Goal: Task Accomplishment & Management: Manage account settings

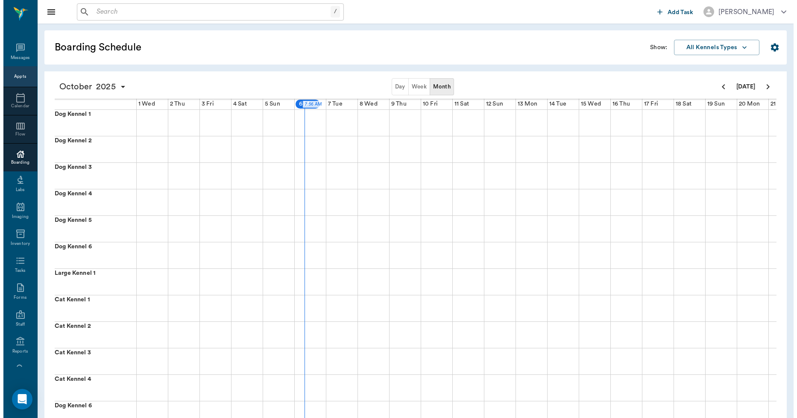
scroll to position [0, 158]
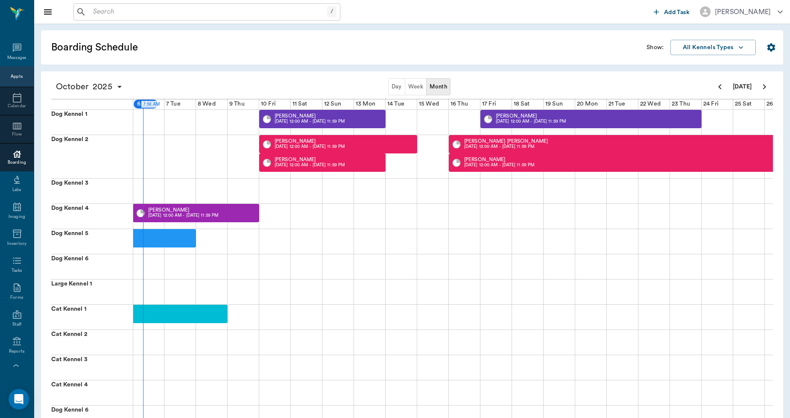
click at [9, 91] on div "Calendar" at bounding box center [17, 101] width 34 height 28
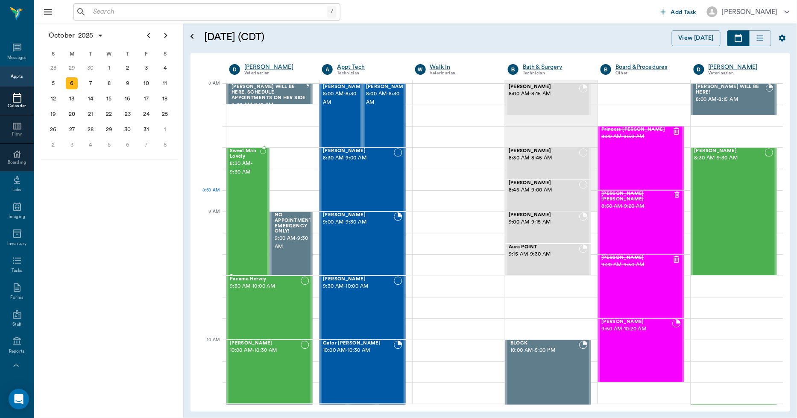
click at [239, 193] on div "Sweet Man Lovely 8:30 AM - 9:30 AM" at bounding box center [245, 211] width 30 height 126
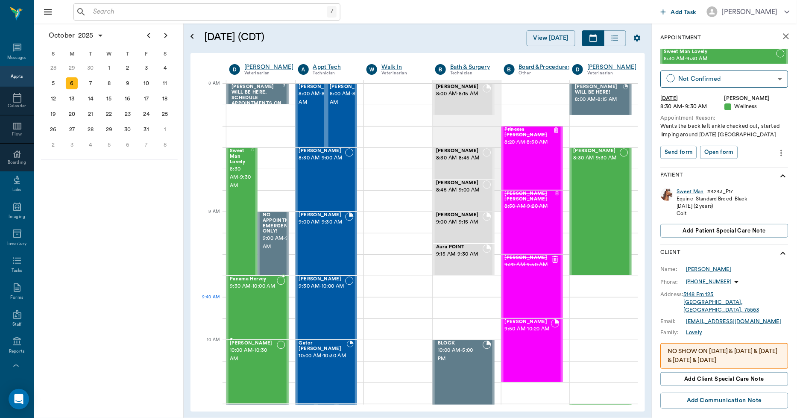
click at [261, 306] on div "Panama Hervey 9:30 AM - 10:00 AM" at bounding box center [253, 307] width 47 height 62
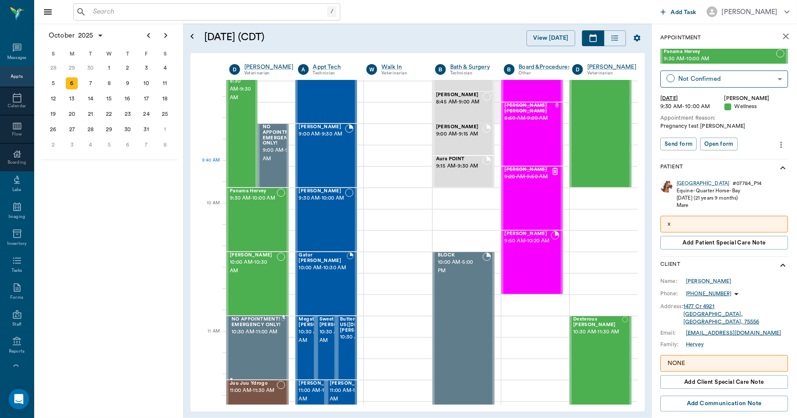
scroll to position [142, 0]
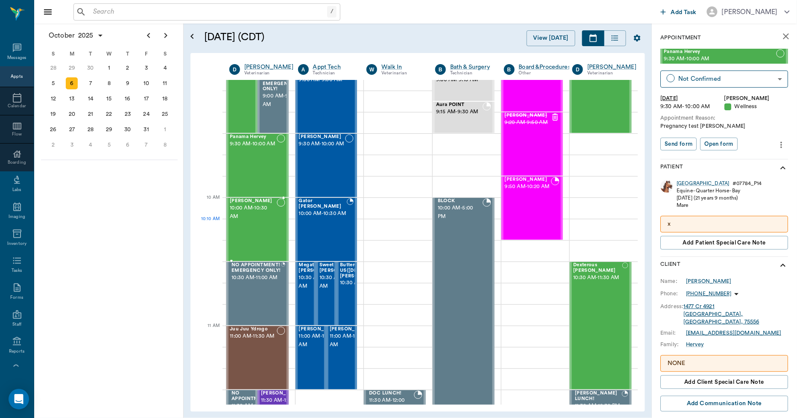
click at [258, 218] on span "10:00 AM - 10:30 AM" at bounding box center [253, 212] width 47 height 17
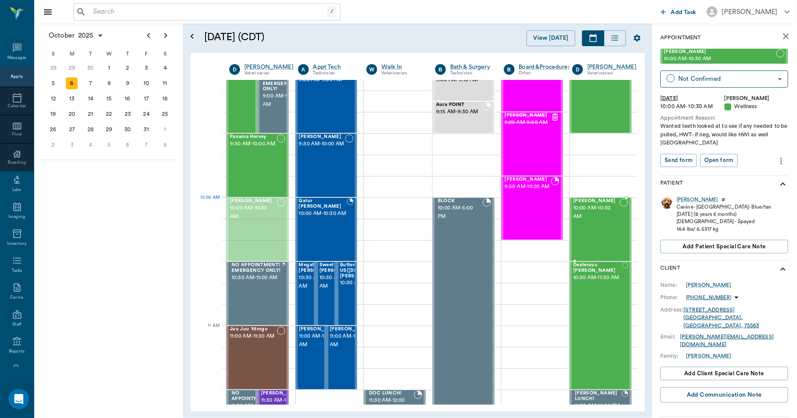
drag, startPoint x: 252, startPoint y: 224, endPoint x: 588, endPoint y: 234, distance: 335.4
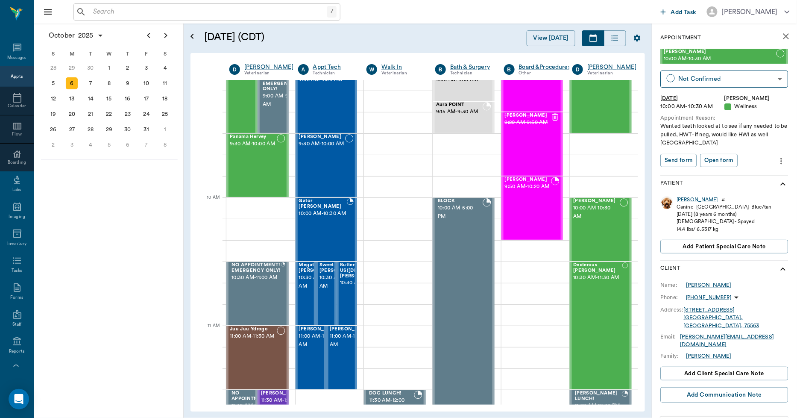
click at [783, 39] on icon "close" at bounding box center [786, 36] width 10 height 10
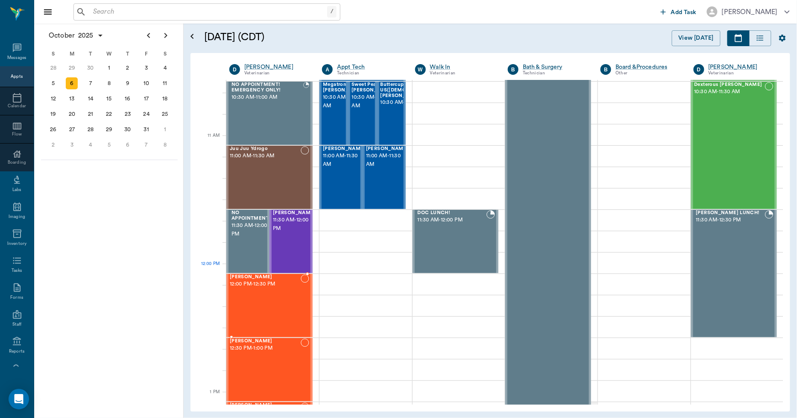
scroll to position [332, 0]
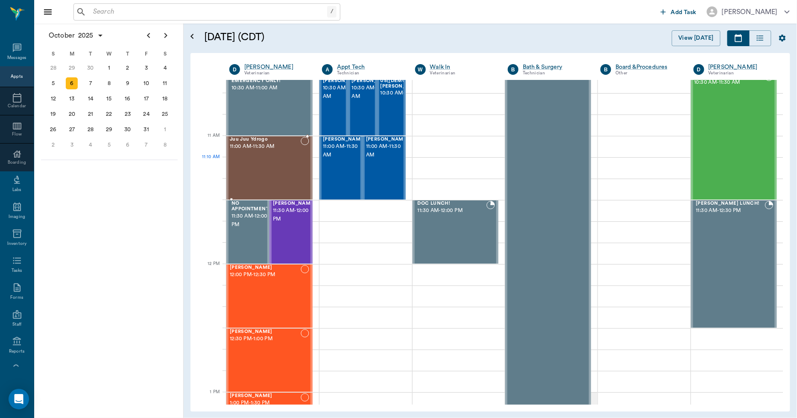
click at [275, 171] on div "Juu Juu Ydrogo 11:00 AM - 11:30 AM" at bounding box center [265, 168] width 71 height 62
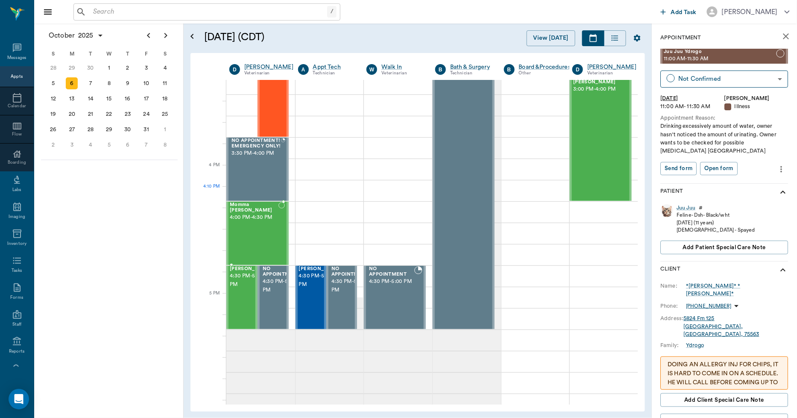
scroll to position [949, 0]
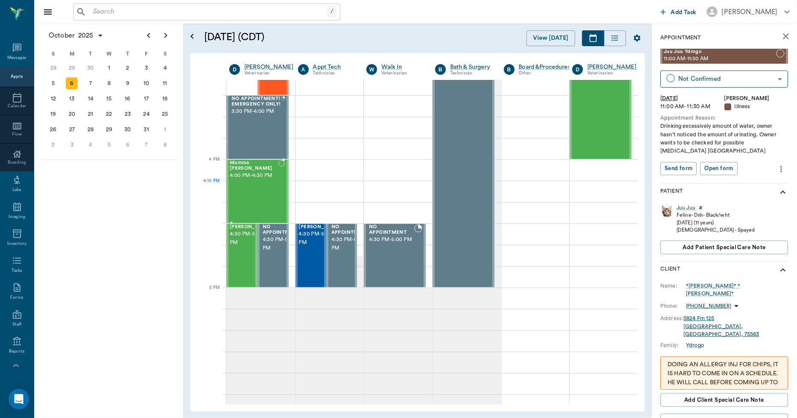
click at [272, 190] on div "Momma Kitty Smith 4:00 PM - 4:30 PM" at bounding box center [254, 191] width 49 height 62
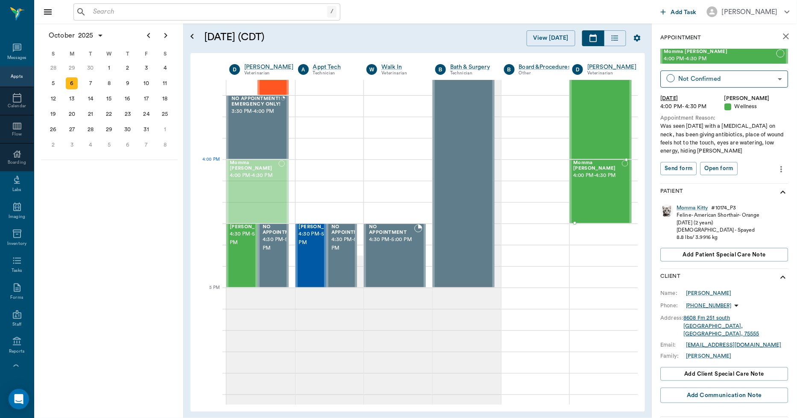
drag, startPoint x: 257, startPoint y: 187, endPoint x: 588, endPoint y: 191, distance: 331.8
click at [243, 247] on span "4:30 PM - 5:00 PM" at bounding box center [251, 238] width 43 height 17
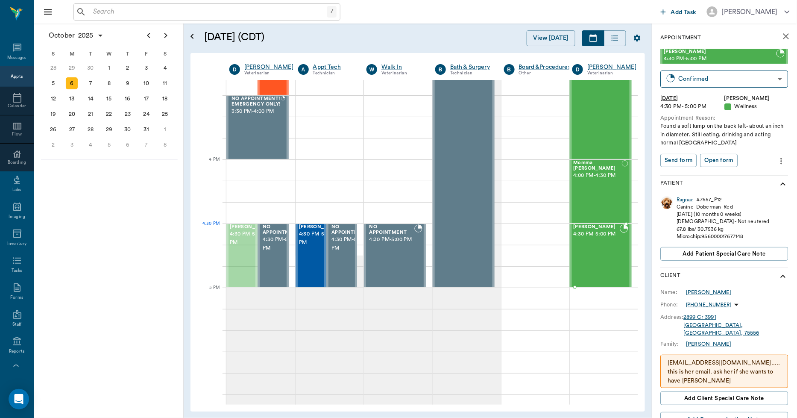
drag, startPoint x: 243, startPoint y: 249, endPoint x: 579, endPoint y: 254, distance: 336.1
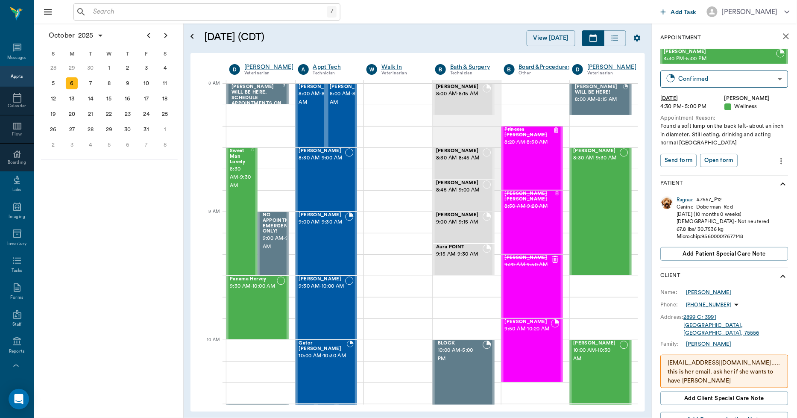
click at [784, 32] on icon "close" at bounding box center [786, 36] width 10 height 10
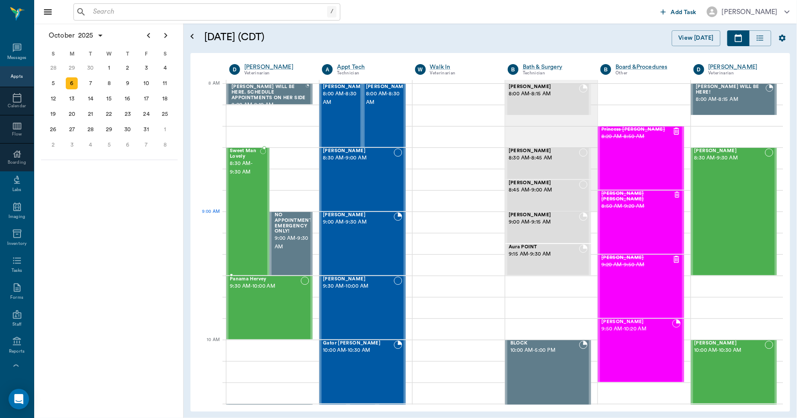
click at [239, 212] on div "Sweet Man Lovely 8:30 AM - 9:30 AM" at bounding box center [245, 211] width 30 height 126
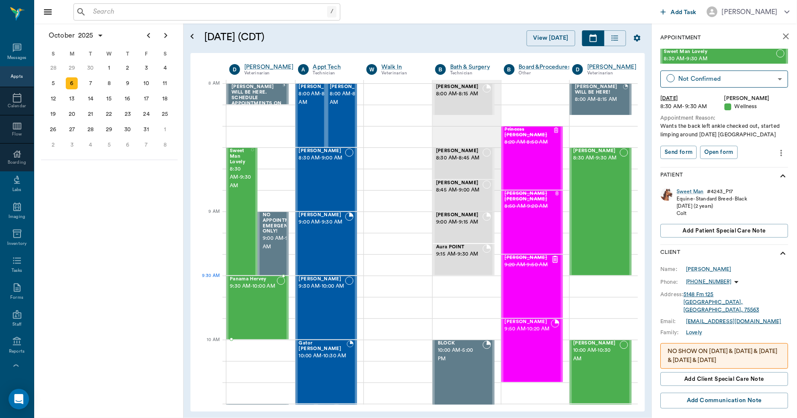
click at [257, 288] on span "9:30 AM - 10:00 AM" at bounding box center [253, 286] width 47 height 9
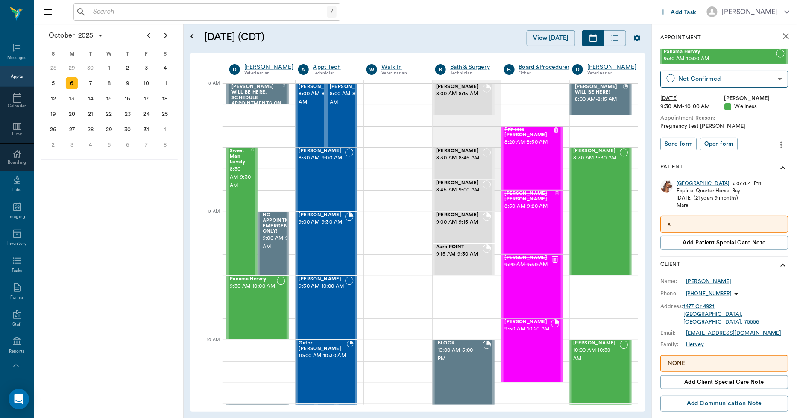
click at [783, 35] on icon "close" at bounding box center [786, 36] width 6 height 6
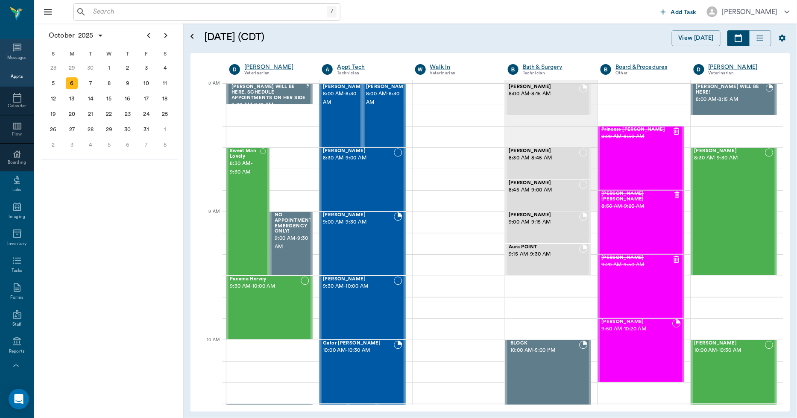
click at [14, 51] on icon at bounding box center [17, 48] width 10 height 10
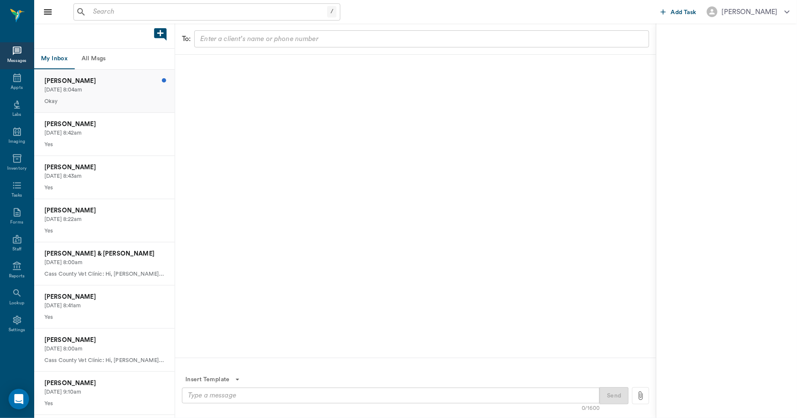
click at [108, 86] on p "10/05/2025, 8:04am" at bounding box center [104, 90] width 120 height 8
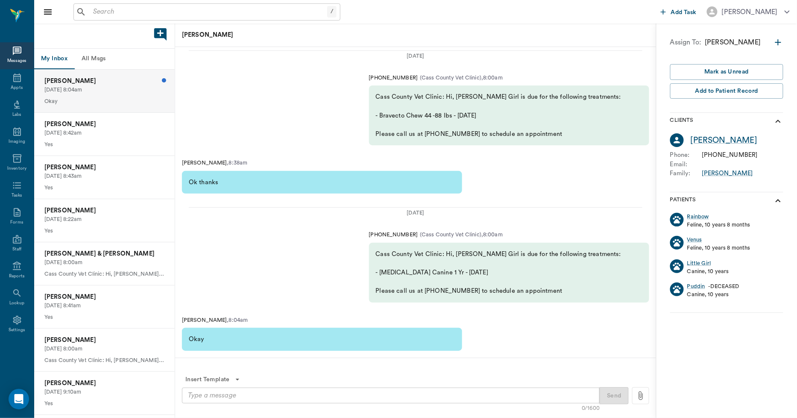
click at [96, 58] on button "All Msgs" at bounding box center [93, 59] width 38 height 20
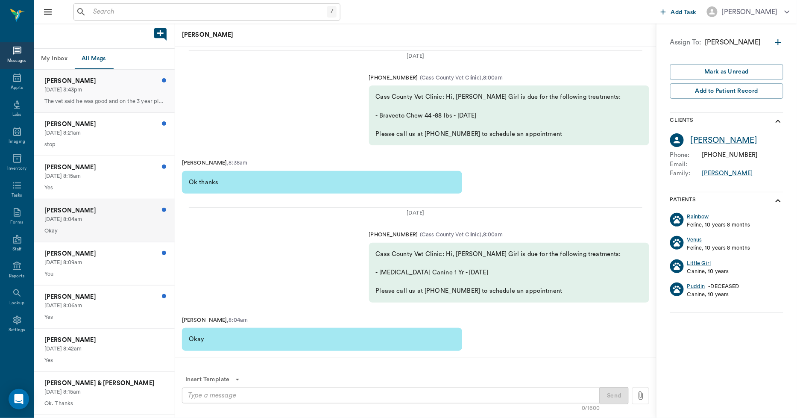
click at [102, 94] on div "TK Adams 10/05/2025, 3:43pm The vet said he was good and on the 3 year plan" at bounding box center [104, 91] width 140 height 43
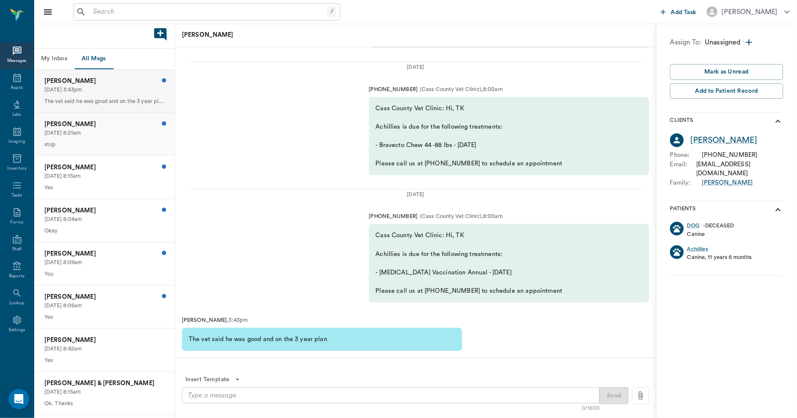
click at [137, 138] on div "Joseph Sumler 10/05/2025, 8:21am stop" at bounding box center [104, 134] width 140 height 43
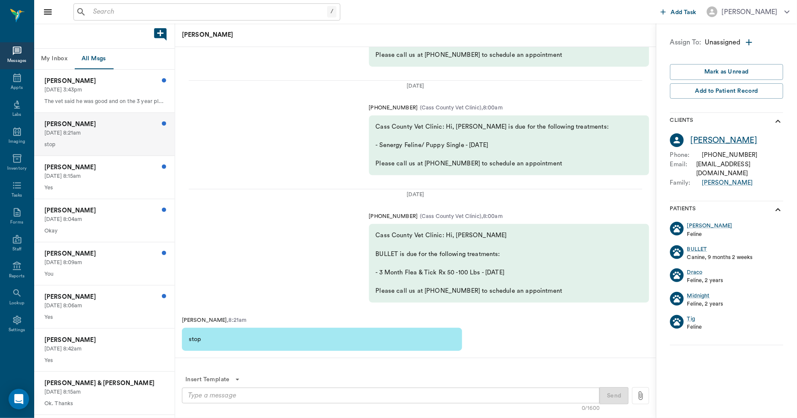
click at [714, 141] on div "Joseph Sumler" at bounding box center [723, 140] width 67 height 12
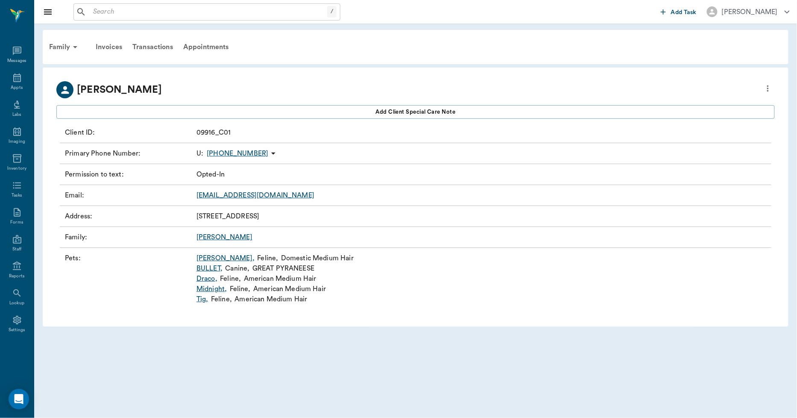
click at [769, 90] on icon "more" at bounding box center [767, 88] width 9 height 10
click at [703, 105] on span "Edit profile" at bounding box center [706, 103] width 120 height 9
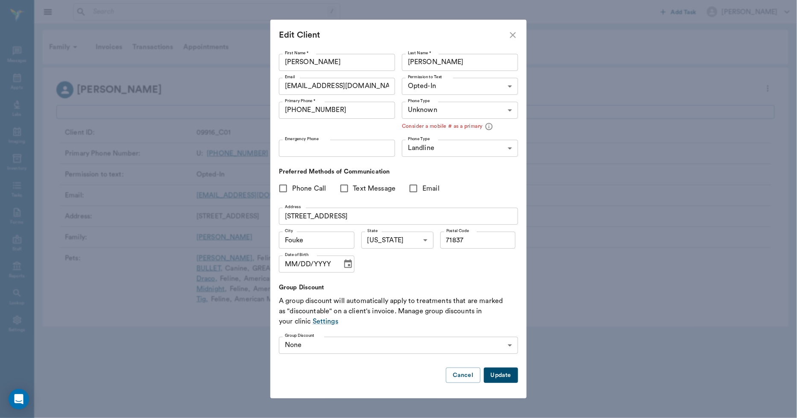
click at [456, 83] on body "/ ​ Add Task Dr. Bert Ellsworth Nectar Messages Appts Labs Imaging Inventory Ta…" at bounding box center [398, 209] width 797 height 418
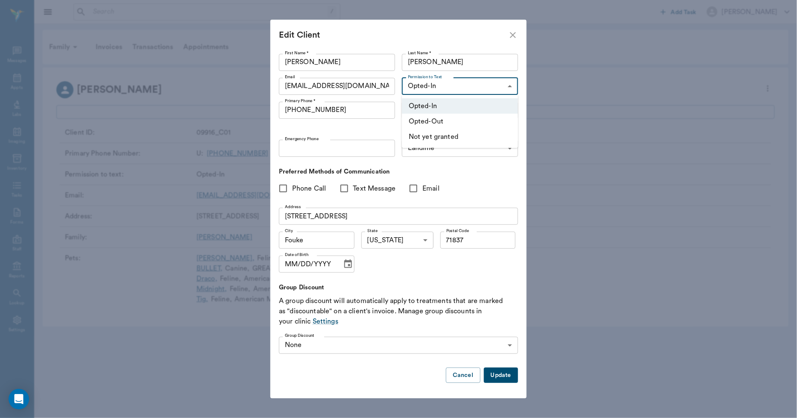
click at [436, 118] on li "Opted-Out" at bounding box center [460, 121] width 116 height 15
click at [494, 375] on button "Update" at bounding box center [501, 375] width 34 height 16
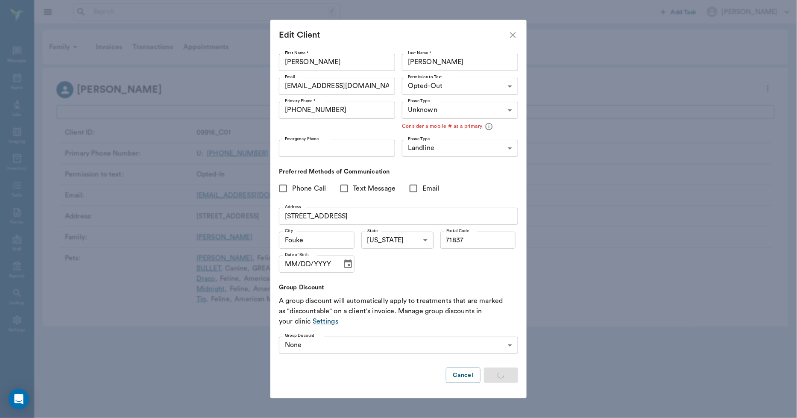
type input "UNKNOWN"
type input "MOBILE"
type input "OPT_OUT"
type input "UNKNOWN"
type input "71837"
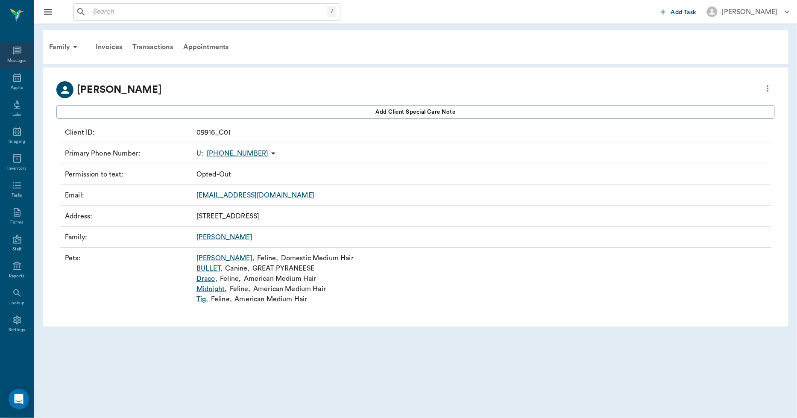
click at [15, 53] on icon at bounding box center [17, 51] width 9 height 9
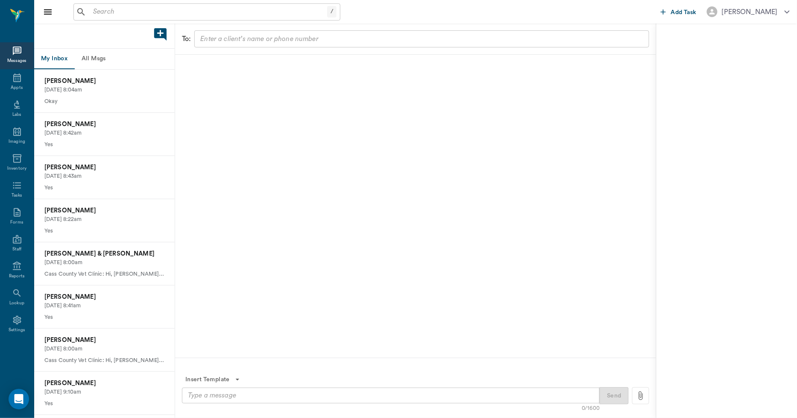
click at [108, 60] on button "All Msgs" at bounding box center [93, 59] width 38 height 20
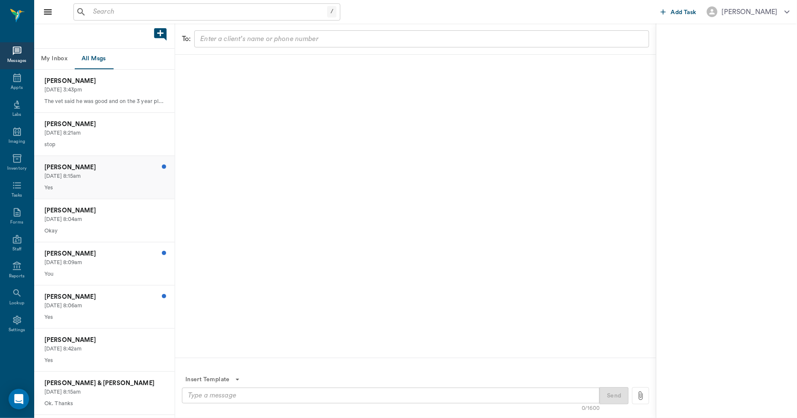
click at [136, 169] on p "Linda Chambers" at bounding box center [104, 167] width 120 height 9
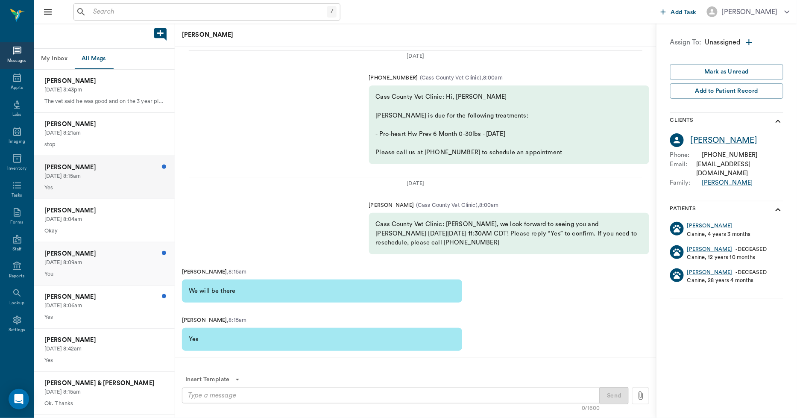
click at [124, 251] on p "[PERSON_NAME]" at bounding box center [104, 253] width 120 height 9
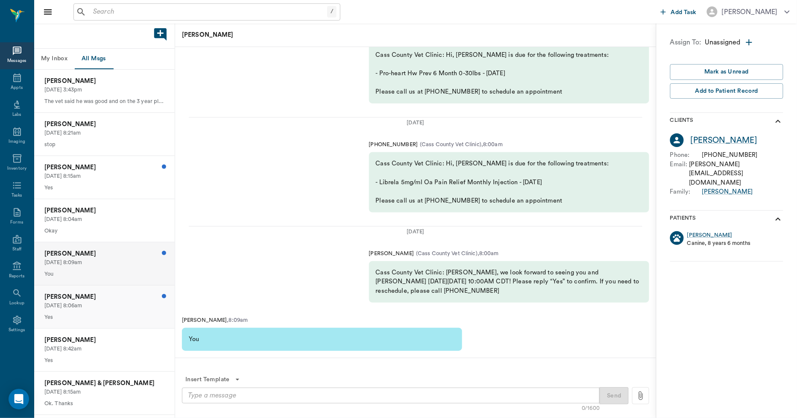
click at [104, 298] on p "[PERSON_NAME]" at bounding box center [104, 296] width 120 height 9
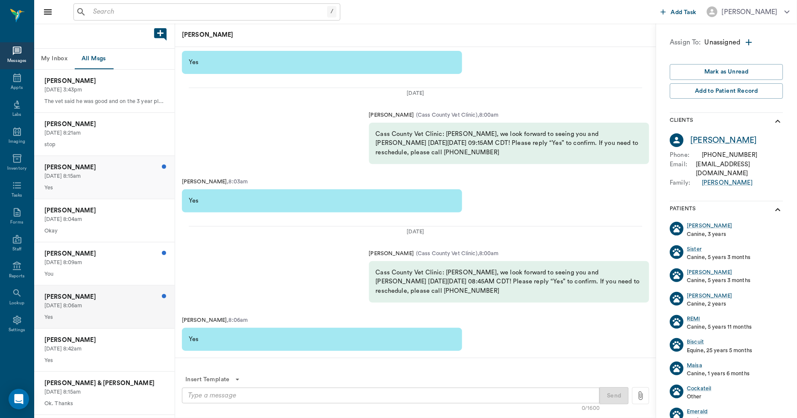
click at [117, 171] on p "[PERSON_NAME]" at bounding box center [104, 167] width 120 height 9
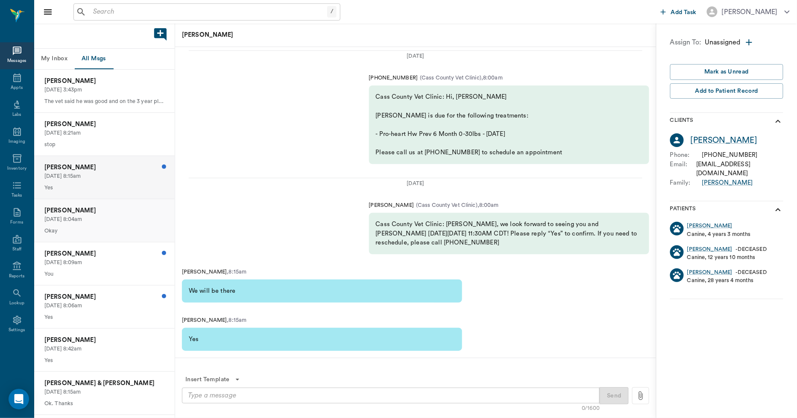
click at [104, 231] on p "Okay" at bounding box center [104, 231] width 120 height 8
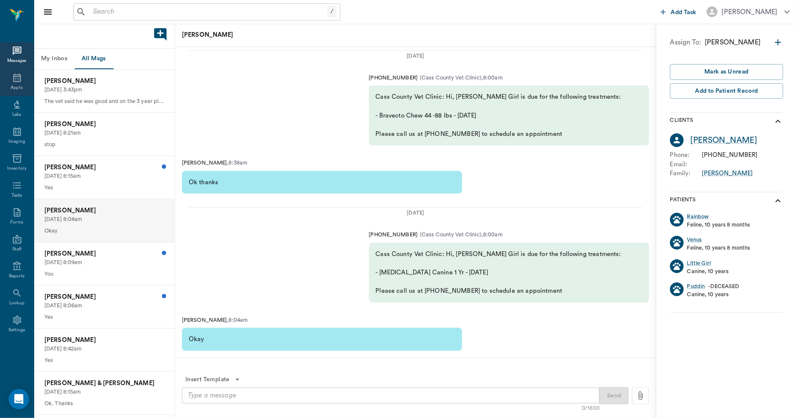
click at [12, 79] on icon at bounding box center [17, 78] width 10 height 10
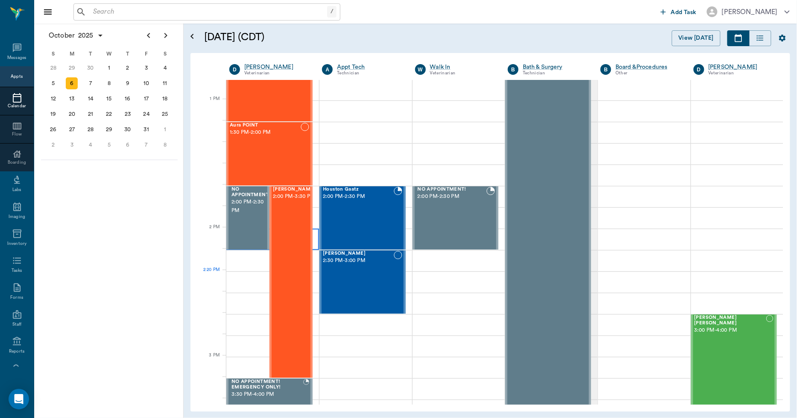
scroll to position [714, 0]
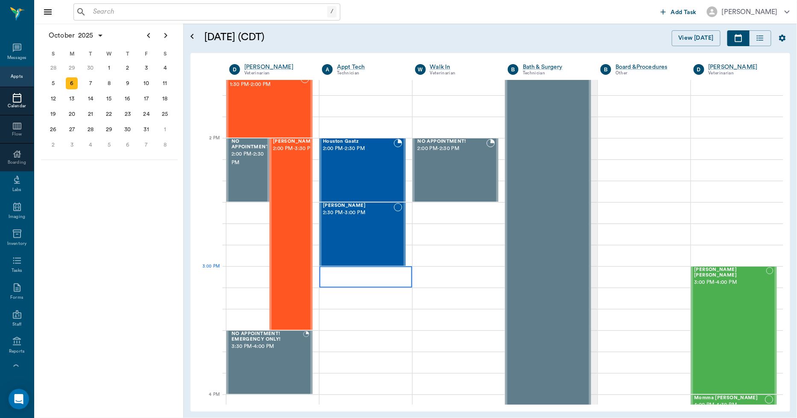
click at [330, 278] on div at bounding box center [365, 276] width 92 height 21
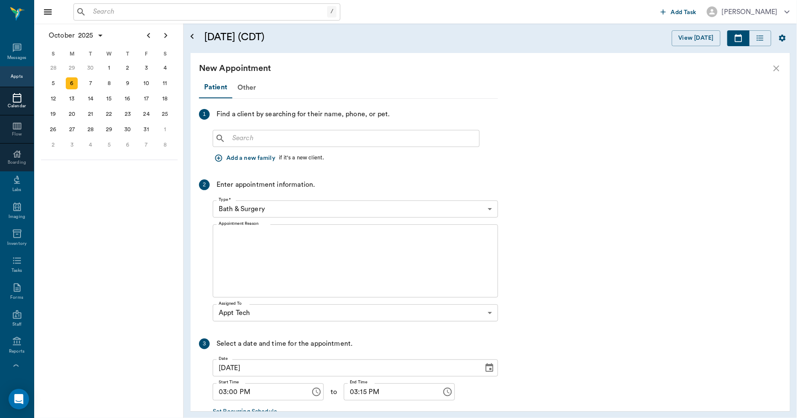
click at [259, 137] on input "text" at bounding box center [352, 138] width 247 height 12
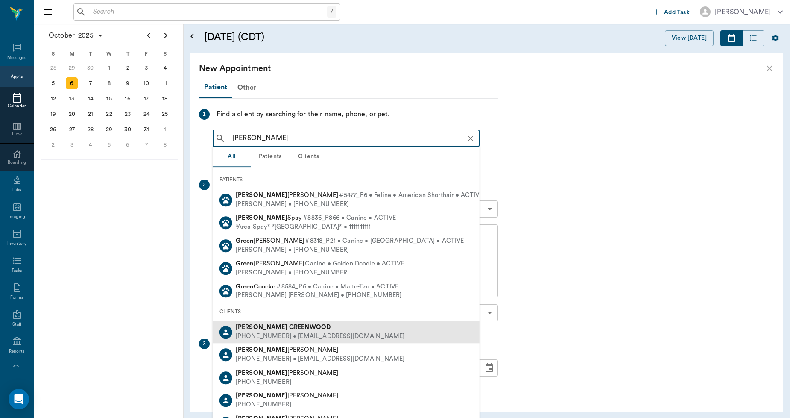
click at [273, 337] on div "(817) 842-7950 • BABYEVAN2013@gmail.com" at bounding box center [320, 336] width 169 height 9
type input "heather green"
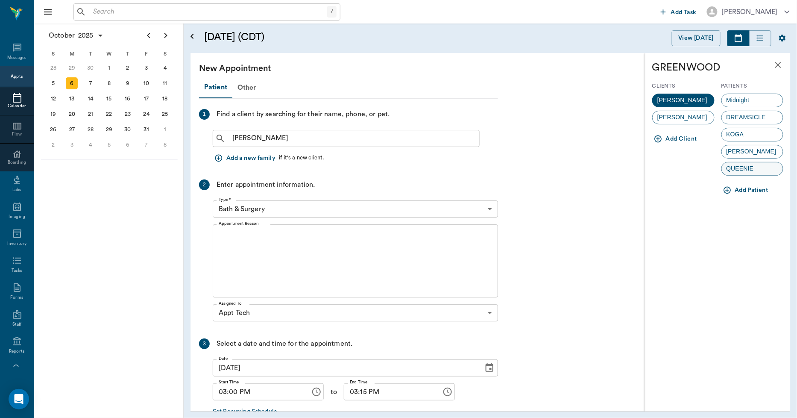
click at [758, 164] on span "QUEENIE" at bounding box center [740, 168] width 37 height 9
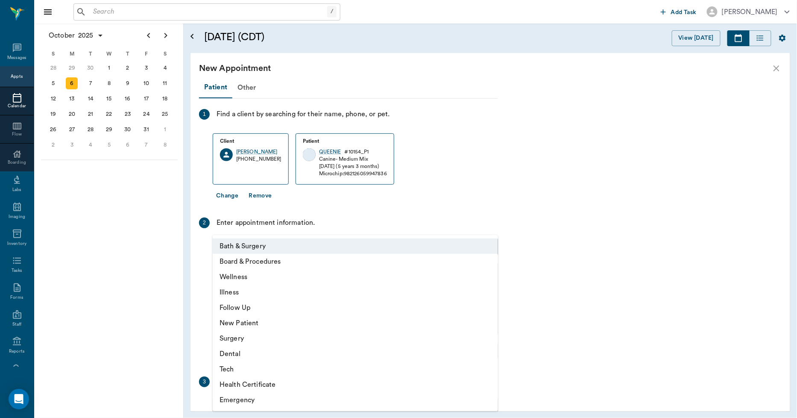
click at [319, 244] on body "/ ​ Add Task Dr. Bert Ellsworth Nectar Messages Appts Calendar Flow Boarding La…" at bounding box center [398, 209] width 797 height 418
click at [233, 366] on li "Tech" at bounding box center [355, 368] width 285 height 15
type input "65d2be4f46e3a538d89b8c1a"
type input "03:30 PM"
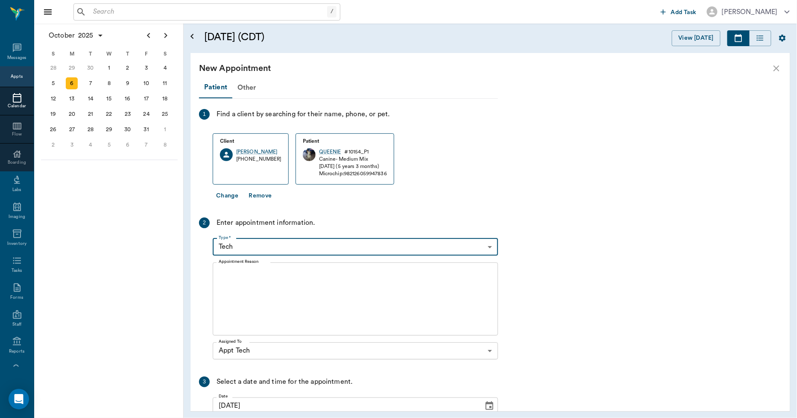
click at [266, 287] on textarea "Appointment Reason" at bounding box center [355, 298] width 273 height 59
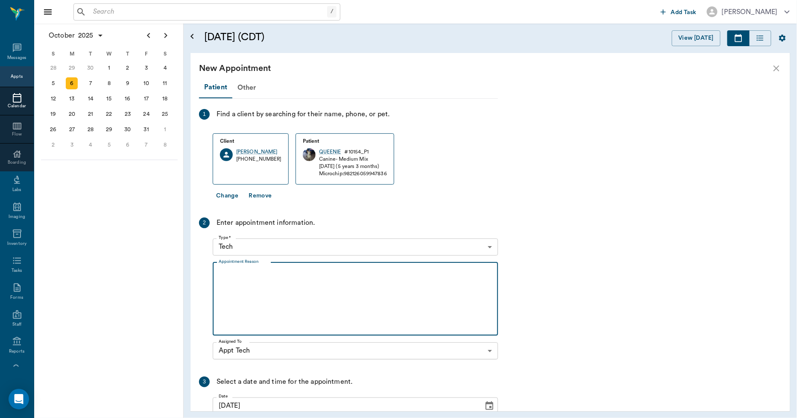
type textarea "a"
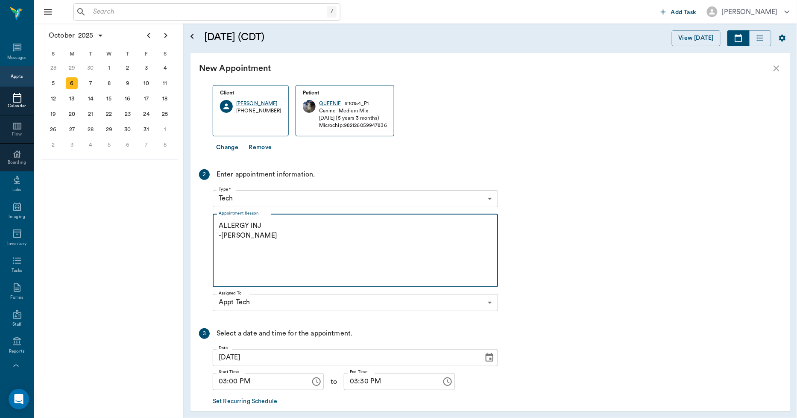
scroll to position [90, 0]
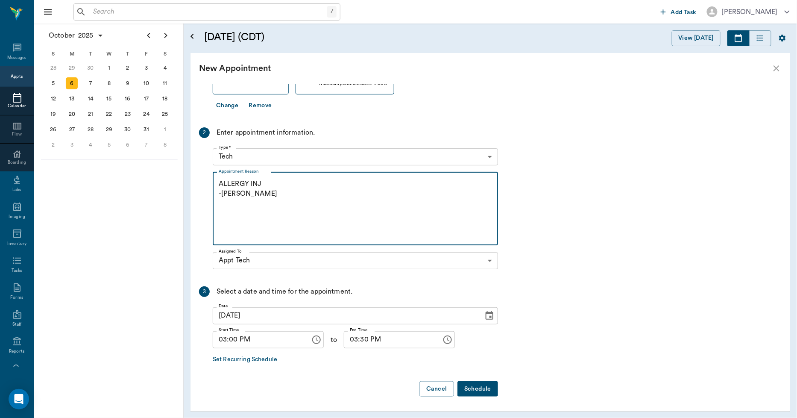
type textarea "ALLERGY INJ -LORY"
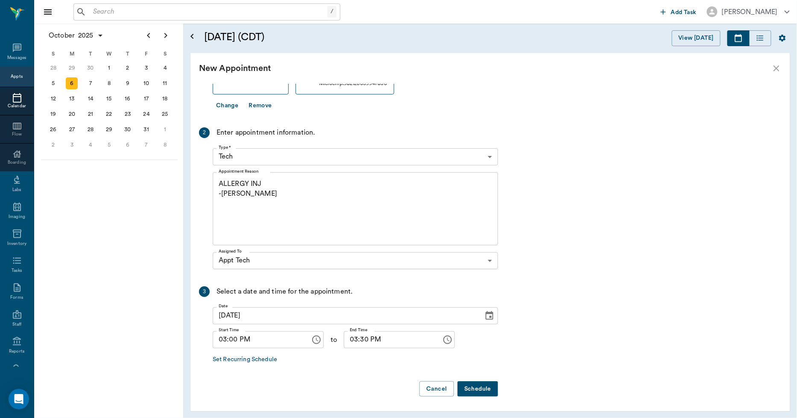
click at [468, 386] on button "Schedule" at bounding box center [477, 389] width 41 height 16
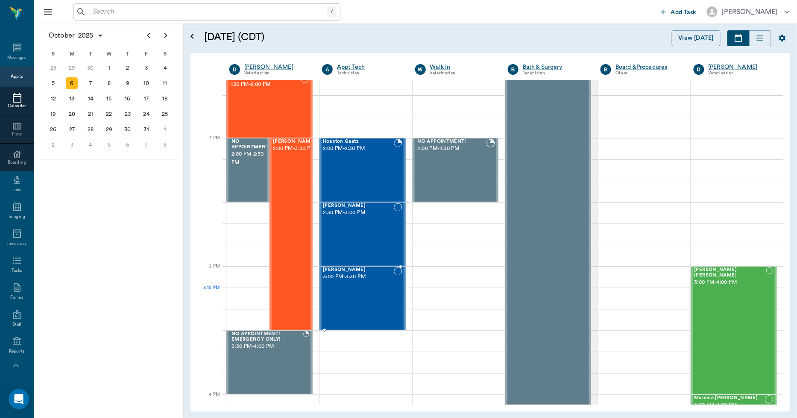
click at [374, 300] on div "QUEENIE GREENWOOD 3:00 PM - 3:30 PM" at bounding box center [358, 298] width 70 height 62
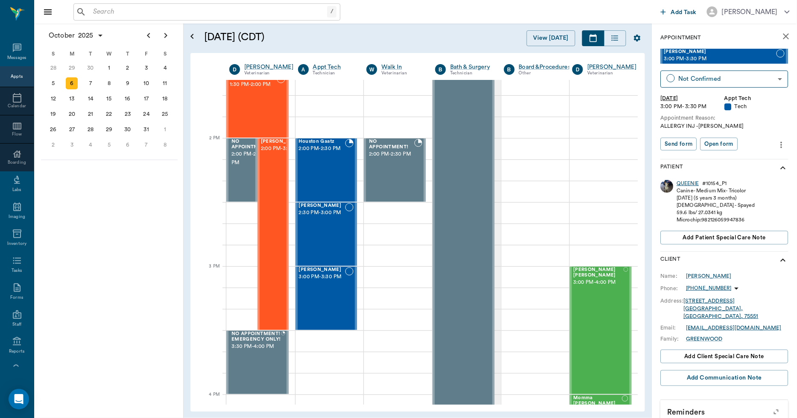
click at [682, 184] on div "QUEENIE" at bounding box center [688, 183] width 22 height 7
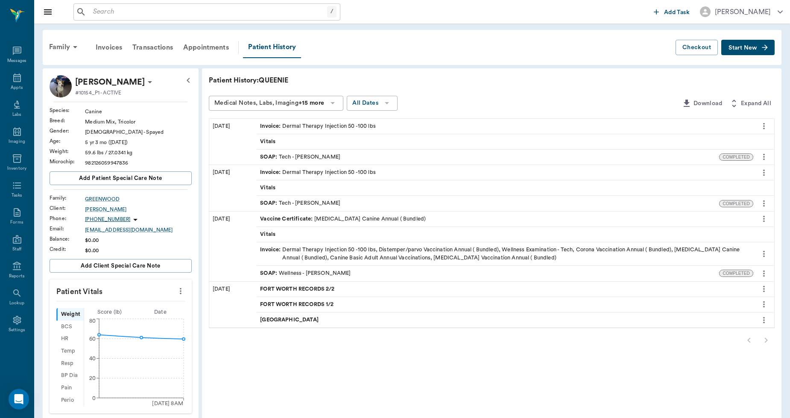
click at [767, 150] on button "more" at bounding box center [764, 156] width 14 height 15
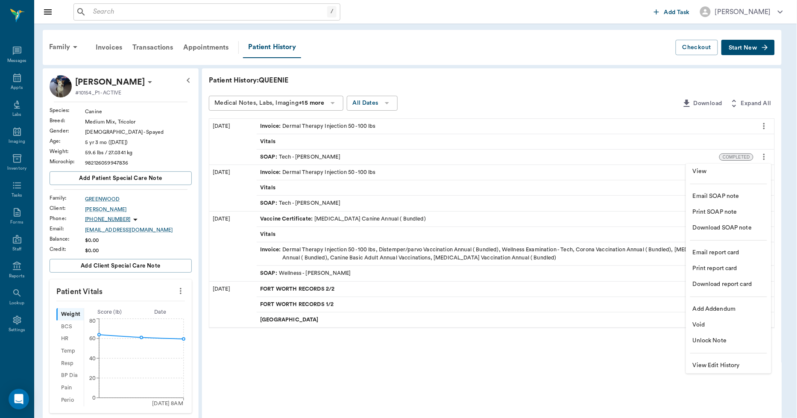
click at [705, 166] on li "View" at bounding box center [728, 172] width 85 height 16
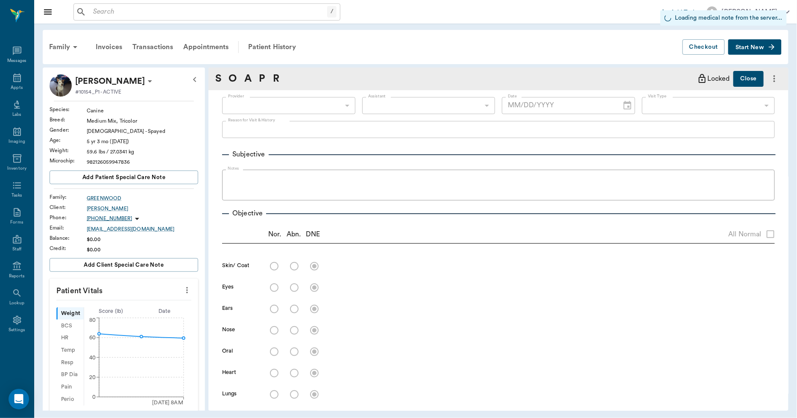
type input "682b670d8bdc6f7f8feef3db"
type input "63ec2f075fda476ae8351a4c"
type input "65d2be4f46e3a538d89b8c1a"
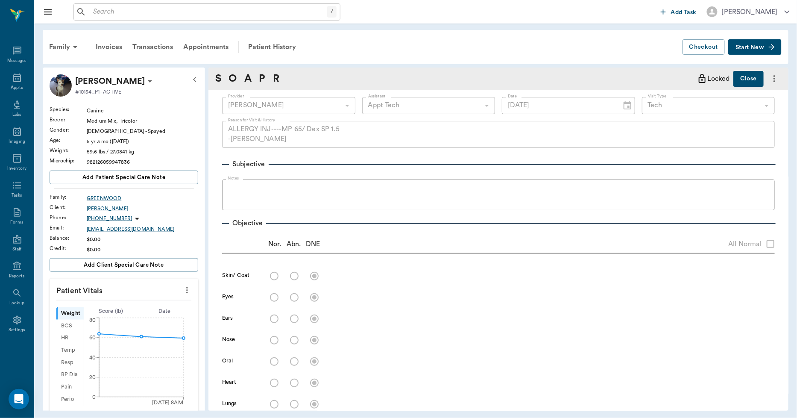
type input "07/23/2025"
type textarea "ALLERGY INJ----MP 65/ Dex SP 1.5 -LORY"
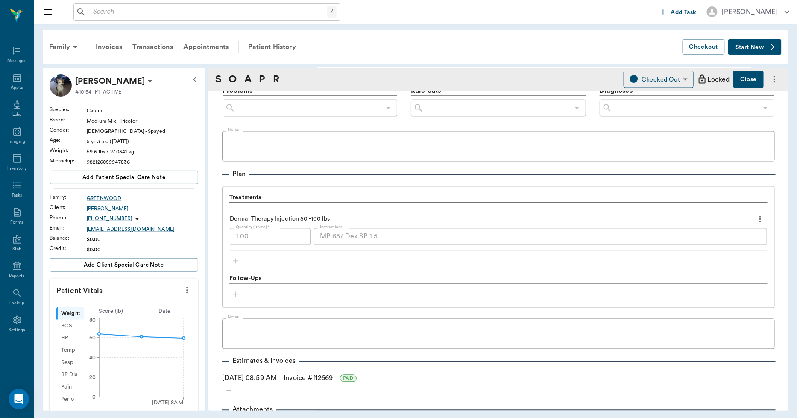
scroll to position [522, 0]
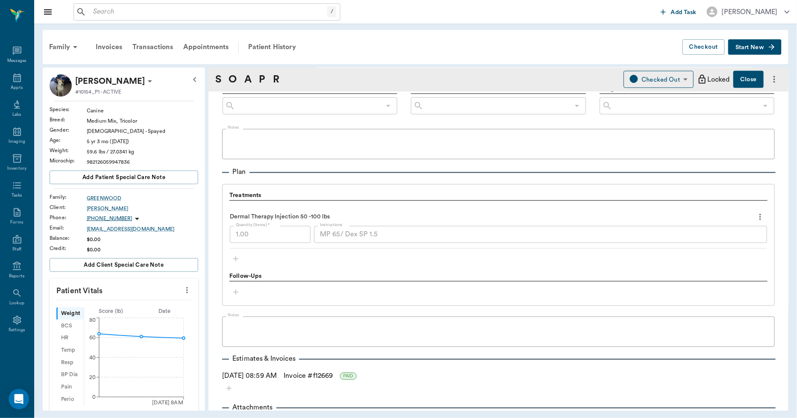
click at [314, 240] on div "MP 65/ Dex SP 1.5 x Instructions" at bounding box center [540, 234] width 453 height 17
click at [376, 208] on div "Dermal Therapy Injection 50 -100 lbs Quantity (Items) * 1.00 Quantity (Items) *…" at bounding box center [498, 227] width 537 height 44
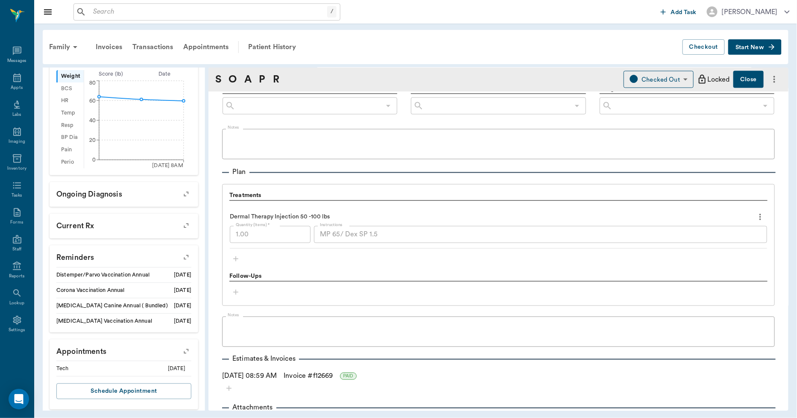
scroll to position [242, 0]
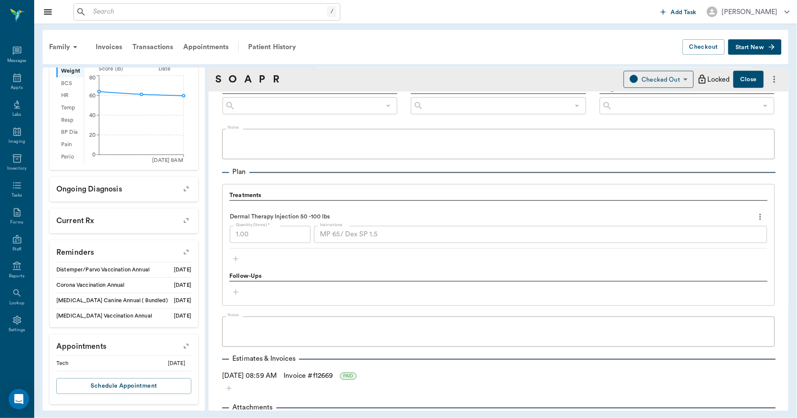
click at [180, 345] on icon "button" at bounding box center [186, 345] width 12 height 12
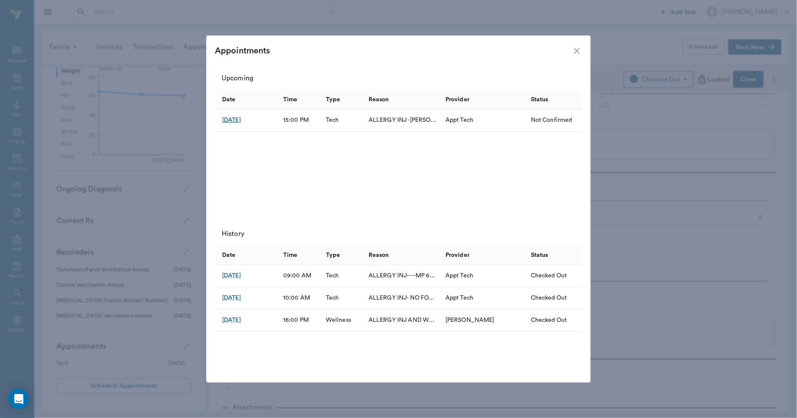
click at [241, 122] on div "Oct 6, 2025" at bounding box center [231, 120] width 19 height 9
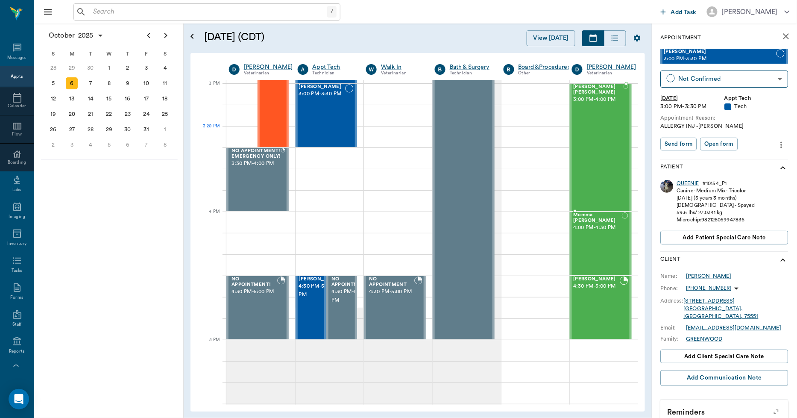
scroll to position [897, 0]
click at [777, 143] on icon "more" at bounding box center [781, 145] width 9 height 10
click at [741, 155] on span "Edit appointment" at bounding box center [739, 159] width 72 height 9
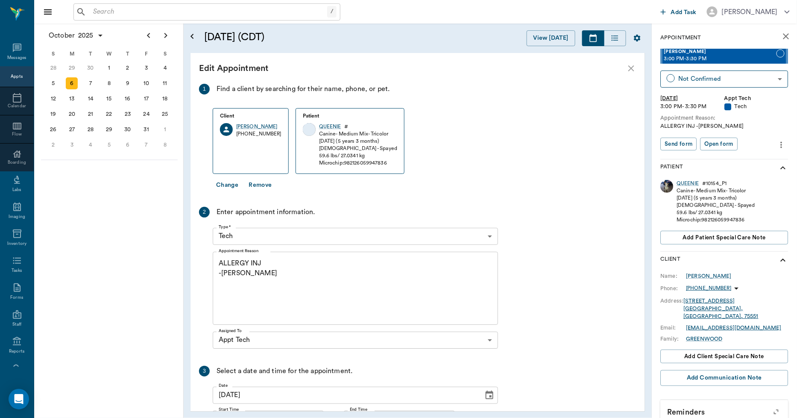
scroll to position [897, 5]
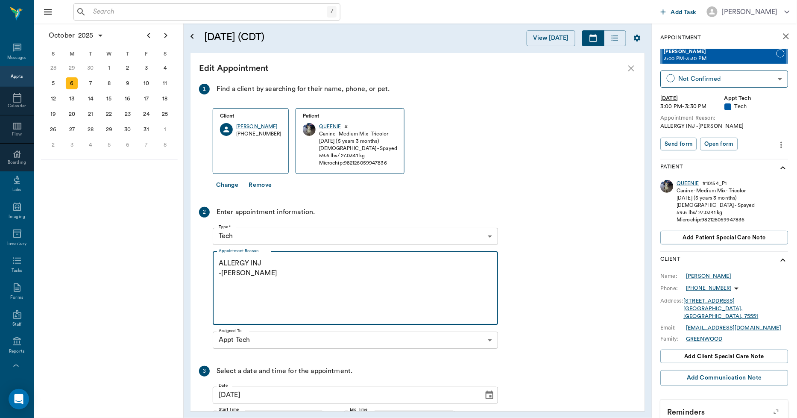
click at [267, 261] on textarea "ALLERGY INJ -LORY" at bounding box center [355, 287] width 273 height 59
paste textarea "MP 65/ Dex SP 1.5"
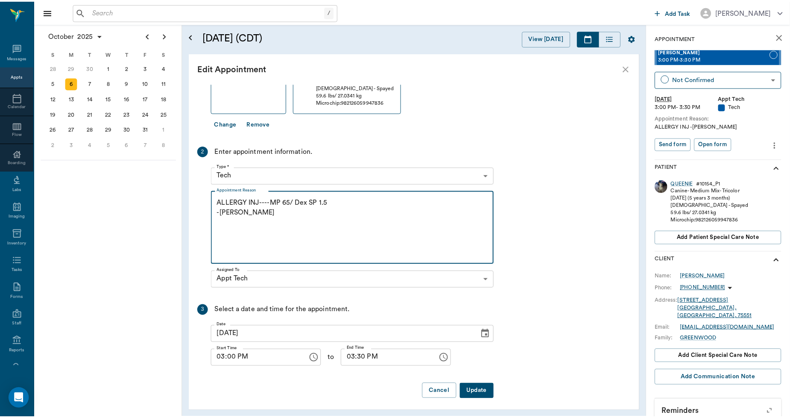
scroll to position [64, 0]
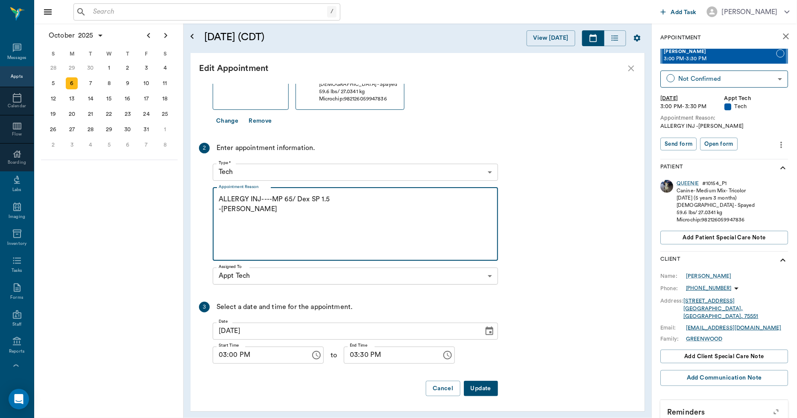
type textarea "ALLERGY INJ----MP 65/ Dex SP 1.5 -LORY"
click at [477, 386] on button "Update" at bounding box center [481, 388] width 34 height 16
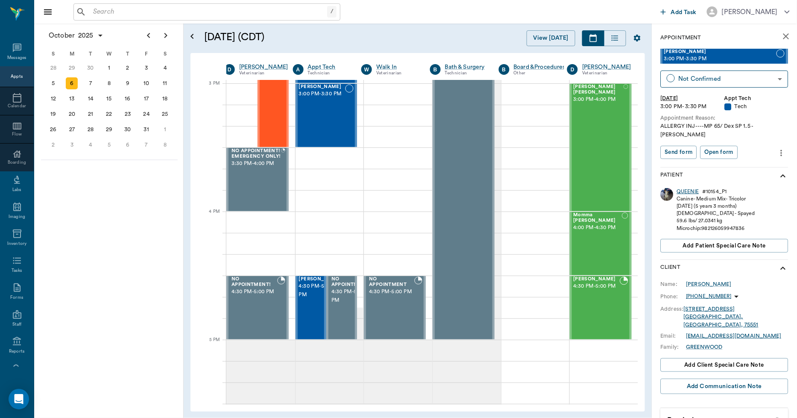
click at [685, 188] on div "QUEENIE" at bounding box center [688, 191] width 22 height 7
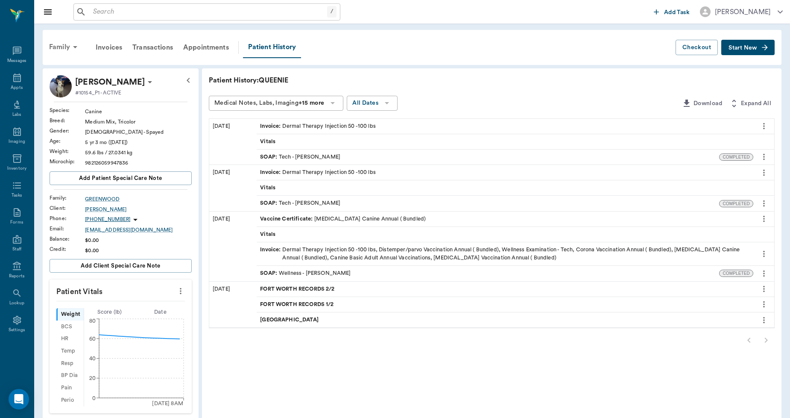
click at [75, 46] on icon at bounding box center [75, 47] width 10 height 10
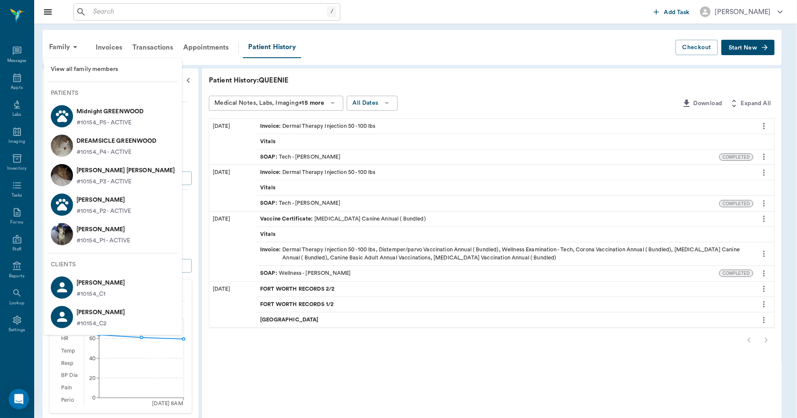
click at [107, 141] on p "DREAMSICLE GREENWOOD" at bounding box center [116, 141] width 80 height 14
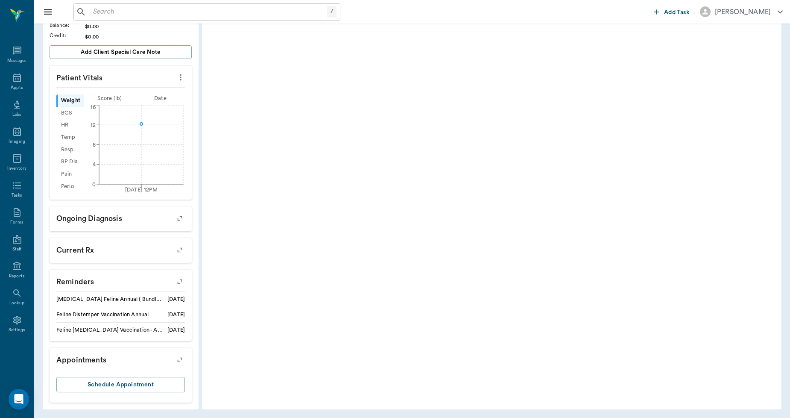
scroll to position [194, 0]
click at [177, 281] on icon "button" at bounding box center [180, 281] width 12 height 12
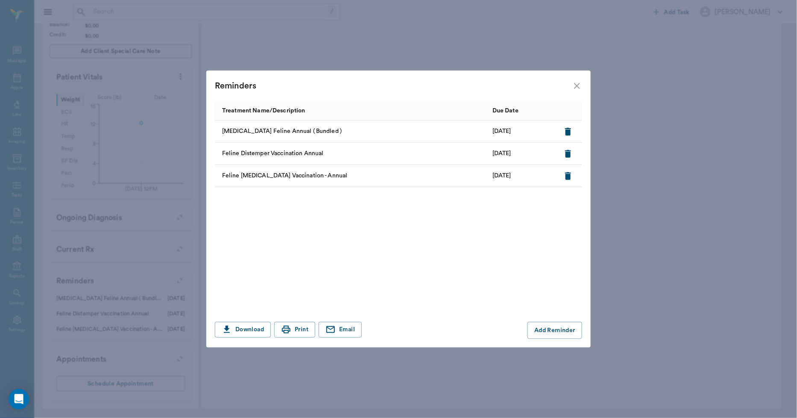
click at [576, 82] on icon "close" at bounding box center [577, 86] width 10 height 10
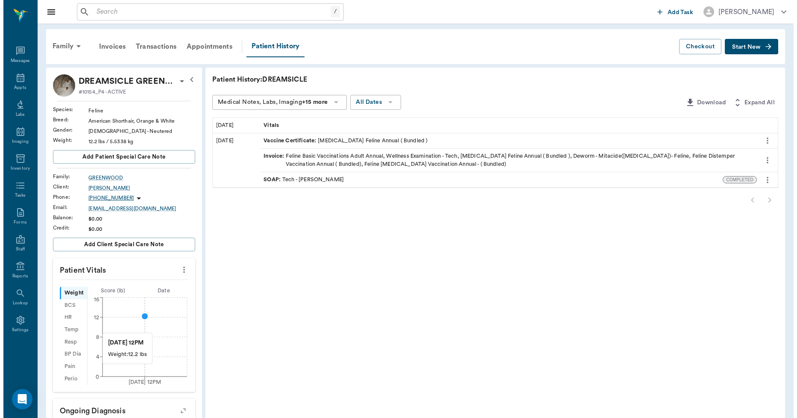
scroll to position [0, 0]
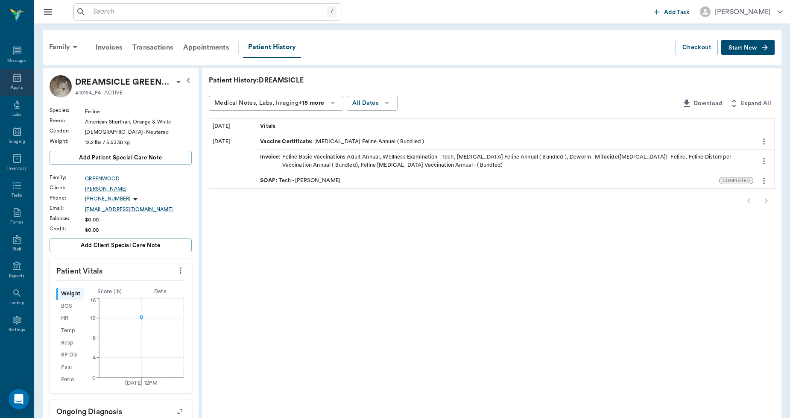
click at [16, 79] on icon at bounding box center [17, 77] width 8 height 9
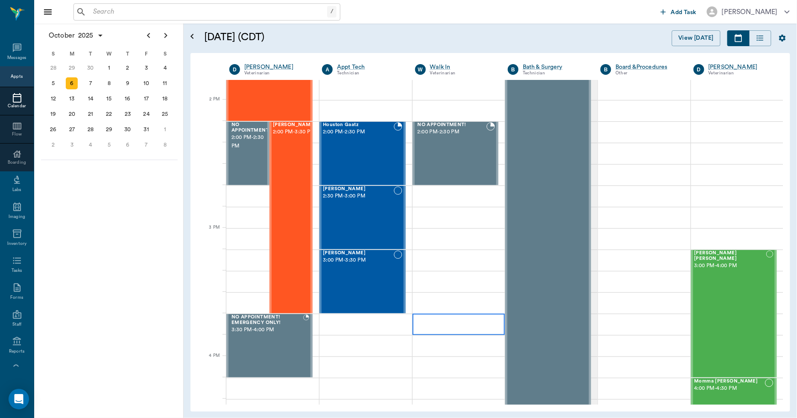
scroll to position [761, 0]
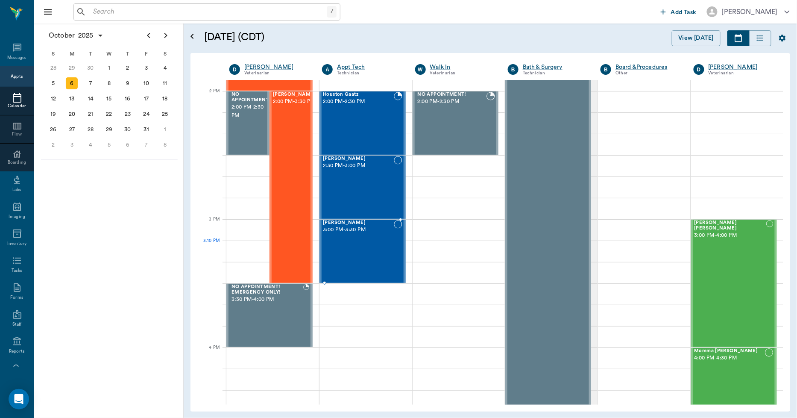
click at [370, 255] on div "QUEENIE GREENWOOD 3:00 PM - 3:30 PM" at bounding box center [358, 251] width 70 height 62
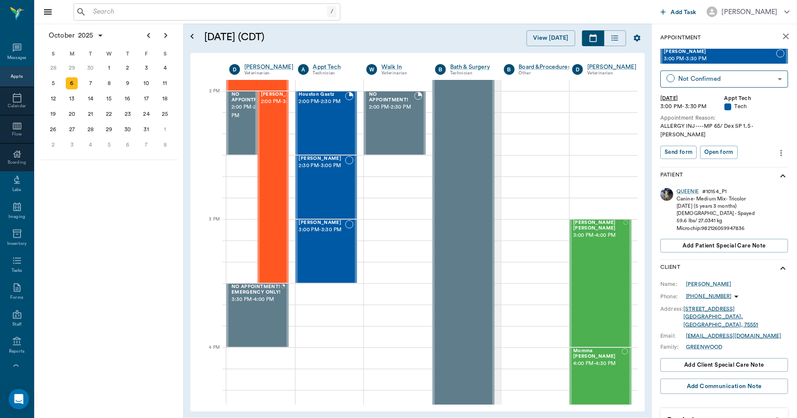
click at [778, 148] on icon "more" at bounding box center [781, 153] width 9 height 10
click at [749, 159] on span "Edit appointment" at bounding box center [739, 159] width 72 height 9
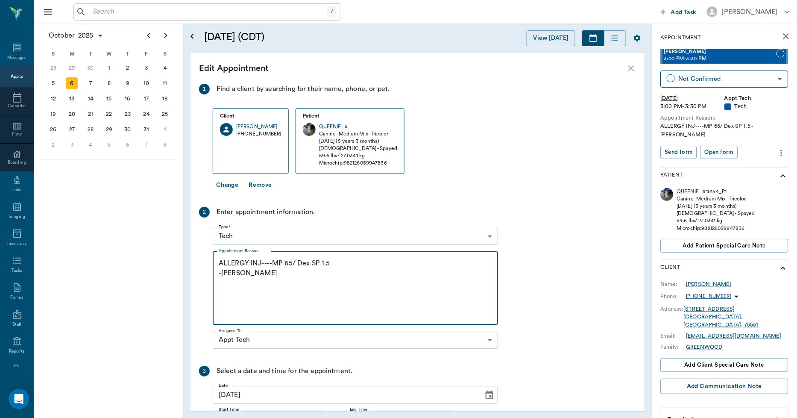
click at [250, 275] on textarea "ALLERGY INJ----MP 65/ Dex SP 1.5 -LORY" at bounding box center [355, 287] width 273 height 59
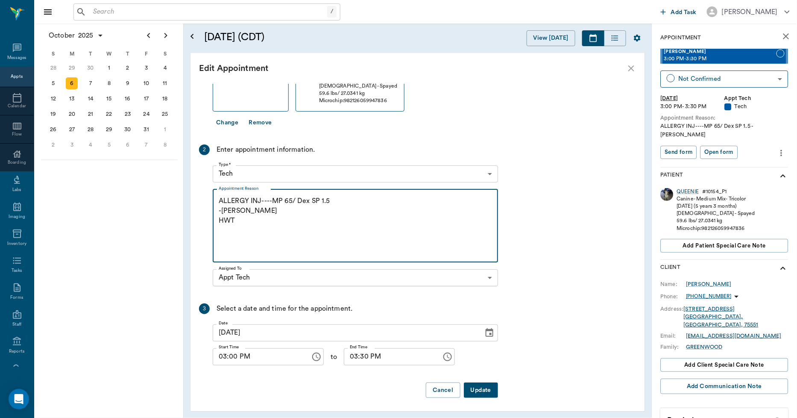
scroll to position [64, 0]
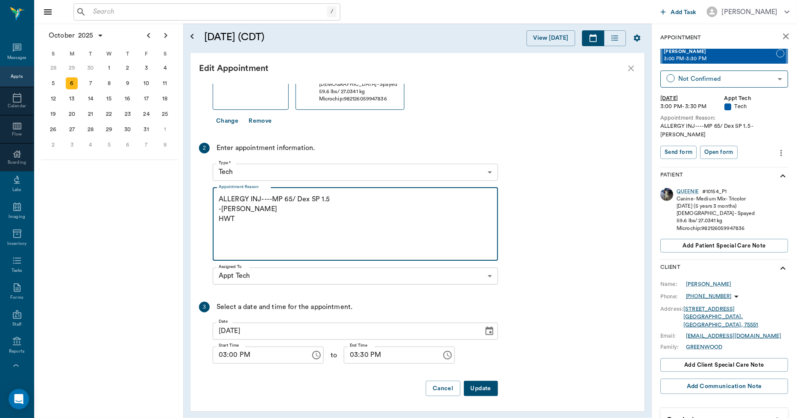
type textarea "ALLERGY INJ----MP 65/ Dex SP 1.5 -LORY HWT"
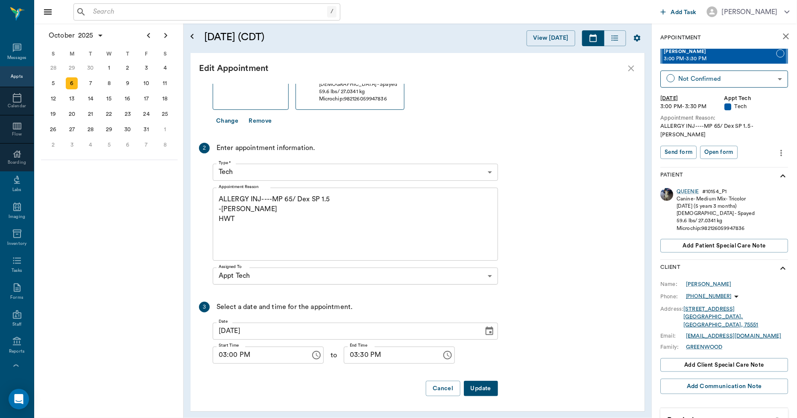
click at [485, 386] on button "Update" at bounding box center [481, 388] width 34 height 16
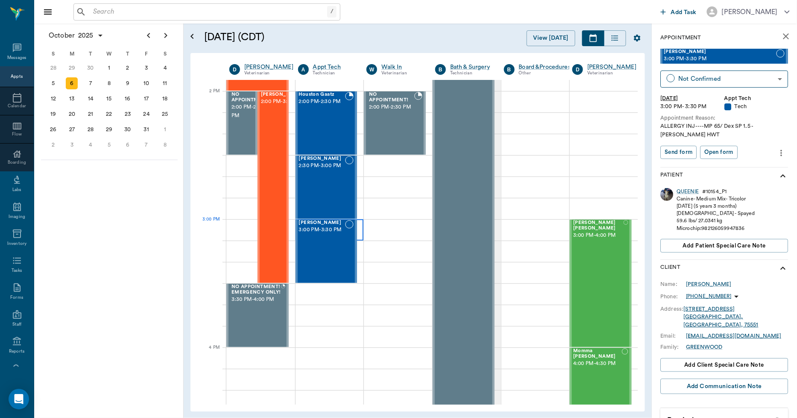
click at [360, 232] on div at bounding box center [329, 229] width 68 height 21
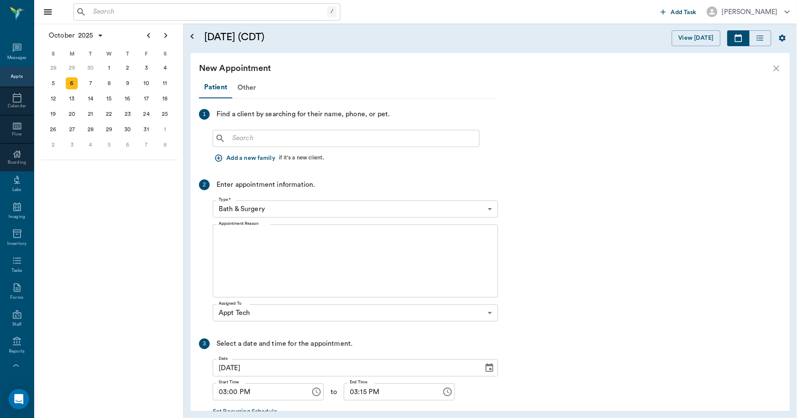
click at [272, 135] on input "text" at bounding box center [352, 138] width 247 height 12
click at [774, 67] on icon "close" at bounding box center [776, 68] width 10 height 10
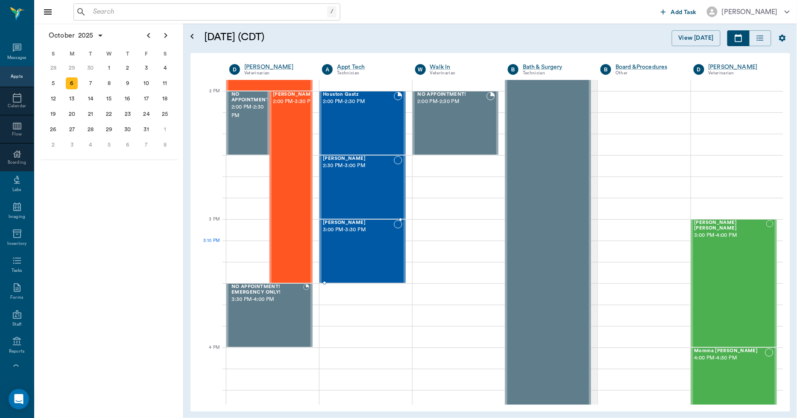
click at [365, 259] on div "QUEENIE GREENWOOD 3:00 PM - 3:30 PM" at bounding box center [358, 251] width 70 height 62
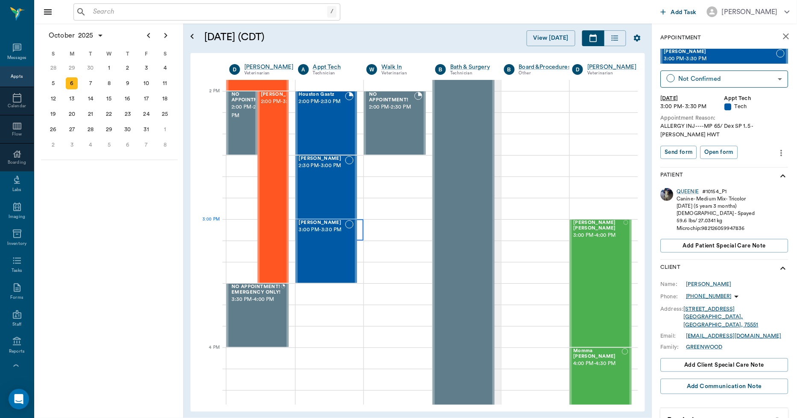
click at [357, 233] on div at bounding box center [329, 229] width 68 height 21
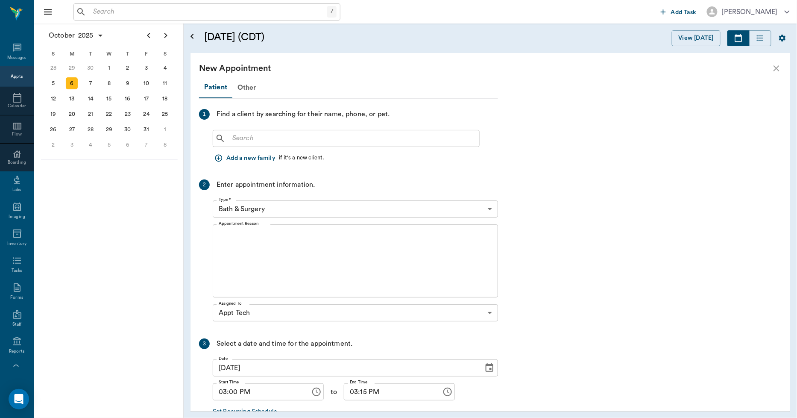
click at [263, 140] on input "text" at bounding box center [352, 138] width 247 height 12
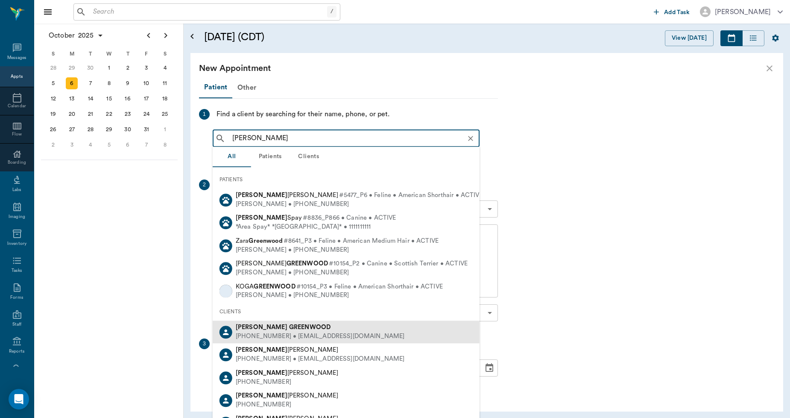
click at [286, 323] on div "HEATHER GREENWOOD" at bounding box center [320, 327] width 169 height 9
type input "HEATHER GREENW"
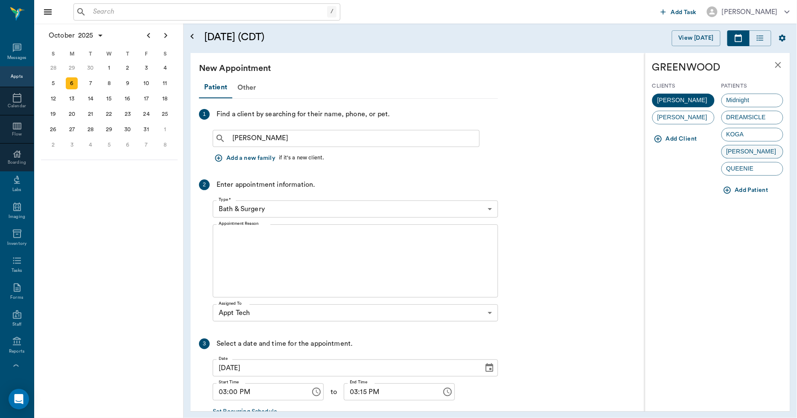
click at [732, 146] on div "LEON" at bounding box center [752, 152] width 62 height 14
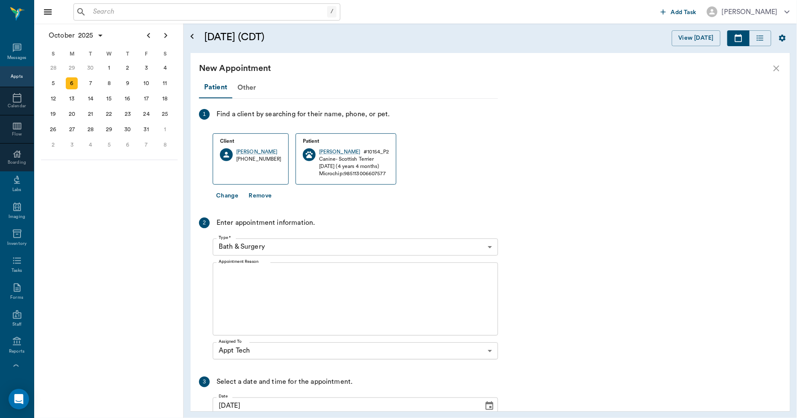
click at [274, 241] on body "/ ​ Add Task Dr. Bert Ellsworth Nectar Messages Appts Calendar Flow Boarding La…" at bounding box center [398, 209] width 797 height 418
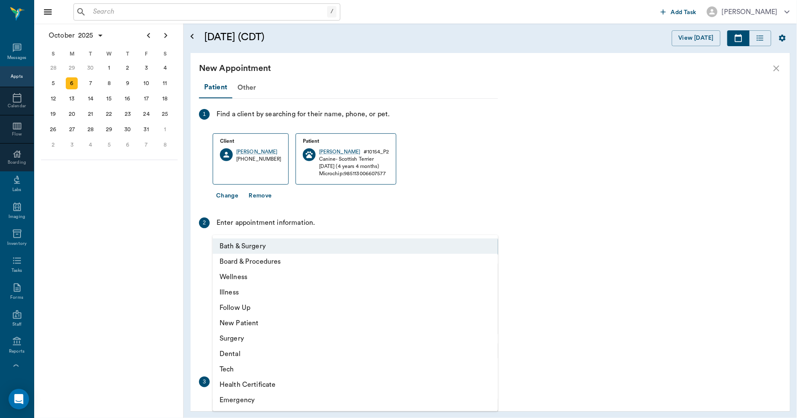
click at [238, 371] on li "Tech" at bounding box center [355, 368] width 285 height 15
type input "65d2be4f46e3a538d89b8c1a"
type input "03:30 PM"
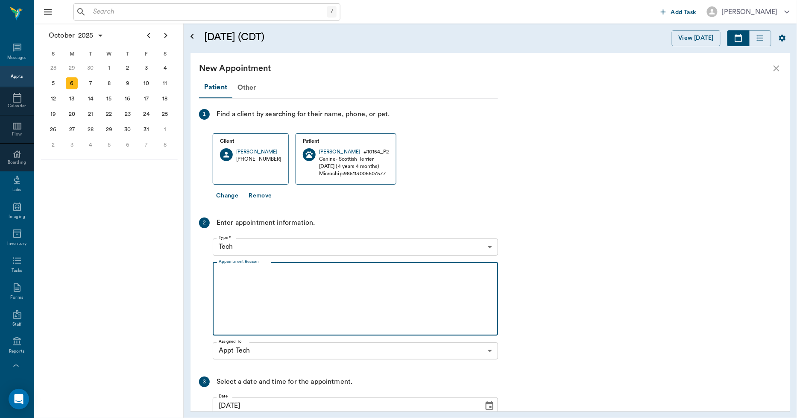
click at [270, 283] on textarea "Appointment Reason" at bounding box center [355, 298] width 273 height 59
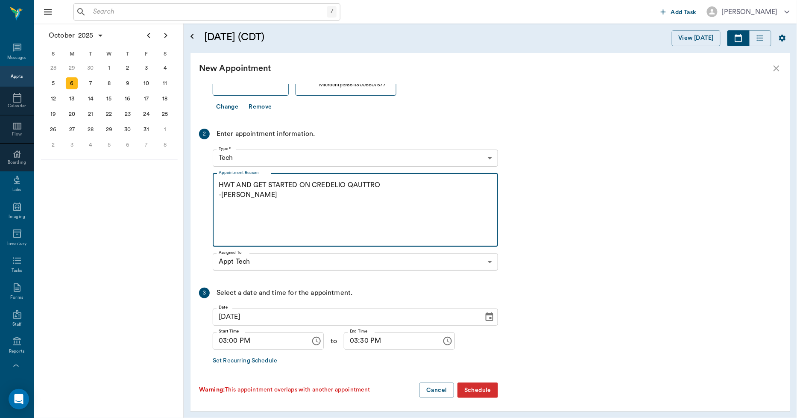
scroll to position [90, 0]
type textarea "HWT AND GET STARTED ON CREDELIO QAUTTRO -LORY"
click at [466, 388] on button "Schedule" at bounding box center [477, 389] width 41 height 16
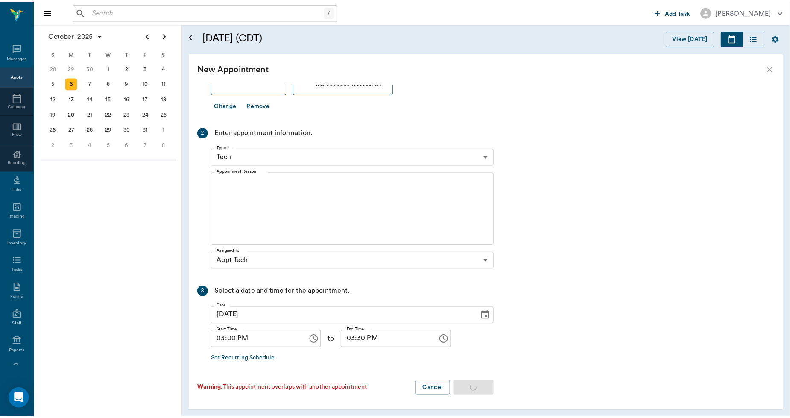
scroll to position [0, 0]
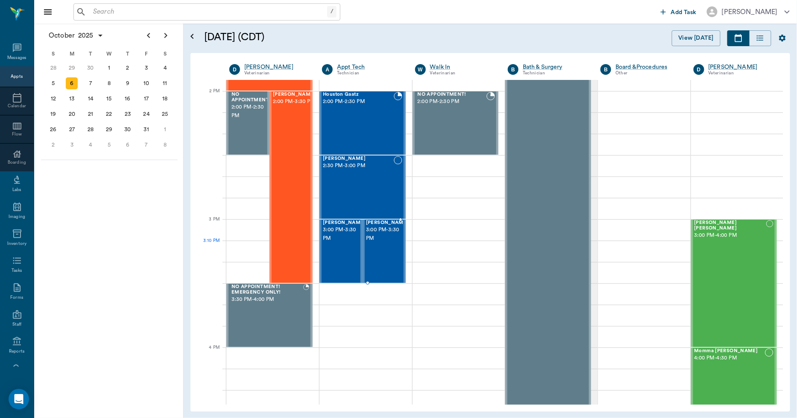
click at [366, 254] on div "QUEENIE GREENWOOD 3:00 PM - 3:30 PM" at bounding box center [387, 251] width 43 height 62
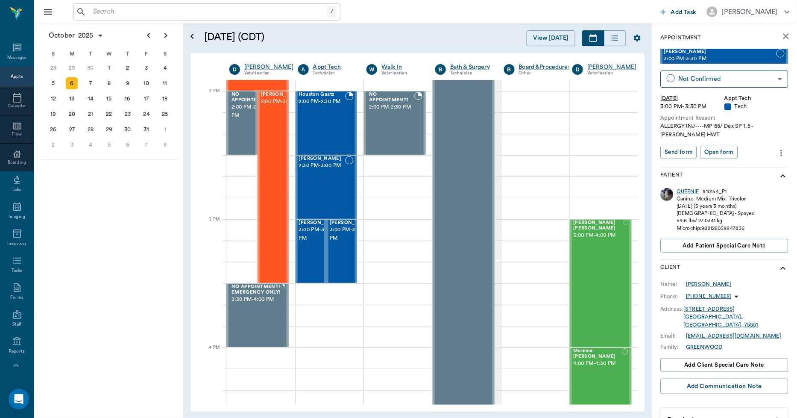
click at [693, 188] on div "QUEENIE" at bounding box center [688, 191] width 22 height 7
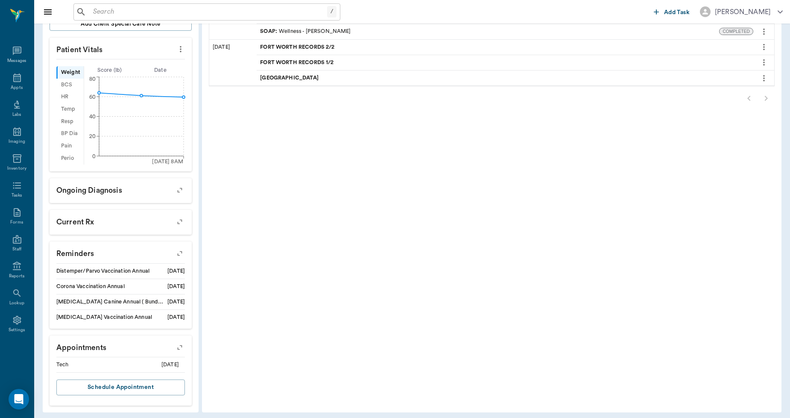
scroll to position [245, 0]
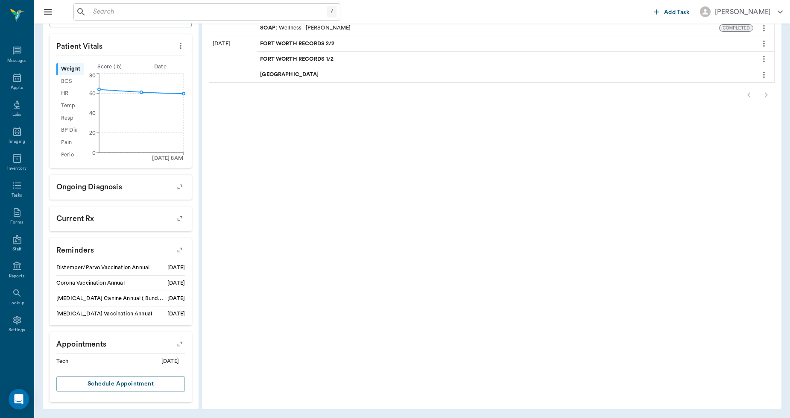
click at [180, 251] on icon "button" at bounding box center [180, 250] width 12 height 12
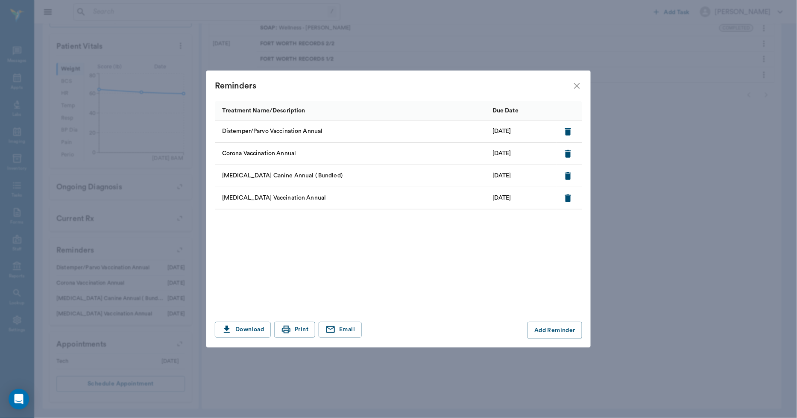
click at [574, 83] on icon "close" at bounding box center [577, 86] width 10 height 10
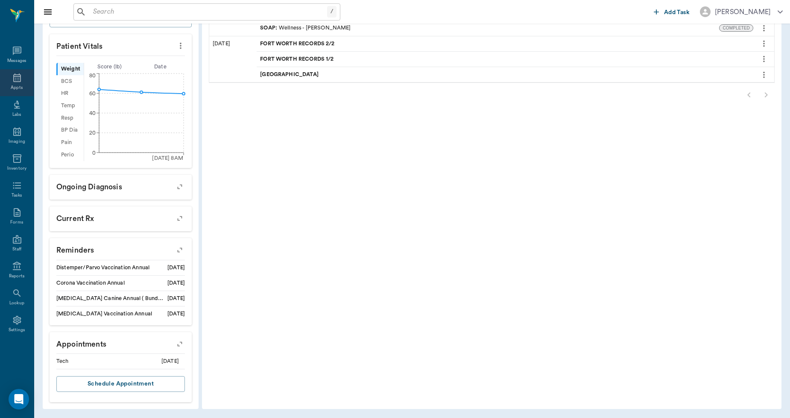
click at [15, 79] on icon at bounding box center [17, 78] width 10 height 10
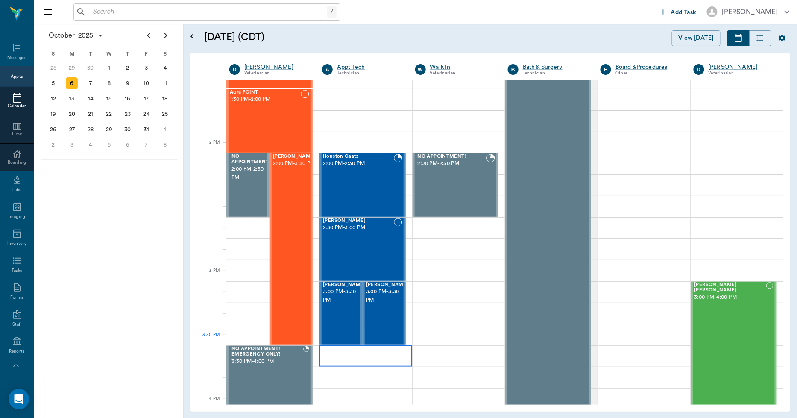
scroll to position [713, 0]
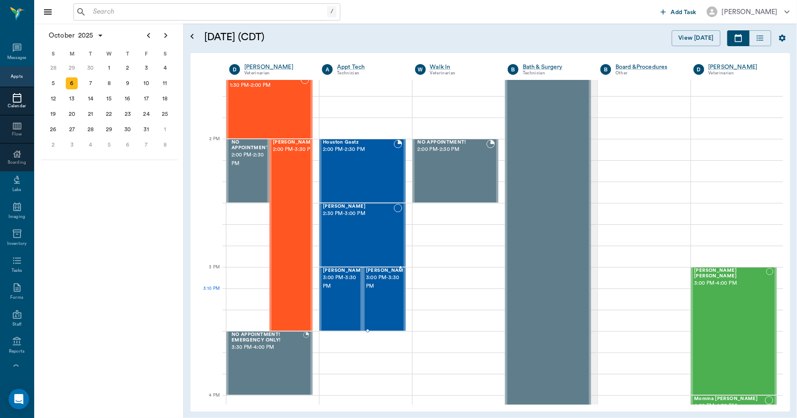
click at [376, 299] on div "QUEENIE GREENWOOD 3:00 PM - 3:30 PM" at bounding box center [387, 299] width 43 height 62
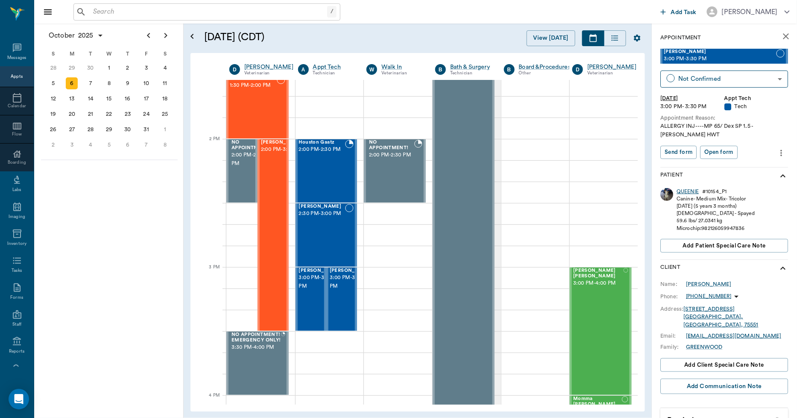
click at [680, 188] on div "QUEENIE" at bounding box center [688, 191] width 22 height 7
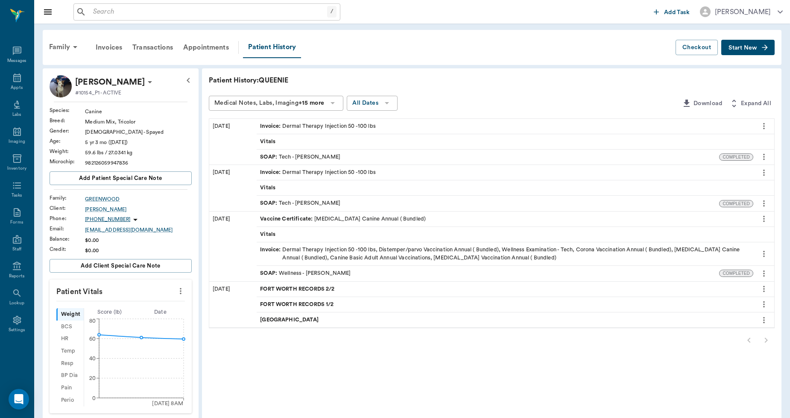
click at [290, 124] on div "Invoice : Dermal Therapy Injection 50 -100 lbs" at bounding box center [318, 126] width 116 height 8
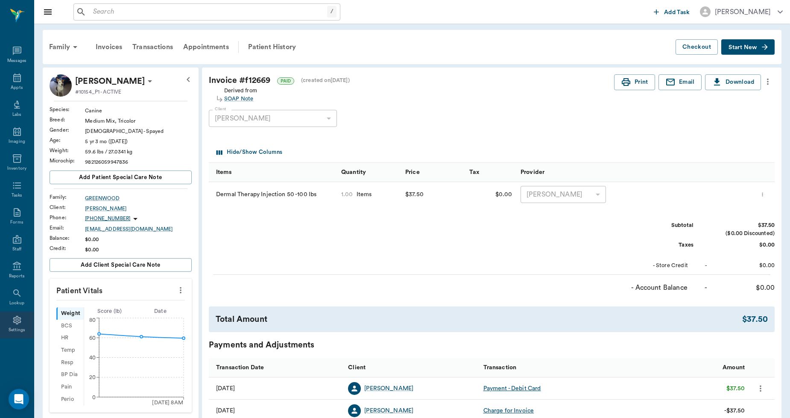
click at [22, 330] on div "Settings" at bounding box center [17, 330] width 17 height 6
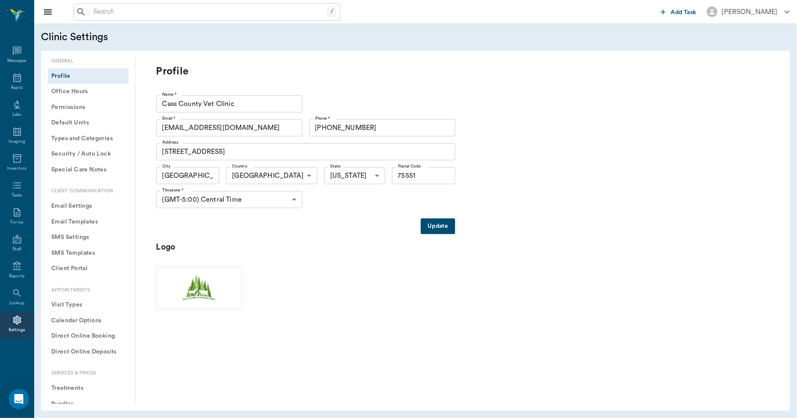
click at [73, 386] on button "Treatments" at bounding box center [88, 388] width 81 height 16
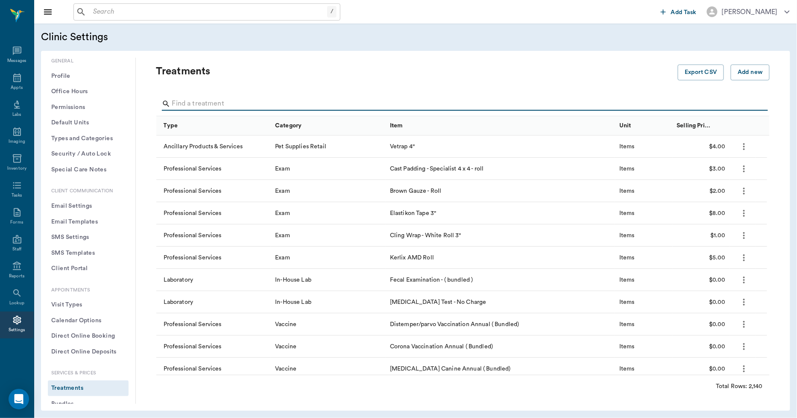
click at [250, 103] on input "Search" at bounding box center [463, 104] width 583 height 14
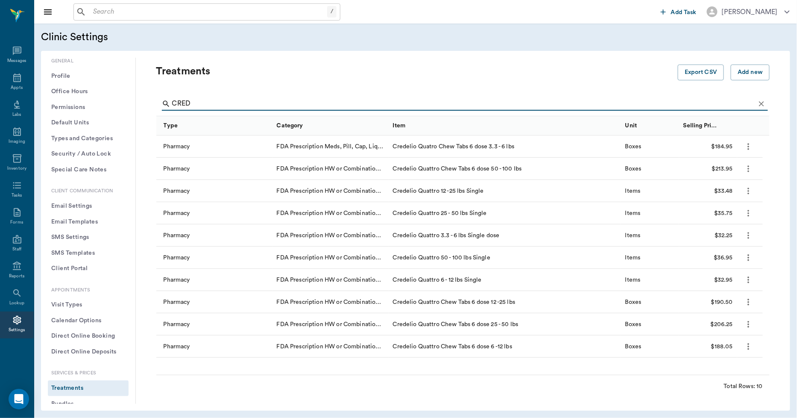
type input "CRED"
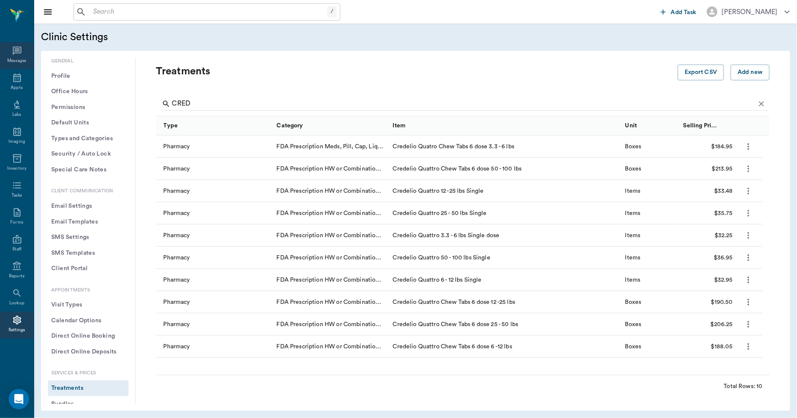
click at [16, 50] on icon at bounding box center [17, 51] width 10 height 10
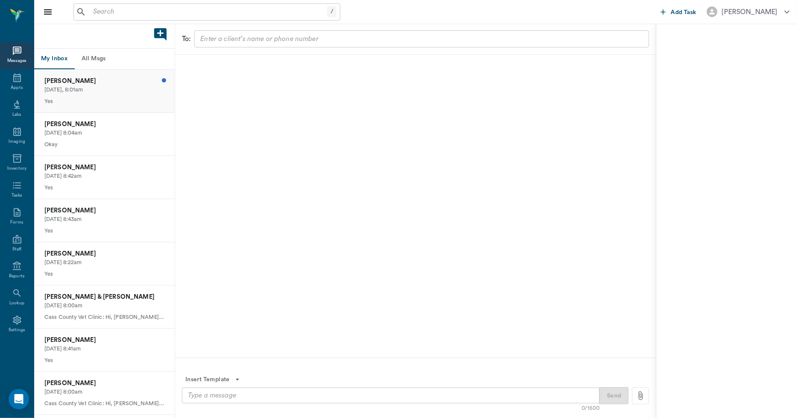
click at [87, 80] on p "[PERSON_NAME]" at bounding box center [104, 80] width 120 height 9
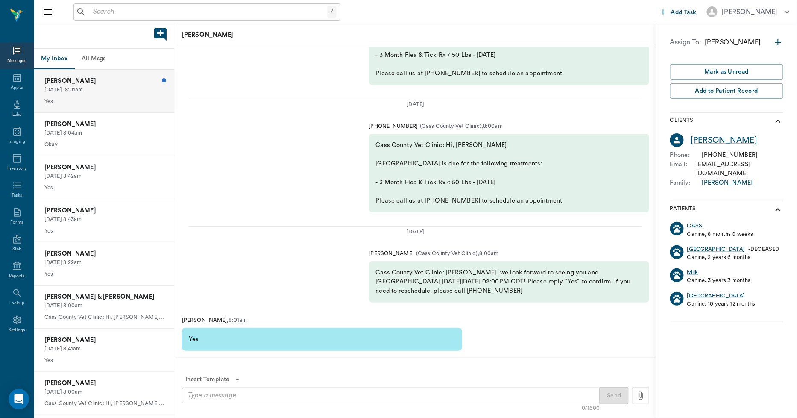
click at [101, 55] on button "All Msgs" at bounding box center [93, 59] width 38 height 20
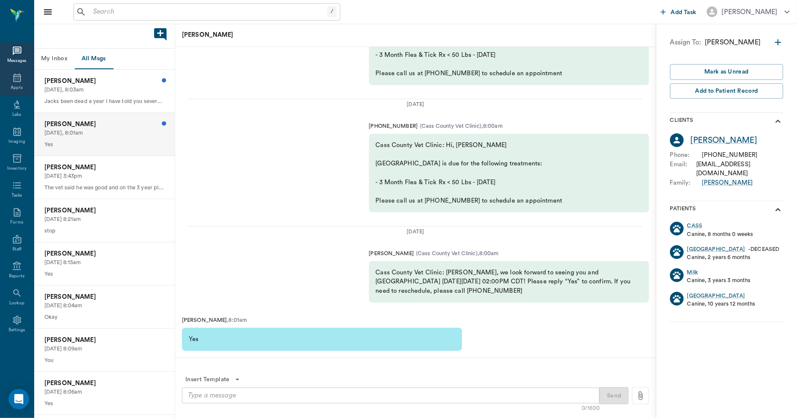
click at [18, 80] on icon at bounding box center [17, 78] width 10 height 10
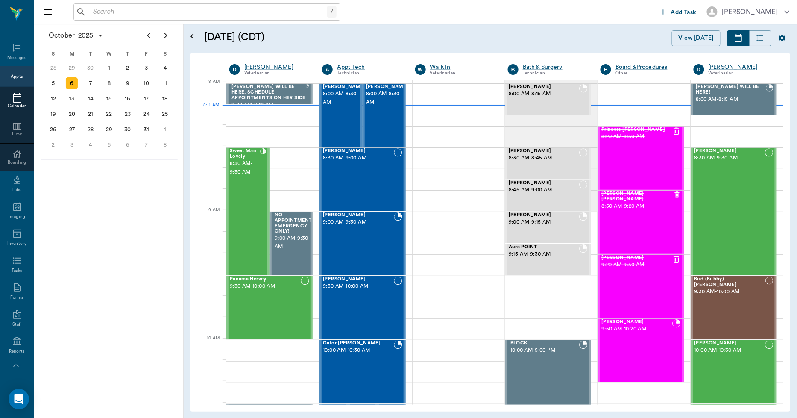
scroll to position [2, 0]
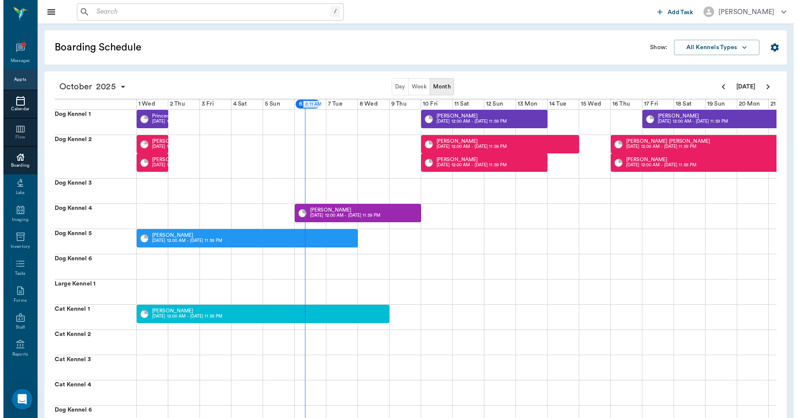
scroll to position [0, 158]
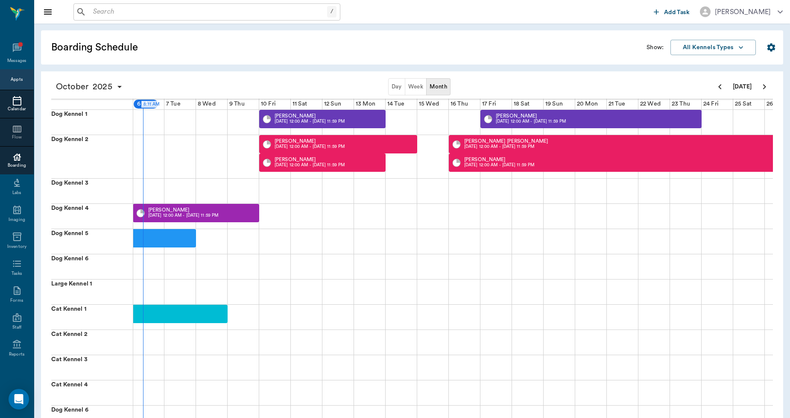
click at [13, 105] on icon at bounding box center [17, 100] width 9 height 9
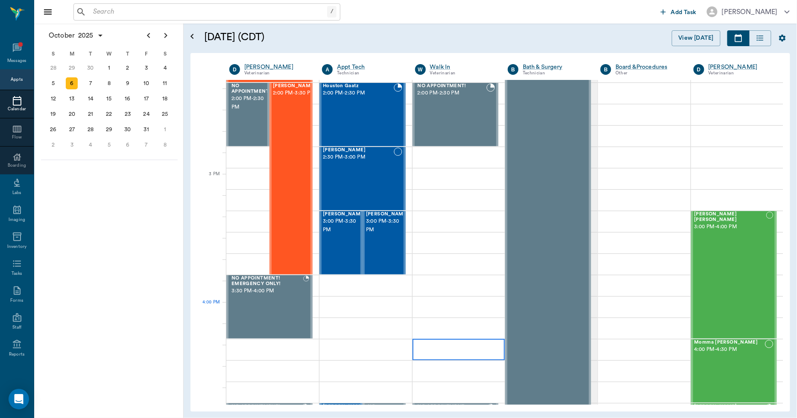
scroll to position [807, 0]
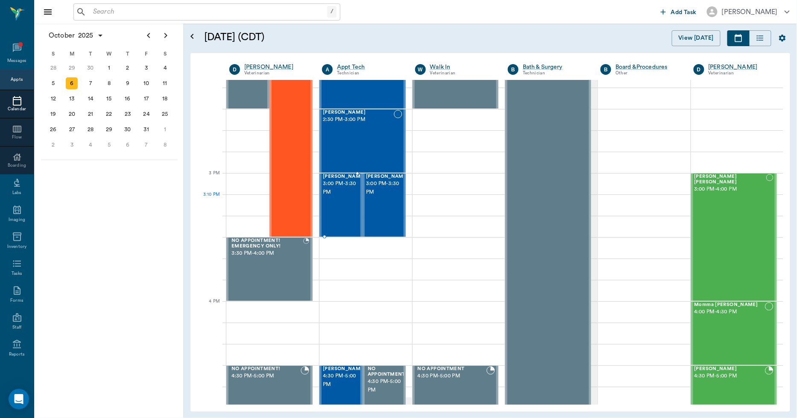
click at [348, 211] on div "LEON GREENWOOD 3:00 PM - 3:30 PM" at bounding box center [344, 205] width 43 height 62
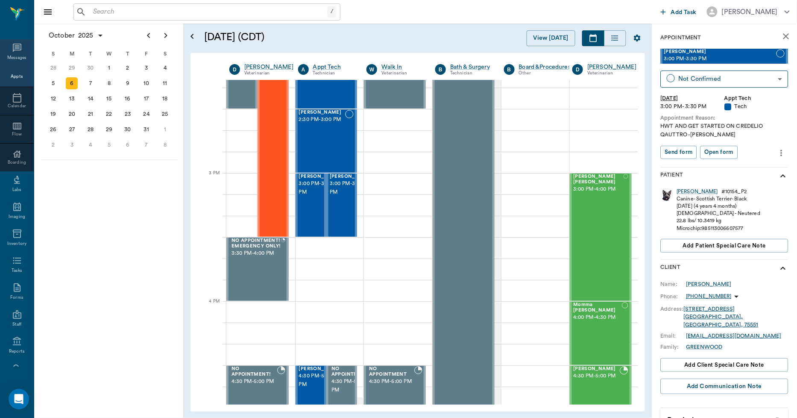
click at [6, 54] on div "Messages" at bounding box center [17, 52] width 34 height 27
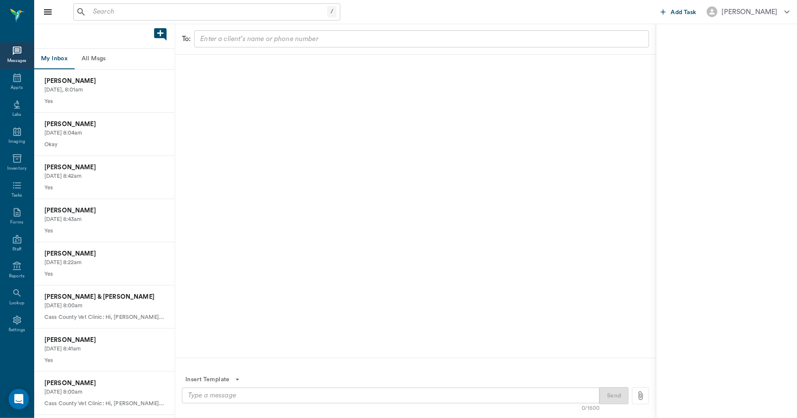
click at [95, 57] on button "All Msgs" at bounding box center [93, 59] width 38 height 20
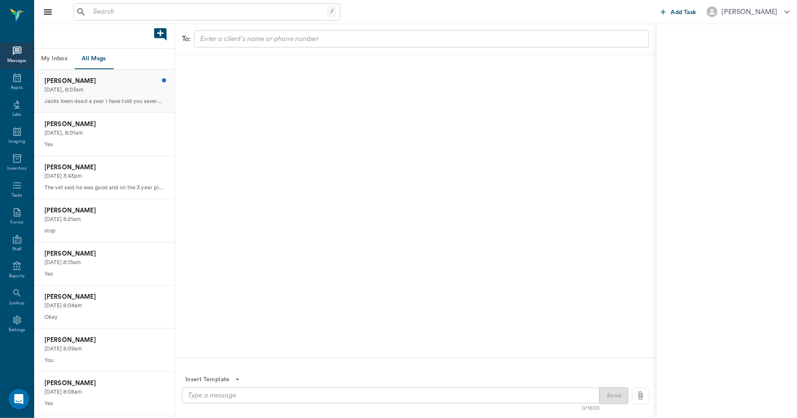
click at [96, 86] on p "[DATE], 8:03am" at bounding box center [104, 90] width 120 height 8
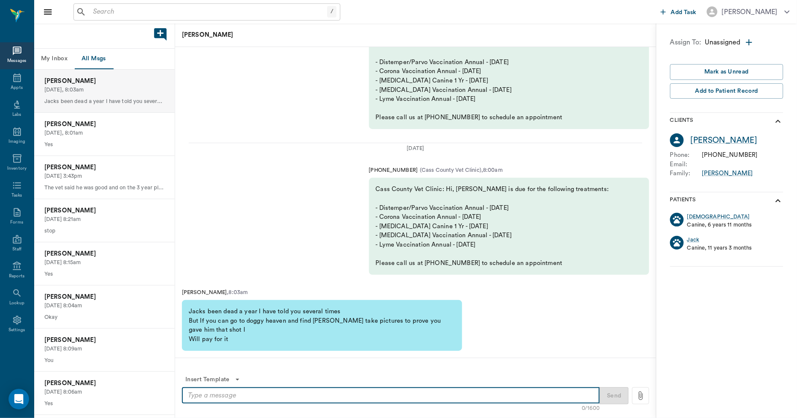
click at [309, 399] on textarea at bounding box center [391, 395] width 406 height 10
click at [503, 395] on textarea "We are very sorry for this error on our part. We will get this taken care of.Th…" at bounding box center [391, 395] width 406 height 10
type textarea "We are very sorry for this error on our part. We will get this taken care of.Th…"
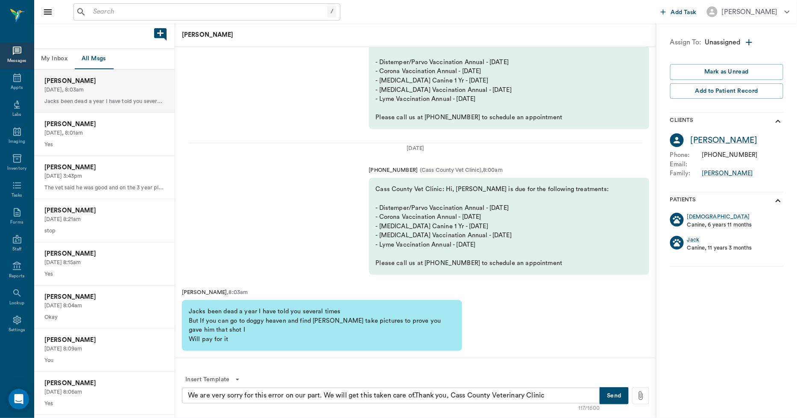
click at [620, 396] on button "Send" at bounding box center [614, 395] width 29 height 17
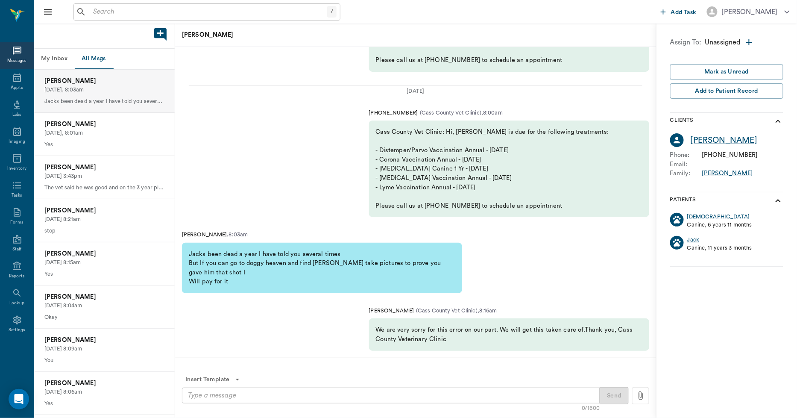
click at [694, 236] on div "Jack" at bounding box center [693, 240] width 12 height 8
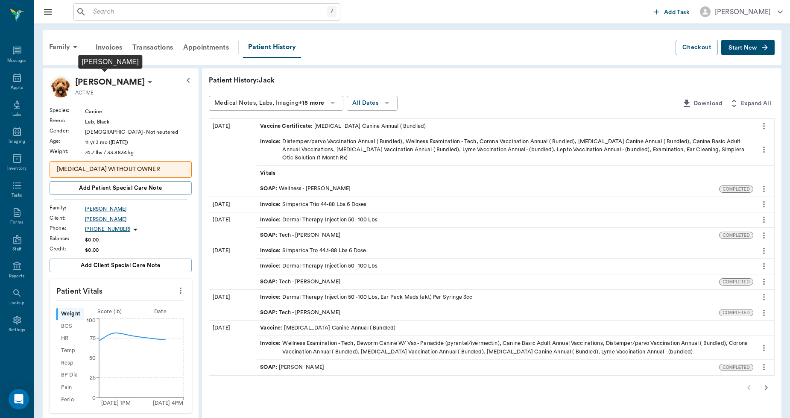
click at [100, 79] on p "Jack Johnston" at bounding box center [110, 82] width 70 height 14
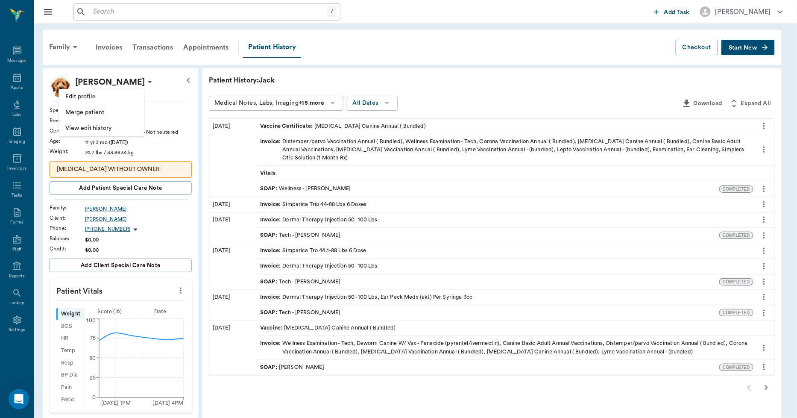
click at [101, 91] on li "Edit profile" at bounding box center [101, 97] width 85 height 16
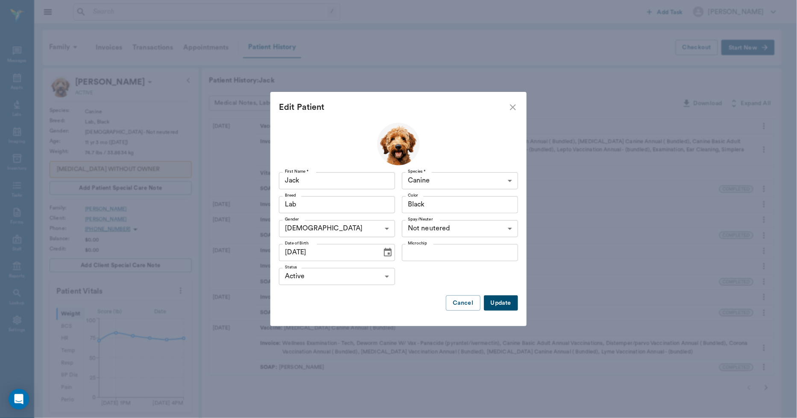
click at [317, 274] on body "/ ​ Add Task Dr. Bert Ellsworth Nectar Messages Appts Labs Imaging Inventory Ta…" at bounding box center [398, 323] width 797 height 647
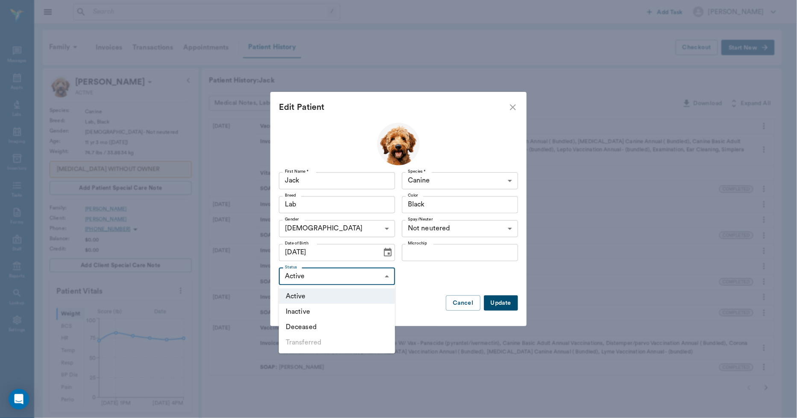
click at [311, 323] on li "Deceased" at bounding box center [337, 326] width 116 height 15
type input "DECEASED"
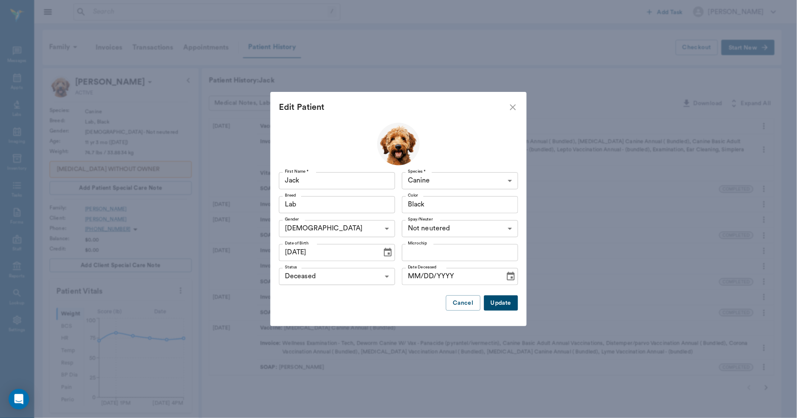
click at [504, 302] on button "Update" at bounding box center [501, 303] width 34 height 16
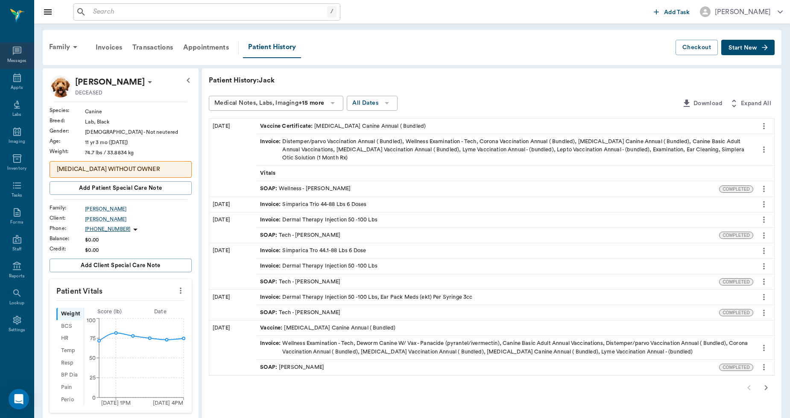
click at [15, 49] on icon at bounding box center [17, 51] width 10 height 10
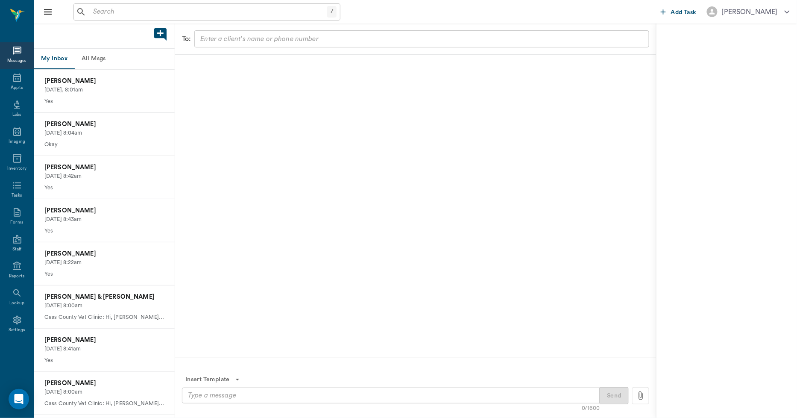
click at [100, 53] on button "All Msgs" at bounding box center [93, 59] width 38 height 20
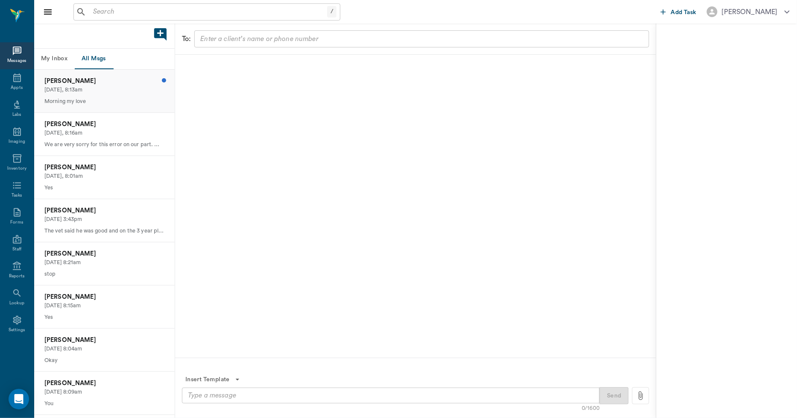
click at [102, 88] on p "Today, 8:13am" at bounding box center [104, 90] width 120 height 8
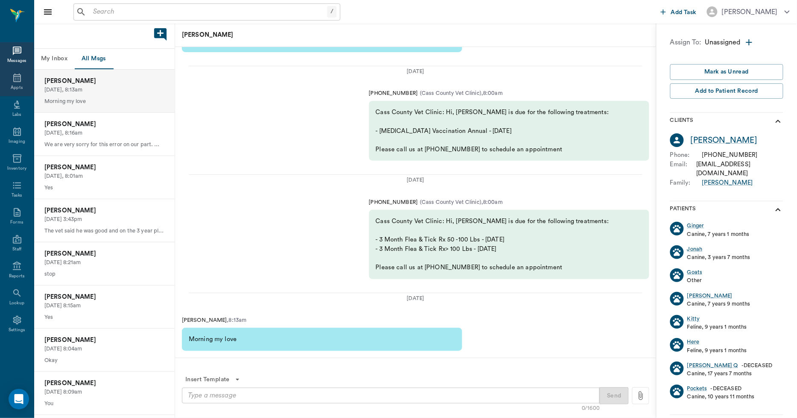
click at [24, 82] on div "Appts" at bounding box center [17, 82] width 34 height 27
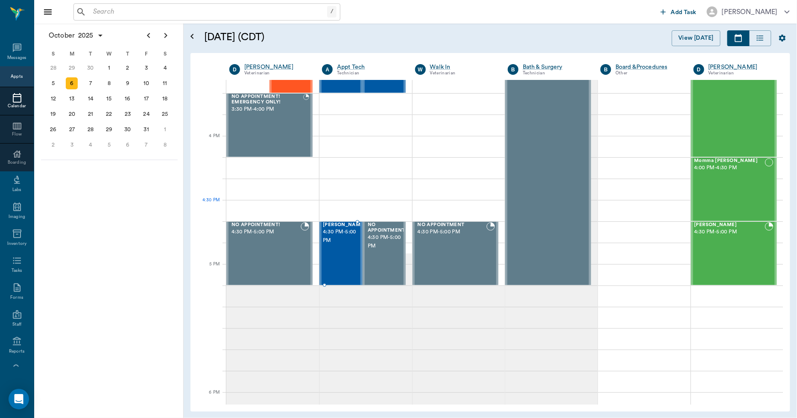
scroll to position [951, 0]
click at [330, 255] on div "Missy Tyson 4:30 PM - 5:00 PM" at bounding box center [344, 253] width 43 height 62
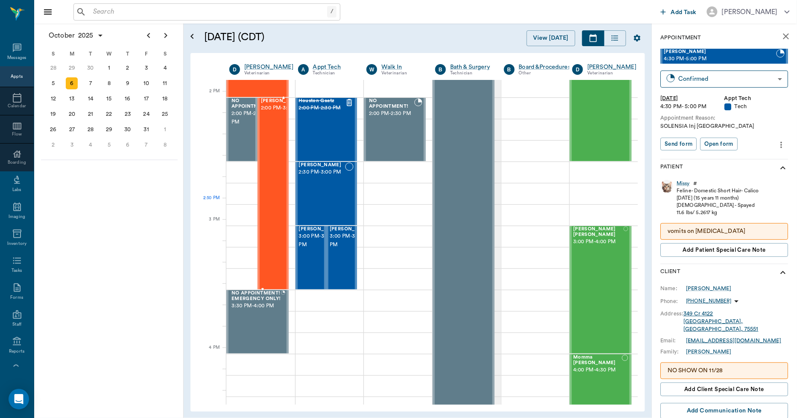
scroll to position [761, 0]
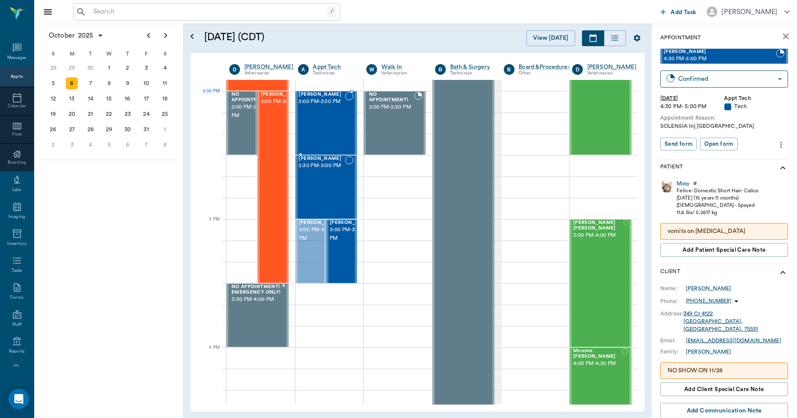
drag, startPoint x: 309, startPoint y: 244, endPoint x: 312, endPoint y: 121, distance: 123.4
drag, startPoint x: 321, startPoint y: 248, endPoint x: 332, endPoint y: 122, distance: 126.4
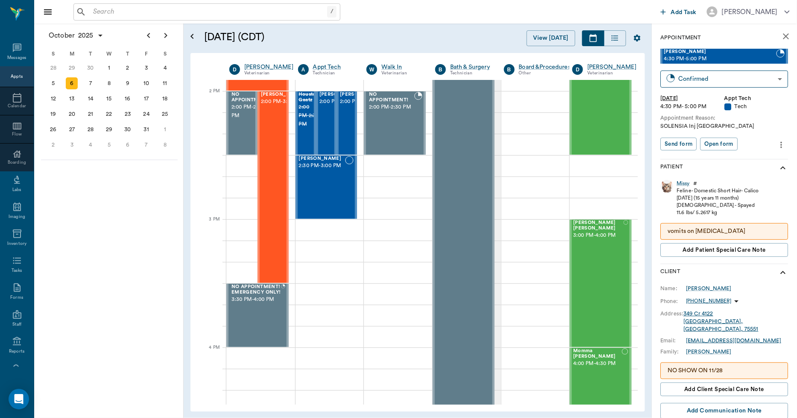
click at [783, 43] on button "close" at bounding box center [786, 36] width 17 height 17
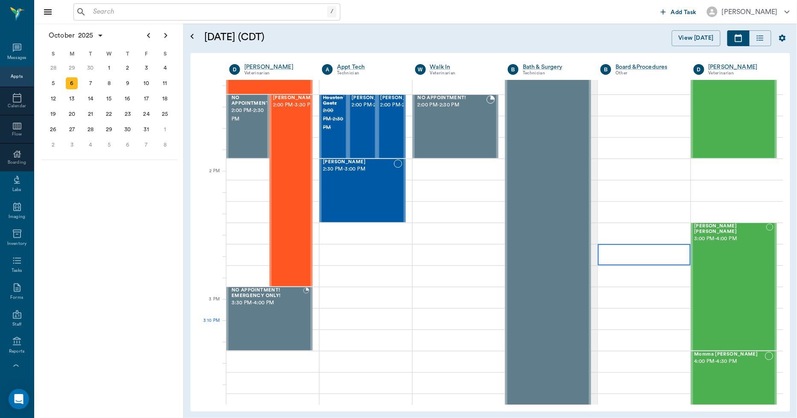
scroll to position [664, 0]
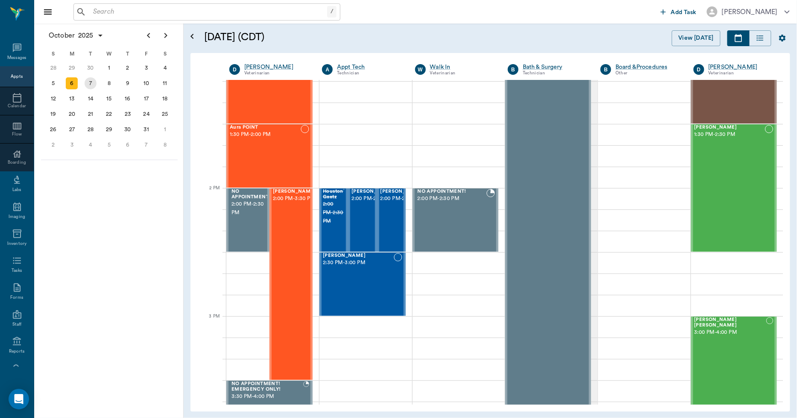
click at [93, 78] on div "7" at bounding box center [91, 83] width 12 height 12
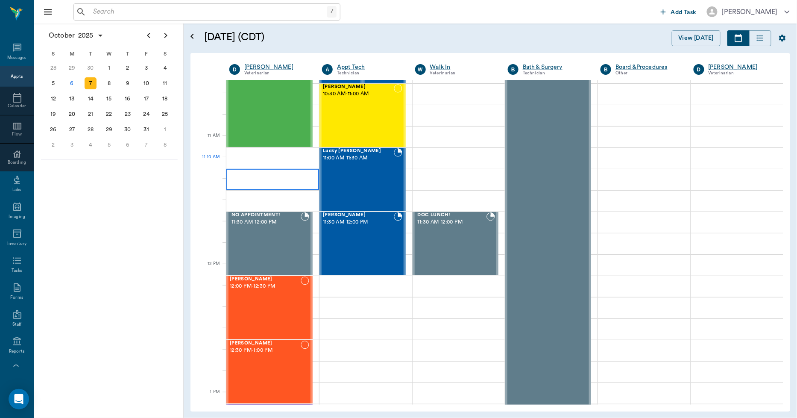
scroll to position [332, 0]
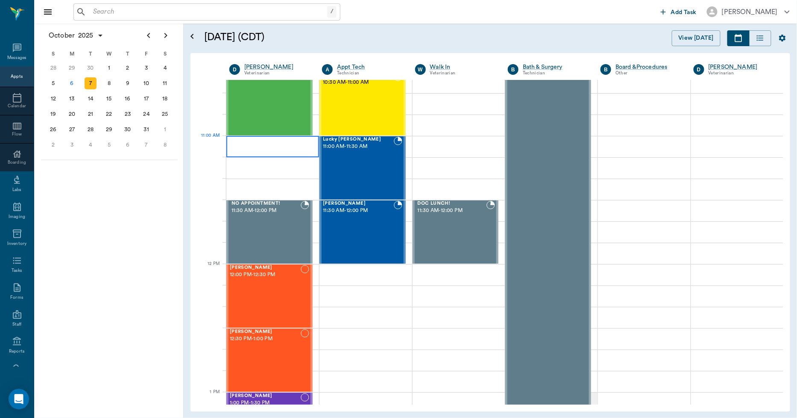
click at [281, 147] on div at bounding box center [272, 146] width 93 height 21
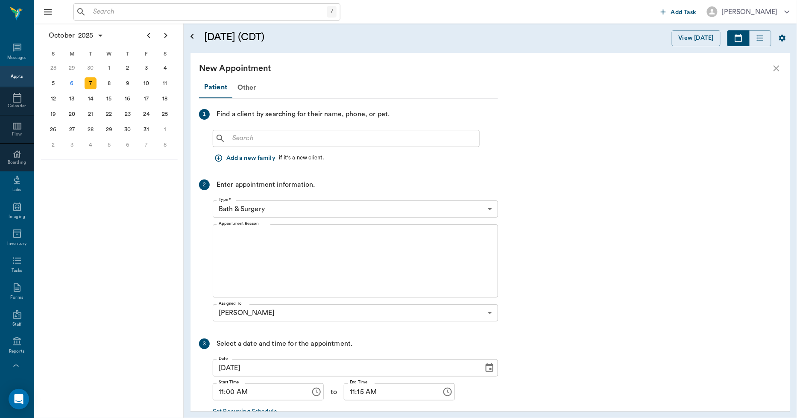
click at [271, 138] on input "text" at bounding box center [352, 138] width 247 height 12
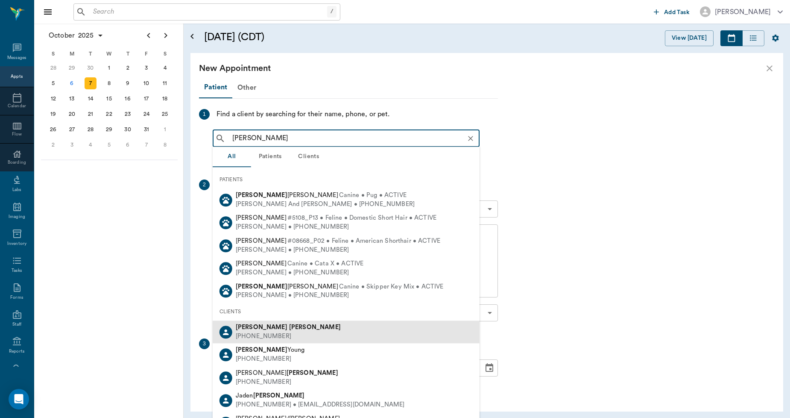
click at [259, 322] on div "Melissa Earnest (903) 277-1558" at bounding box center [346, 331] width 267 height 23
type input "mel earne"
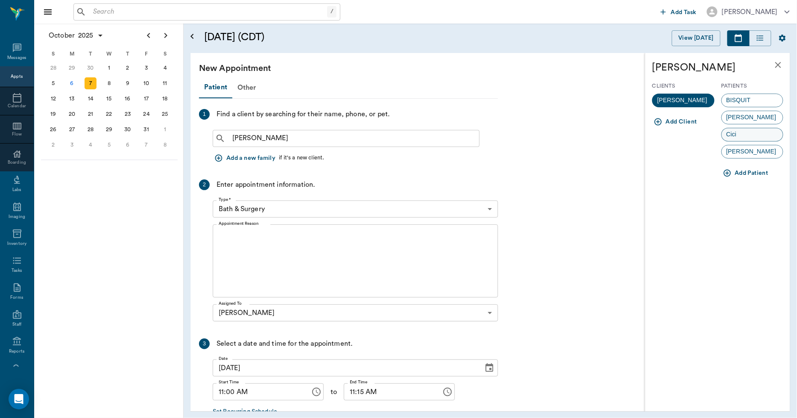
click at [731, 135] on span "Cici" at bounding box center [732, 134] width 20 height 9
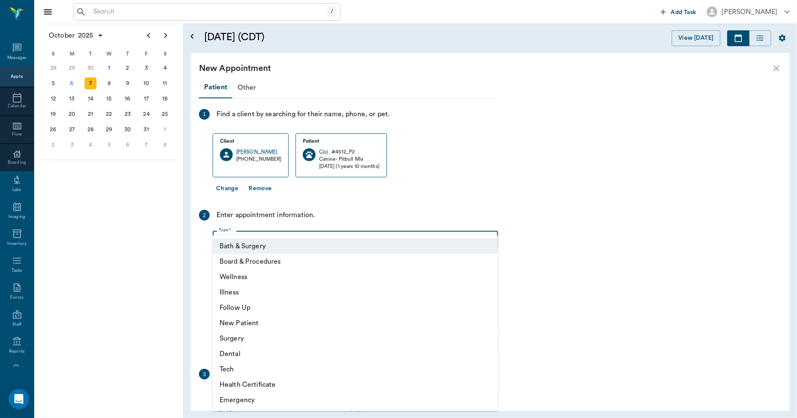
click at [279, 240] on body "/ ​ Add Task Dr. Bert Ellsworth Nectar Messages Appts Calendar Flow Boarding La…" at bounding box center [398, 209] width 797 height 418
click at [249, 276] on li "Wellness" at bounding box center [355, 276] width 285 height 15
type input "65d2be4f46e3a538d89b8c14"
type input "11:30 AM"
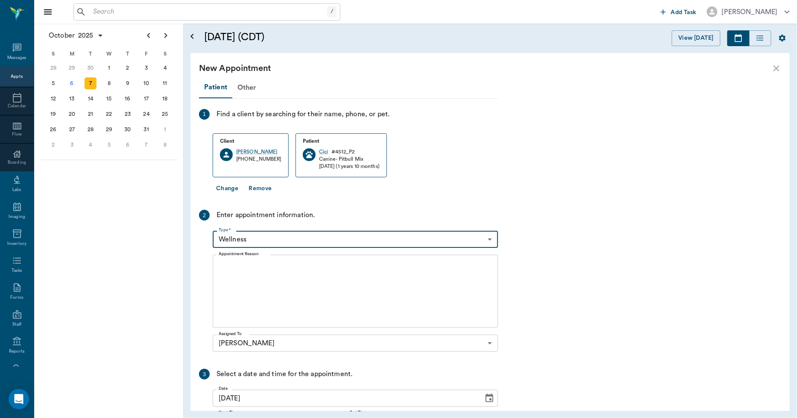
click at [255, 269] on textarea "Appointment Reason" at bounding box center [355, 291] width 273 height 59
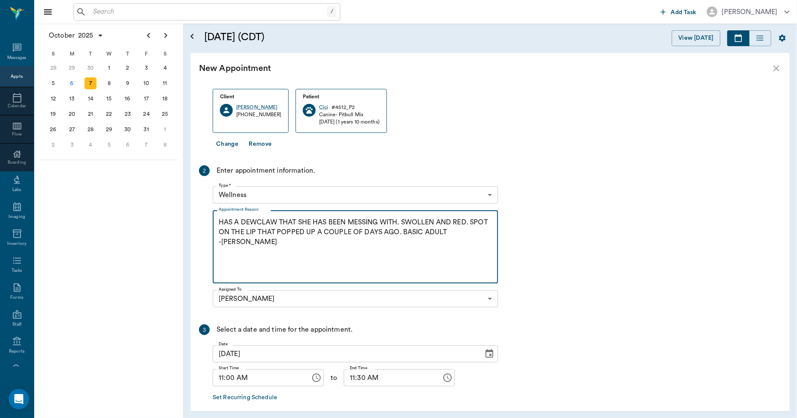
scroll to position [82, 0]
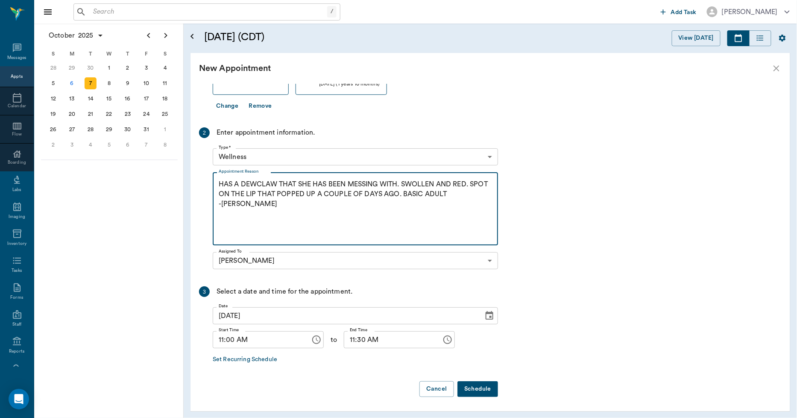
type textarea "HAS A DEWCLAW THAT SHE HAS BEEN MESSING WITH. SWOLLEN AND RED. SPOT ON THE LIP …"
click at [469, 386] on button "Schedule" at bounding box center [477, 389] width 41 height 16
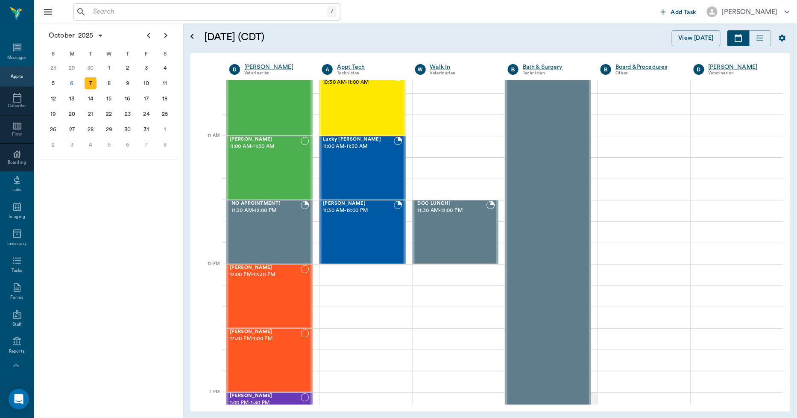
click at [155, 7] on input "text" at bounding box center [208, 12] width 237 height 12
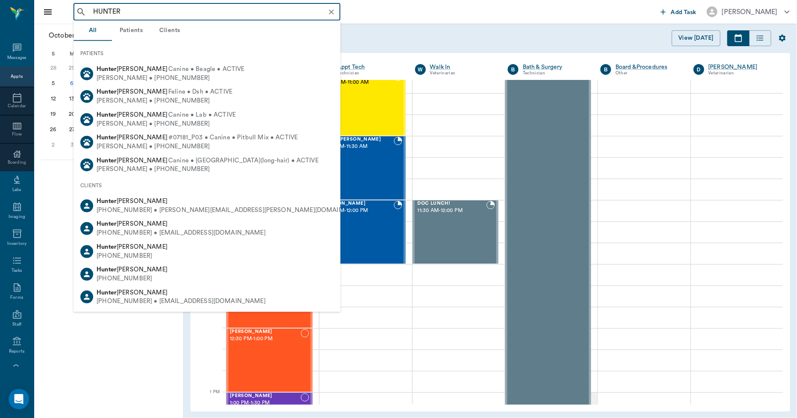
type input "HUNTER"
click at [165, 27] on button "Clients" at bounding box center [169, 30] width 38 height 20
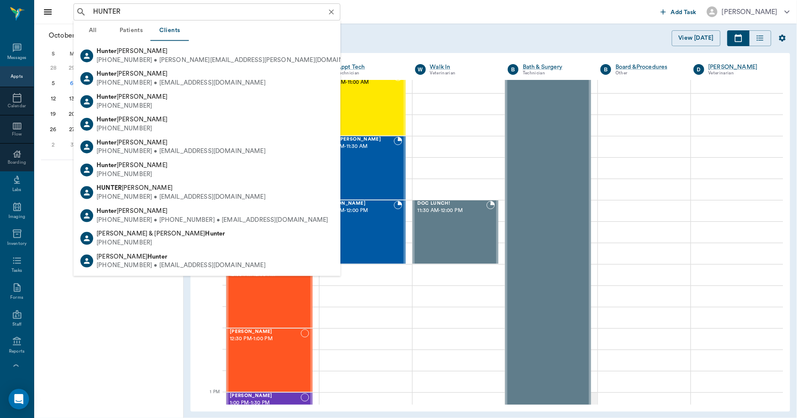
click at [333, 9] on icon "Clear" at bounding box center [331, 12] width 9 height 9
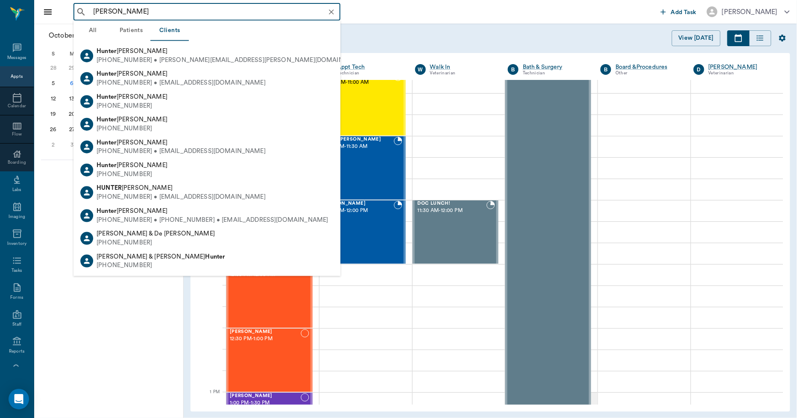
type input "DE HUNTER"
click at [168, 391] on div "October 2025 S M T W T F S 31 Sep 1 2 3 4 5 6 7 8 9 10 11 12 13 14 15 16 17 18 …" at bounding box center [108, 220] width 149 height 394
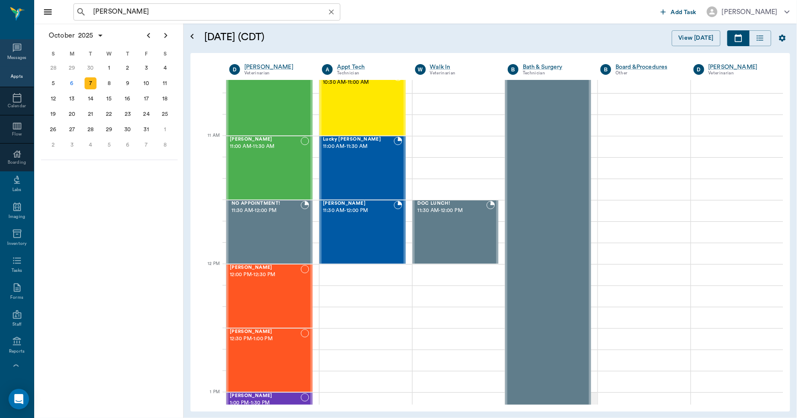
click at [13, 48] on icon at bounding box center [17, 48] width 10 height 10
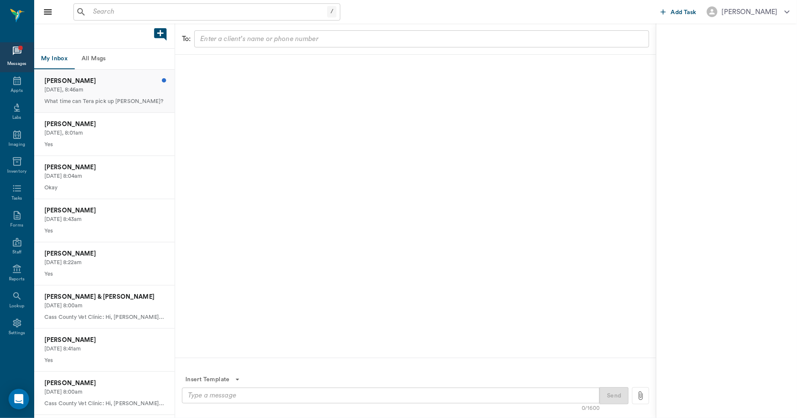
click at [110, 86] on p "Today, 8:46am" at bounding box center [104, 90] width 120 height 8
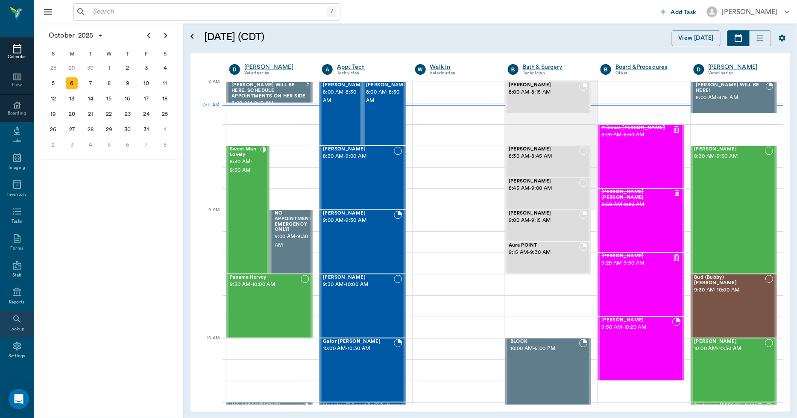
scroll to position [50, 0]
click at [12, 344] on icon at bounding box center [17, 345] width 10 height 10
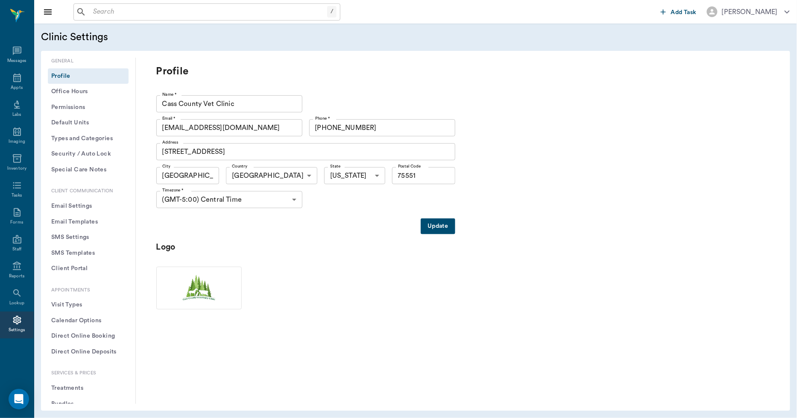
click at [79, 386] on button "Treatments" at bounding box center [88, 388] width 81 height 16
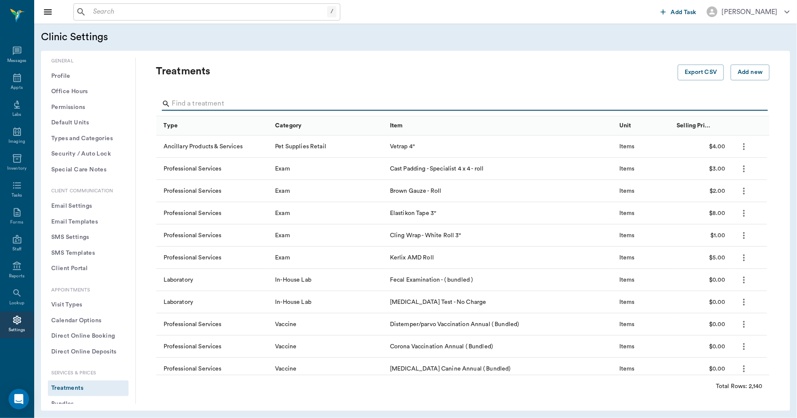
click at [211, 99] on input "Search" at bounding box center [463, 104] width 583 height 14
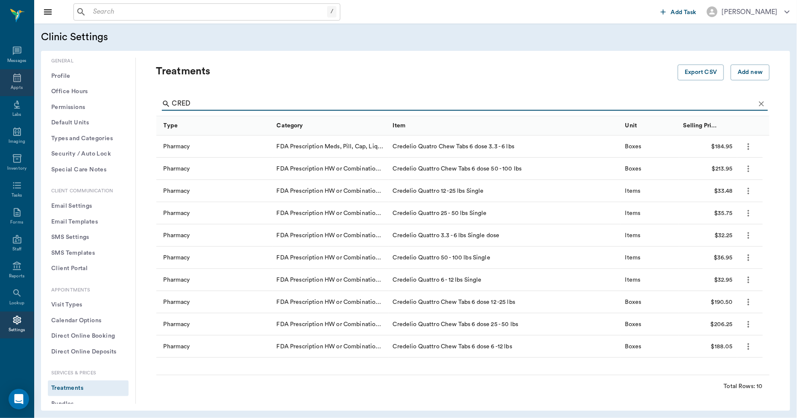
type input "CRED"
click at [19, 80] on icon at bounding box center [17, 78] width 10 height 10
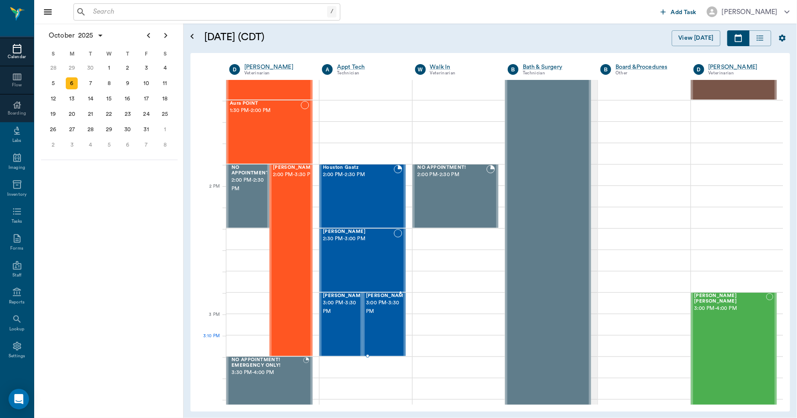
scroll to position [665, 0]
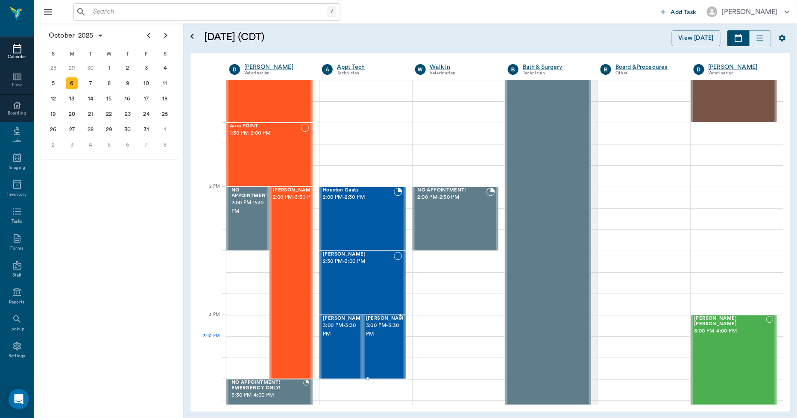
click at [372, 338] on span "3:00 PM - 3:30 PM" at bounding box center [387, 329] width 43 height 17
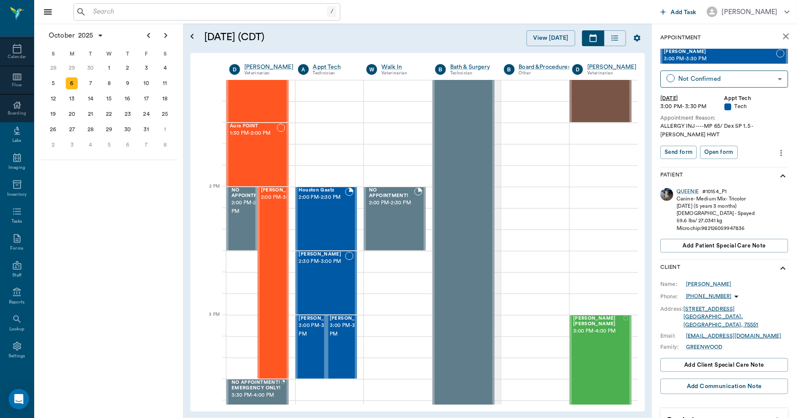
click at [777, 148] on icon "more" at bounding box center [781, 153] width 9 height 10
click at [751, 155] on span "Edit appointment" at bounding box center [739, 159] width 72 height 9
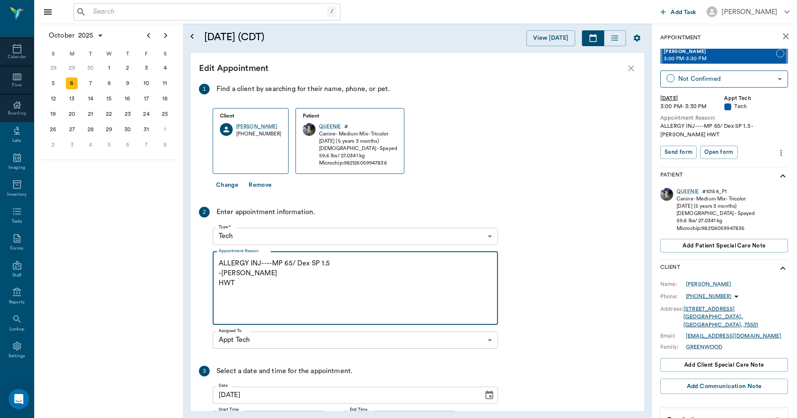
click at [238, 289] on textarea "ALLERGY INJ----MP 65/ Dex SP 1.5 -[PERSON_NAME] HWT" at bounding box center [355, 287] width 273 height 59
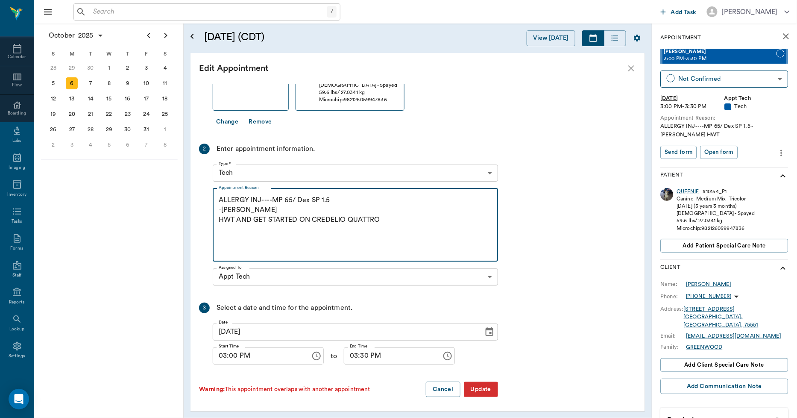
scroll to position [64, 0]
type textarea "ALLERGY INJ----MP 65/ Dex SP 1.5 -LORY HWT AND GET STARTED ON CREDELIO QUATTRO"
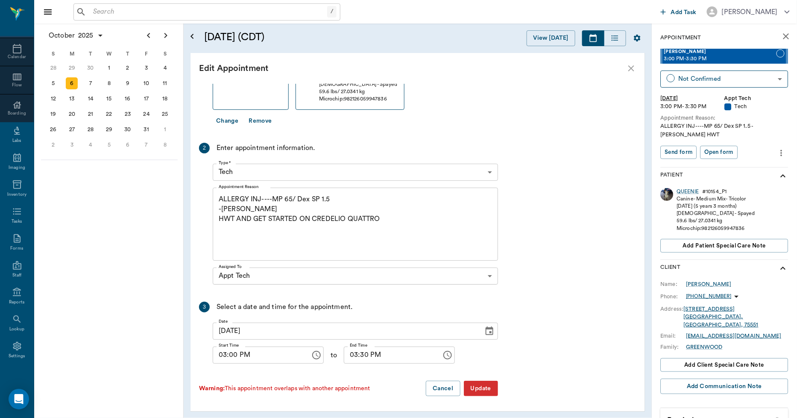
click at [479, 385] on button "Update" at bounding box center [481, 388] width 34 height 16
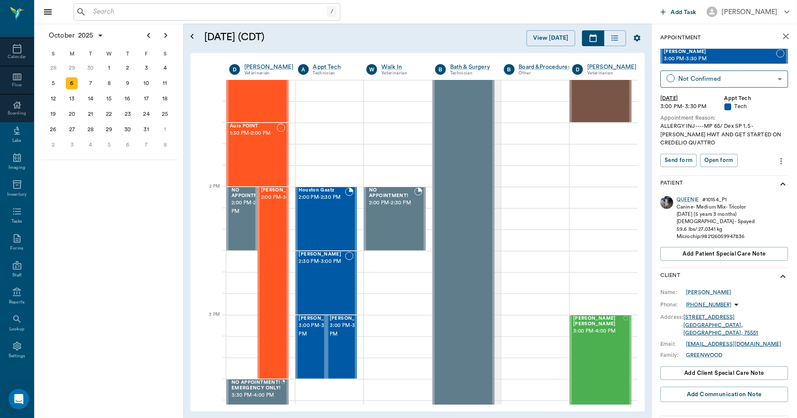
click at [781, 36] on icon "close" at bounding box center [786, 36] width 10 height 10
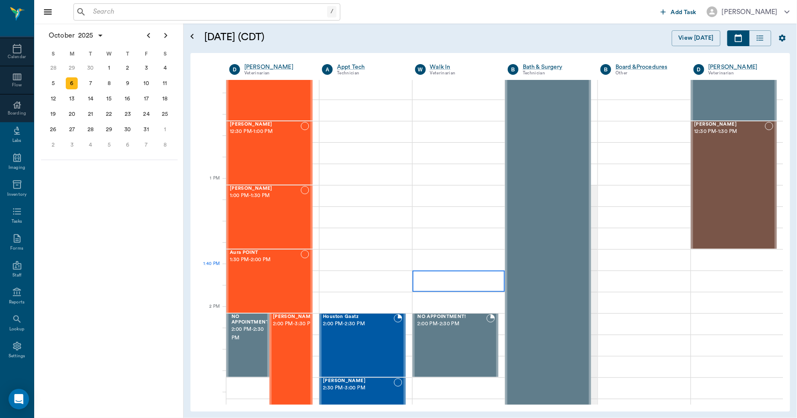
scroll to position [617, 0]
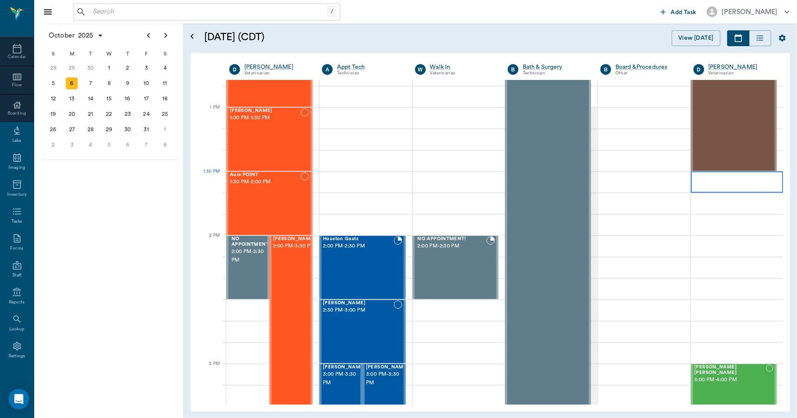
click at [698, 184] on div at bounding box center [737, 181] width 92 height 21
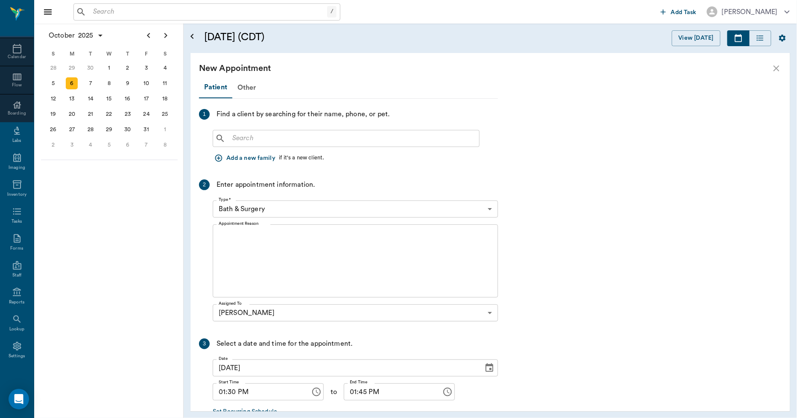
click at [336, 137] on input "text" at bounding box center [352, 138] width 247 height 12
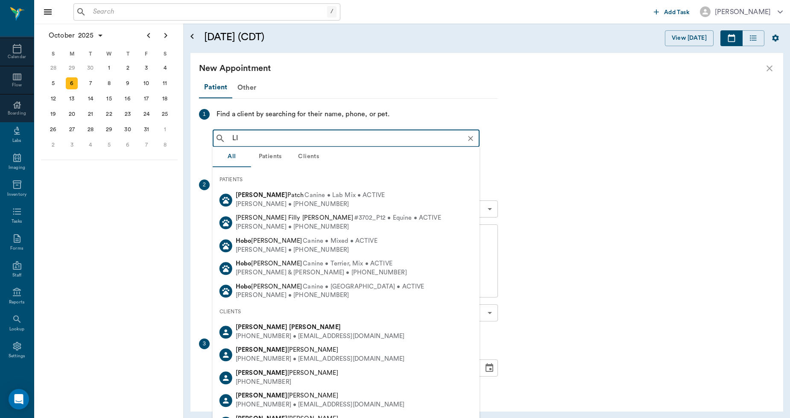
type input "L"
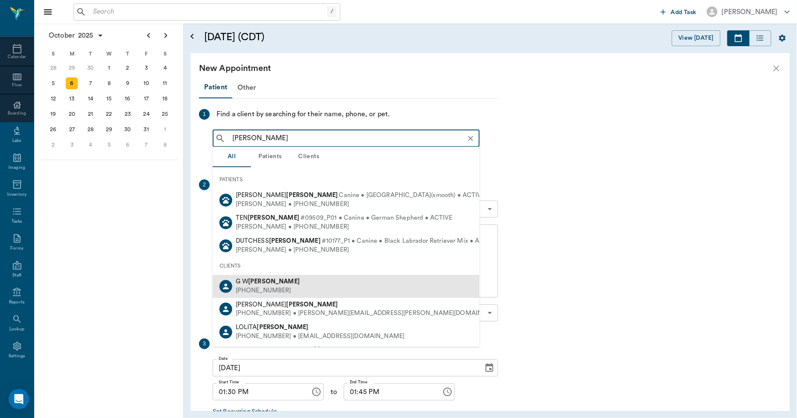
click at [271, 285] on div "G W Hobson" at bounding box center [268, 282] width 64 height 9
type input "HOBSON"
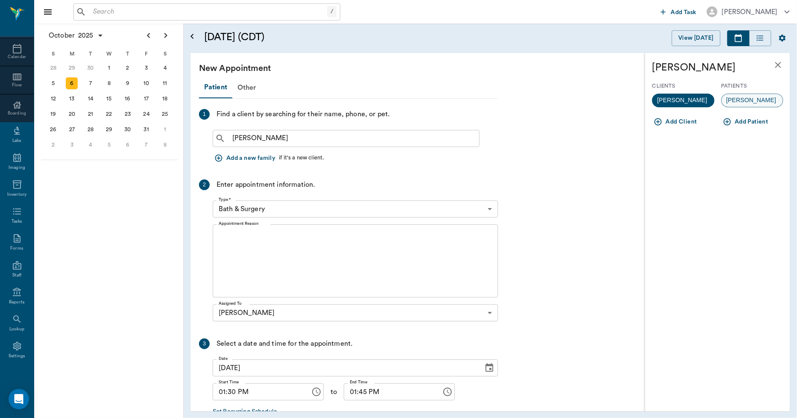
click at [737, 99] on span "Luna" at bounding box center [751, 100] width 59 height 9
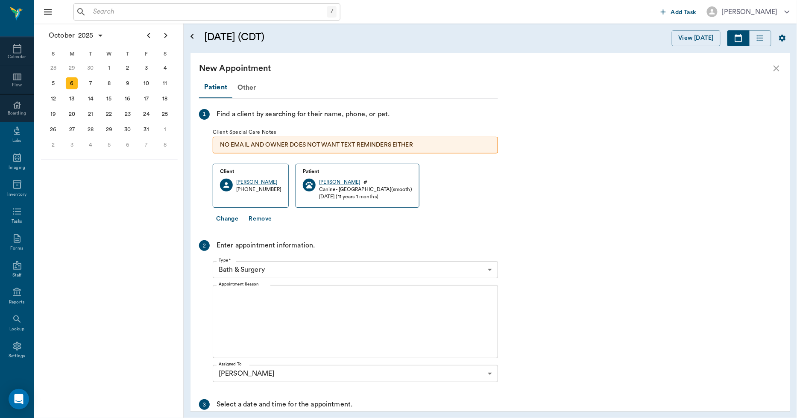
click at [268, 266] on body "/ ​ Add Task Dr. Bert Ellsworth Nectar Messages Appts Calendar Flow Boarding La…" at bounding box center [398, 209] width 797 height 418
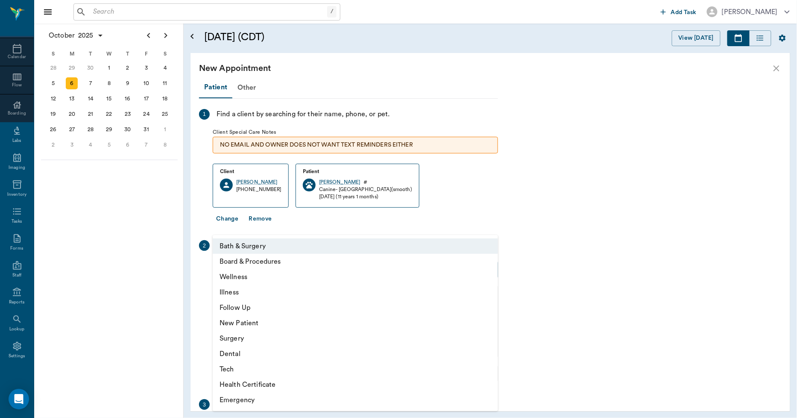
click at [244, 278] on li "Wellness" at bounding box center [355, 276] width 285 height 15
type input "65d2be4f46e3a538d89b8c14"
type input "02:00 PM"
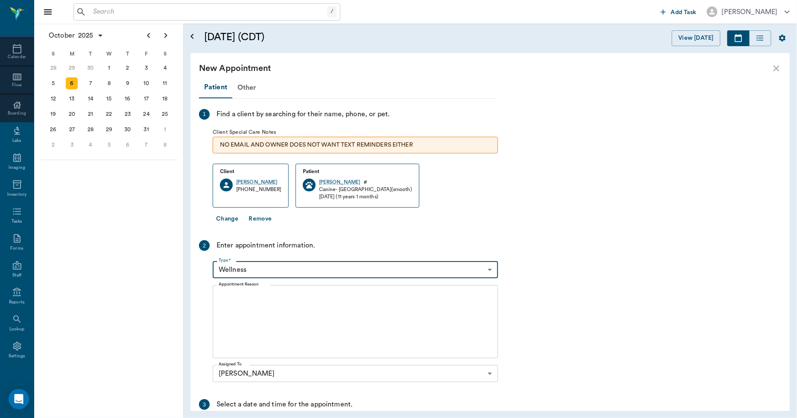
click at [255, 302] on textarea "Appointment Reason" at bounding box center [355, 321] width 273 height 59
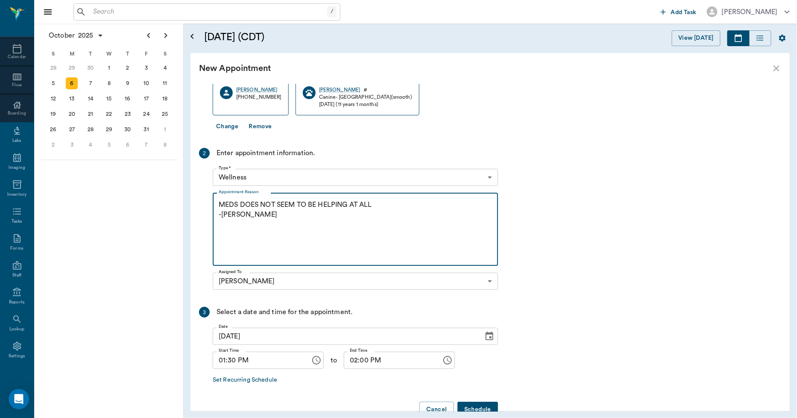
scroll to position [113, 0]
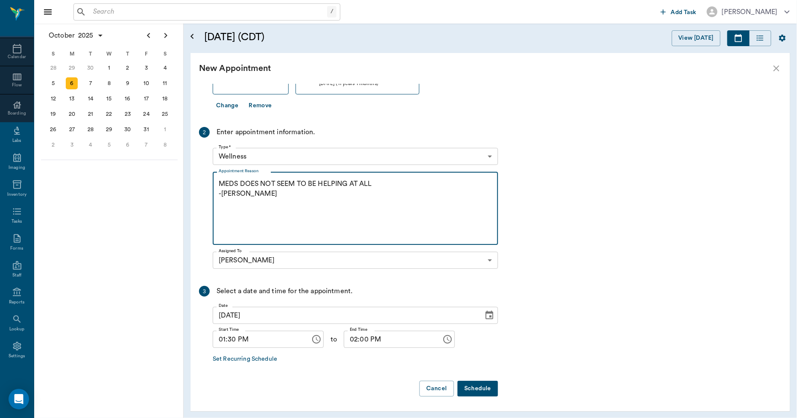
type textarea "MEDS DOES NOT SEEM TO BE HELPING AT ALL -LORY"
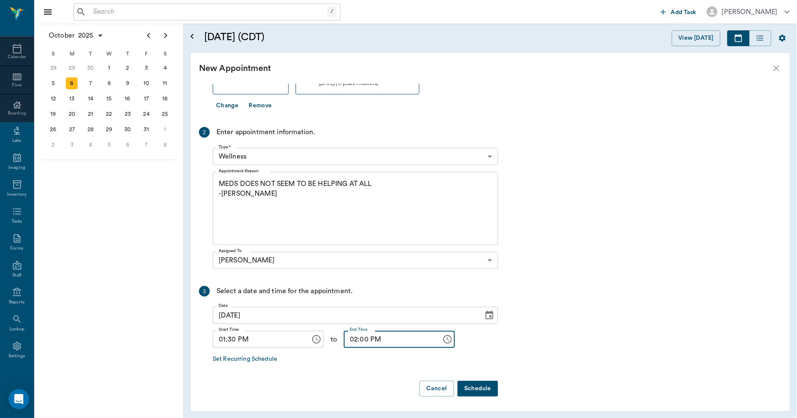
click at [352, 341] on input "02:00 PM" at bounding box center [390, 339] width 92 height 17
type input "02:30 PM"
click at [497, 395] on div "Schedule" at bounding box center [477, 388] width 41 height 16
click at [486, 391] on button "Schedule" at bounding box center [477, 388] width 41 height 16
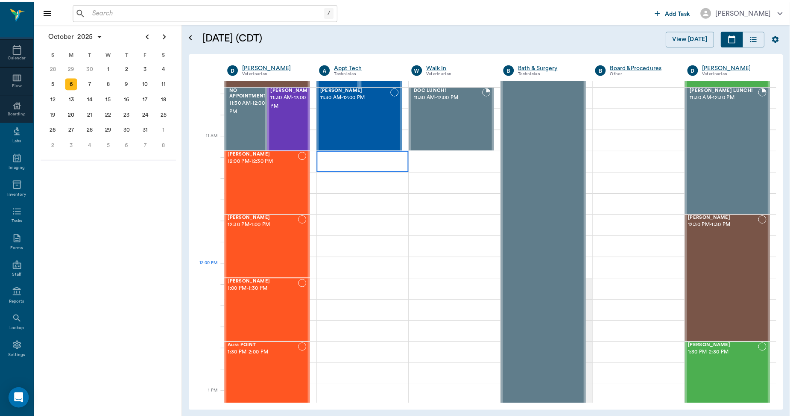
scroll to position [332, 0]
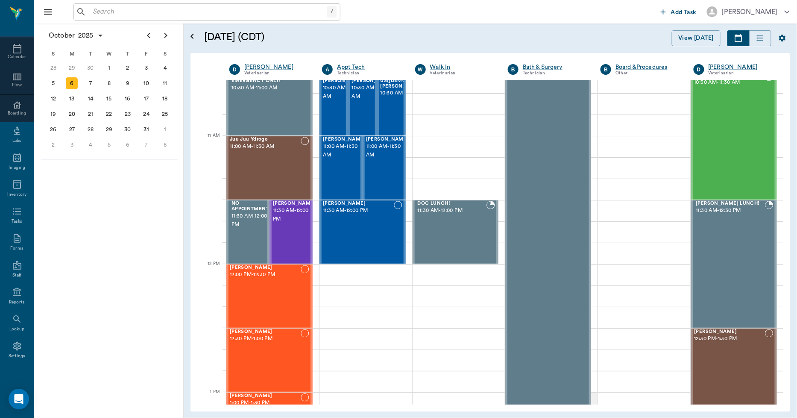
click at [216, 11] on input "text" at bounding box center [208, 12] width 237 height 12
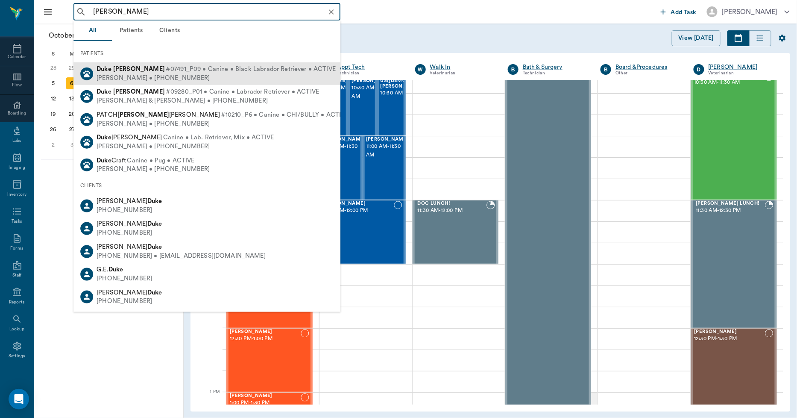
click at [152, 74] on div "Eric Adams • (559) 790-1099" at bounding box center [216, 77] width 239 height 9
type input "duke adams"
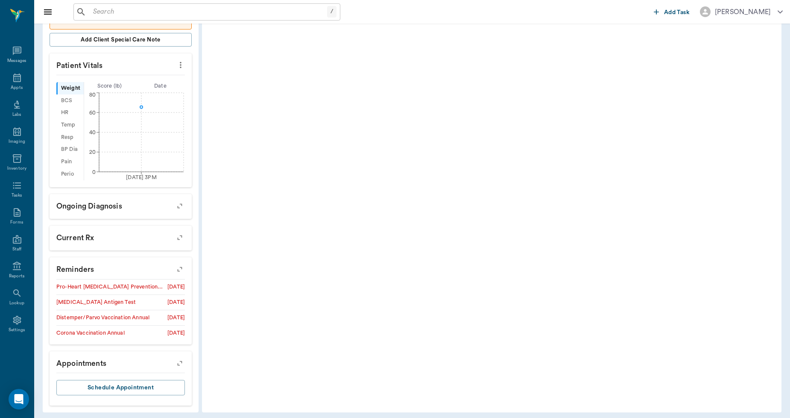
scroll to position [249, 0]
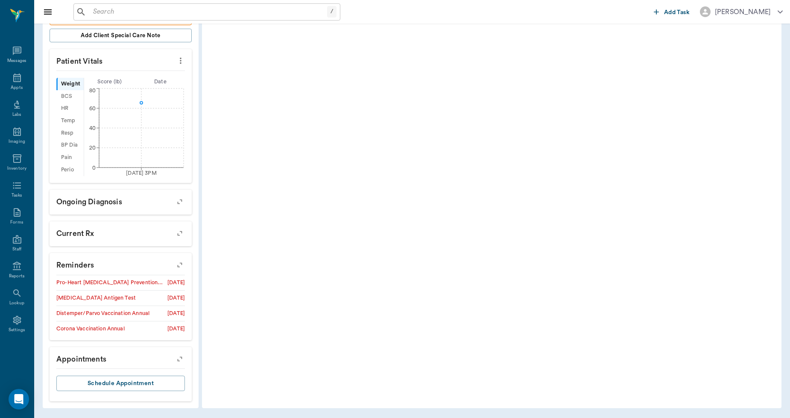
click at [181, 266] on icon "button" at bounding box center [180, 265] width 12 height 12
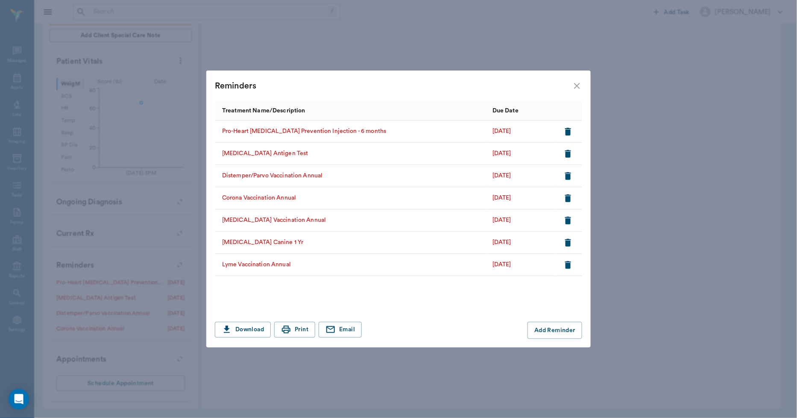
click at [574, 82] on icon "close" at bounding box center [577, 86] width 10 height 10
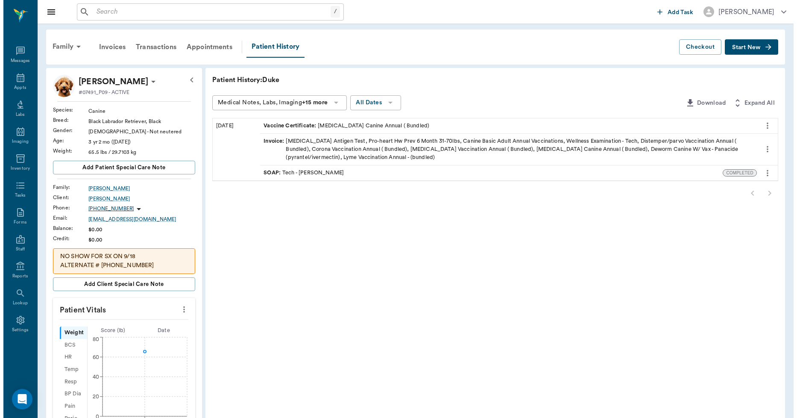
scroll to position [0, 0]
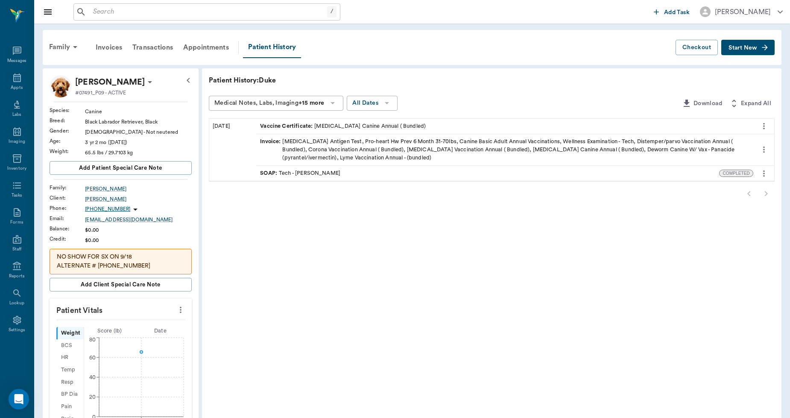
click at [120, 12] on input "text" at bounding box center [208, 12] width 237 height 12
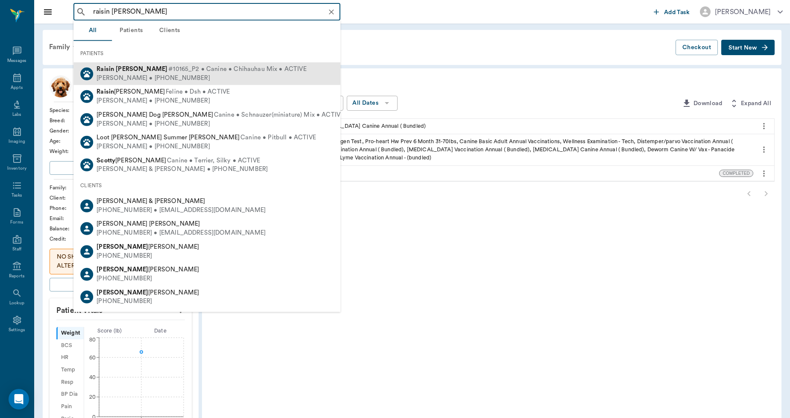
click at [129, 75] on div "[PERSON_NAME] • [PHONE_NUMBER]" at bounding box center [202, 77] width 210 height 9
type input "raisin scot"
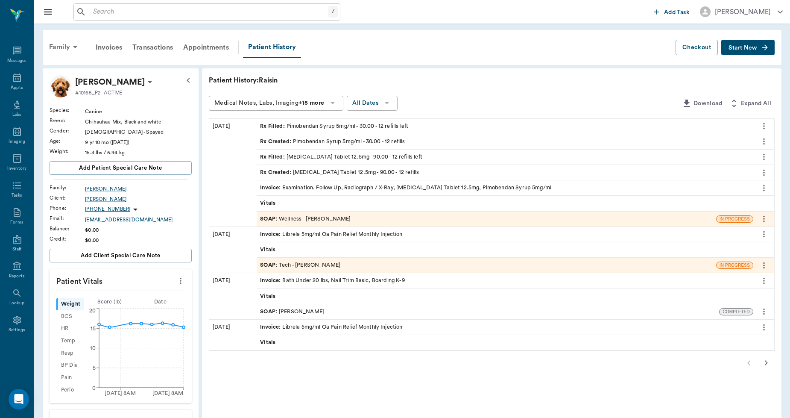
click at [64, 45] on div "Family" at bounding box center [64, 47] width 41 height 20
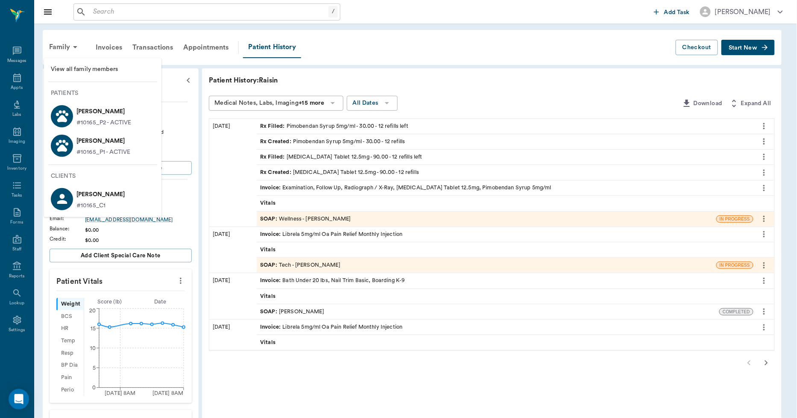
click at [96, 143] on p "[PERSON_NAME]" at bounding box center [103, 141] width 54 height 14
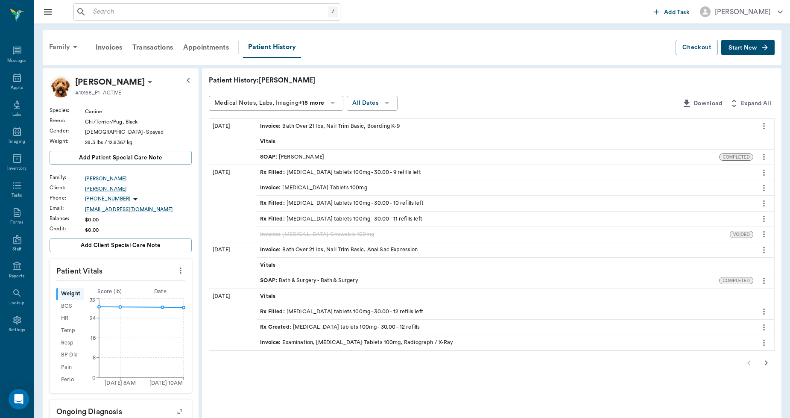
click at [54, 41] on div "Family" at bounding box center [64, 47] width 41 height 20
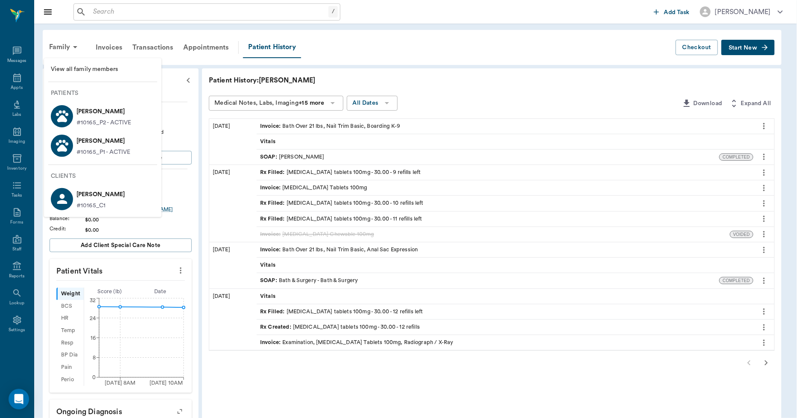
click at [92, 147] on p "[PERSON_NAME]" at bounding box center [103, 141] width 54 height 14
click at [88, 114] on p "[PERSON_NAME]" at bounding box center [103, 112] width 55 height 14
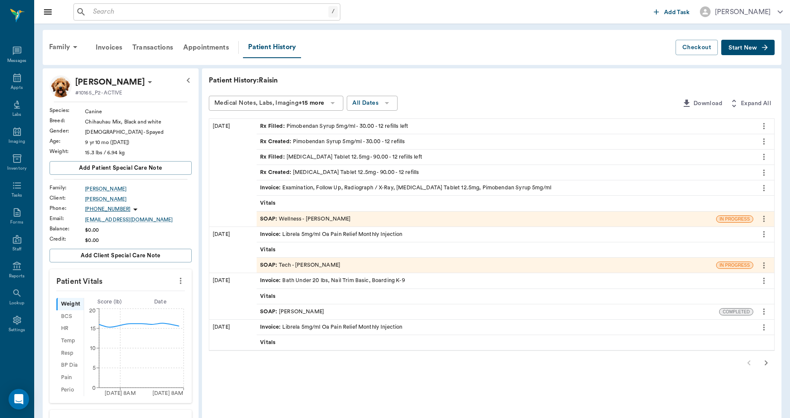
click at [326, 78] on p "Patient History: Raisin" at bounding box center [337, 80] width 256 height 10
click at [61, 45] on div "Family" at bounding box center [64, 47] width 41 height 20
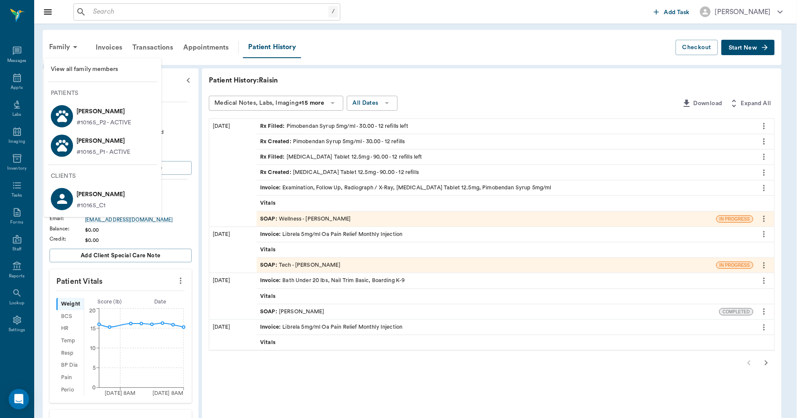
click at [86, 139] on p "[PERSON_NAME]" at bounding box center [103, 141] width 54 height 14
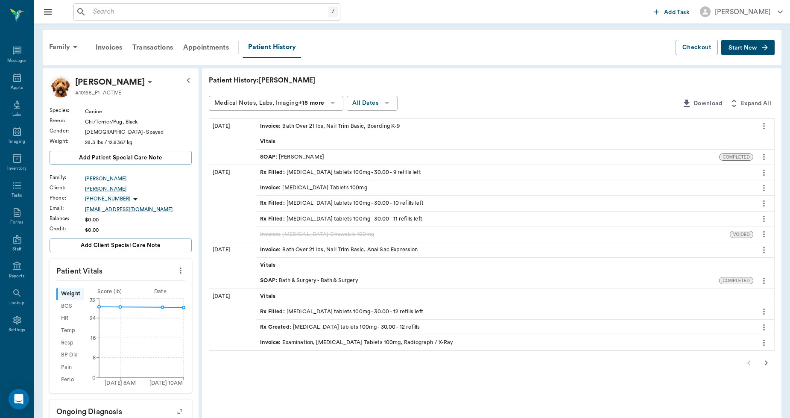
click at [340, 215] on div "Rx Filled : carprofen tablets 100mg - 30.00 - 11 refills left" at bounding box center [341, 219] width 162 height 8
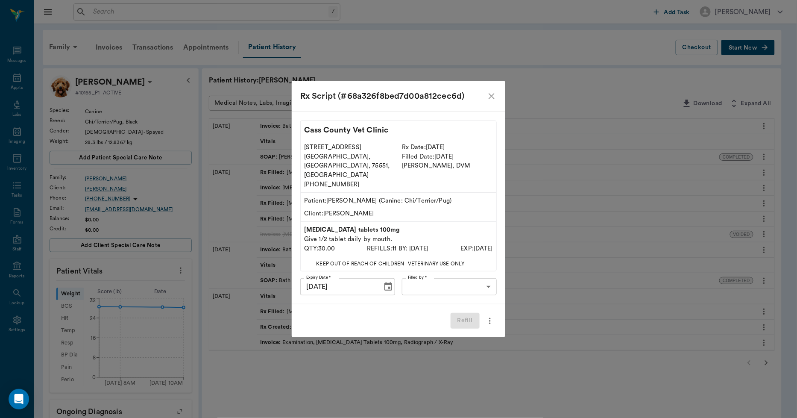
click at [489, 101] on icon "close" at bounding box center [491, 96] width 10 height 10
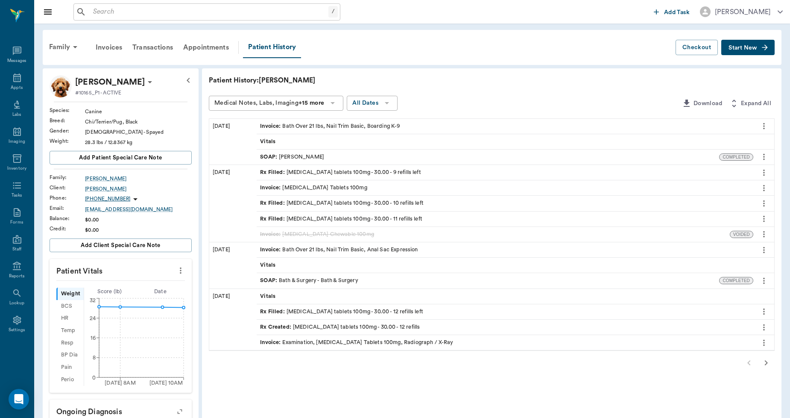
click at [313, 200] on div "Rx Filled : carprofen tablets 100mg - 30.00 - 10 refills left" at bounding box center [342, 203] width 164 height 8
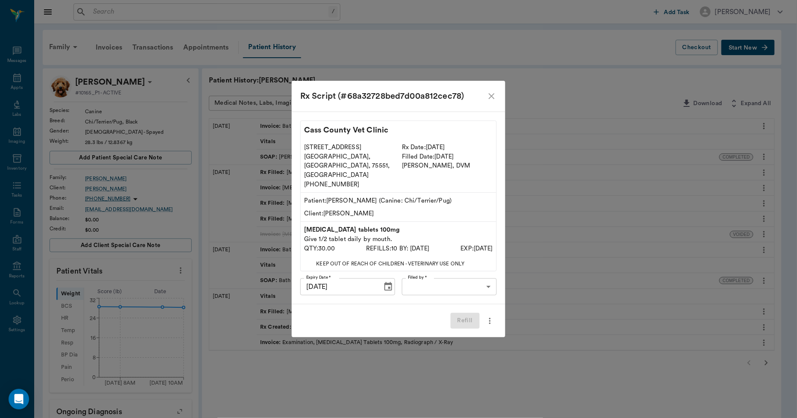
click at [490, 99] on icon "close" at bounding box center [492, 96] width 6 height 6
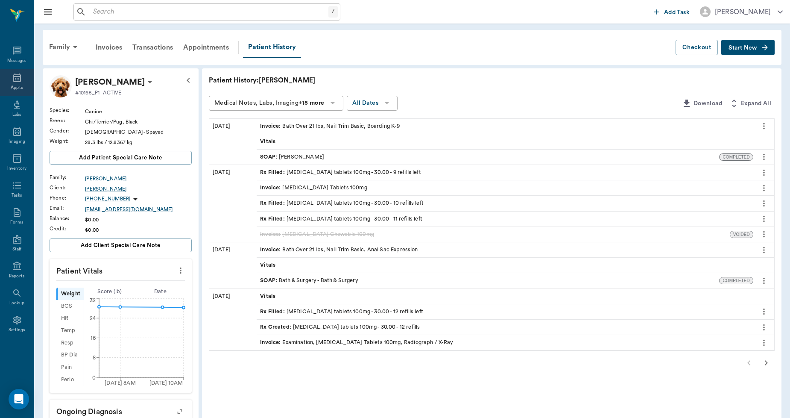
click at [14, 79] on icon at bounding box center [17, 77] width 8 height 9
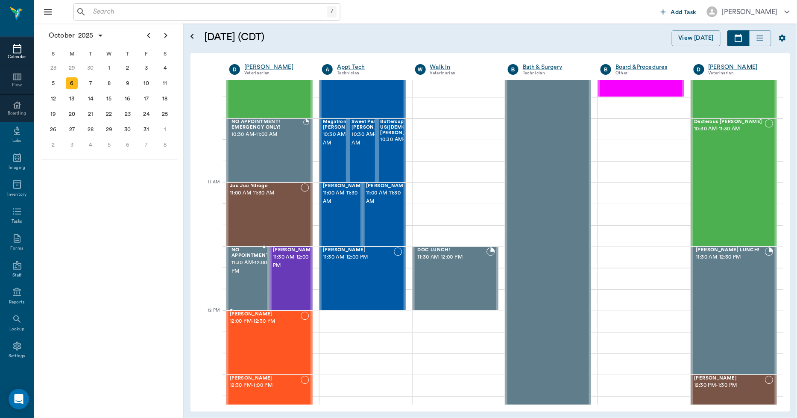
scroll to position [380, 0]
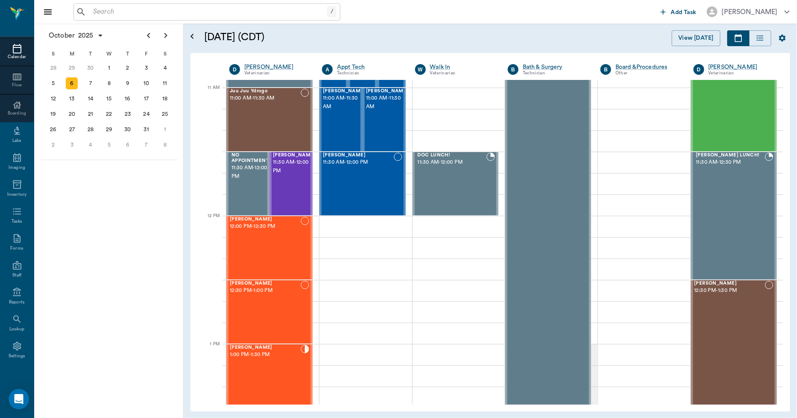
click at [6, 50] on div at bounding box center [17, 49] width 34 height 10
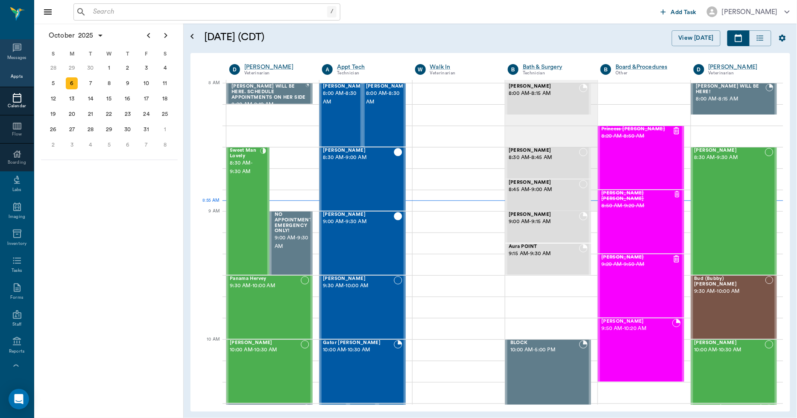
click at [13, 50] on icon at bounding box center [17, 48] width 9 height 9
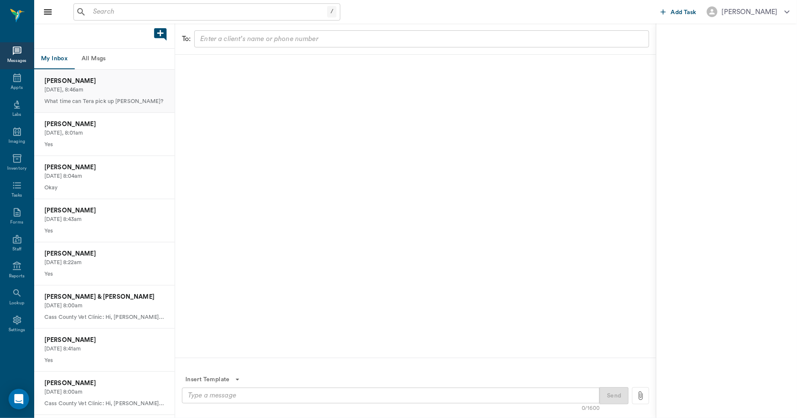
click at [114, 90] on p "Today, 8:46am" at bounding box center [104, 90] width 120 height 8
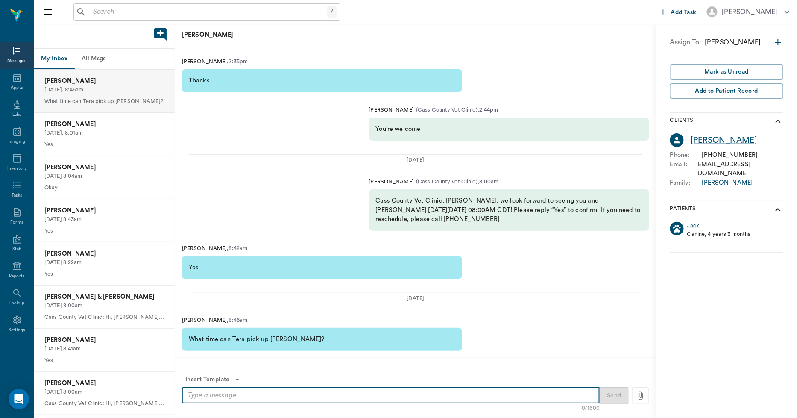
click at [283, 396] on textarea at bounding box center [391, 395] width 406 height 10
type textarea "o"
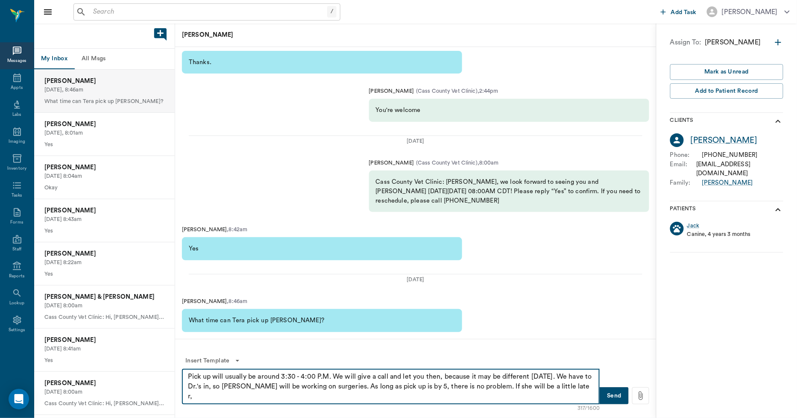
type textarea "Pick up will usually be around 3:30 - 4:00 P.M. We will give a call and let you…"
click at [611, 396] on button "Send" at bounding box center [614, 395] width 29 height 17
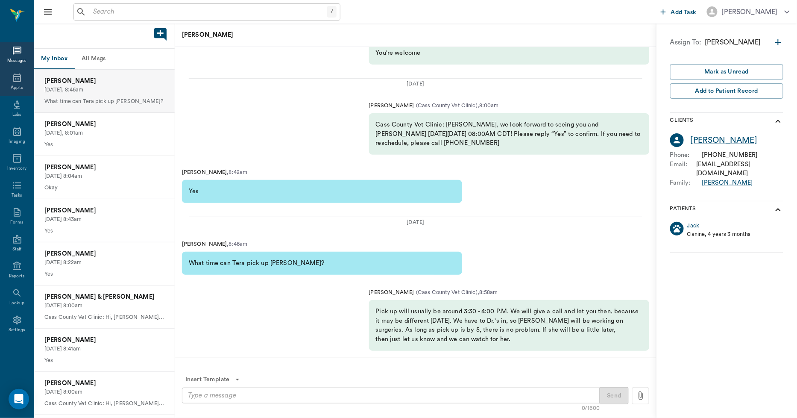
click at [24, 82] on div "Appts" at bounding box center [17, 82] width 34 height 27
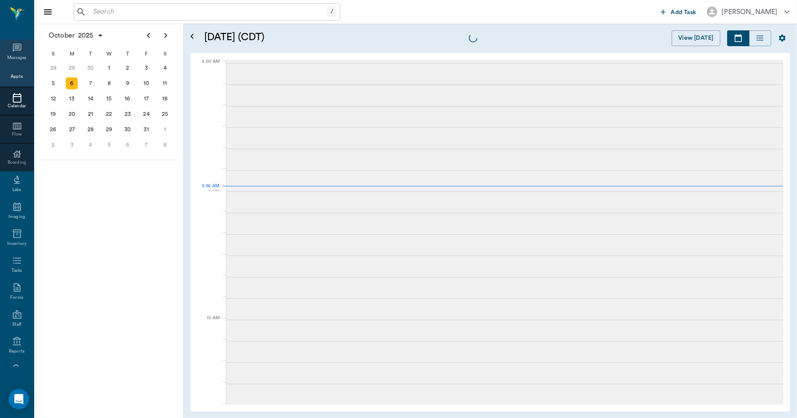
scroll to position [1, 0]
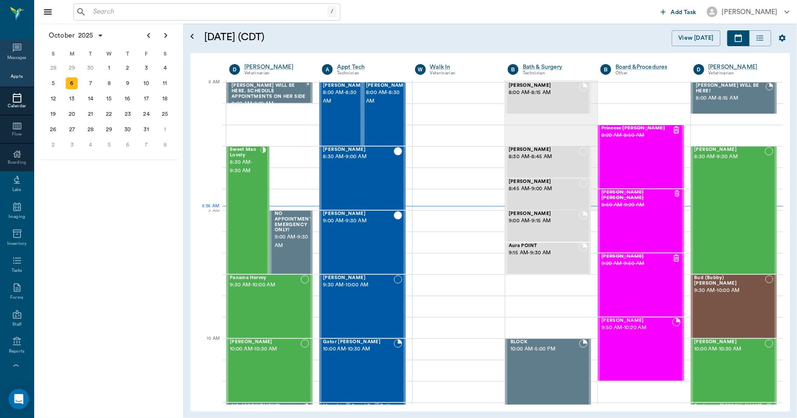
click at [12, 48] on icon at bounding box center [17, 48] width 10 height 10
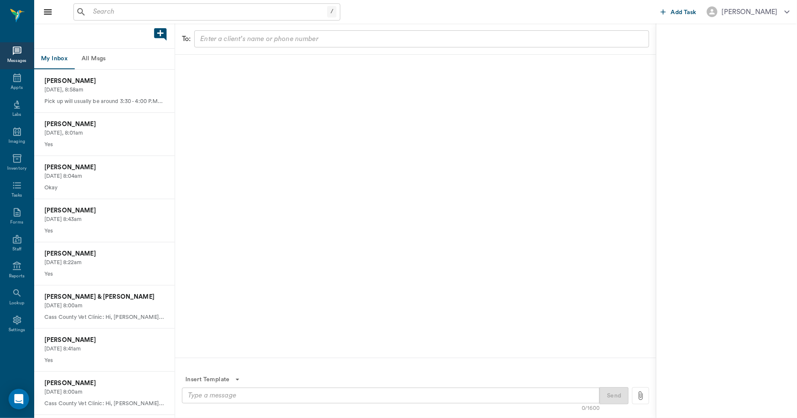
click at [174, 6] on div "/ ​" at bounding box center [206, 11] width 267 height 17
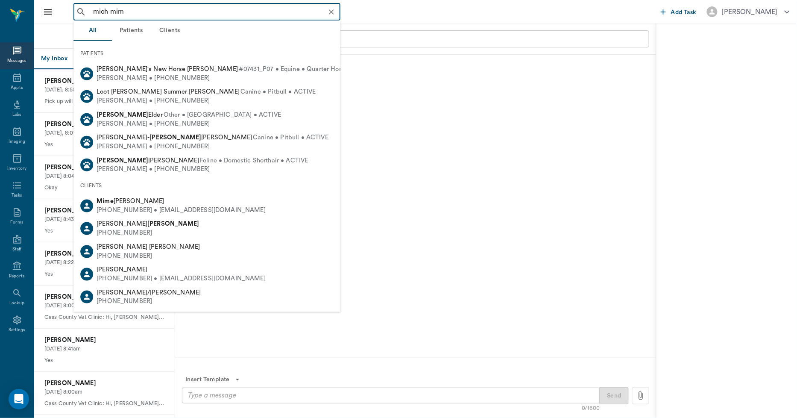
type input "mich mims"
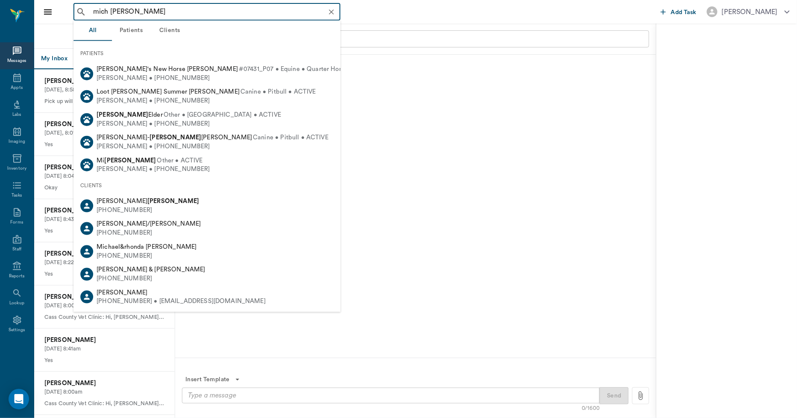
click at [332, 14] on icon "Clear" at bounding box center [331, 12] width 9 height 9
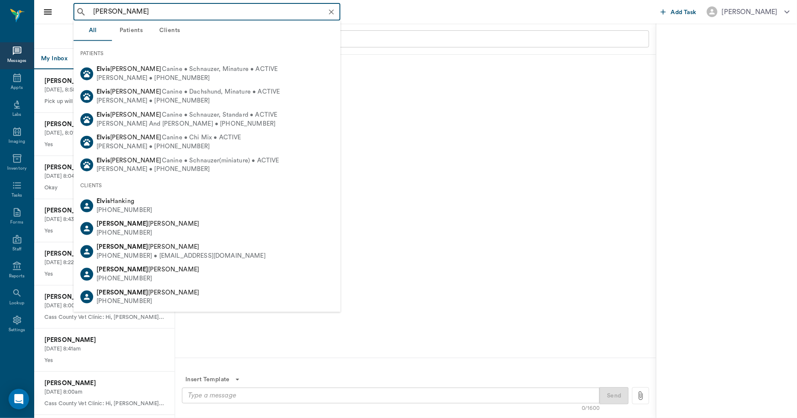
type input "elvis mims"
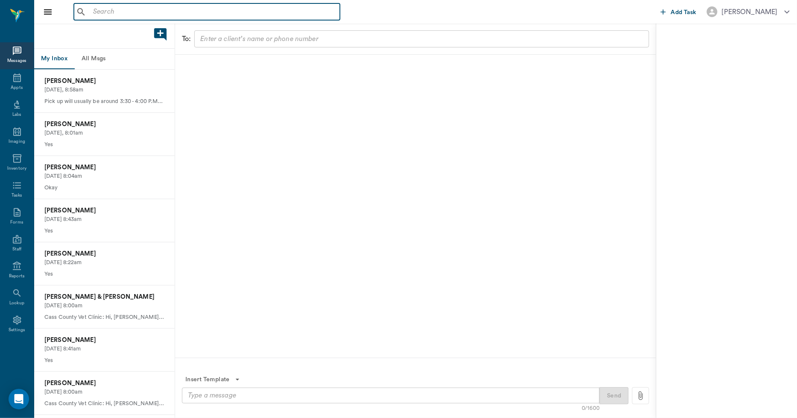
paste input "(254) 651-9822"
type input "(254) 651-9822"
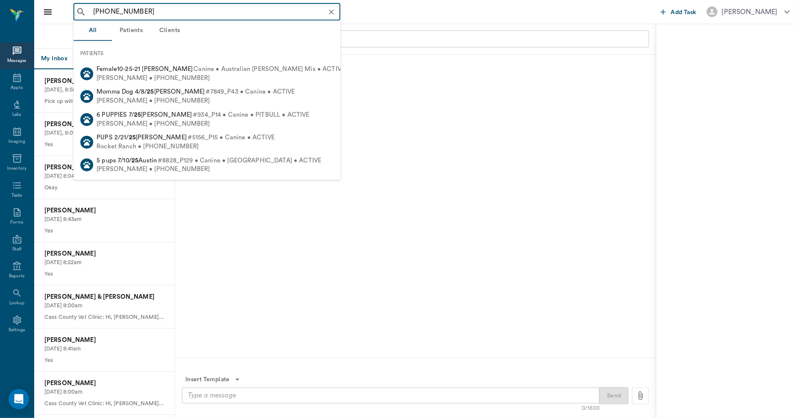
click at [328, 11] on icon "Clear" at bounding box center [331, 12] width 9 height 9
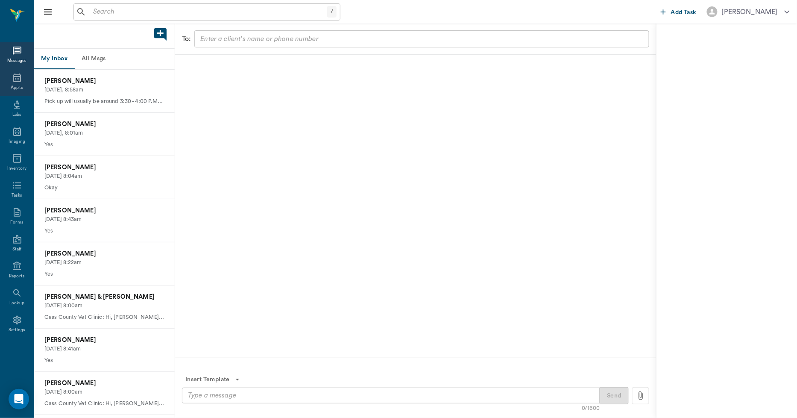
click at [18, 83] on div "Appts" at bounding box center [17, 82] width 34 height 27
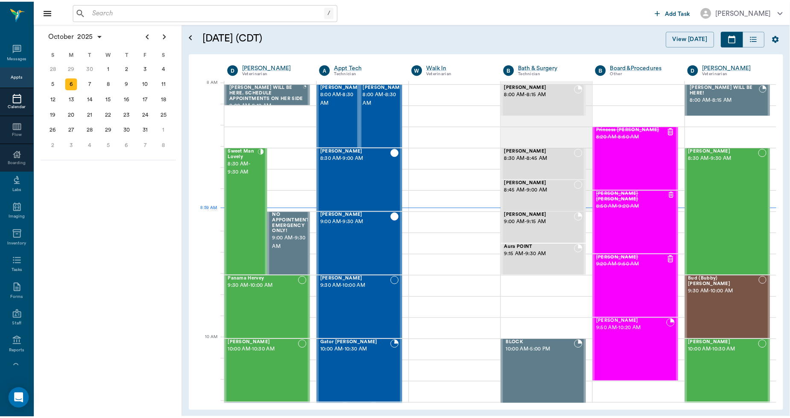
scroll to position [2, 0]
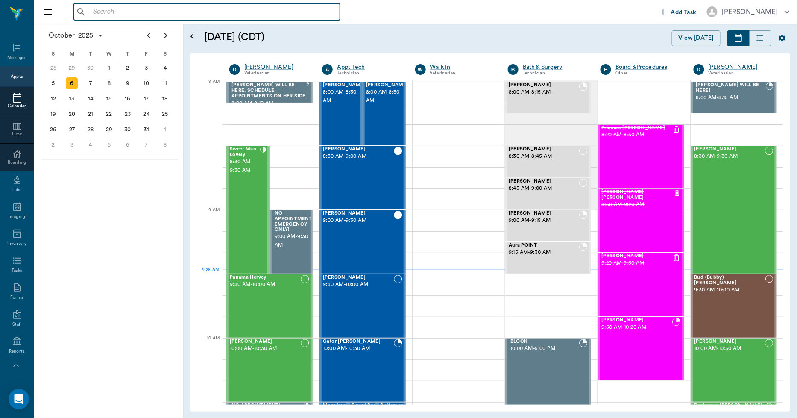
click at [218, 10] on input "text" at bounding box center [213, 12] width 247 height 12
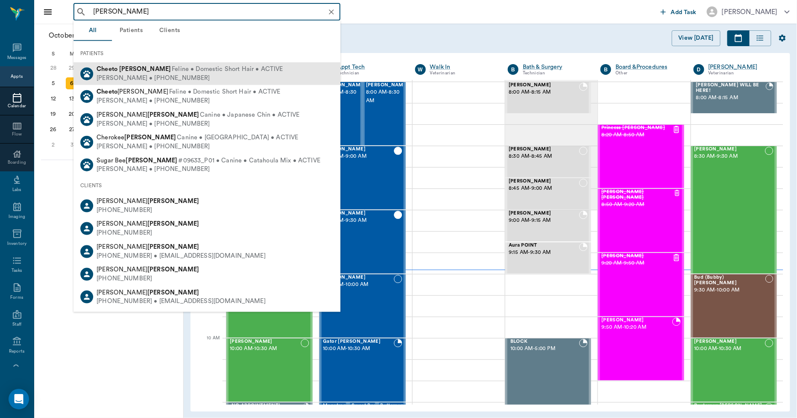
click at [151, 74] on div "Mary Ann Farris • (720) 390-0334" at bounding box center [190, 77] width 187 height 9
type input "cheeto farr"
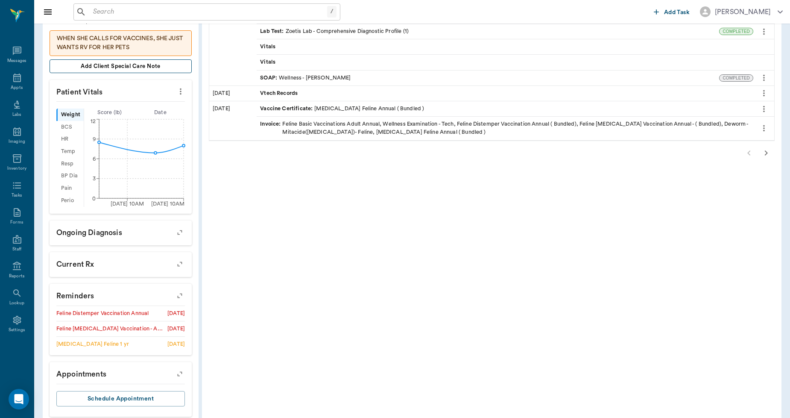
scroll to position [233, 0]
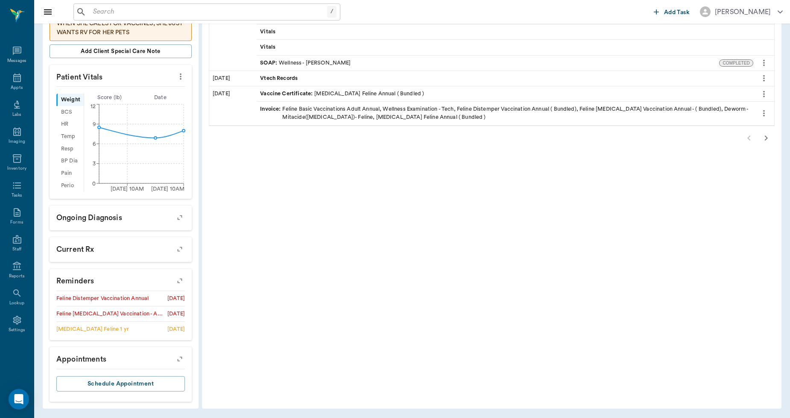
click at [178, 280] on icon "button" at bounding box center [180, 281] width 12 height 12
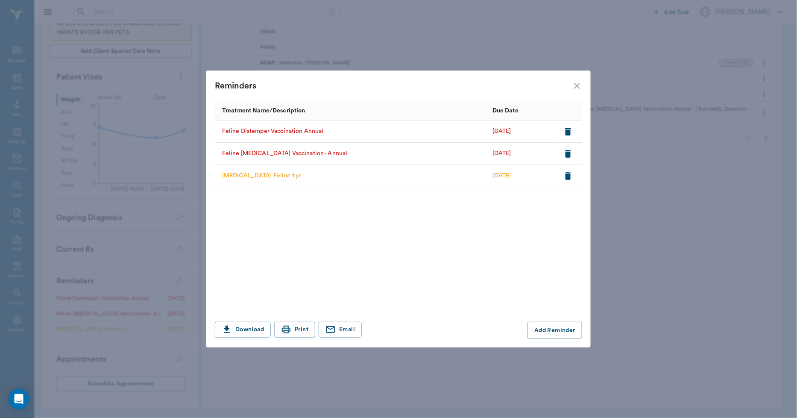
click at [581, 86] on icon "close" at bounding box center [577, 86] width 10 height 10
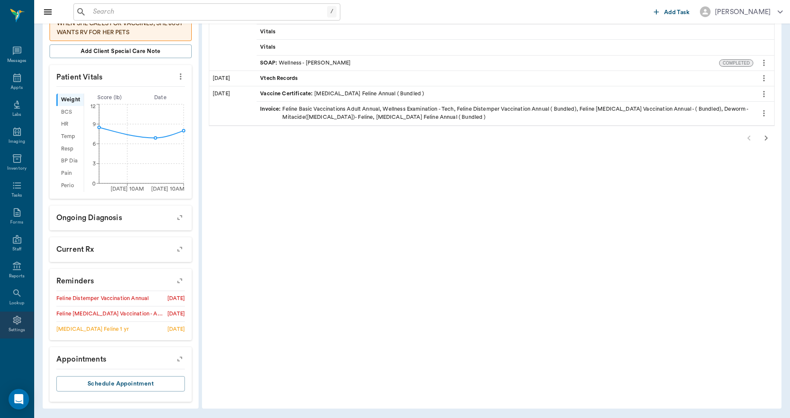
click at [18, 315] on icon at bounding box center [17, 320] width 10 height 10
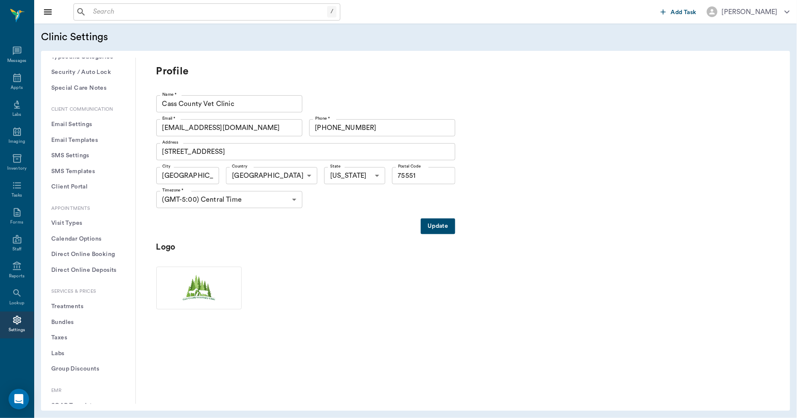
scroll to position [95, 0]
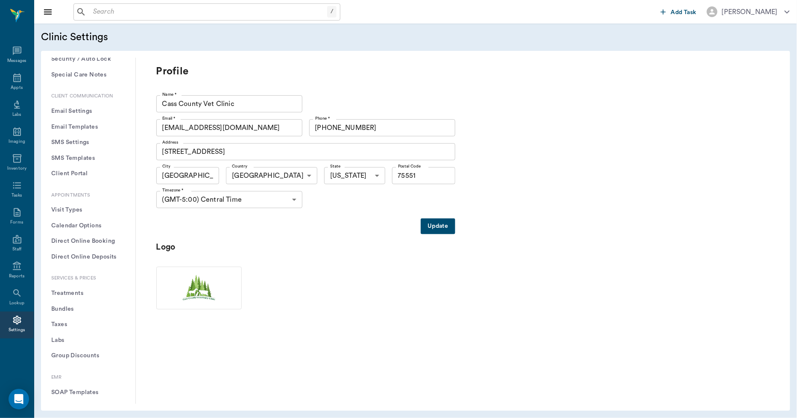
click at [80, 293] on button "Treatments" at bounding box center [88, 293] width 81 height 16
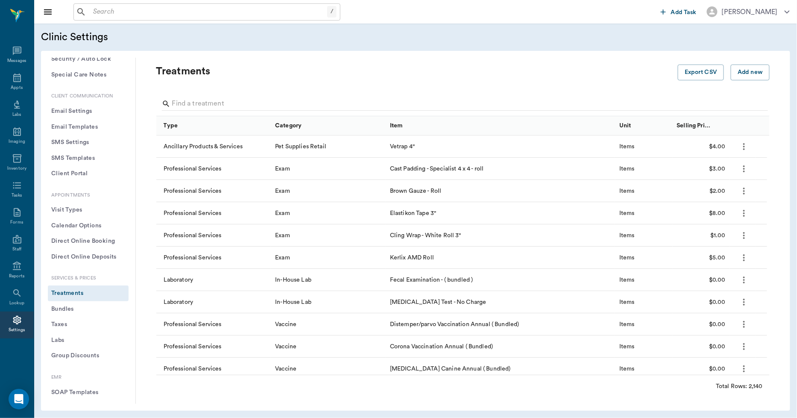
click at [213, 96] on div at bounding box center [465, 105] width 606 height 22
click at [216, 101] on input "Search" at bounding box center [463, 104] width 583 height 14
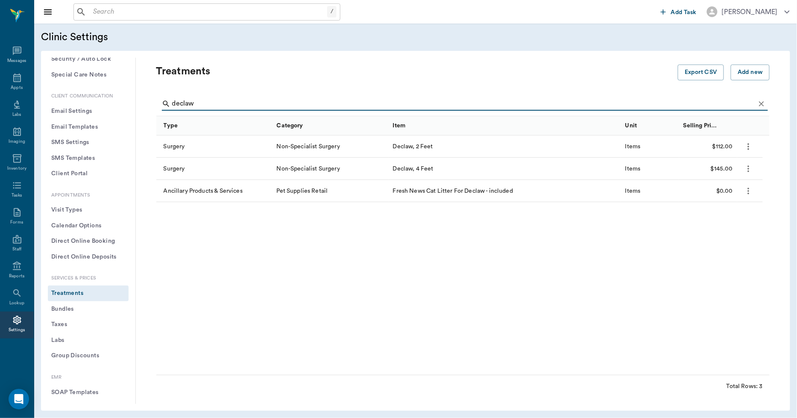
type input "declaw"
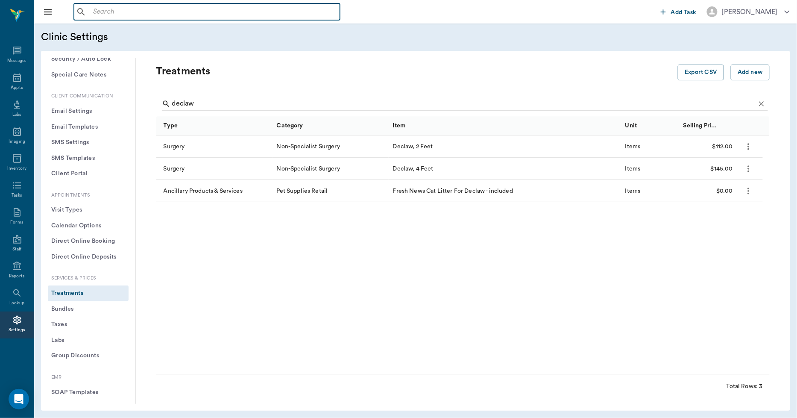
click at [215, 17] on input "text" at bounding box center [213, 12] width 247 height 12
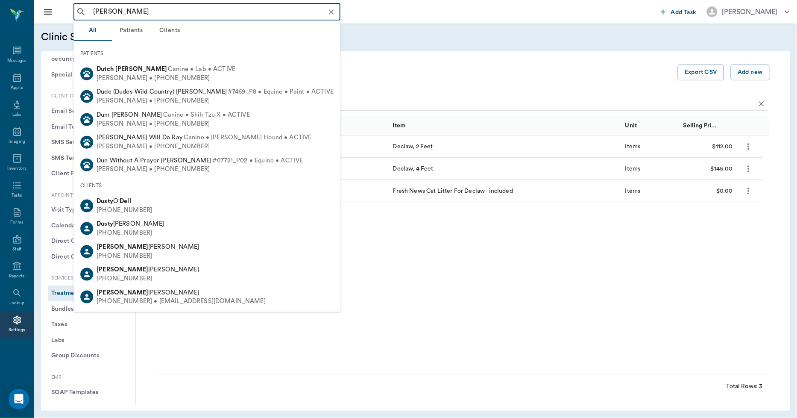
type input "DUKE ADAMS"
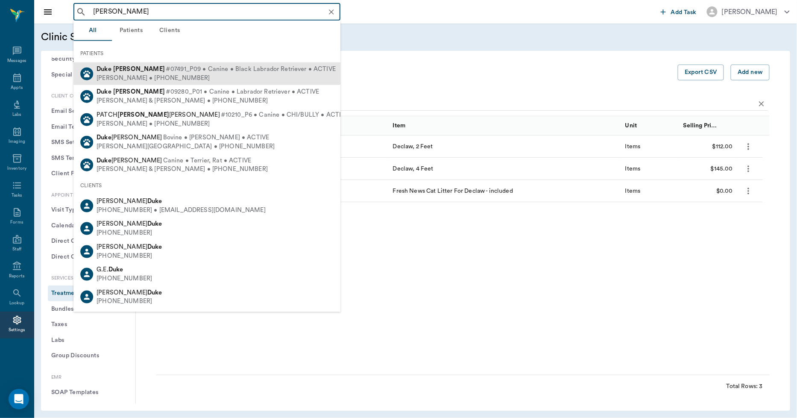
click at [171, 70] on span "#07491_P09 • Canine • Black Labrador Retriever • ACTIVE" at bounding box center [251, 69] width 170 height 9
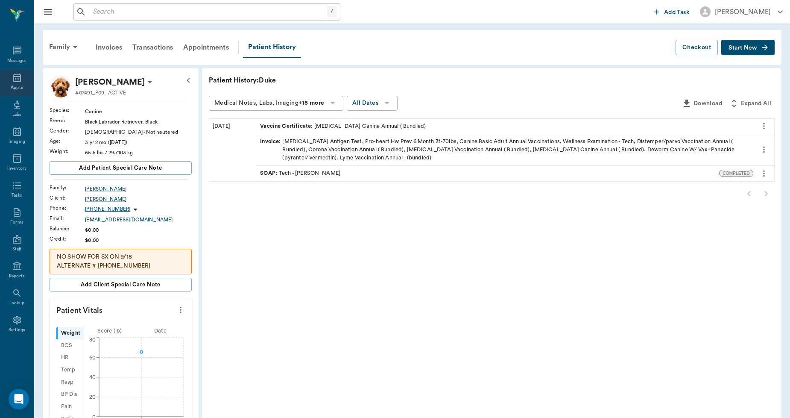
click at [20, 83] on div "Appts" at bounding box center [17, 82] width 34 height 27
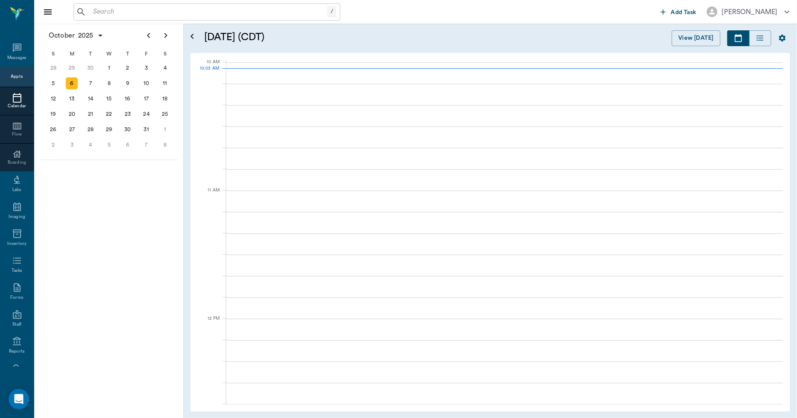
scroll to position [257, 0]
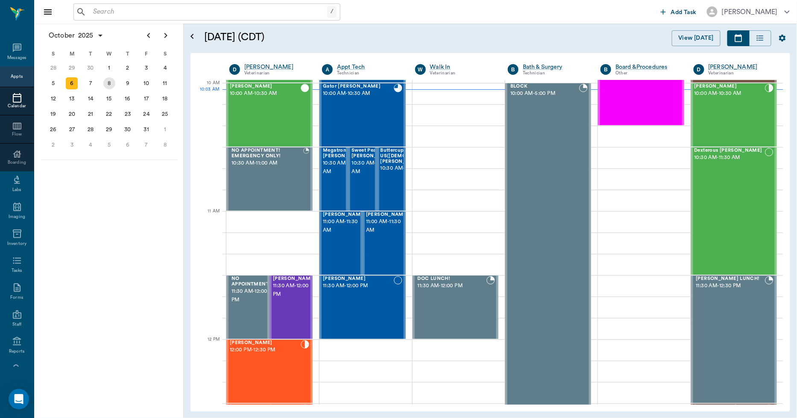
click at [113, 80] on div "8" at bounding box center [109, 83] width 12 height 12
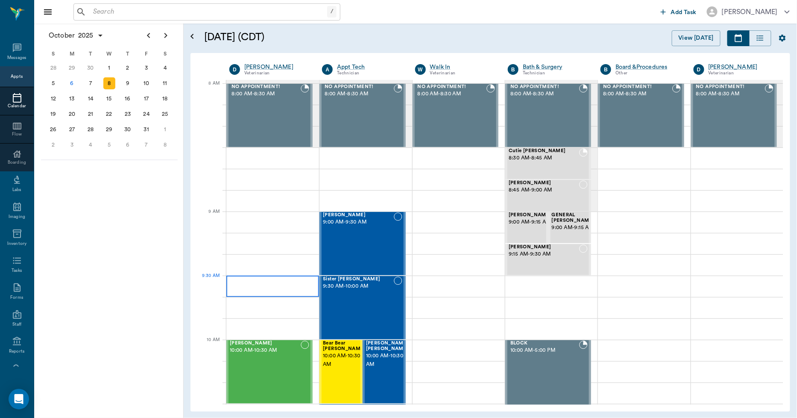
click at [240, 276] on div at bounding box center [272, 285] width 93 height 21
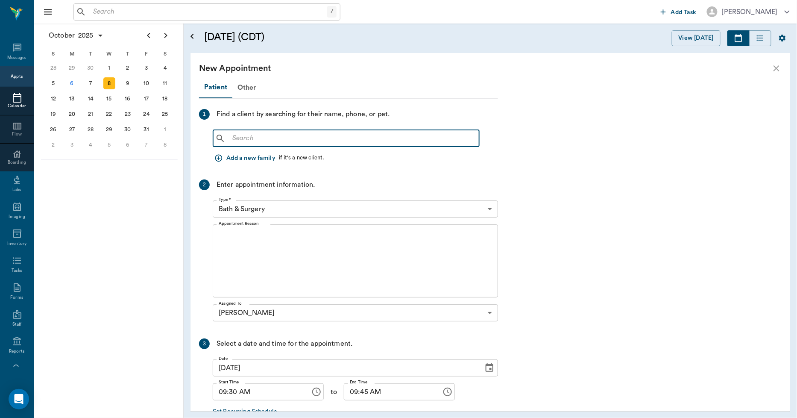
click at [234, 135] on input "text" at bounding box center [352, 138] width 247 height 12
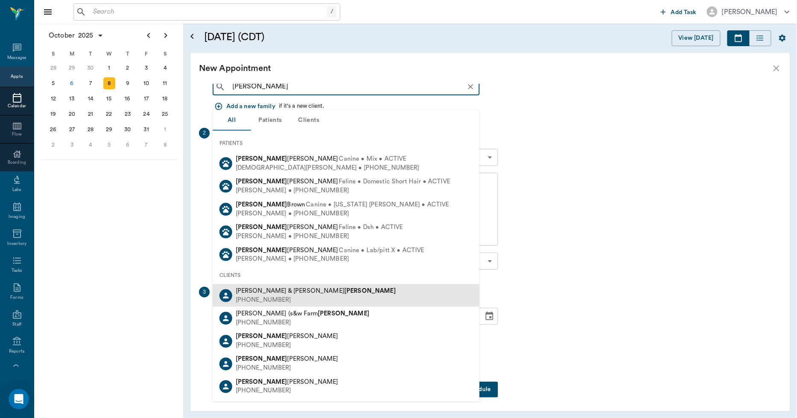
scroll to position [52, 0]
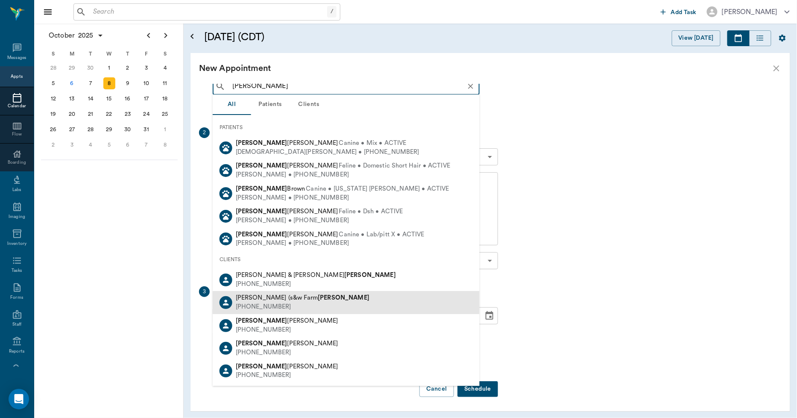
click at [284, 302] on div "(903) 824-1878" at bounding box center [303, 306] width 134 height 9
type input "larry smith"
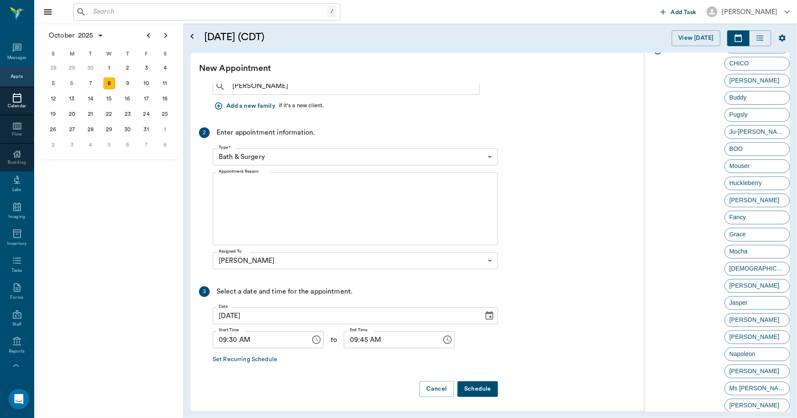
scroll to position [158, 0]
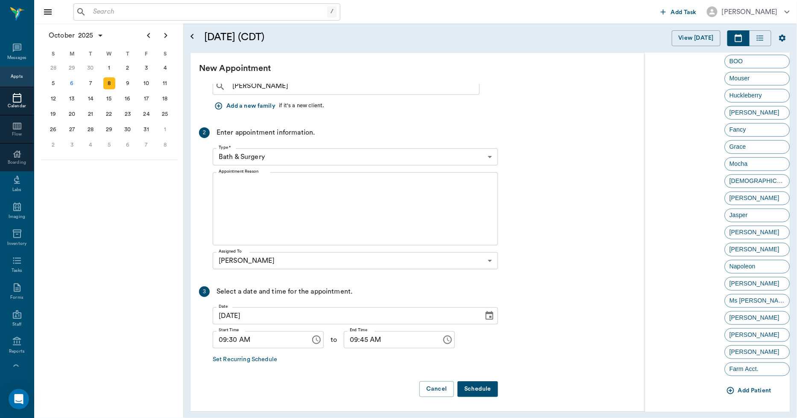
click at [728, 389] on icon "button" at bounding box center [730, 390] width 9 height 9
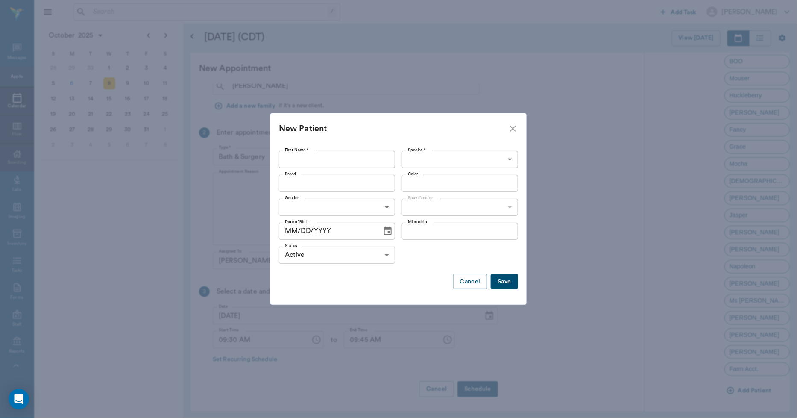
click at [350, 160] on input "First Name *" at bounding box center [337, 159] width 116 height 17
type input "Wednesday"
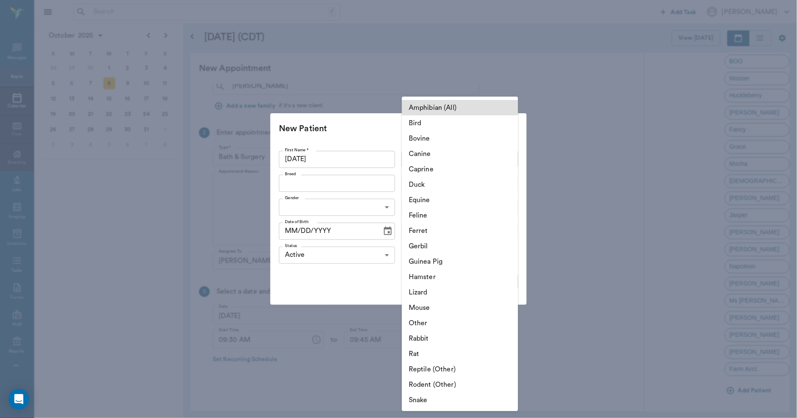
click at [418, 161] on body "/ ​ Add Task Dr. Bert Ellsworth Nectar Messages Appts Calendar Flow Boarding La…" at bounding box center [398, 209] width 797 height 418
click at [419, 155] on li "Canine" at bounding box center [460, 153] width 116 height 15
type input "Canine"
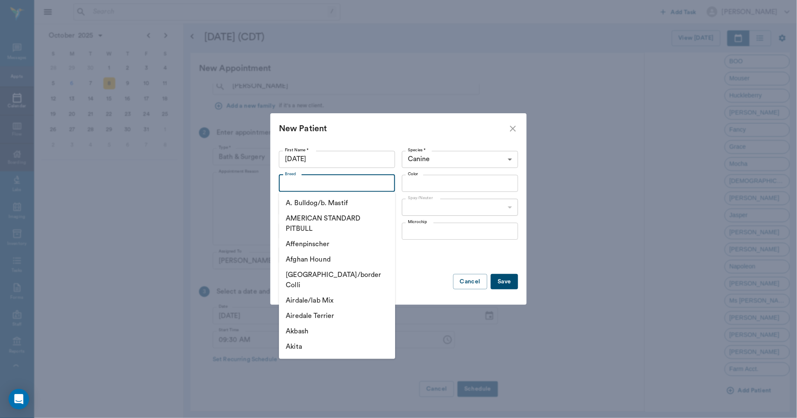
click at [366, 181] on input "Breed" at bounding box center [329, 183] width 97 height 12
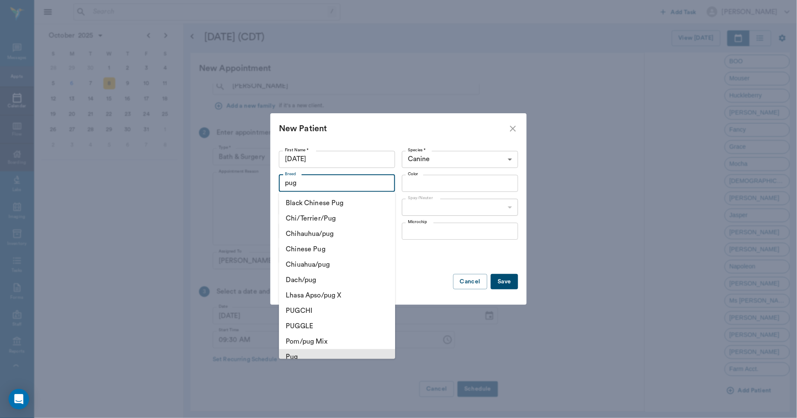
click at [310, 357] on li "Pug" at bounding box center [337, 356] width 116 height 15
type input "Pug"
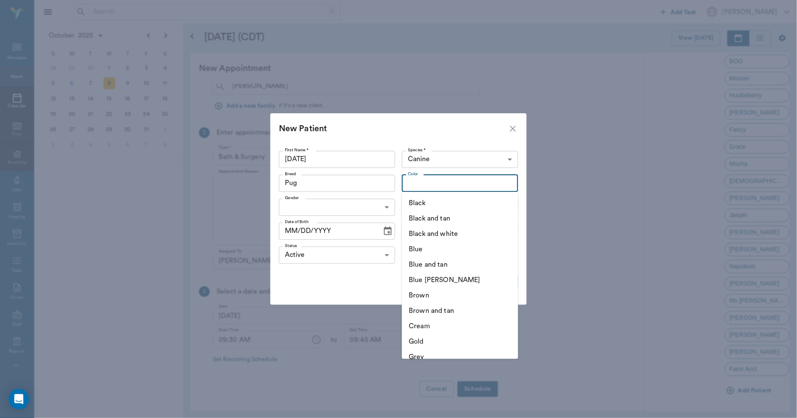
click at [426, 180] on input "Color" at bounding box center [452, 183] width 97 height 12
click at [422, 199] on li "Black" at bounding box center [460, 202] width 116 height 15
type input "Black"
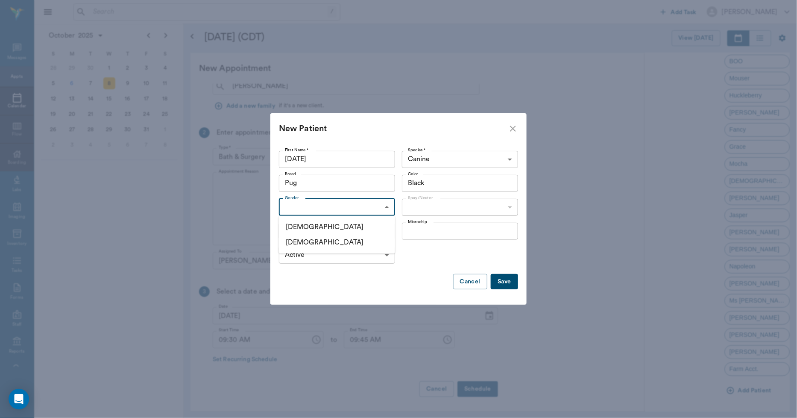
click at [383, 213] on body "/ ​ Add Task Dr. Bert Ellsworth Nectar Messages Appts Calendar Flow Boarding La…" at bounding box center [398, 209] width 797 height 418
click at [318, 240] on li "Female" at bounding box center [337, 241] width 116 height 15
type input "FEMALE"
click at [424, 204] on body "/ ​ Add Task Dr. Bert Ellsworth Nectar Messages Appts Calendar Flow Boarding La…" at bounding box center [398, 209] width 797 height 418
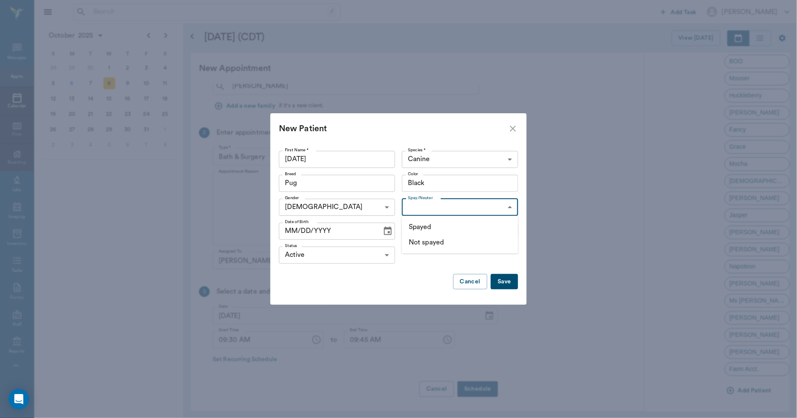
click at [419, 244] on li "Not spayed" at bounding box center [460, 241] width 116 height 15
type input "false"
click at [295, 234] on input "MM/DD/YYYY" at bounding box center [327, 230] width 97 height 17
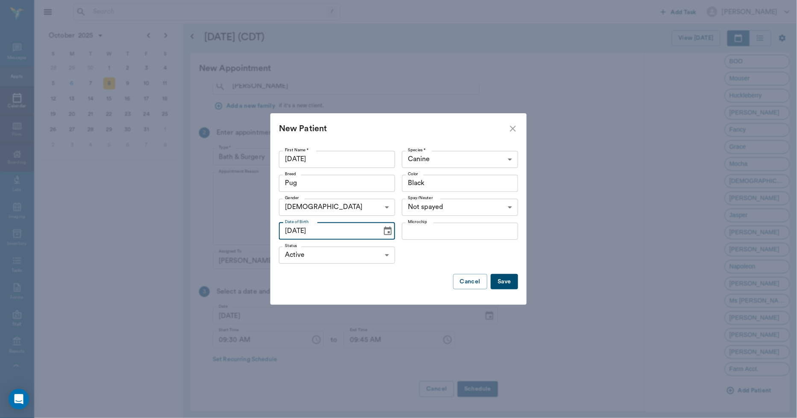
type input "06/14/2025"
click at [502, 280] on button "Save" at bounding box center [504, 282] width 27 height 16
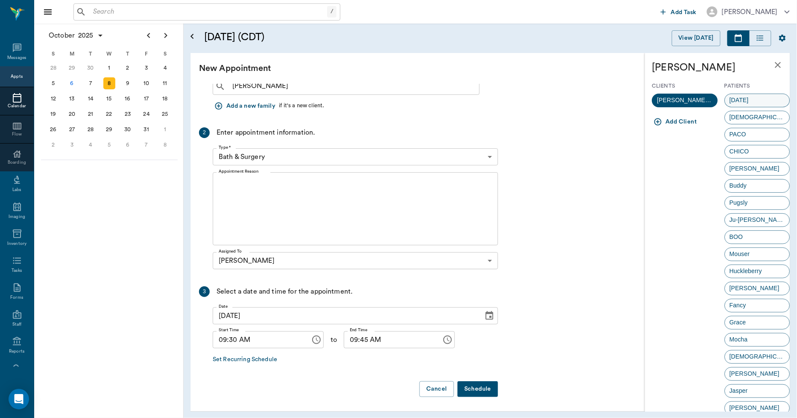
click at [736, 97] on span "Wednesday" at bounding box center [739, 100] width 29 height 9
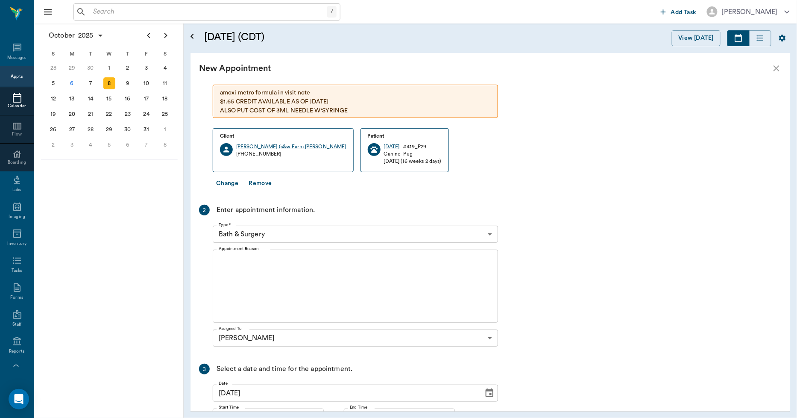
click at [348, 234] on body "/ ​ Add Task Dr. Bert Ellsworth Nectar Messages Appts Calendar Flow Boarding La…" at bounding box center [398, 209] width 797 height 418
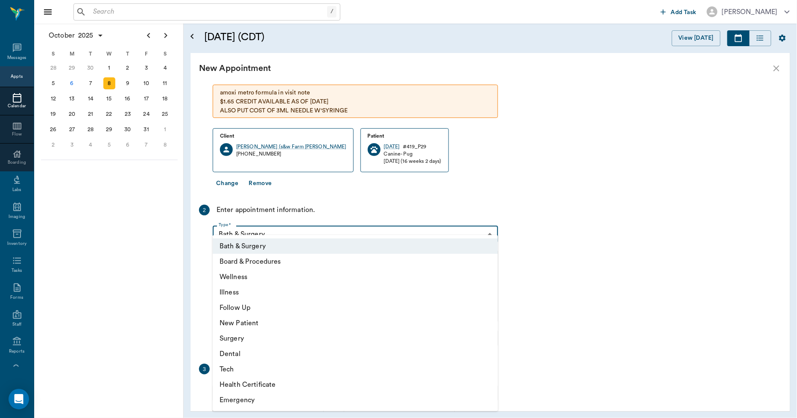
click at [281, 279] on li "Wellness" at bounding box center [355, 276] width 285 height 15
type input "65d2be4f46e3a538d89b8c14"
type input "10:00 AM"
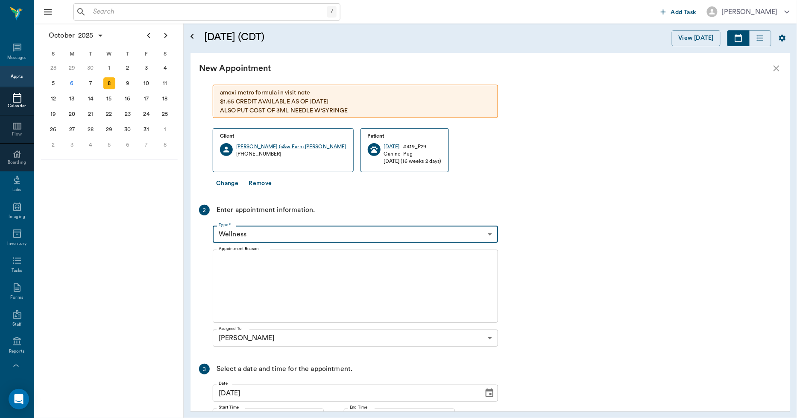
click at [280, 265] on textarea "Appointment Reason" at bounding box center [355, 286] width 273 height 59
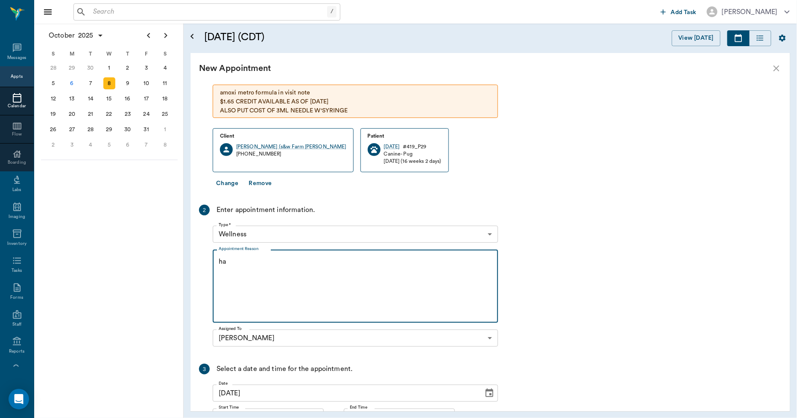
type textarea "h"
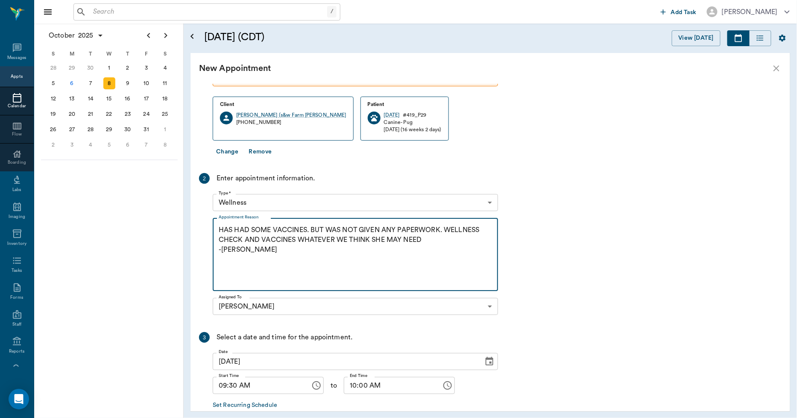
scroll to position [130, 0]
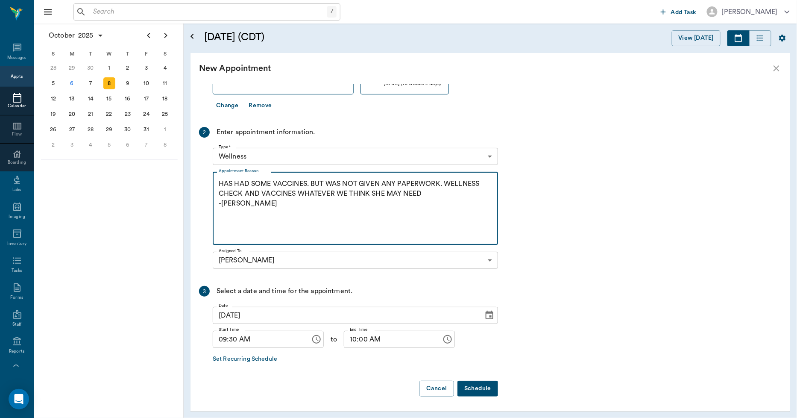
type textarea "HAS HAD SOME VACCINES. BUT WAS NOT GIVEN ANY PAPERWORK. WELLNESS CHECK AND VACC…"
click at [470, 383] on button "Schedule" at bounding box center [477, 388] width 41 height 16
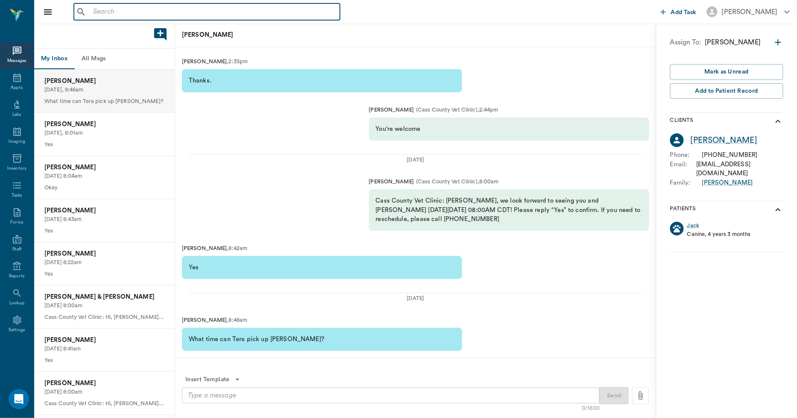
click at [112, 14] on input "text" at bounding box center [213, 12] width 247 height 12
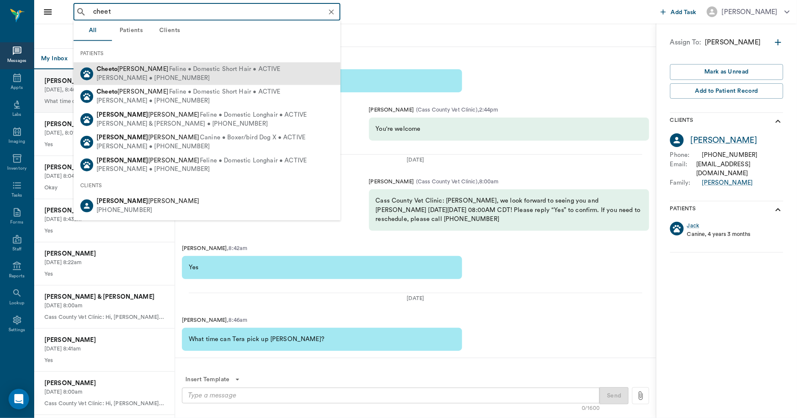
click at [169, 73] on span "Feline • Domestic Short Hair • ACTIVE" at bounding box center [224, 69] width 111 height 9
type input "cheet"
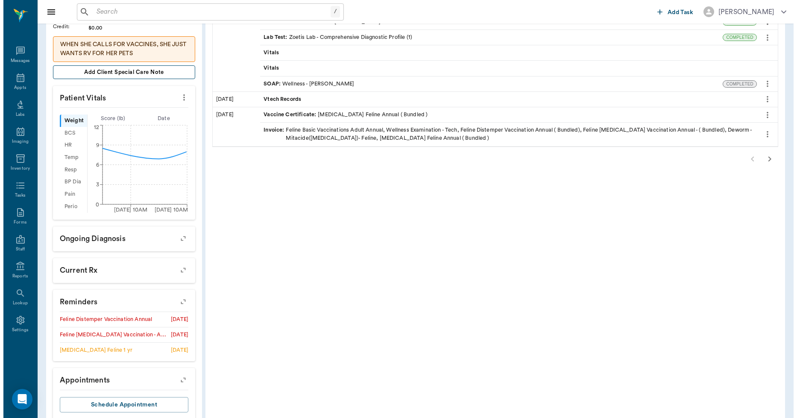
scroll to position [233, 0]
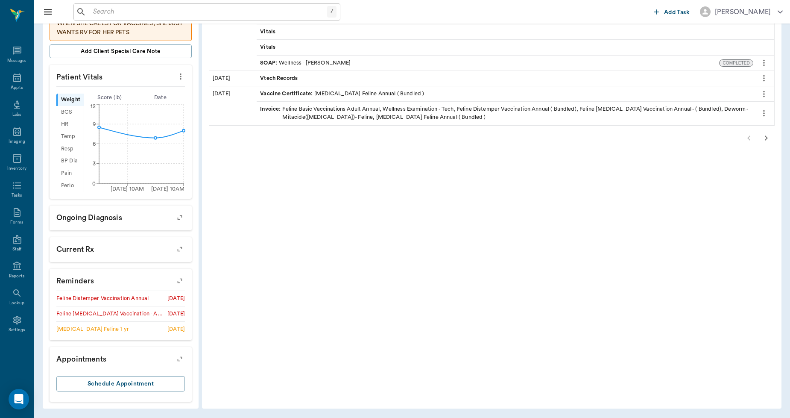
click at [180, 357] on icon "button" at bounding box center [180, 359] width 12 height 12
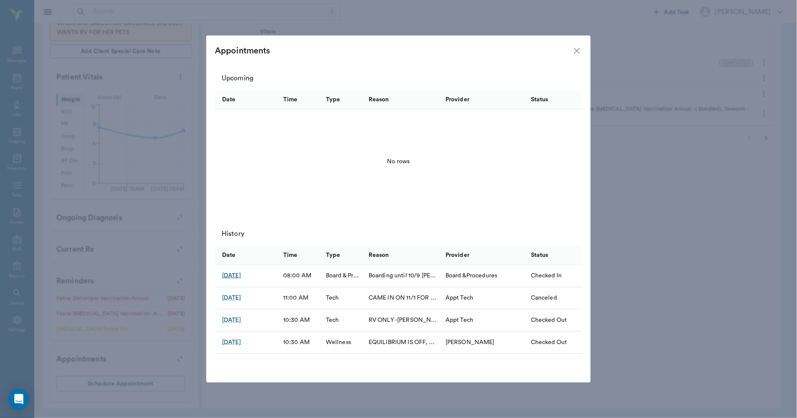
click at [239, 275] on div "Sep 29, 2025" at bounding box center [231, 275] width 19 height 9
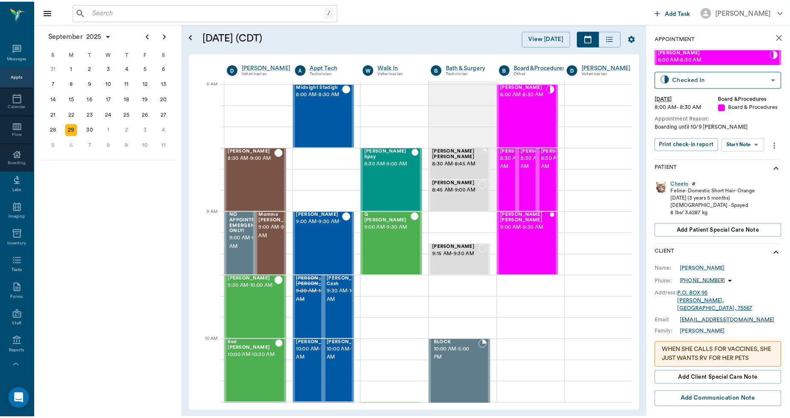
scroll to position [0, 5]
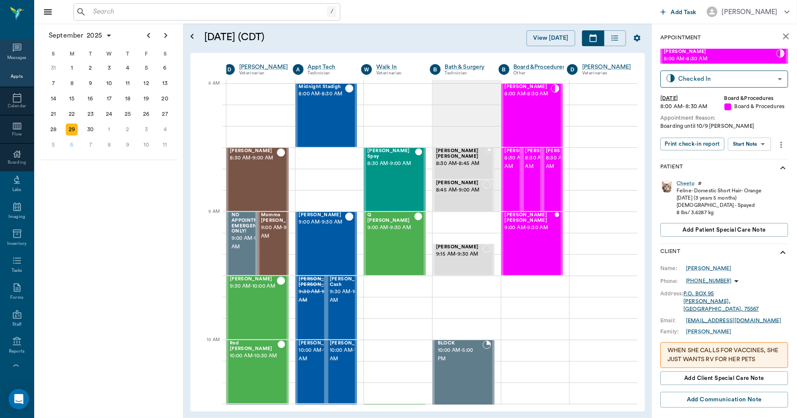
click at [13, 49] on icon at bounding box center [17, 48] width 10 height 10
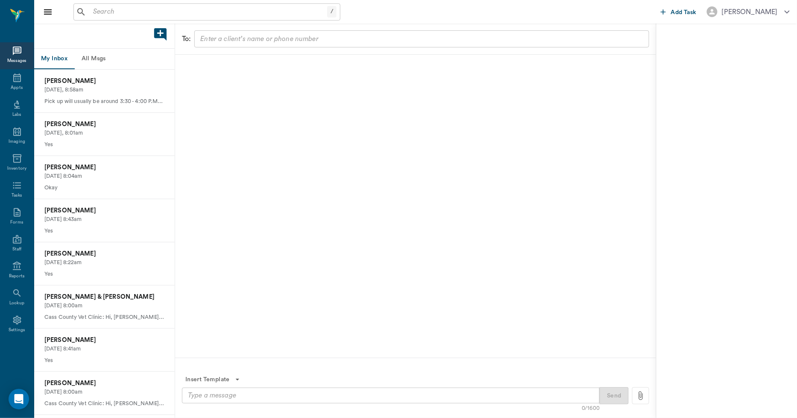
click at [96, 61] on button "All Msgs" at bounding box center [93, 59] width 38 height 20
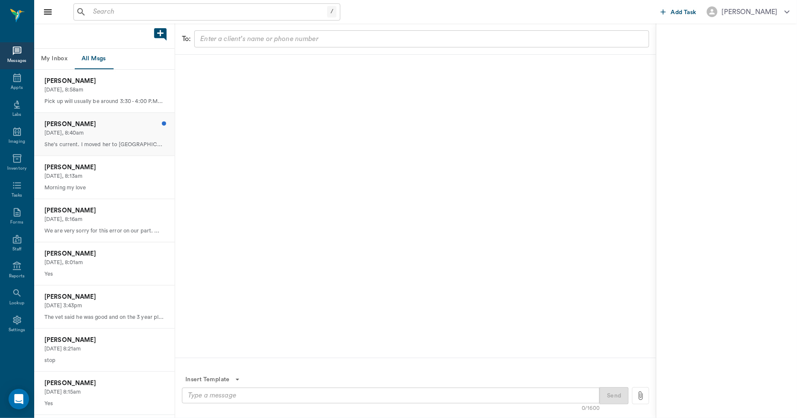
click at [95, 129] on p "Today, 8:40am" at bounding box center [104, 133] width 120 height 8
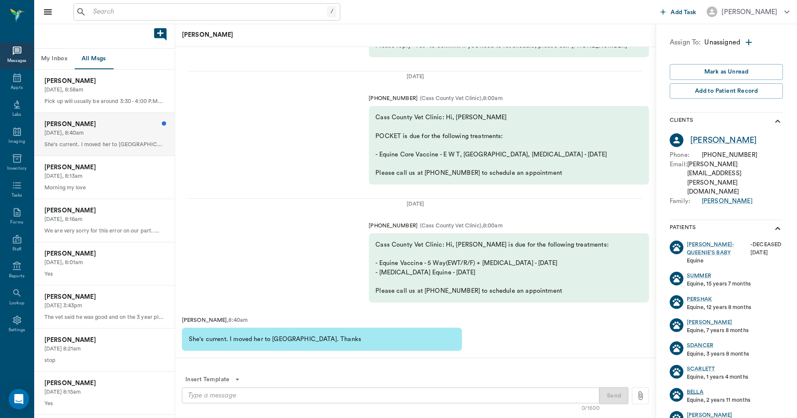
click at [699, 388] on div "BELLA" at bounding box center [695, 392] width 17 height 8
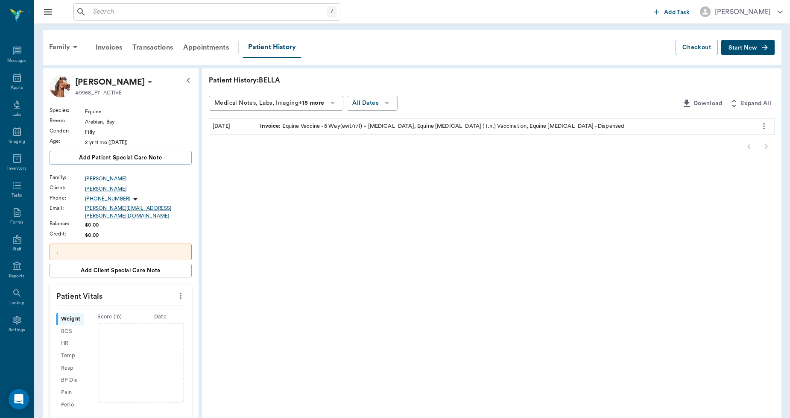
click at [145, 82] on icon at bounding box center [150, 82] width 10 height 10
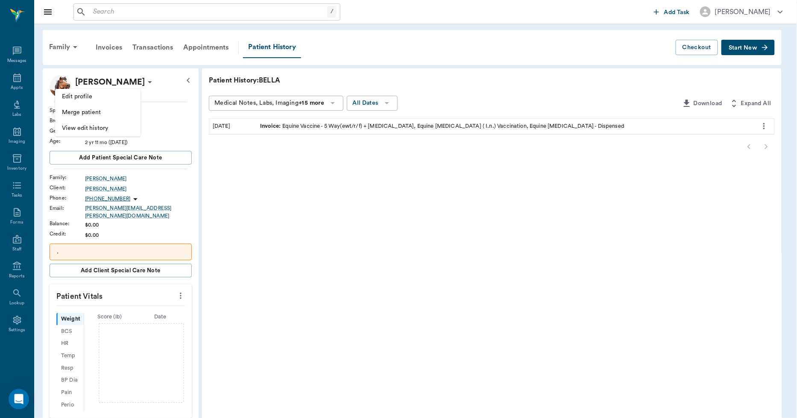
click at [124, 88] on div at bounding box center [398, 209] width 797 height 418
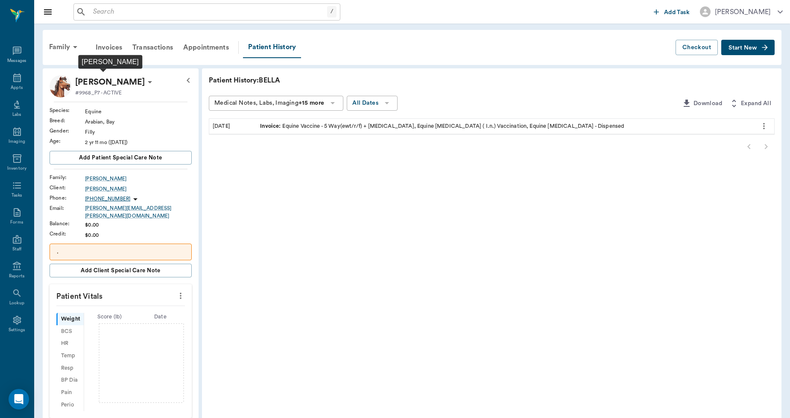
click at [127, 77] on p "BELLA Holzer" at bounding box center [110, 82] width 70 height 14
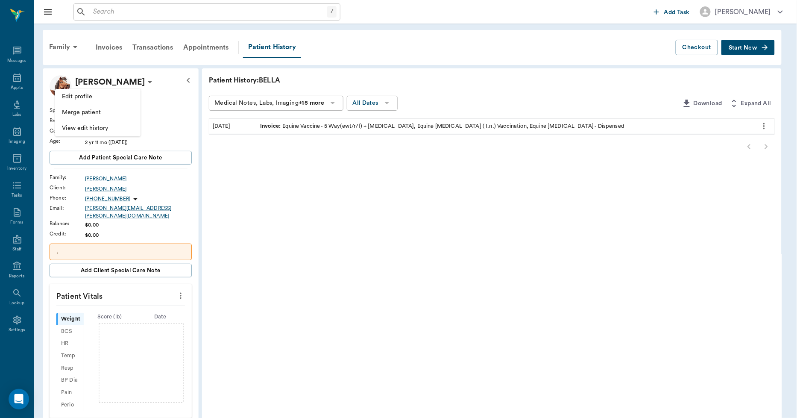
click at [102, 95] on span "Edit profile" at bounding box center [98, 96] width 72 height 9
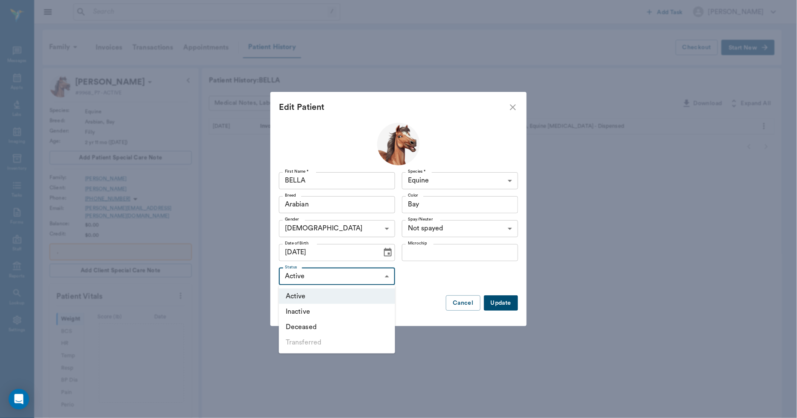
click at [384, 275] on body "/ ​ Add Task Dr. Bert Ellsworth Nectar Messages Appts Labs Imaging Inventory Ta…" at bounding box center [398, 311] width 797 height 622
click at [325, 306] on li "Inactive" at bounding box center [337, 311] width 116 height 15
type input "INACTIVE"
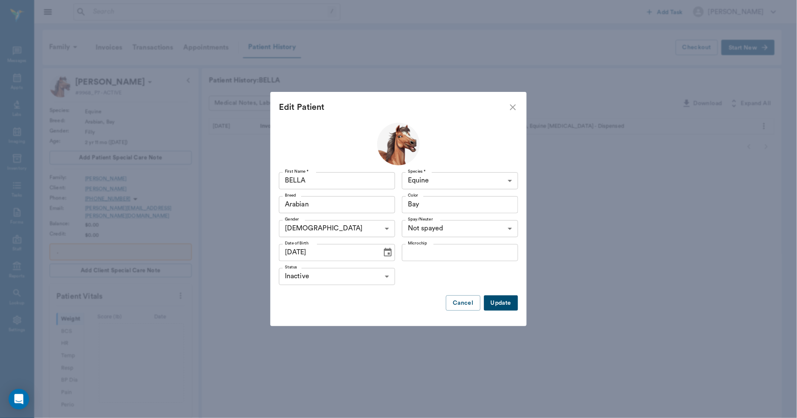
click at [484, 302] on button "Update" at bounding box center [501, 303] width 34 height 16
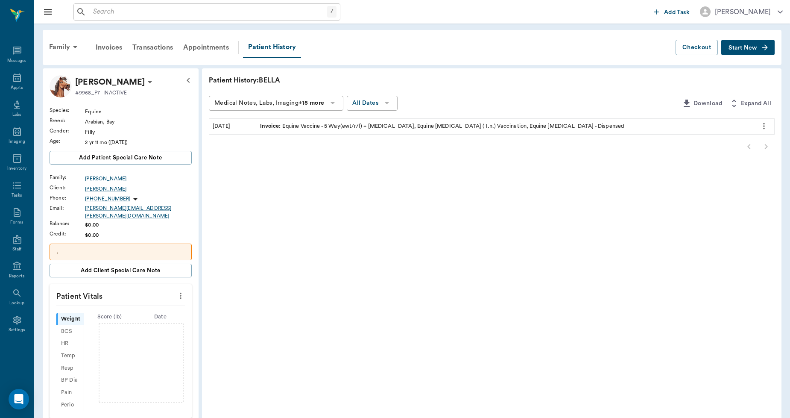
click at [173, 243] on div "." at bounding box center [121, 251] width 142 height 17
click at [173, 247] on p "." at bounding box center [121, 251] width 128 height 9
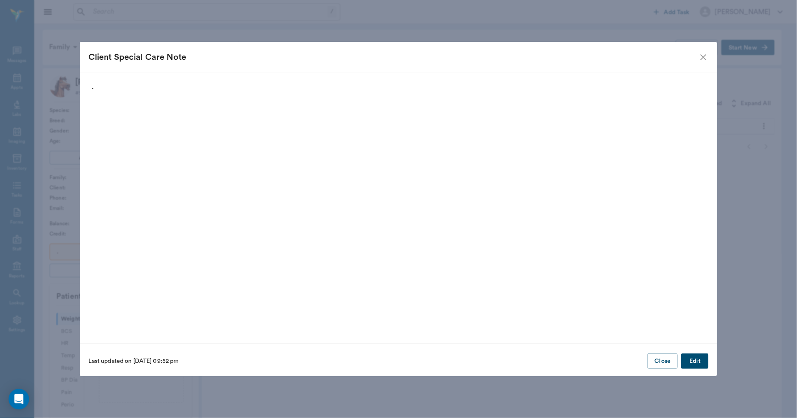
click at [698, 362] on button "Edit" at bounding box center [694, 361] width 27 height 16
click at [110, 363] on button "Delete" at bounding box center [104, 361] width 33 height 16
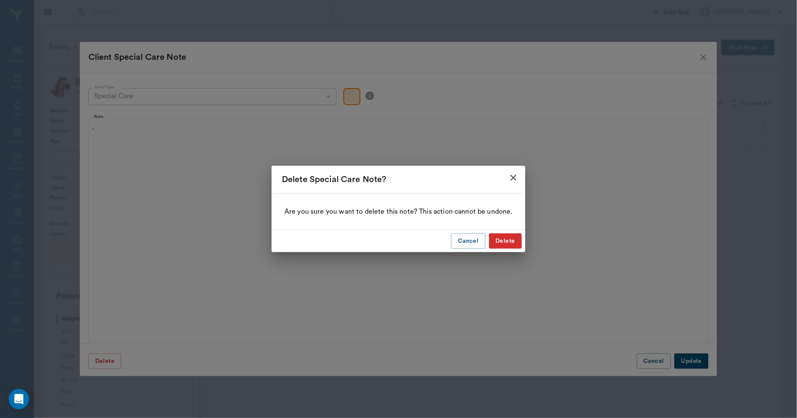
click at [502, 237] on button "Delete" at bounding box center [505, 241] width 33 height 16
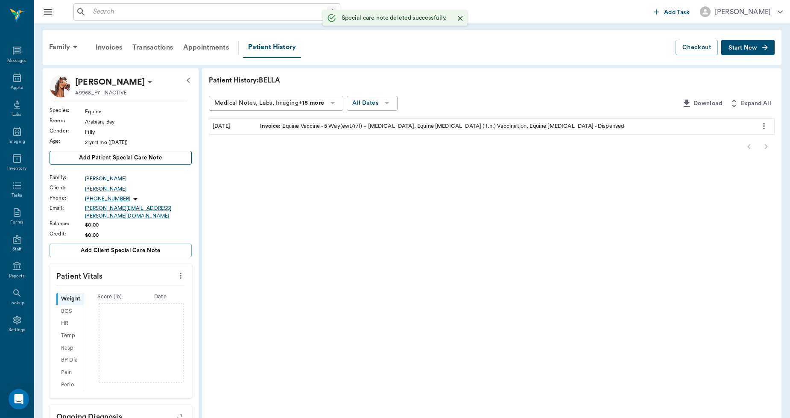
click at [103, 157] on span "Add patient Special Care Note" at bounding box center [120, 157] width 83 height 9
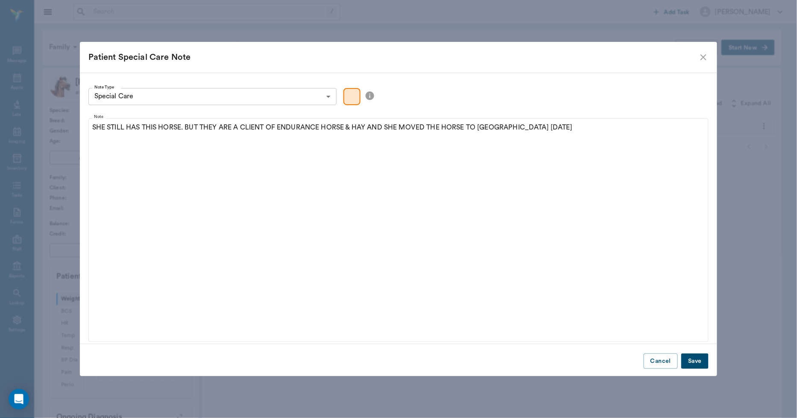
click at [699, 360] on button "Save" at bounding box center [694, 361] width 27 height 16
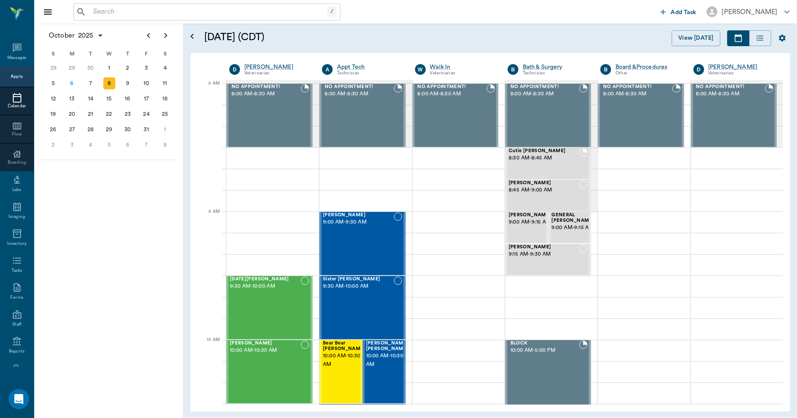
click at [214, 11] on input "text" at bounding box center [208, 12] width 237 height 12
type input "C"
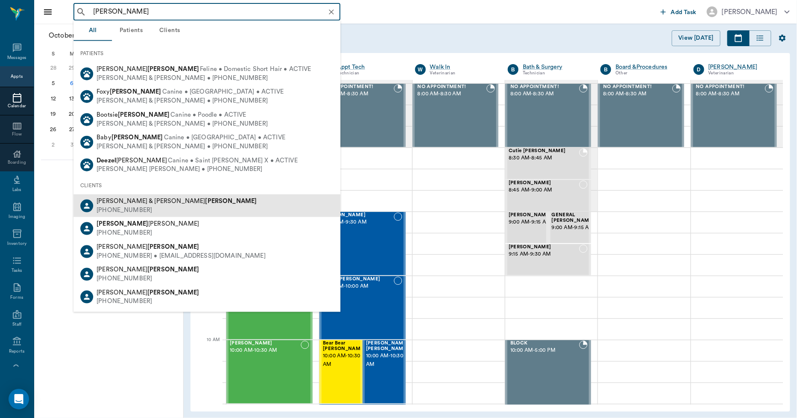
click at [126, 203] on span "[PERSON_NAME] & [PERSON_NAME]" at bounding box center [177, 201] width 160 height 6
type input "[PERSON_NAME]"
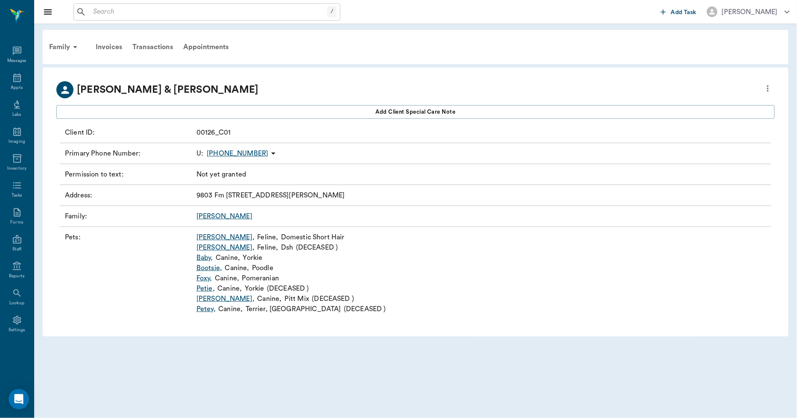
click at [203, 265] on link "Bootsie ," at bounding box center [209, 268] width 26 height 10
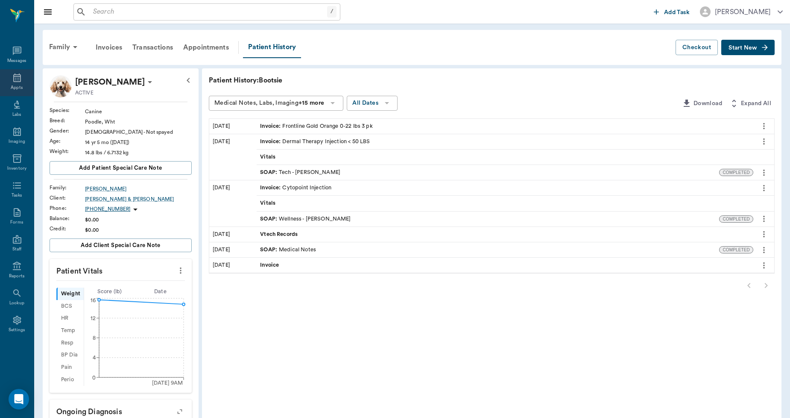
click at [14, 81] on icon at bounding box center [17, 77] width 8 height 9
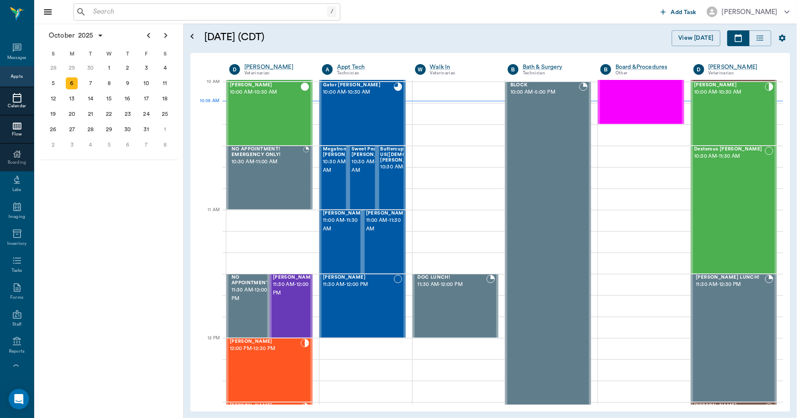
scroll to position [257, 0]
click at [92, 85] on div "7" at bounding box center [91, 83] width 12 height 12
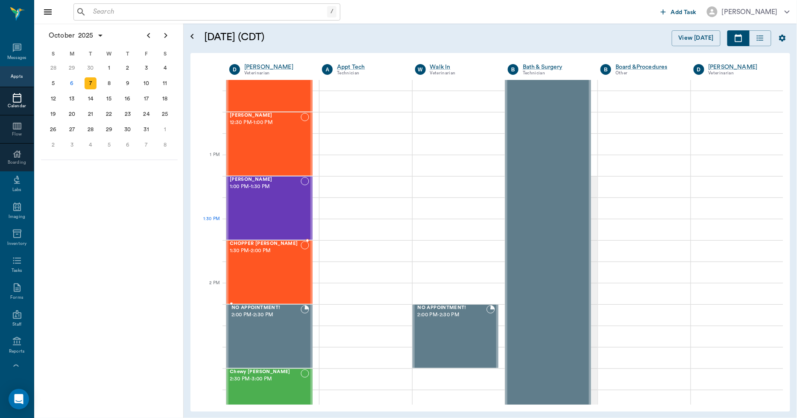
scroll to position [569, 0]
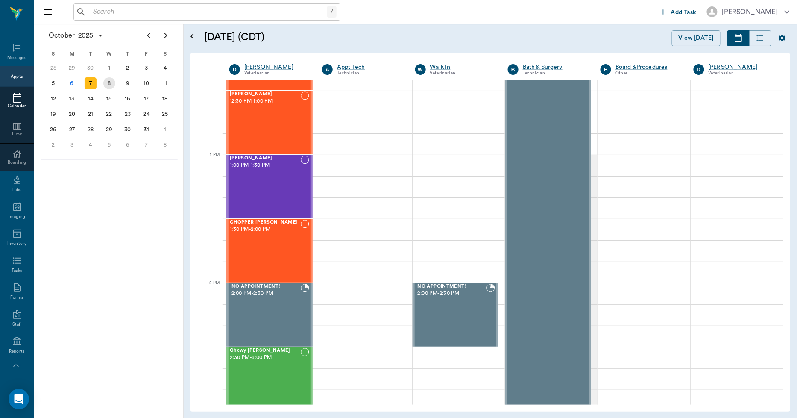
click at [107, 83] on div "8" at bounding box center [109, 83] width 12 height 12
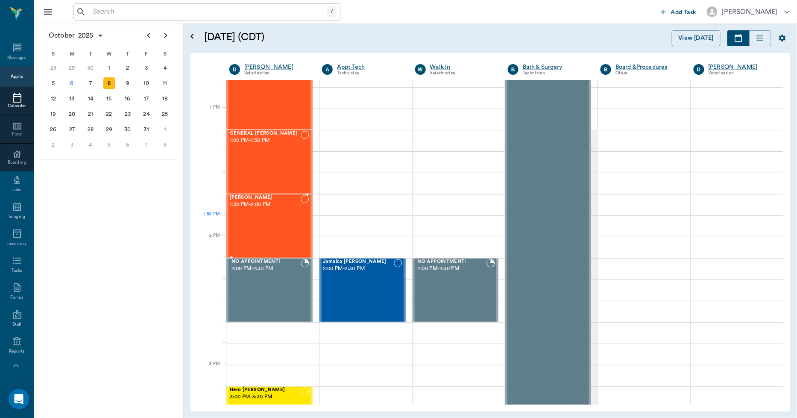
scroll to position [617, 0]
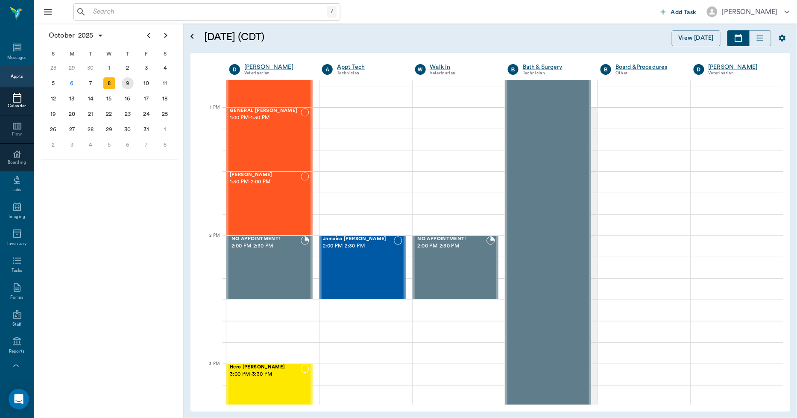
click at [126, 76] on div "9" at bounding box center [127, 83] width 19 height 15
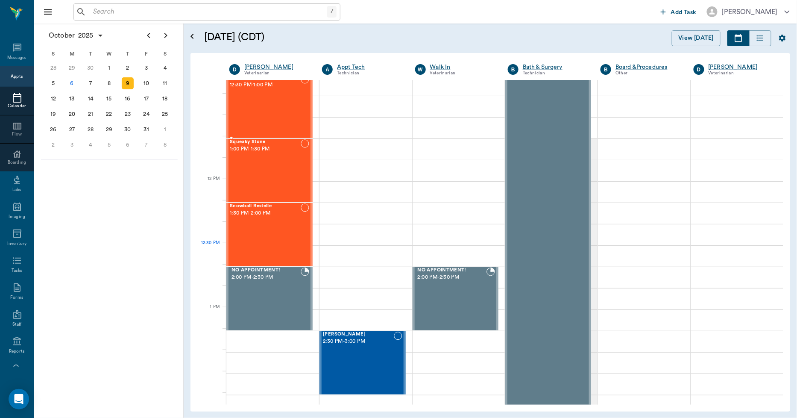
scroll to position [617, 0]
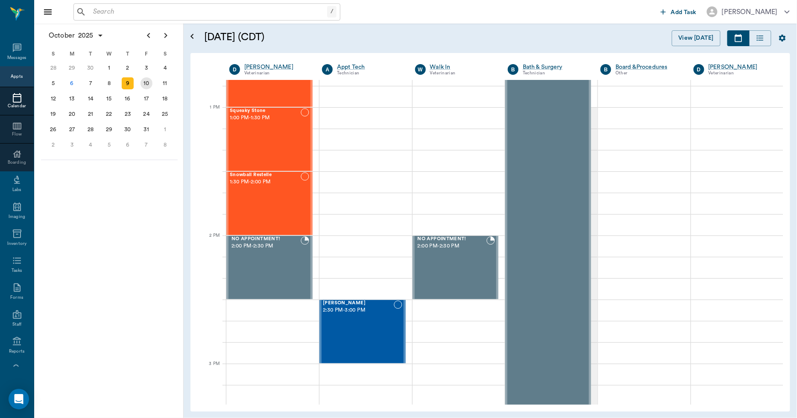
click at [142, 80] on div "10" at bounding box center [146, 83] width 12 height 12
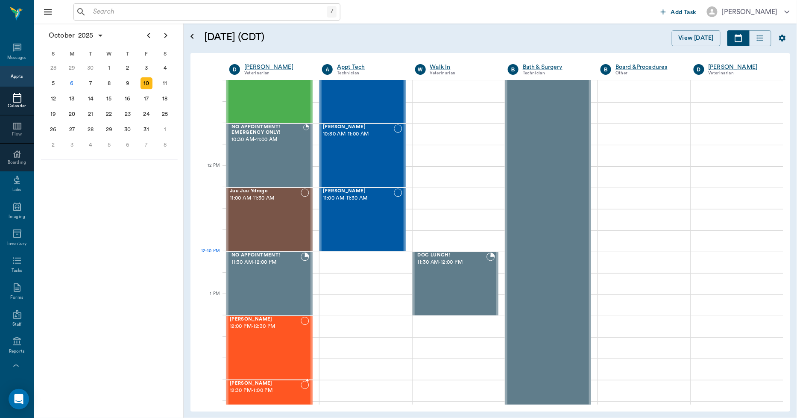
scroll to position [474, 0]
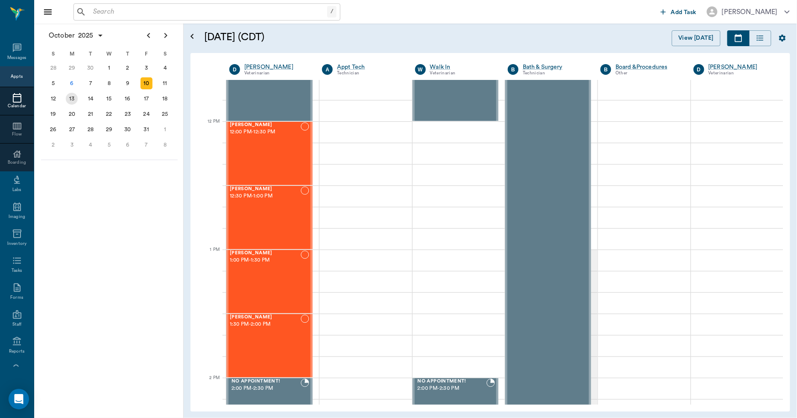
click at [70, 95] on div "13" at bounding box center [72, 99] width 12 height 12
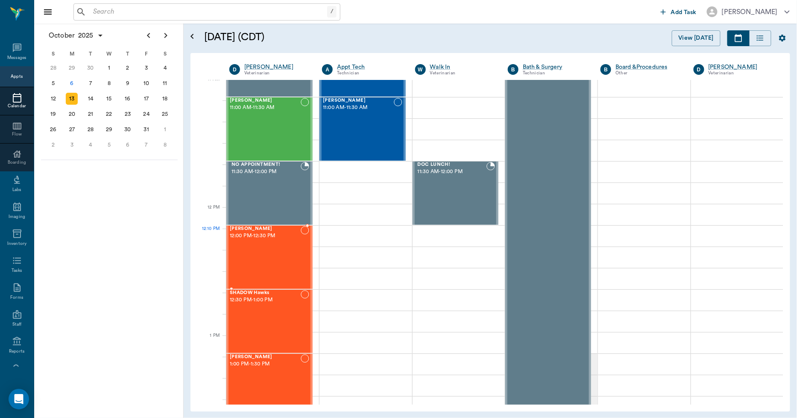
scroll to position [569, 0]
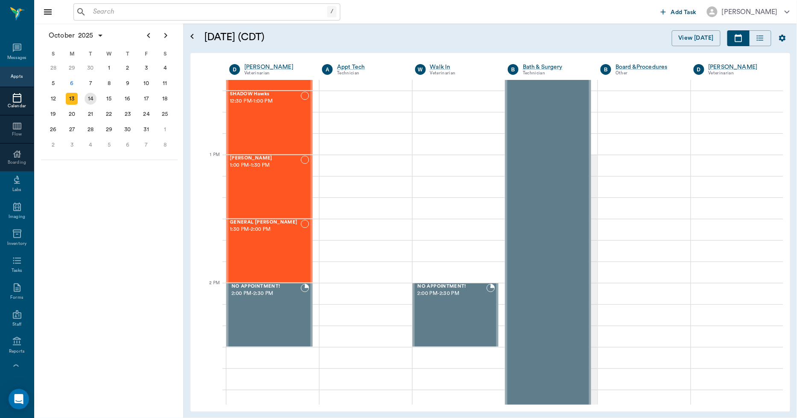
click at [97, 99] on div "14" at bounding box center [90, 98] width 19 height 15
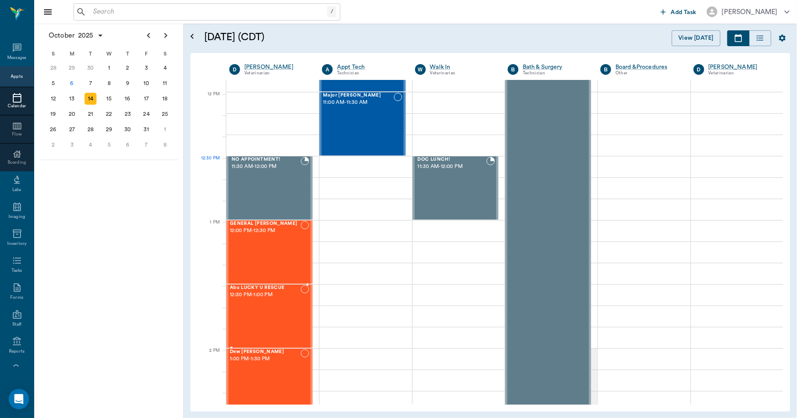
scroll to position [522, 0]
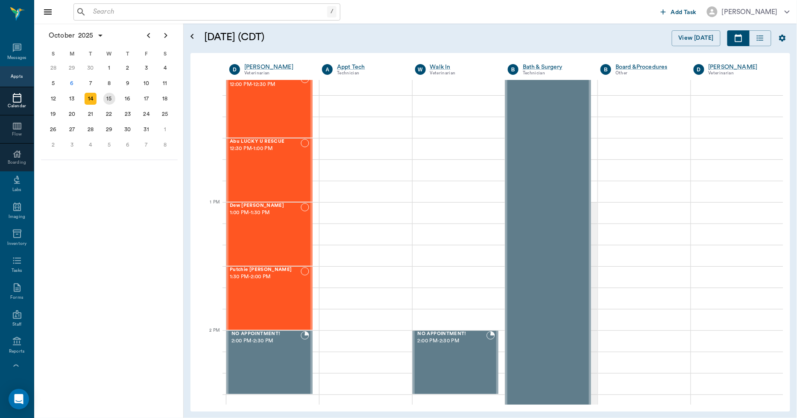
click at [109, 95] on div "15" at bounding box center [109, 99] width 12 height 12
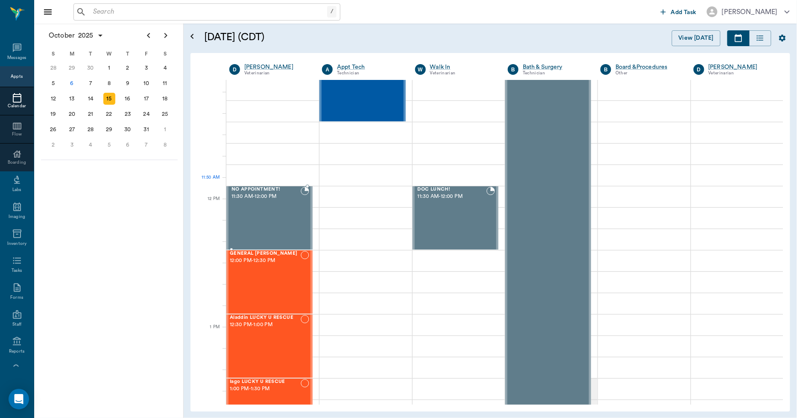
scroll to position [474, 0]
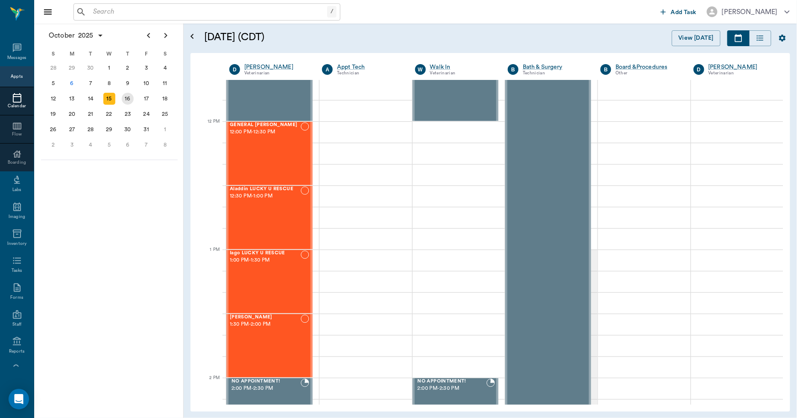
click at [121, 99] on div "16" at bounding box center [127, 98] width 19 height 15
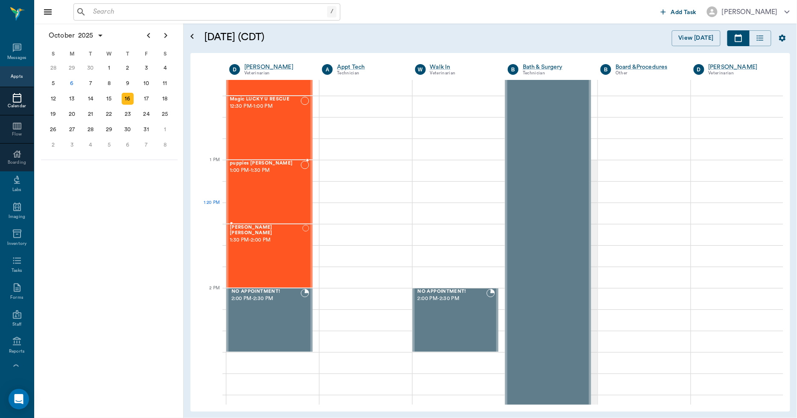
scroll to position [569, 0]
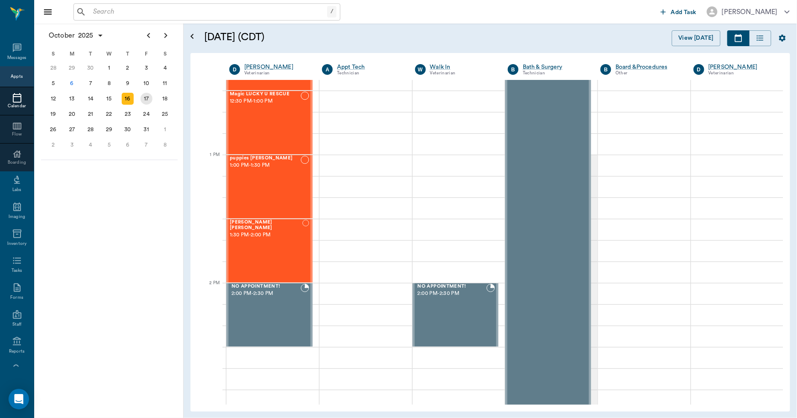
click at [147, 91] on div "17" at bounding box center [146, 98] width 19 height 15
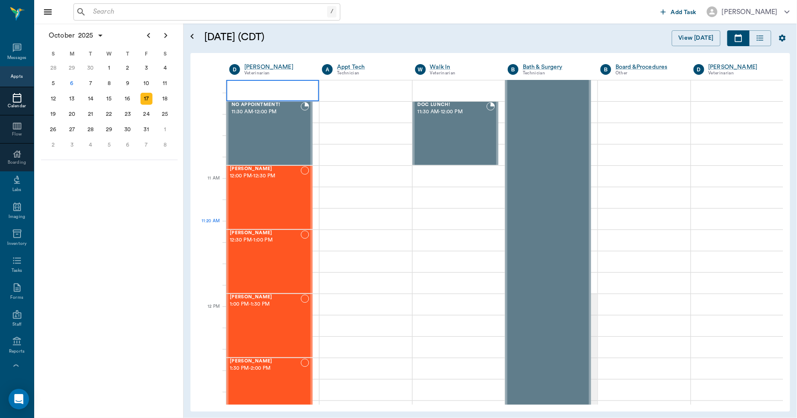
scroll to position [474, 0]
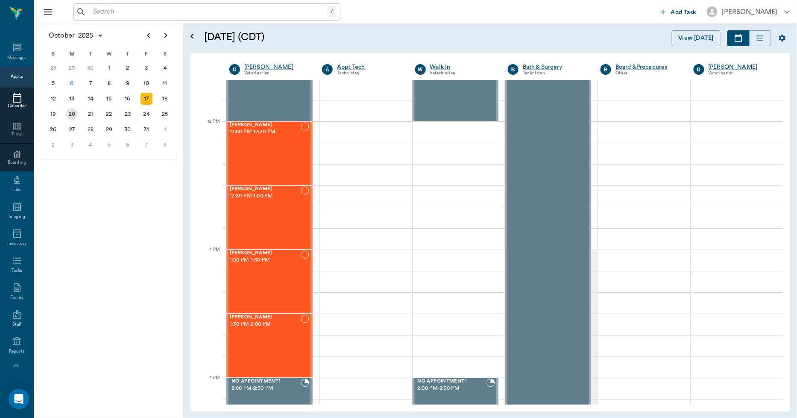
click at [71, 111] on div "20" at bounding box center [72, 114] width 12 height 12
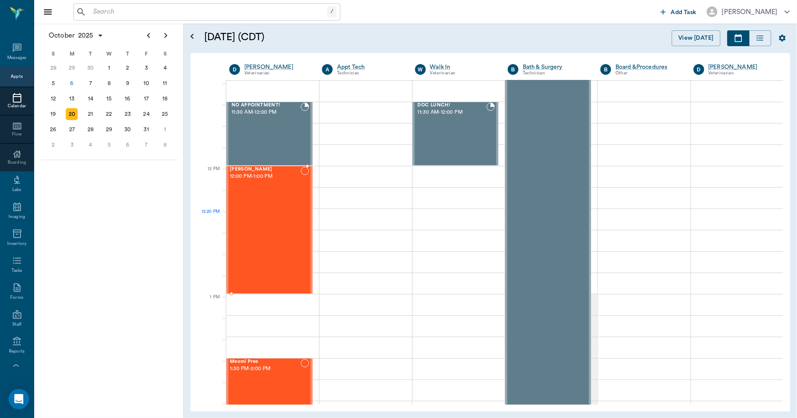
scroll to position [427, 0]
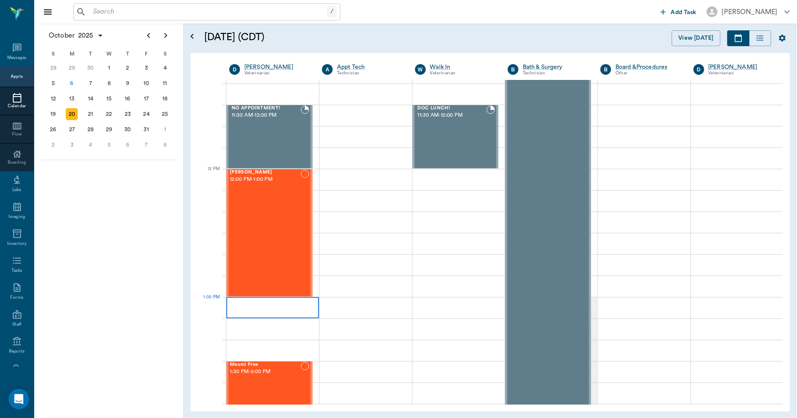
click at [271, 303] on div at bounding box center [272, 307] width 93 height 21
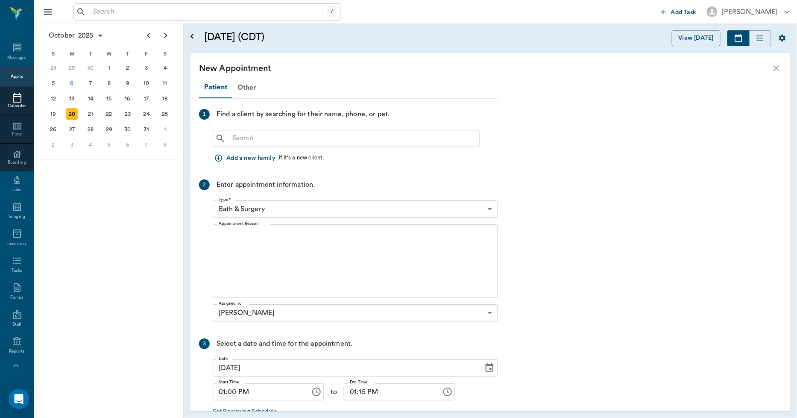
click at [251, 135] on input "text" at bounding box center [352, 138] width 247 height 12
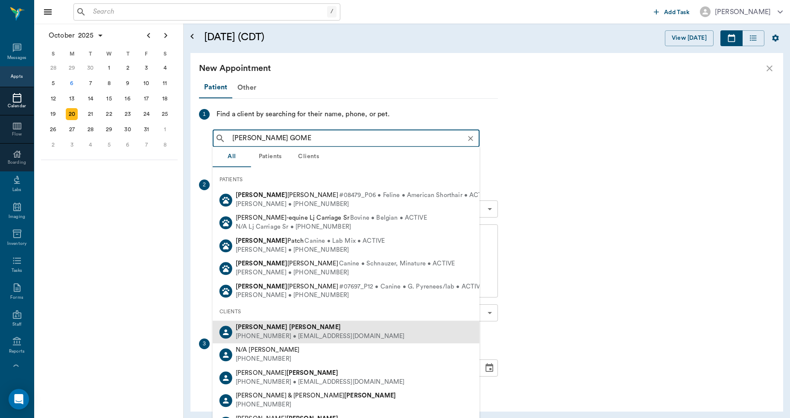
click at [240, 329] on b "[PERSON_NAME]" at bounding box center [262, 327] width 52 height 6
type input "[PERSON_NAME] GOME"
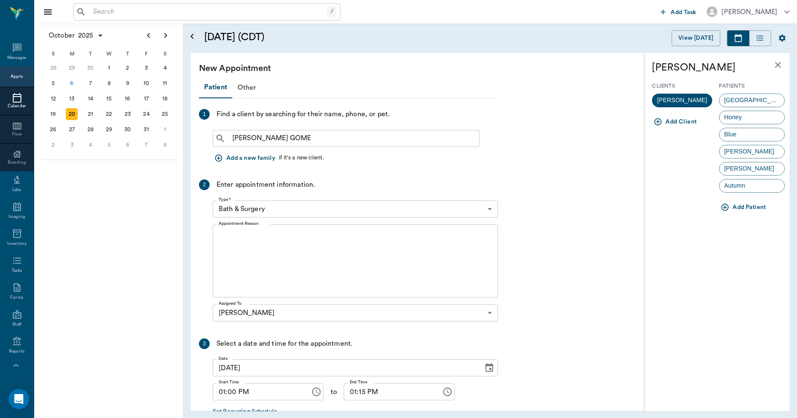
click at [729, 100] on span "[GEOGRAPHIC_DATA]" at bounding box center [752, 100] width 65 height 9
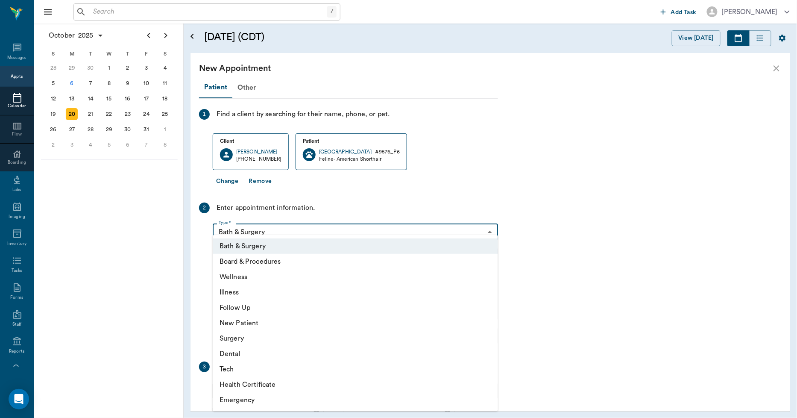
click at [260, 227] on body "/ ​ Add Task [PERSON_NAME] Nectar Messages Appts Calendar Flow Boarding Labs Im…" at bounding box center [398, 209] width 797 height 418
click at [241, 337] on li "Surgery" at bounding box center [355, 338] width 285 height 15
type input "65d2be4f46e3a538d89b8c18"
type input "01:30 PM"
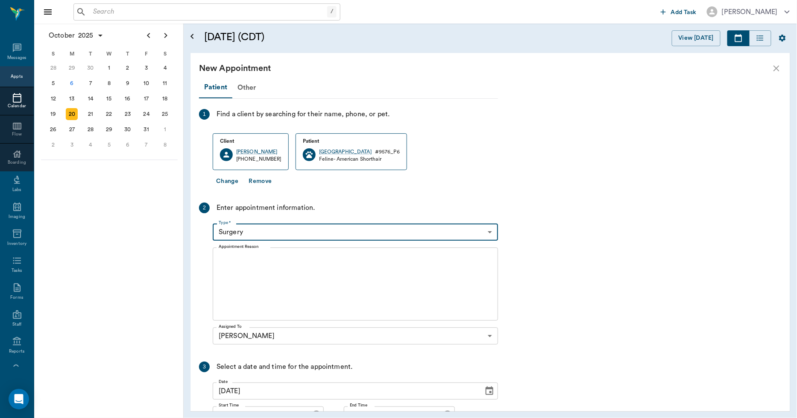
click at [280, 271] on textarea "Appointment Reason" at bounding box center [355, 284] width 273 height 59
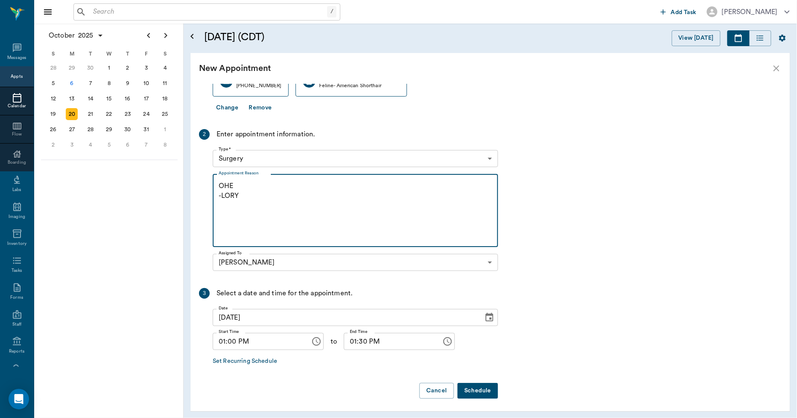
scroll to position [75, 0]
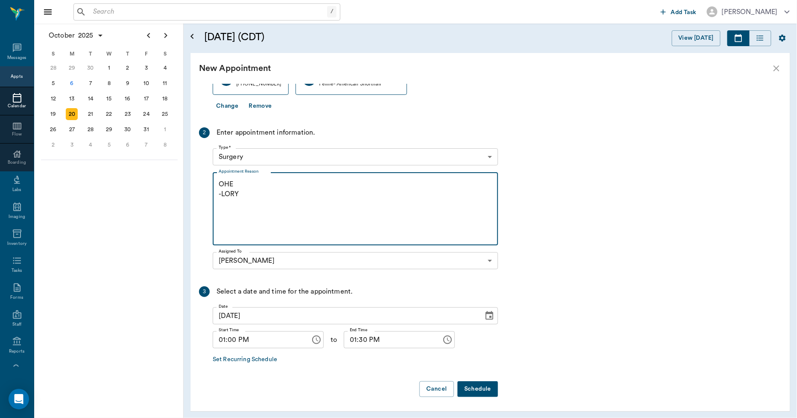
type textarea "OHE -LORY"
click at [474, 383] on button "Schedule" at bounding box center [477, 389] width 41 height 16
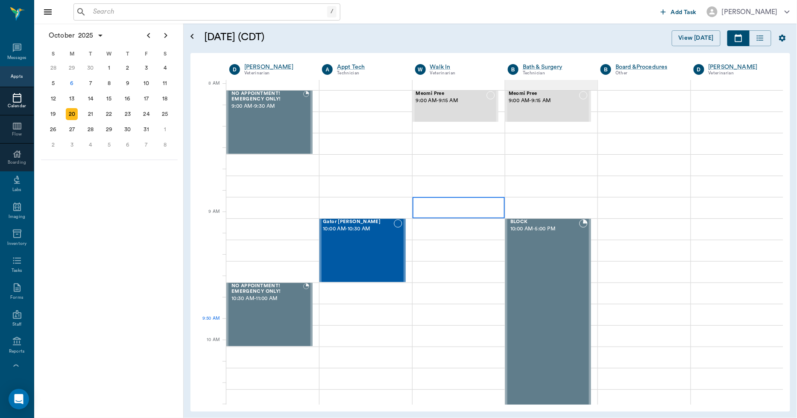
scroll to position [0, 0]
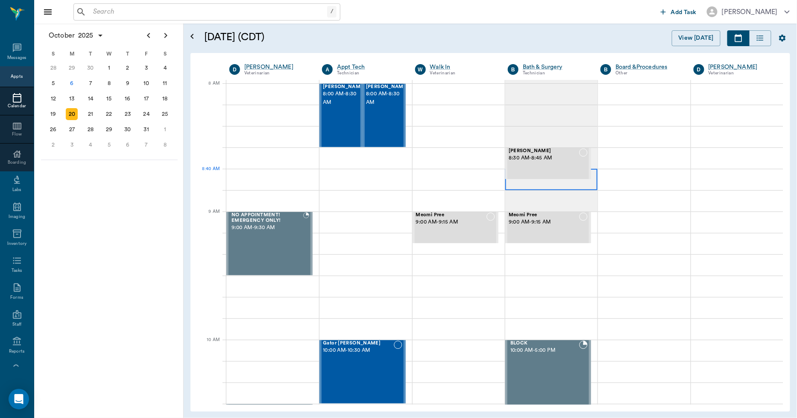
click at [539, 188] on div at bounding box center [551, 179] width 92 height 21
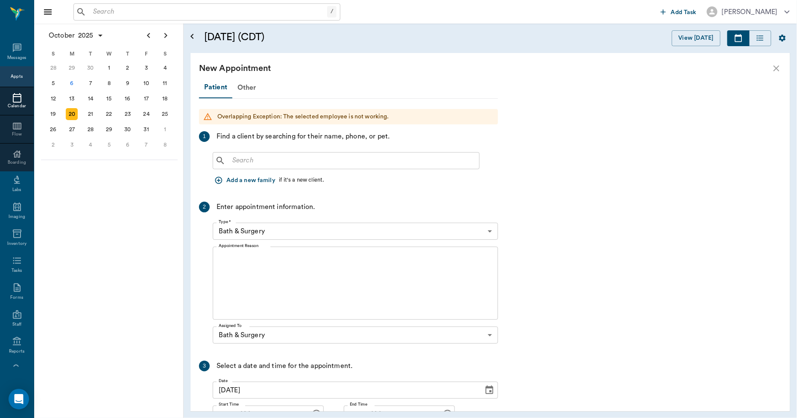
click at [292, 164] on input "text" at bounding box center [352, 161] width 247 height 12
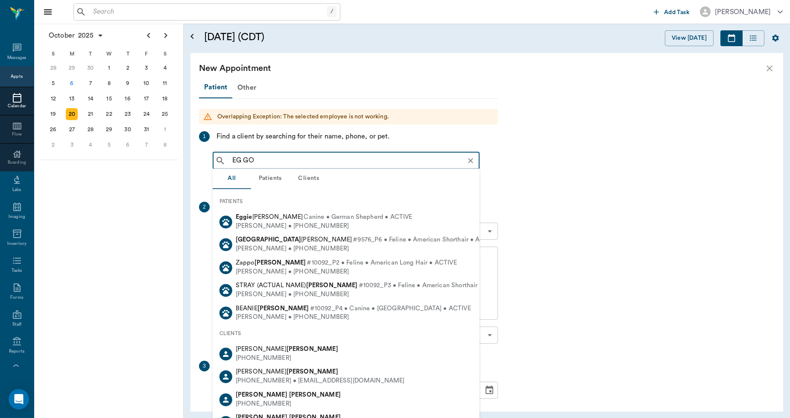
type input "EG GOM"
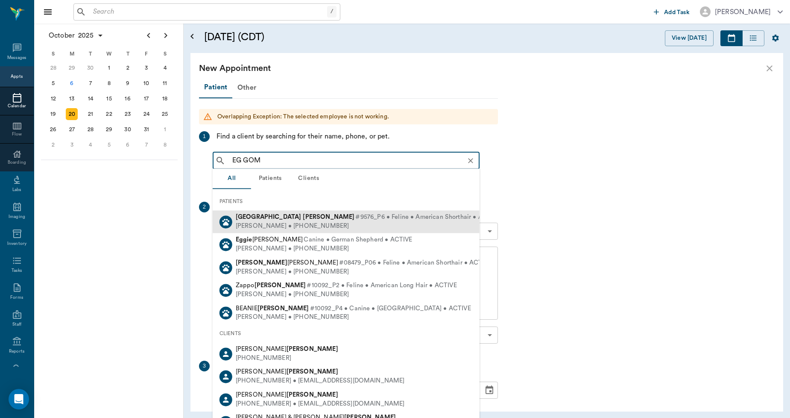
click at [266, 223] on div "[PERSON_NAME] • [PHONE_NUMBER]" at bounding box center [368, 226] width 265 height 9
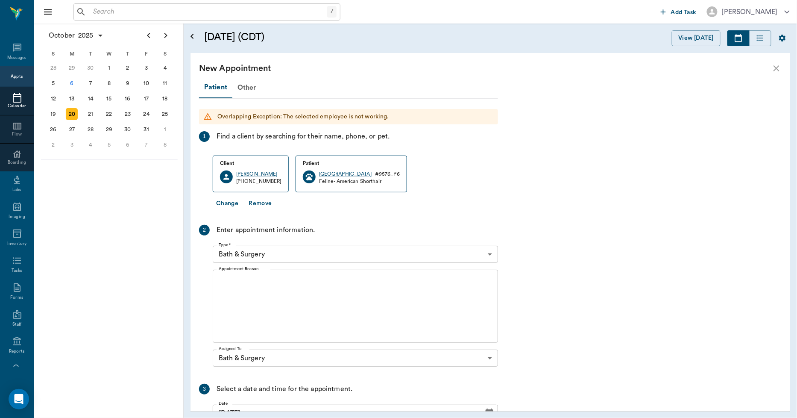
click at [263, 275] on div "x Appointment Reason" at bounding box center [355, 305] width 285 height 73
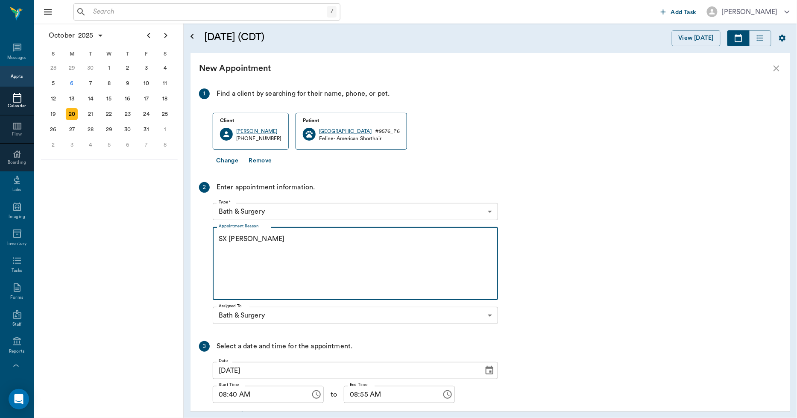
scroll to position [97, 0]
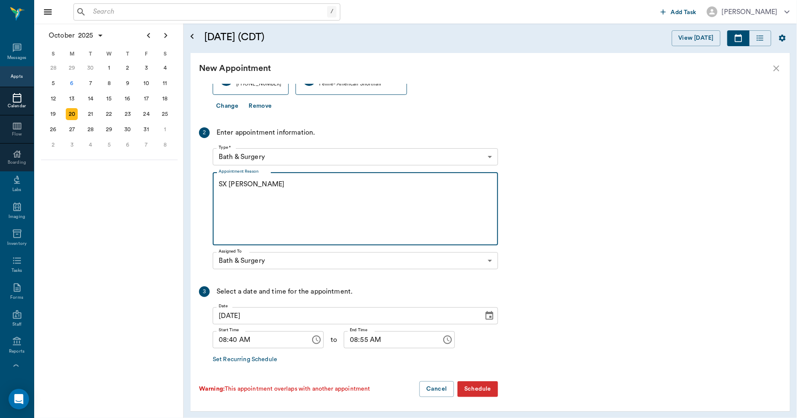
type textarea "SX [PERSON_NAME]"
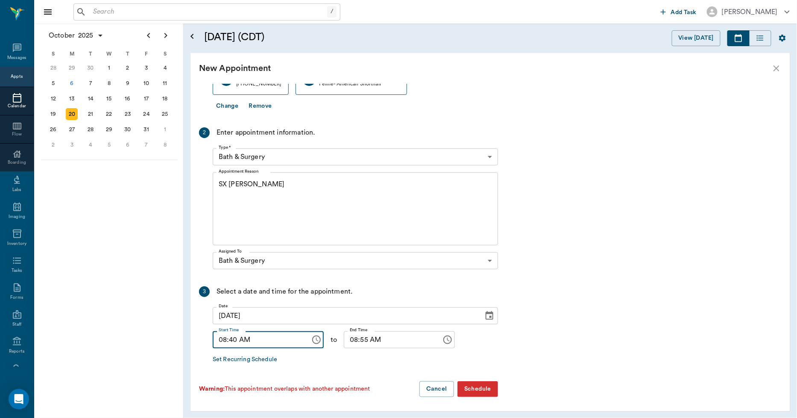
click at [231, 339] on input "08:40 AM" at bounding box center [259, 339] width 92 height 17
type input "08:40 AM"
click at [344, 340] on input "08:55 AM" at bounding box center [390, 339] width 92 height 17
type input "09:00 AM"
click at [477, 390] on button "Schedule" at bounding box center [477, 389] width 41 height 16
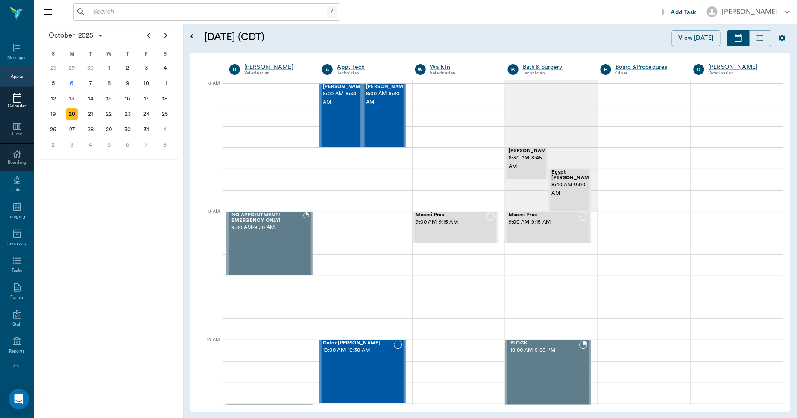
click at [6, 97] on div at bounding box center [17, 98] width 34 height 10
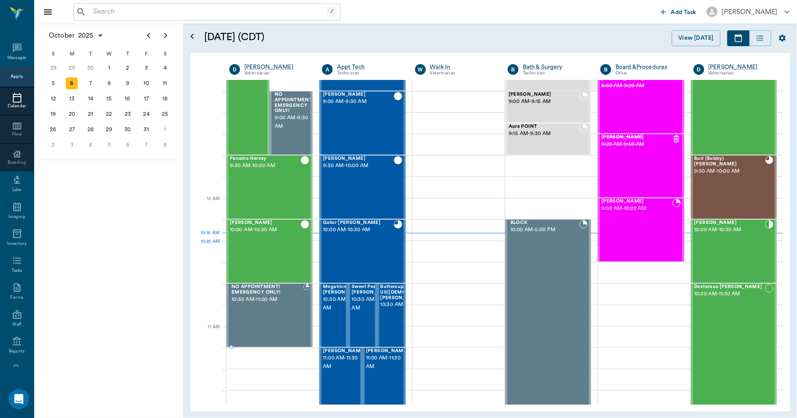
scroll to position [114, 0]
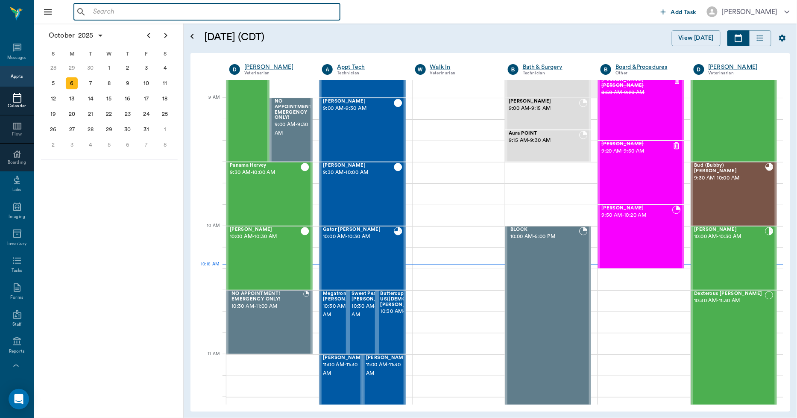
click at [164, 15] on input "text" at bounding box center [213, 12] width 247 height 12
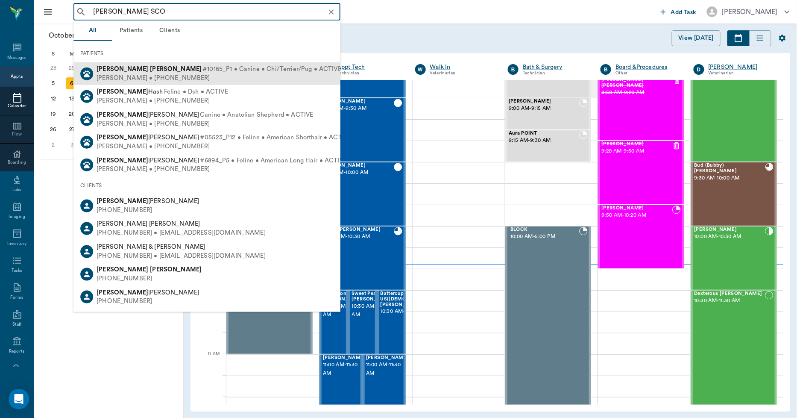
click at [202, 72] on span "#10165_P1 • Canine • Chi/Terrier/Pug • ACTIVE" at bounding box center [271, 69] width 139 height 9
type input "[PERSON_NAME] SCO"
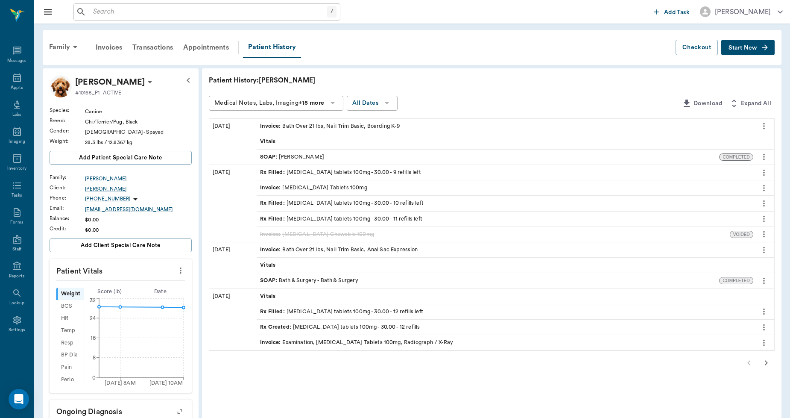
click at [739, 48] on span "Start New" at bounding box center [742, 48] width 29 height 0
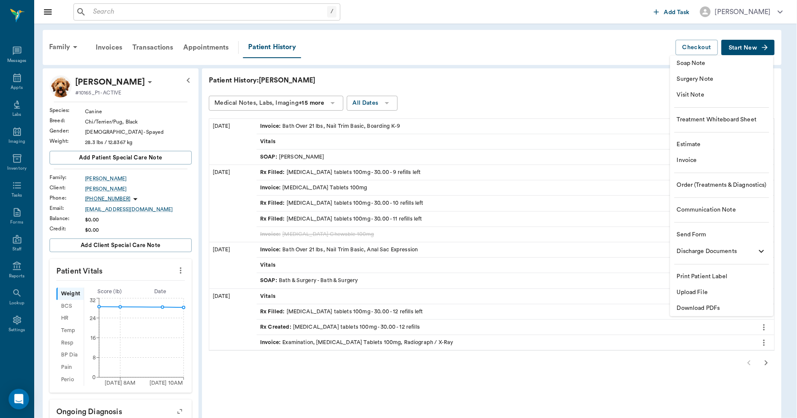
click at [688, 211] on span "Communication Note" at bounding box center [722, 209] width 90 height 9
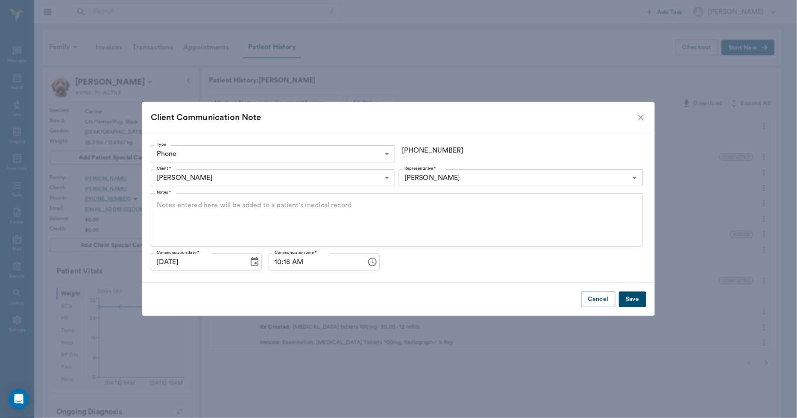
click at [377, 152] on body "/ ​ Add Task [PERSON_NAME] Nectar Messages Appts Labs Imaging Inventory Tasks F…" at bounding box center [398, 306] width 797 height 612
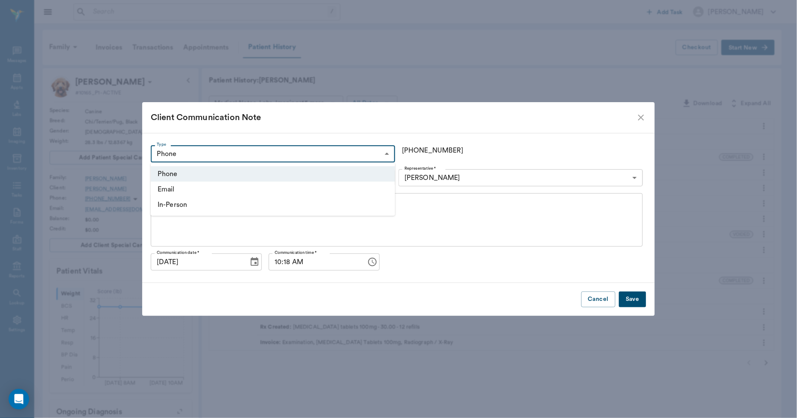
drag, startPoint x: 163, startPoint y: 202, endPoint x: 242, endPoint y: 196, distance: 79.7
click at [165, 202] on li "In-Person" at bounding box center [273, 204] width 244 height 15
type input "IN_PERSON"
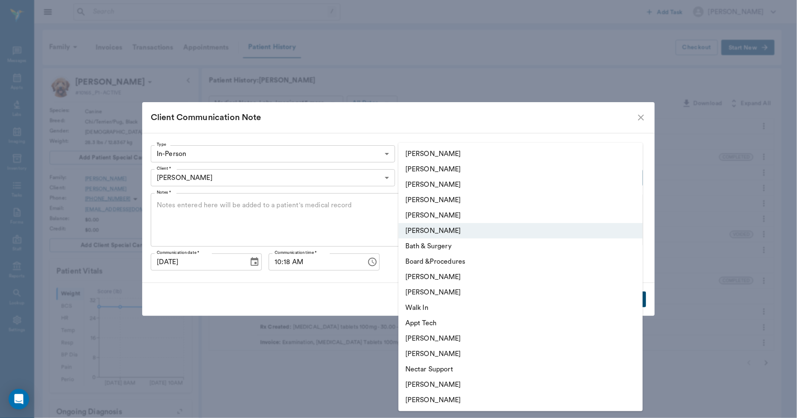
click at [425, 178] on body "/ ​ Add Task Dr. Bert Ellsworth Nectar Messages Appts Labs Imaging Inventory Ta…" at bounding box center [398, 306] width 797 height 612
click at [438, 212] on li "Lorean Lingle" at bounding box center [520, 215] width 244 height 15
type input "63ec2ece52e12b0ba117cc90"
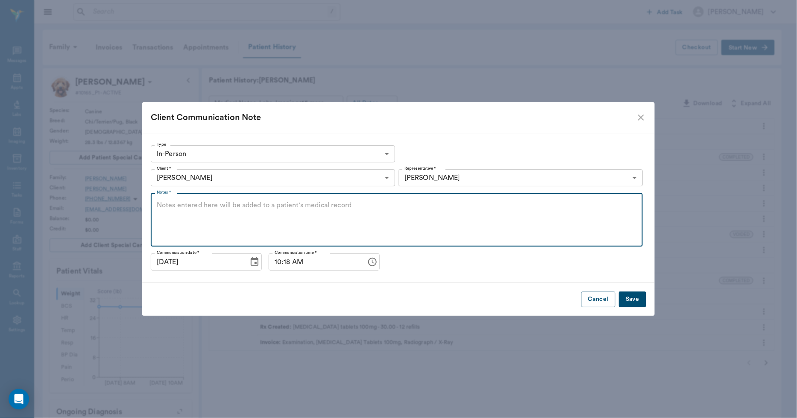
click at [317, 206] on textarea "Notes *" at bounding box center [397, 219] width 480 height 39
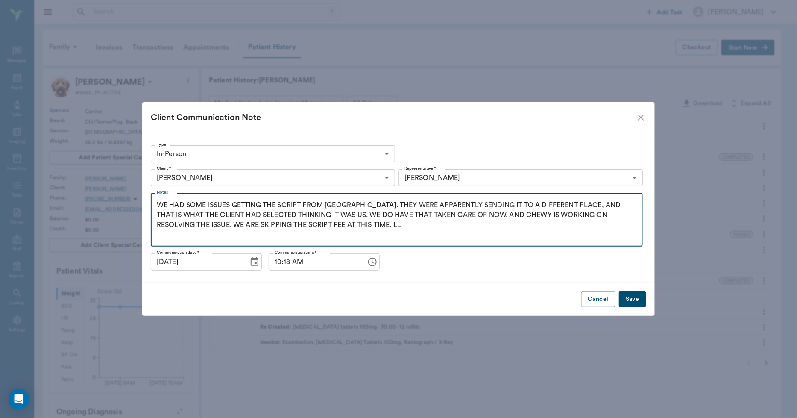
drag, startPoint x: 354, startPoint y: 223, endPoint x: 156, endPoint y: 188, distance: 200.4
click at [156, 188] on div "Type In-Person IN_PERSON Type Client * Julia Scott 67f540f5be44300990ca4142 Cli…" at bounding box center [398, 208] width 512 height 150
click at [392, 231] on textarea "WE HAD SOME ISSUES GETTING THE SCRIPT FROM CHEWY. THEY WERE APPARENTLY SENDING …" at bounding box center [397, 219] width 480 height 39
type textarea "WE HAD SOME ISSUES GETTING THE SCRIPT FROM CHEWY. THEY WERE APPARENTLY SENDING …"
click at [632, 297] on button "Save" at bounding box center [632, 299] width 27 height 16
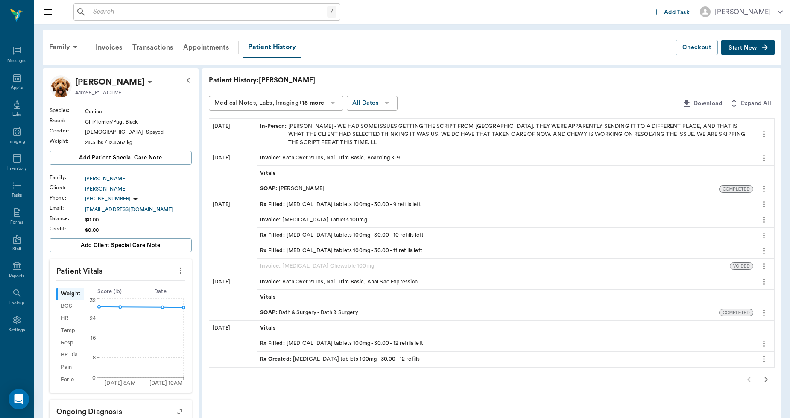
click at [511, 129] on div "In-Person : Julia Scott - WE HAD SOME ISSUES GETTING THE SCRIPT FROM CHEWY. THE…" at bounding box center [505, 134] width 490 height 25
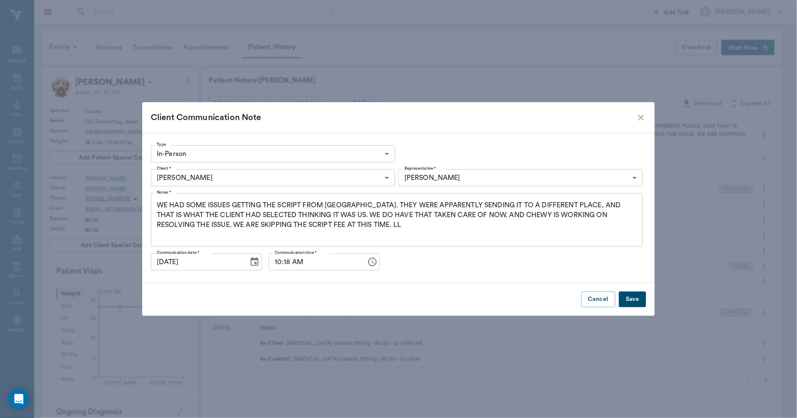
click at [342, 225] on textarea "WE HAD SOME ISSUES GETTING THE SCRIPT FROM CHEWY. THEY WERE APPARENTLY SENDING …" at bounding box center [397, 219] width 480 height 39
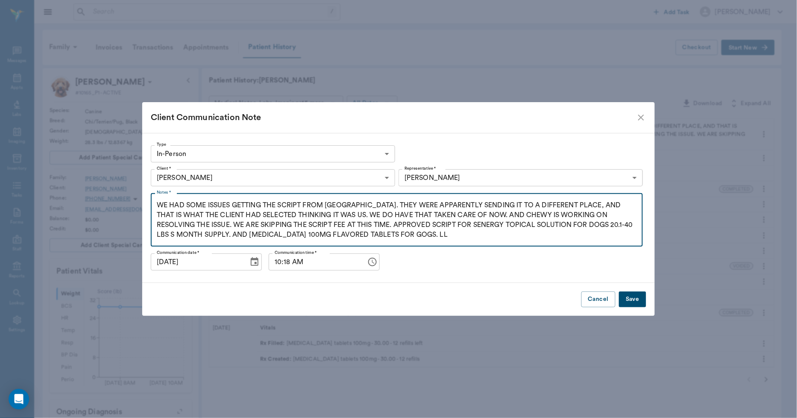
type textarea "WE HAD SOME ISSUES GETTING THE SCRIPT FROM CHEWY. THEY WERE APPARENTLY SENDING …"
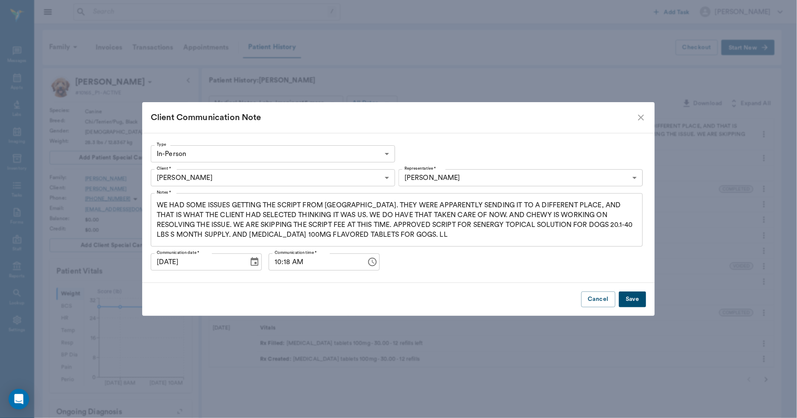
click at [629, 296] on button "Save" at bounding box center [632, 299] width 27 height 16
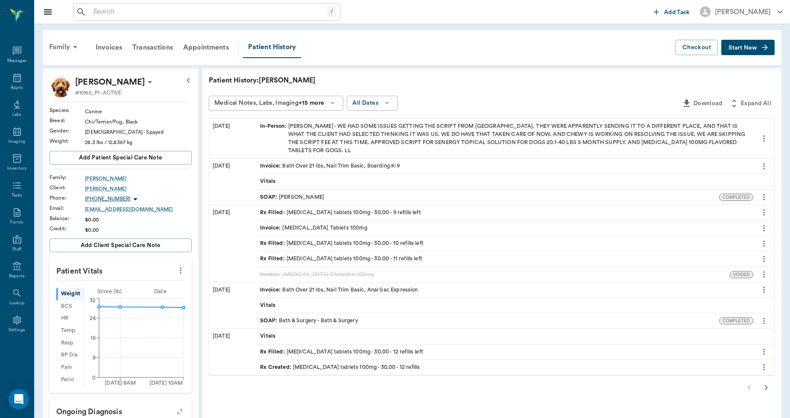
click at [59, 46] on div "Family" at bounding box center [64, 47] width 41 height 20
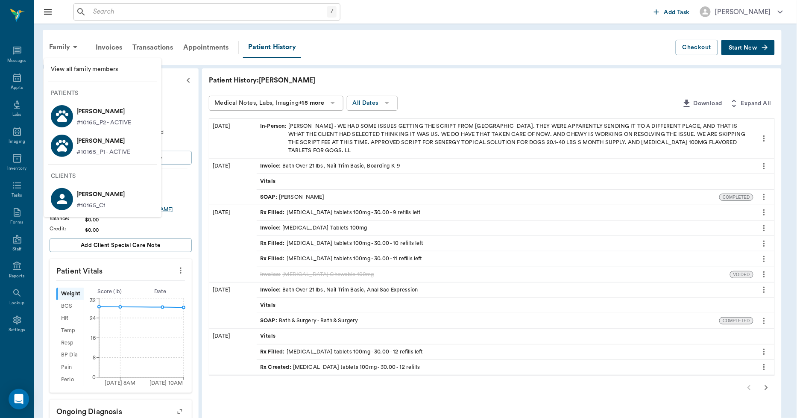
click at [78, 114] on p "[PERSON_NAME]" at bounding box center [103, 112] width 55 height 14
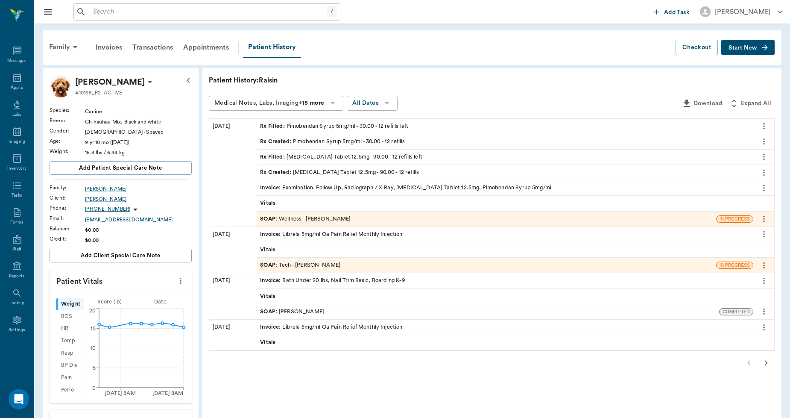
click at [727, 46] on button "Start New" at bounding box center [747, 48] width 53 height 16
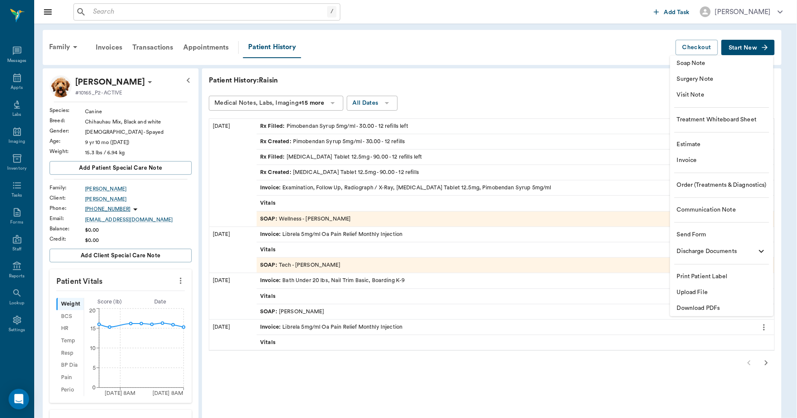
click at [695, 208] on span "Communication Note" at bounding box center [722, 209] width 90 height 9
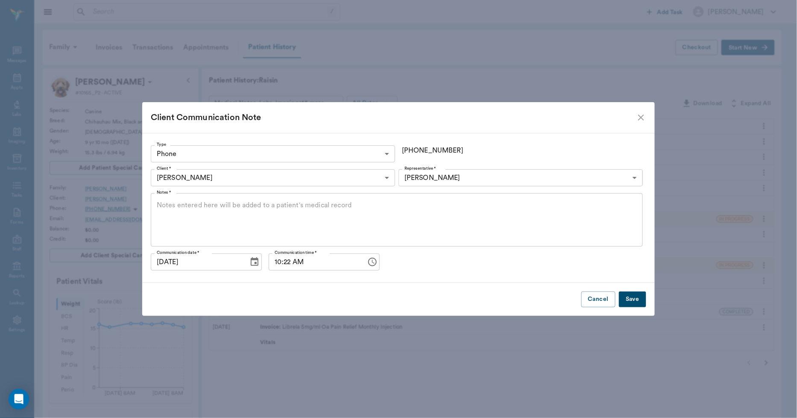
click at [354, 150] on body "/ ​ Add Task Dr. Bert Ellsworth Nectar Messages Appts Labs Imaging Inventory Ta…" at bounding box center [398, 365] width 797 height 731
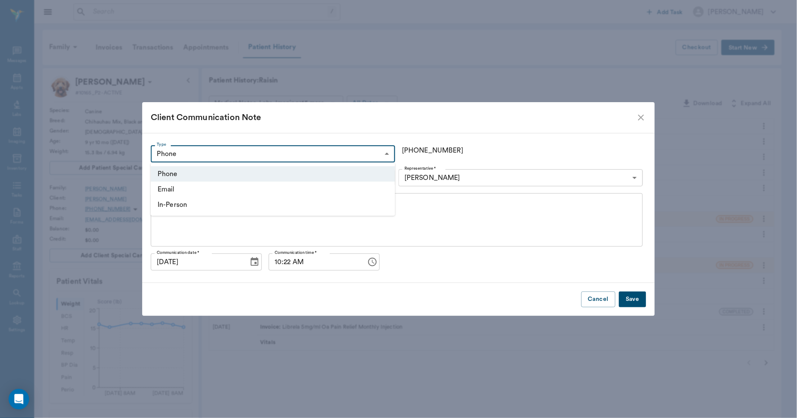
click at [235, 205] on li "In-Person" at bounding box center [273, 204] width 244 height 15
type input "IN_PERSON"
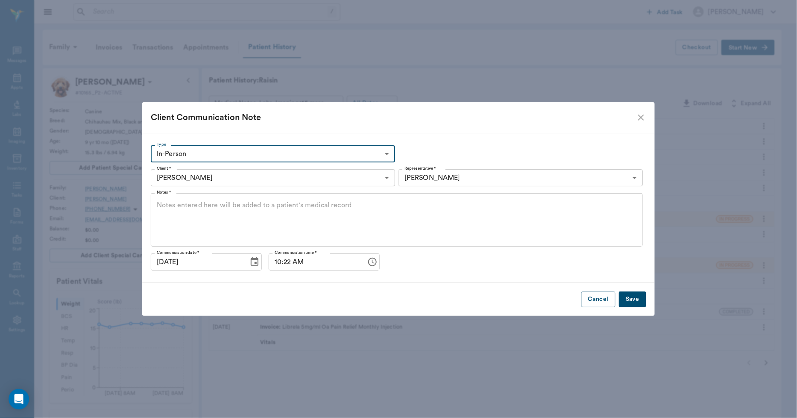
click at [427, 176] on body "/ ​ Add Task Dr. Bert Ellsworth Nectar Messages Appts Labs Imaging Inventory Ta…" at bounding box center [398, 365] width 797 height 731
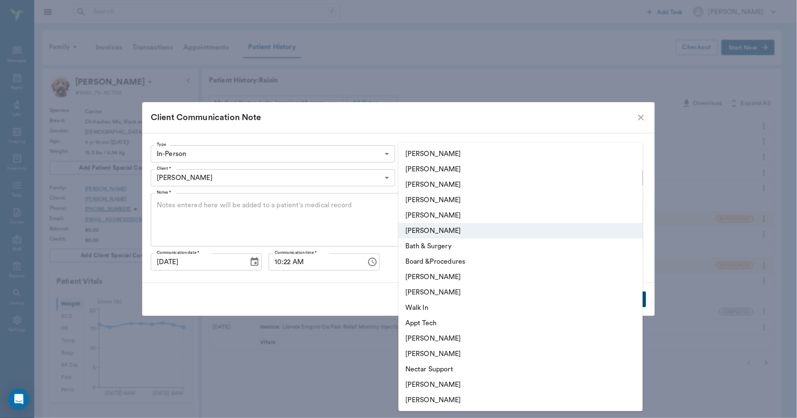
click at [415, 211] on li "Lorean Lingle" at bounding box center [520, 215] width 244 height 15
type input "63ec2ece52e12b0ba117cc90"
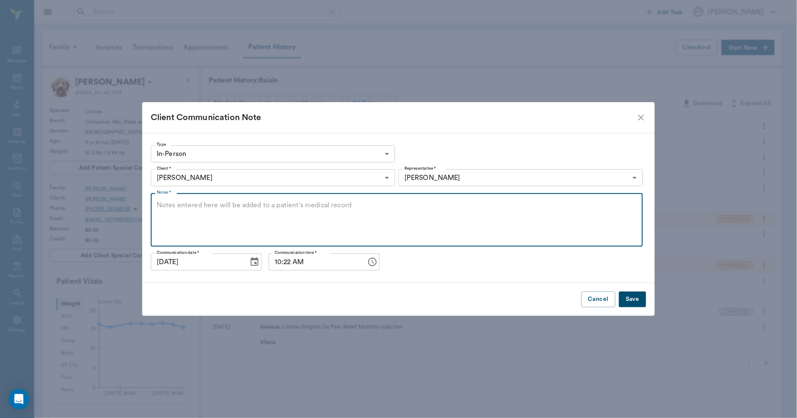
paste textarea "WE HAD SOME ISSUES GETTING THE SCRIPT FROM CHEWY. THEY WERE APPARENTLY SENDING …"
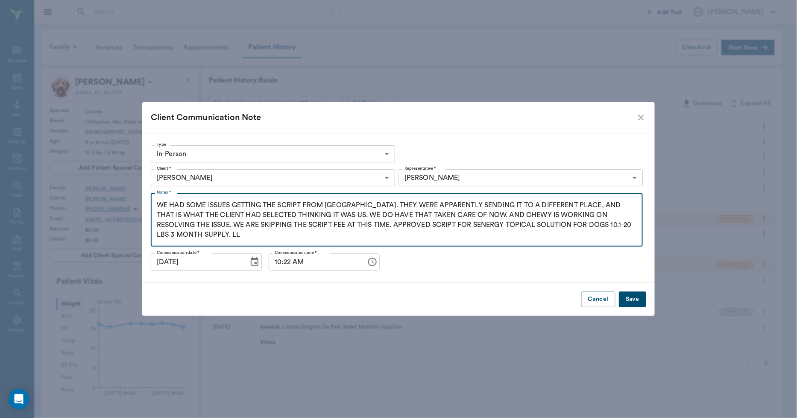
type textarea "WE HAD SOME ISSUES GETTING THE SCRIPT FROM CHEWY. THEY WERE APPARENTLY SENDING …"
click at [632, 301] on button "Save" at bounding box center [632, 299] width 27 height 16
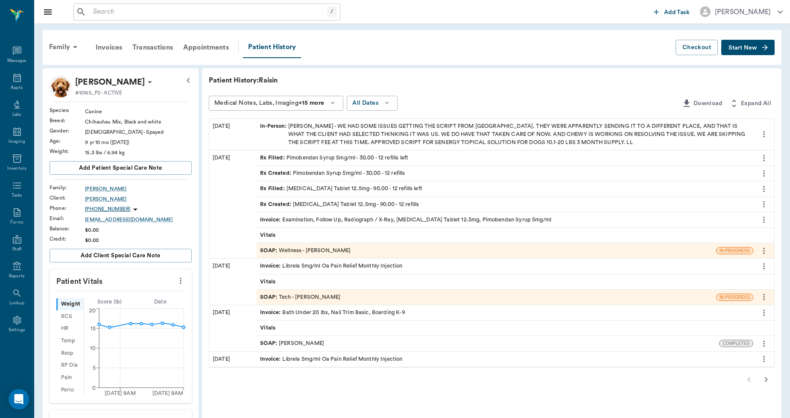
click at [110, 15] on input "text" at bounding box center [208, 12] width 237 height 12
type input "T"
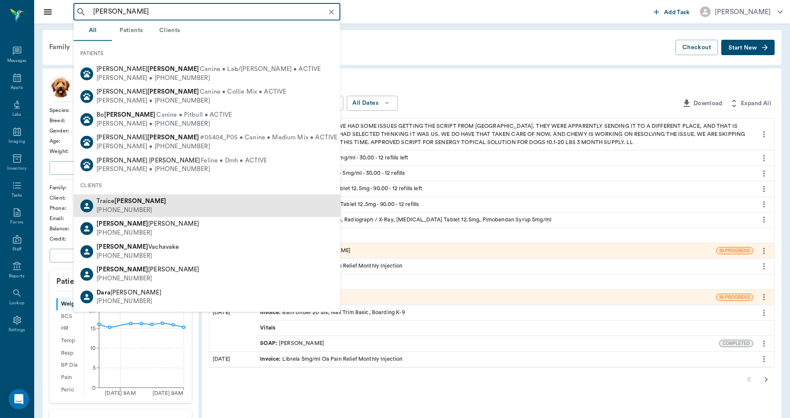
click at [134, 197] on div "Traice Davault" at bounding box center [132, 201] width 70 height 9
type input "DAVA"
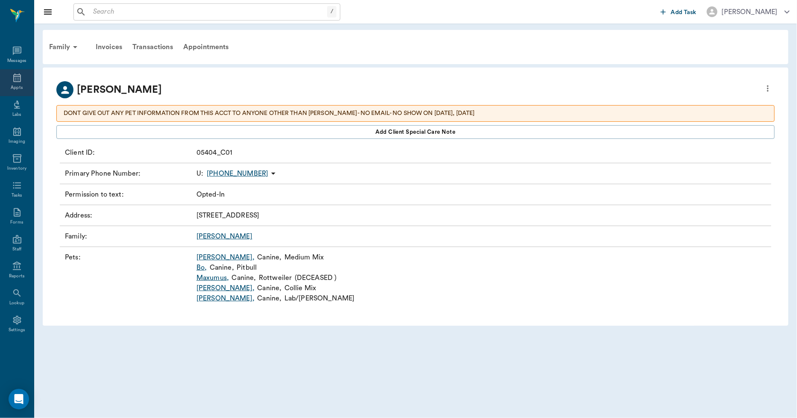
click at [18, 70] on div "Appts" at bounding box center [17, 82] width 34 height 27
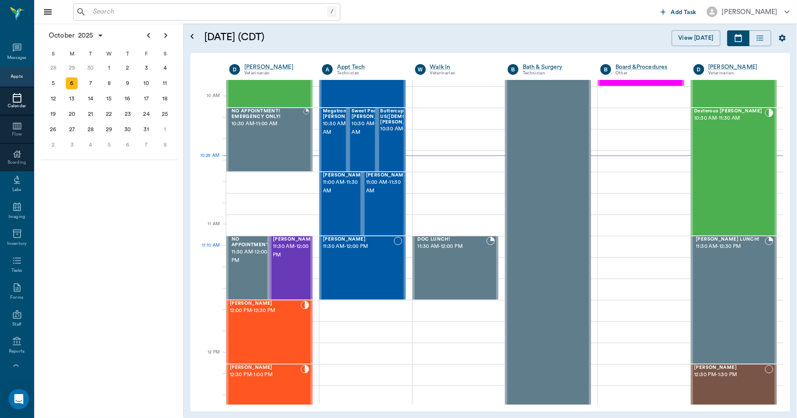
scroll to position [237, 0]
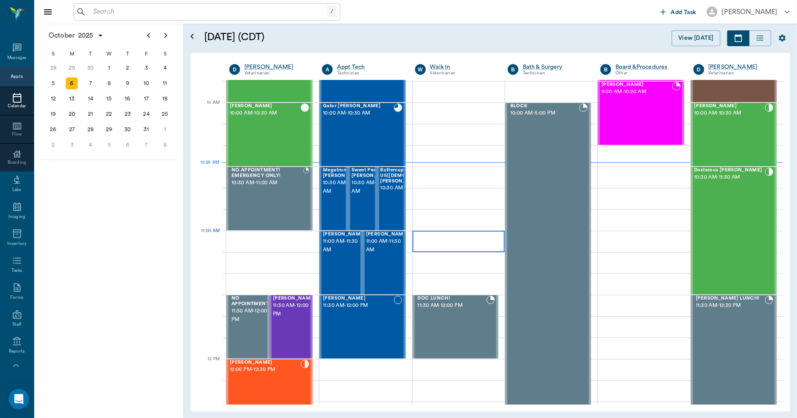
click at [435, 245] on div at bounding box center [458, 241] width 92 height 21
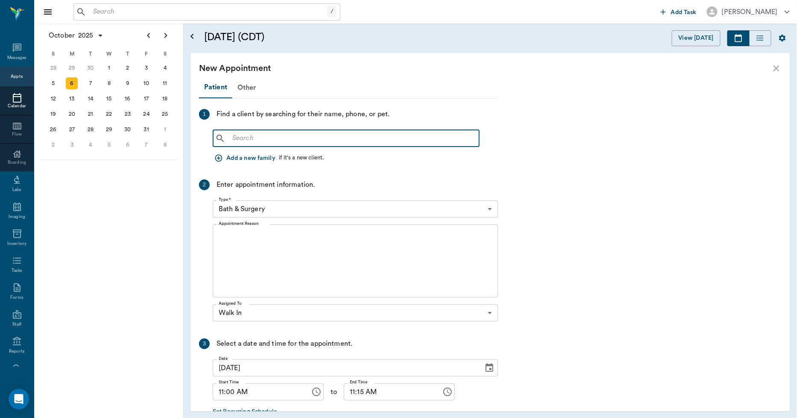
click at [290, 141] on input "text" at bounding box center [352, 138] width 247 height 12
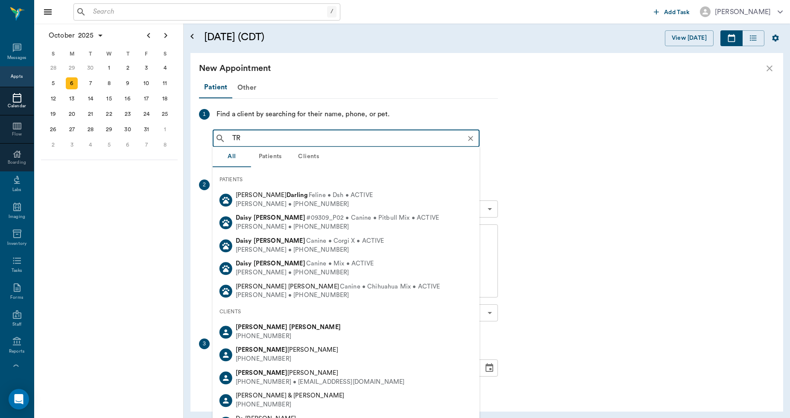
type input "T"
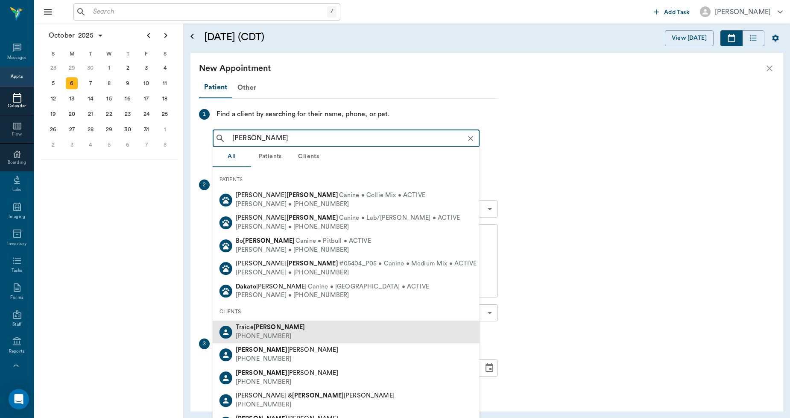
click at [289, 336] on div "Traice Davault (903) 650-2724" at bounding box center [346, 331] width 267 height 23
type input "DAVA"
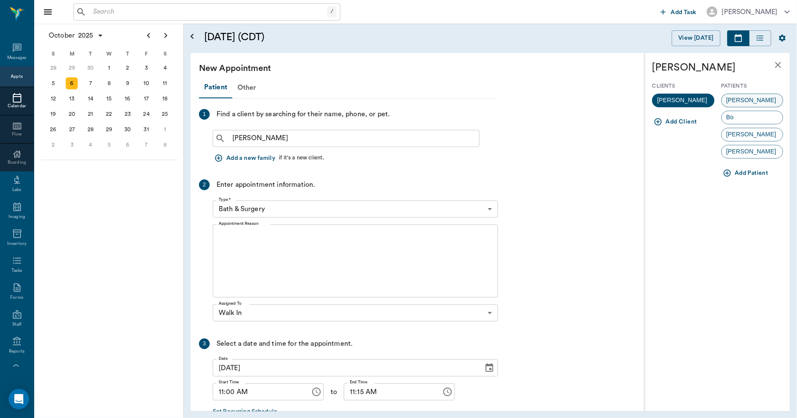
click at [743, 94] on div "Maria" at bounding box center [752, 101] width 62 height 14
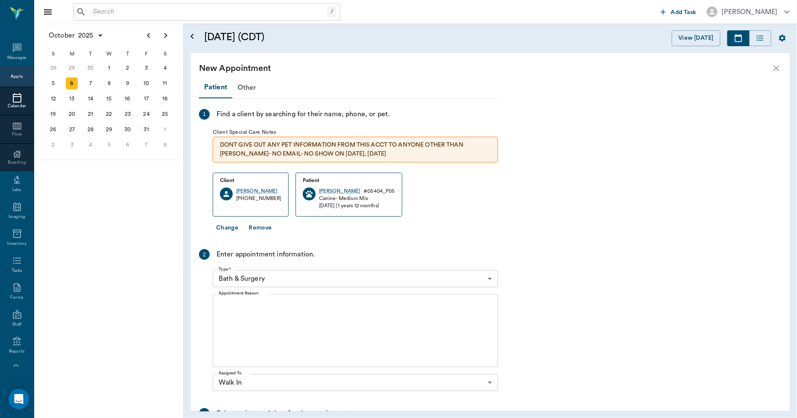
click at [295, 282] on body "/ ​ Add Task Dr. Bert Ellsworth Nectar Messages Appts Calendar Flow Boarding La…" at bounding box center [398, 209] width 797 height 418
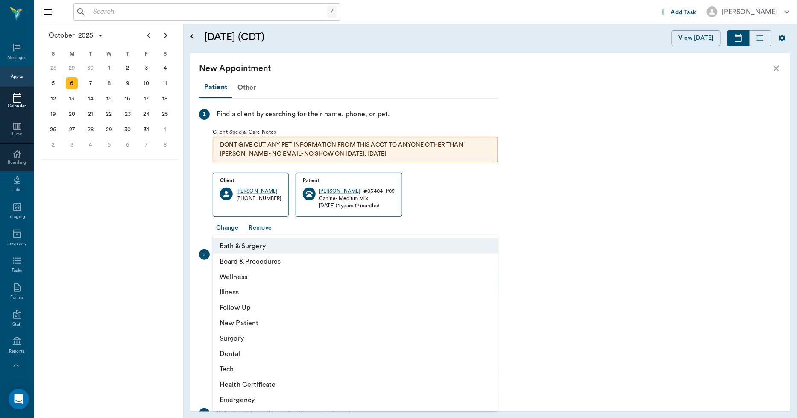
click at [239, 278] on li "Wellness" at bounding box center [355, 276] width 285 height 15
type input "65d2be4f46e3a538d89b8c14"
type input "11:30 AM"
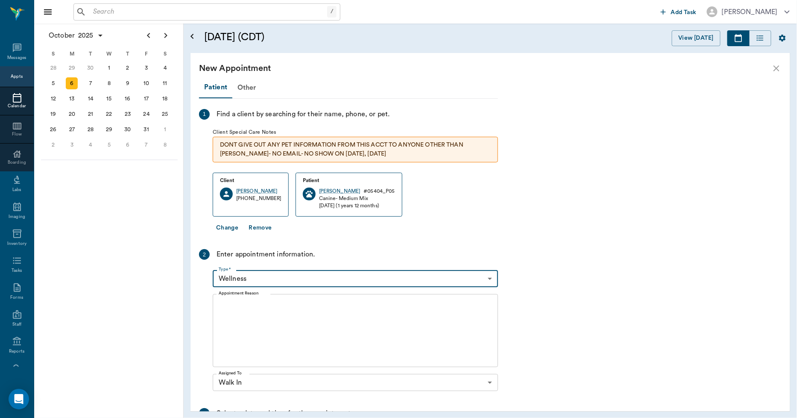
click at [258, 315] on textarea "Appointment Reason" at bounding box center [355, 330] width 273 height 59
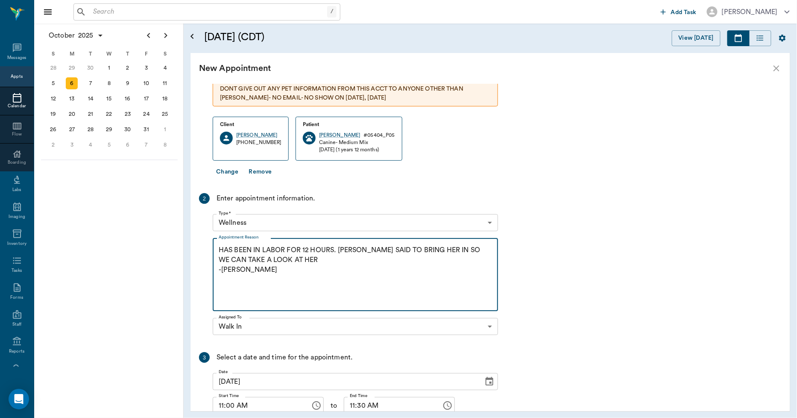
scroll to position [122, 0]
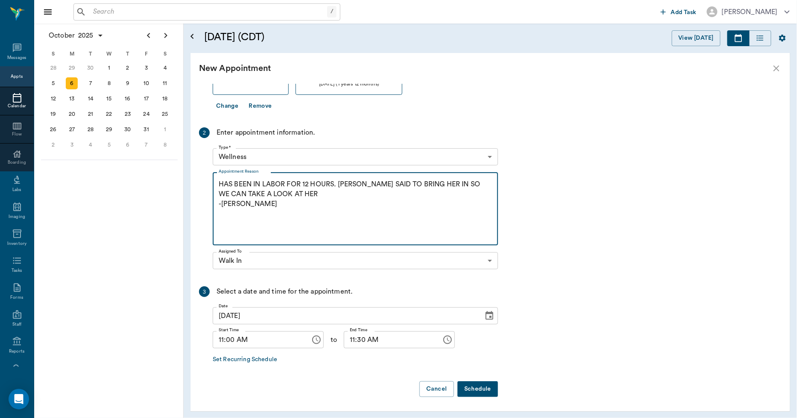
type textarea "HAS BEEN IN LABOR FOR 12 HOURS. DOC SAID TO BRING HER IN SO WE CAN TAKE A LOOK …"
click at [468, 383] on button "Schedule" at bounding box center [477, 389] width 41 height 16
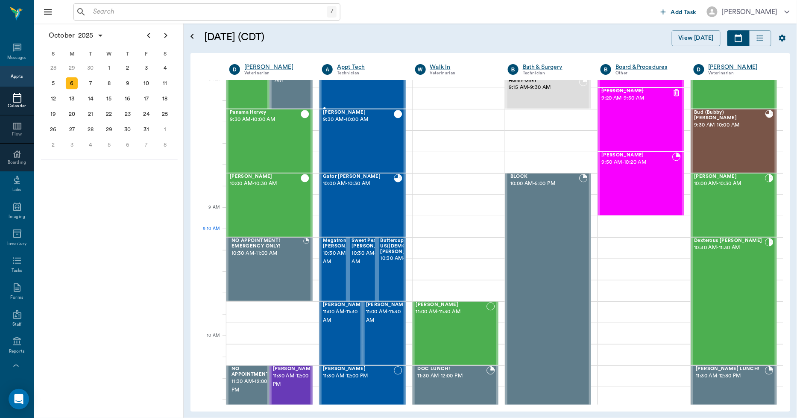
scroll to position [0, 0]
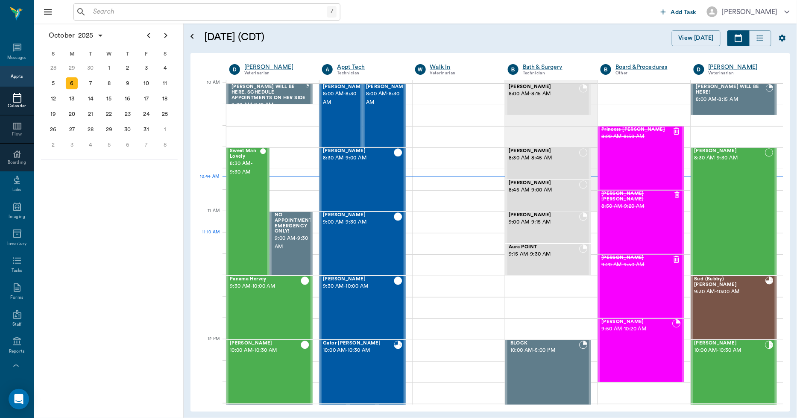
scroll to position [257, 0]
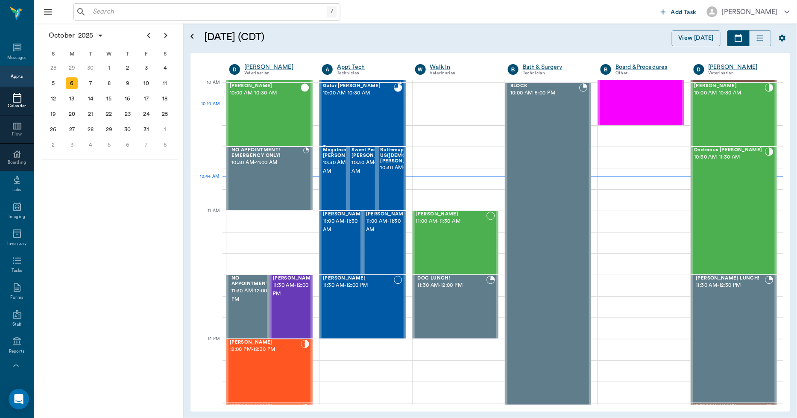
click at [355, 114] on div "Gator [PERSON_NAME] 10:00 AM - 10:30 AM" at bounding box center [358, 114] width 70 height 62
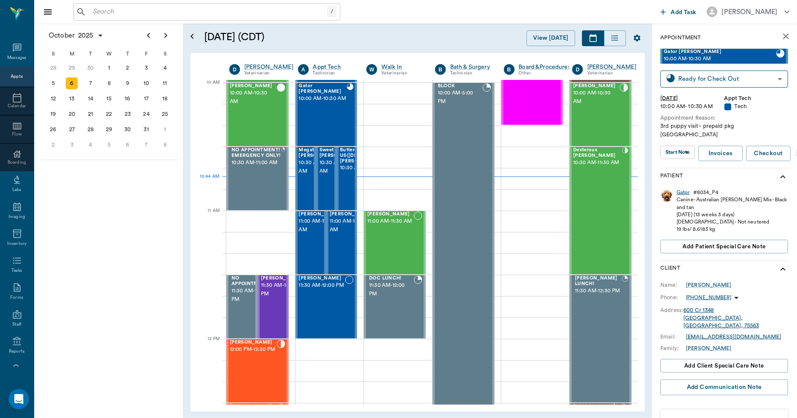
click at [680, 189] on div "Gator" at bounding box center [683, 192] width 13 height 7
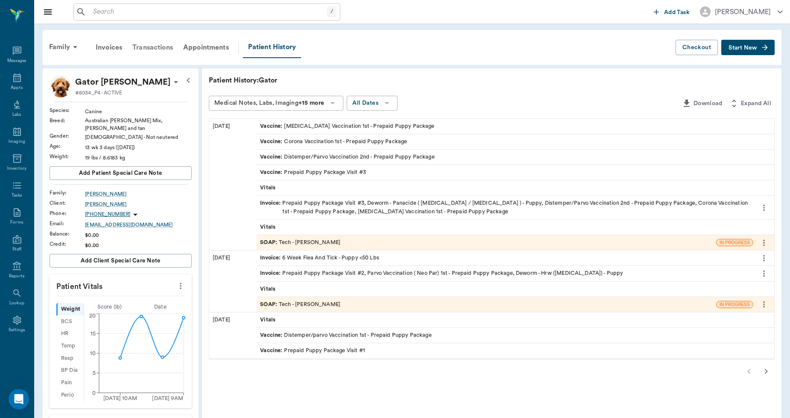
click at [168, 47] on div "Transactions" at bounding box center [152, 47] width 51 height 20
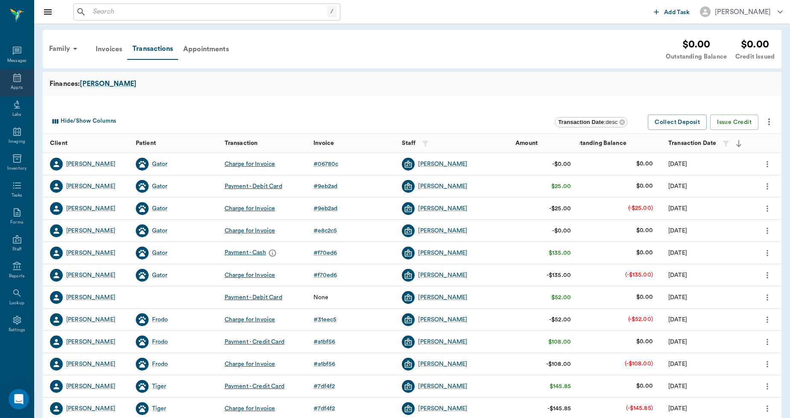
click at [12, 79] on icon at bounding box center [17, 78] width 10 height 10
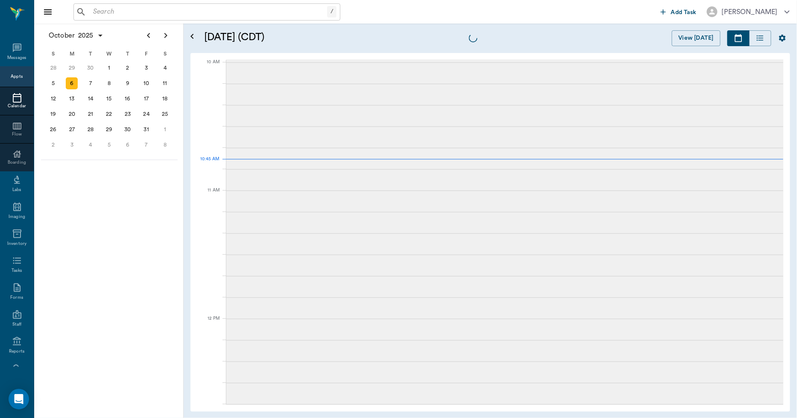
scroll to position [257, 0]
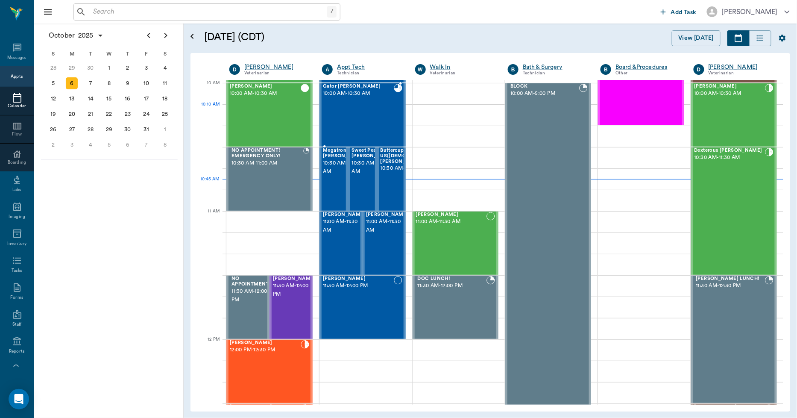
click at [344, 109] on div "Gator [PERSON_NAME] 10:00 AM - 10:30 AM" at bounding box center [358, 115] width 70 height 62
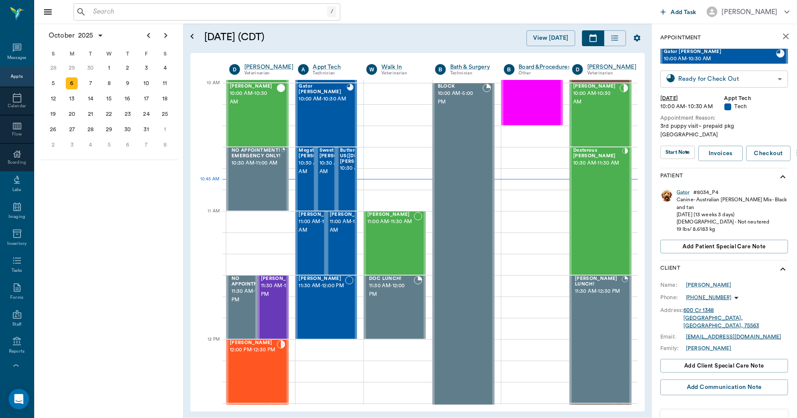
click at [711, 77] on body "/ ​ Add Task [PERSON_NAME] Nectar Messages Appts Calendar Flow Boarding Labs Im…" at bounding box center [398, 209] width 797 height 418
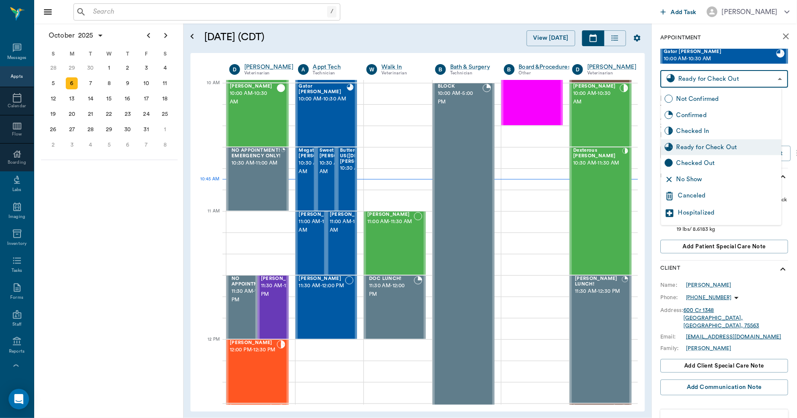
click at [693, 163] on div "Checked Out" at bounding box center [727, 162] width 102 height 9
type input "CHECKED_OUT"
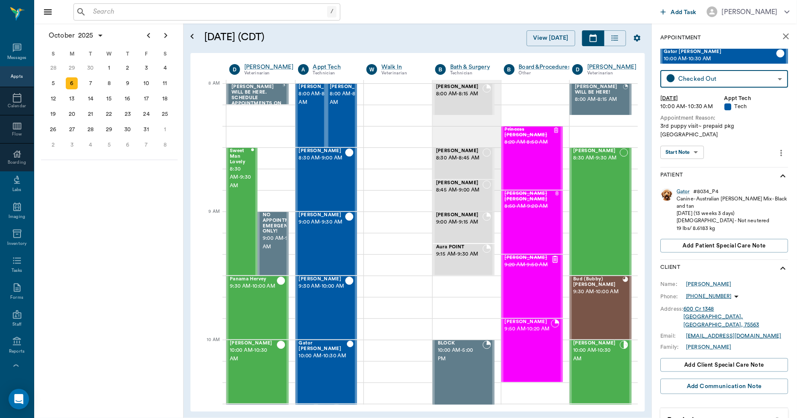
click at [265, 19] on div "/ ​" at bounding box center [206, 11] width 267 height 17
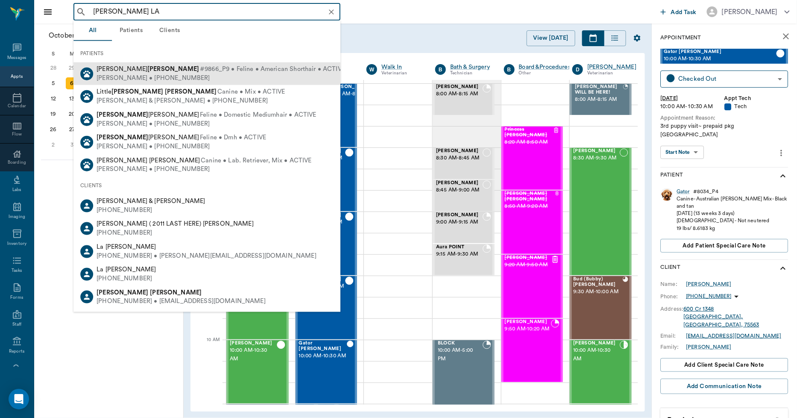
click at [200, 70] on span "#9866_P9 • Feline • American Shorthair • ACTIVE" at bounding box center [272, 69] width 145 height 9
type input "[PERSON_NAME] LA"
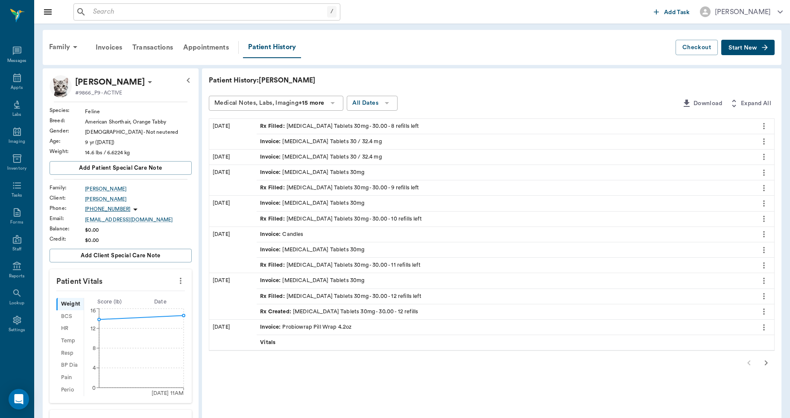
click at [299, 125] on div "Rx Filled : [MEDICAL_DATA] Tablets 30mg - 30.00 - 8 refills left" at bounding box center [339, 126] width 159 height 8
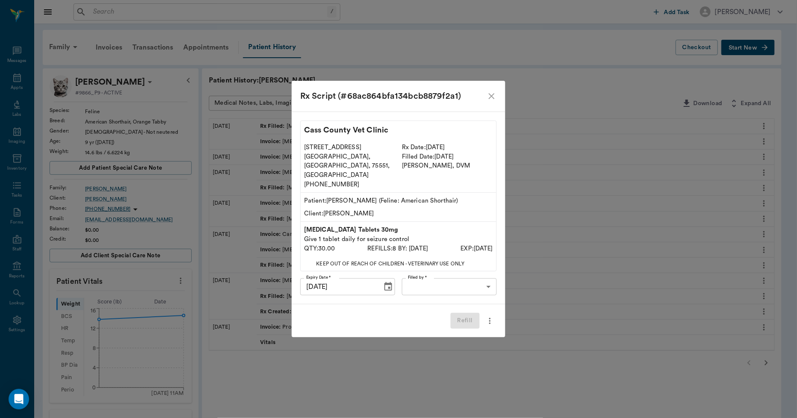
click at [490, 101] on icon "close" at bounding box center [491, 96] width 10 height 10
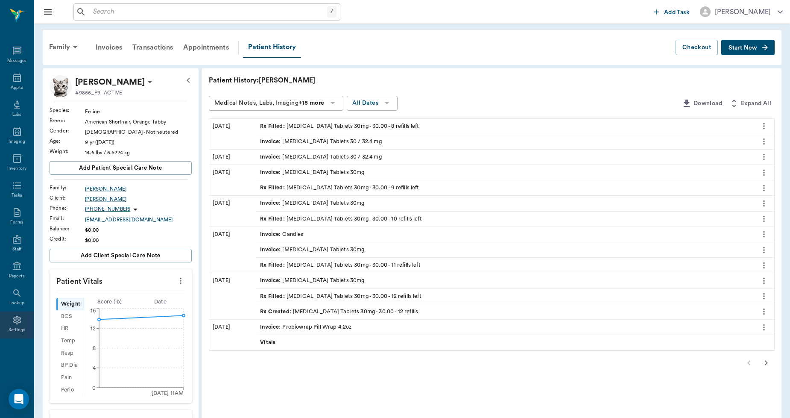
click at [13, 329] on div "Settings" at bounding box center [17, 330] width 17 height 6
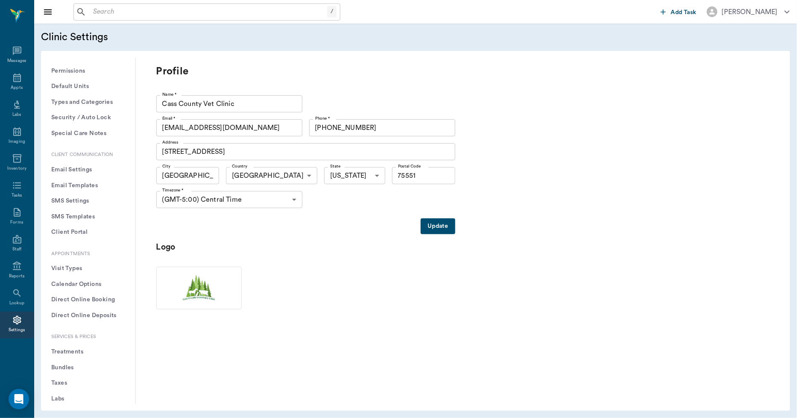
scroll to position [95, 0]
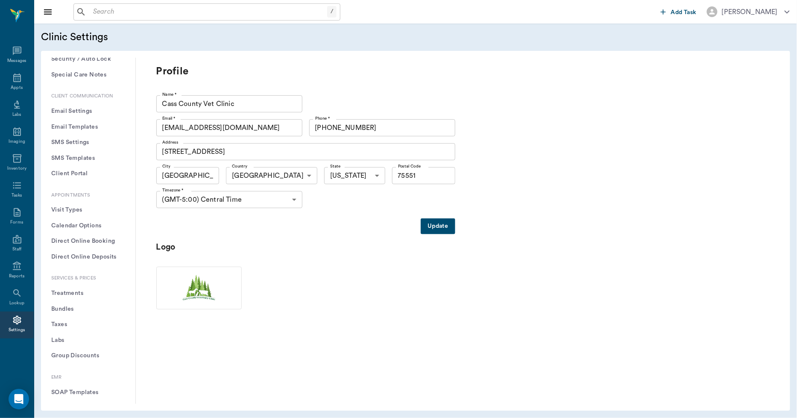
click at [73, 290] on button "Treatments" at bounding box center [88, 293] width 81 height 16
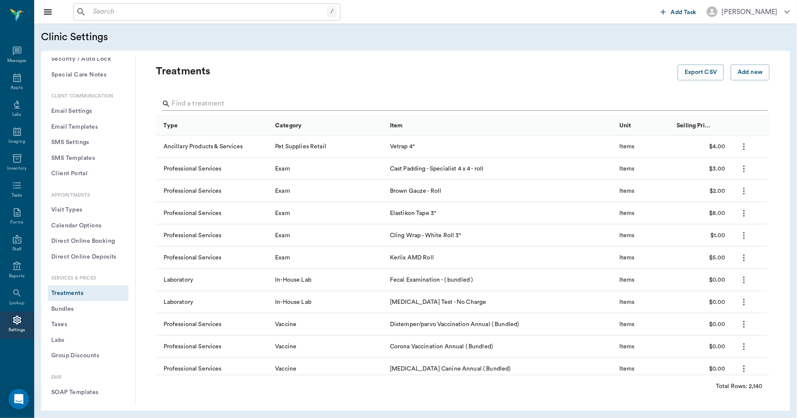
click at [196, 100] on input "Search" at bounding box center [463, 104] width 583 height 14
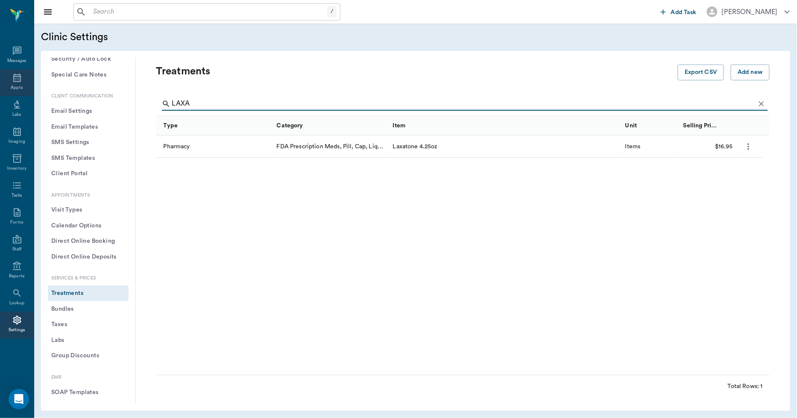
type input "LAXA"
click at [8, 80] on div "Appts" at bounding box center [17, 82] width 34 height 27
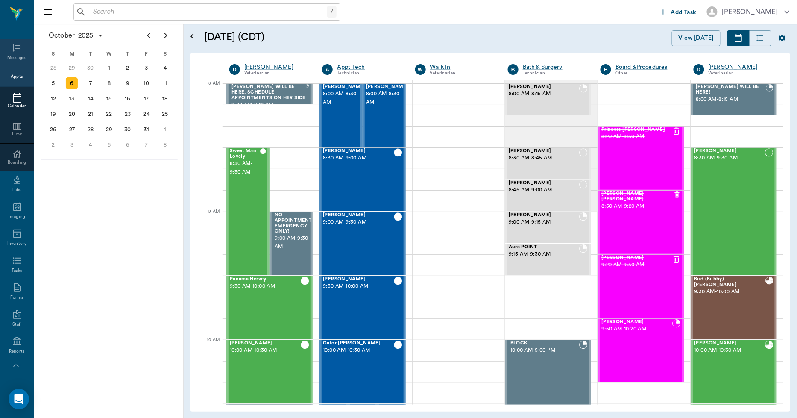
click at [16, 43] on icon at bounding box center [17, 48] width 10 height 10
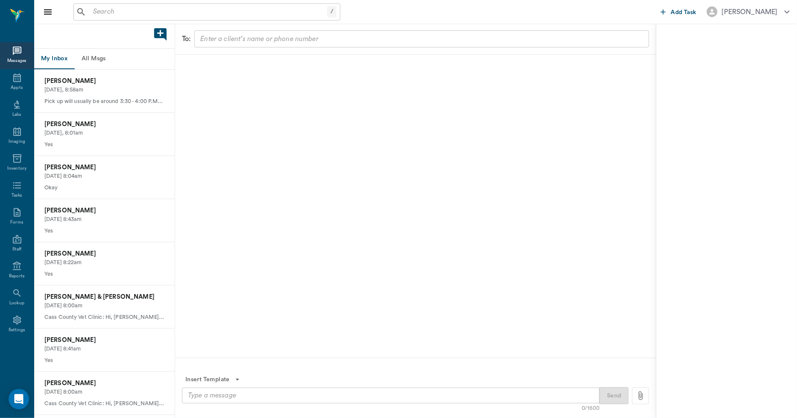
click at [93, 56] on button "All Msgs" at bounding box center [93, 59] width 38 height 20
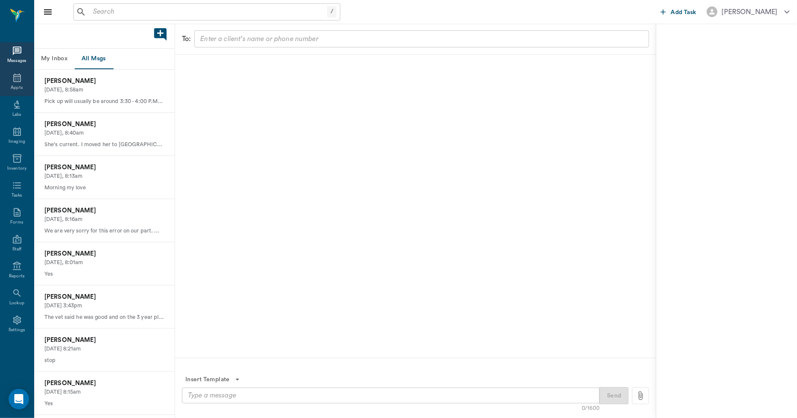
click at [18, 74] on icon at bounding box center [17, 77] width 8 height 9
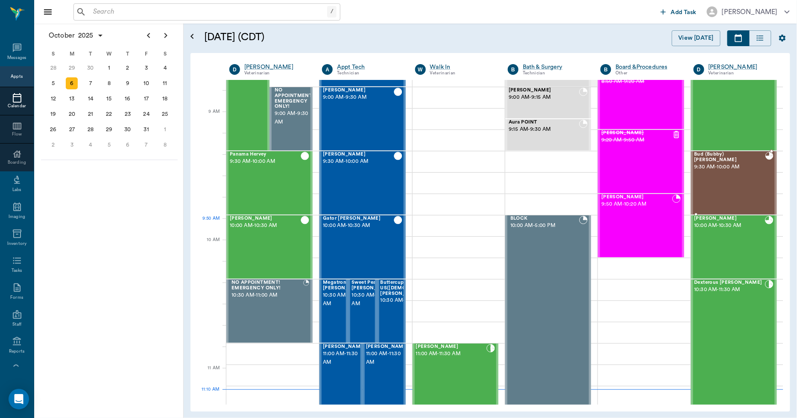
scroll to position [100, 0]
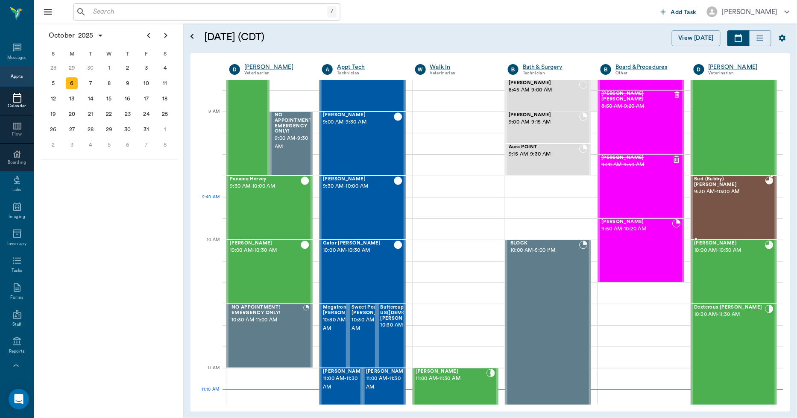
click at [720, 211] on div "Bud (Bubby) [PERSON_NAME] 9:30 AM - 10:00 AM" at bounding box center [729, 207] width 71 height 62
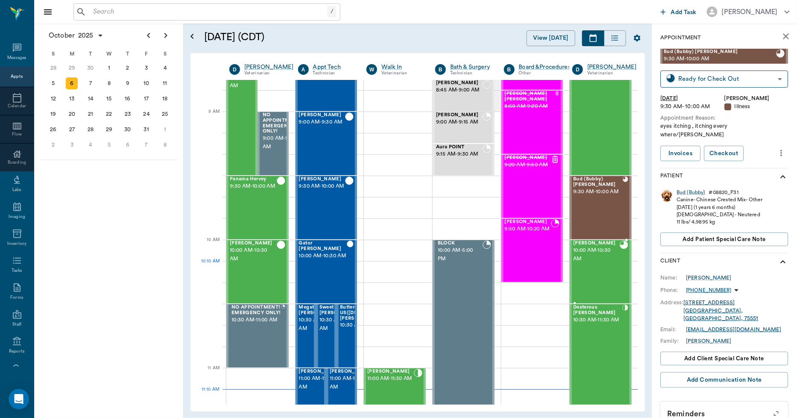
click at [607, 277] on div "[PERSON_NAME] 10:00 AM - 10:30 AM" at bounding box center [596, 271] width 47 height 62
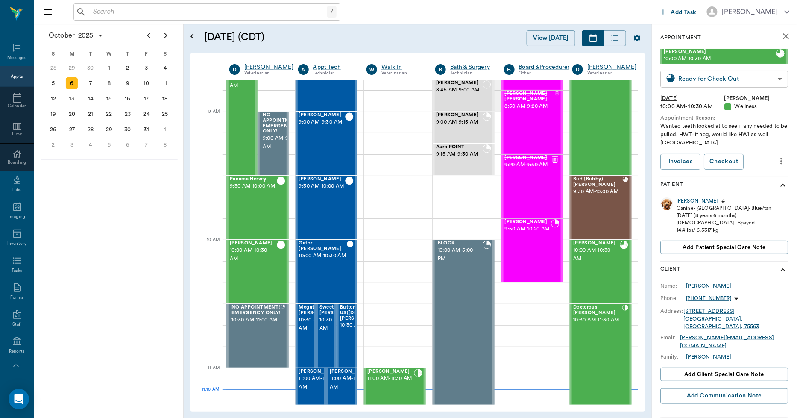
click at [711, 70] on body "/ ​ Add Task [PERSON_NAME] Nectar Messages Appts Calendar Flow Boarding Labs Im…" at bounding box center [398, 209] width 797 height 418
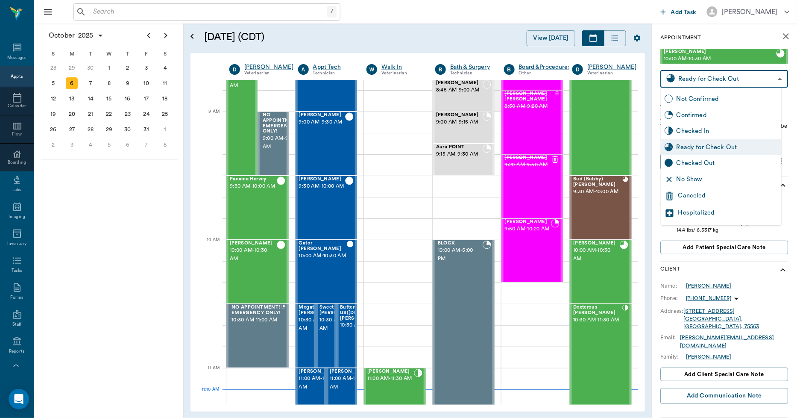
click at [699, 164] on div "Checked Out" at bounding box center [727, 162] width 102 height 9
type input "CHECKED_OUT"
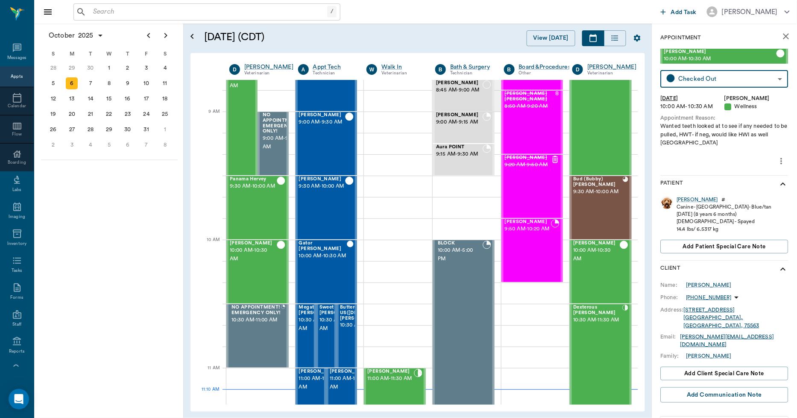
click at [781, 33] on icon "close" at bounding box center [786, 36] width 10 height 10
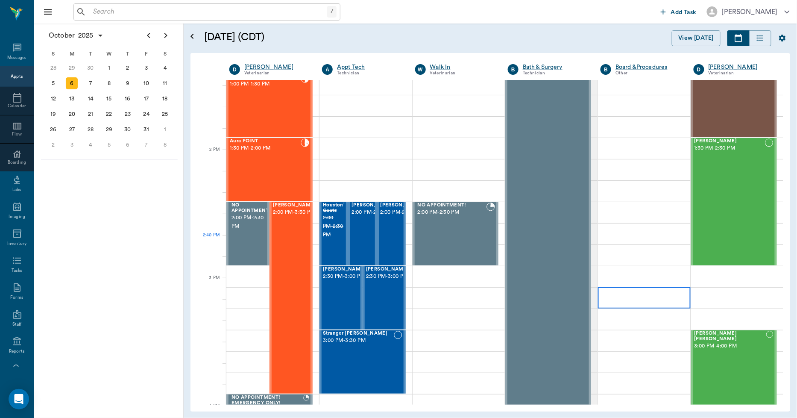
scroll to position [703, 0]
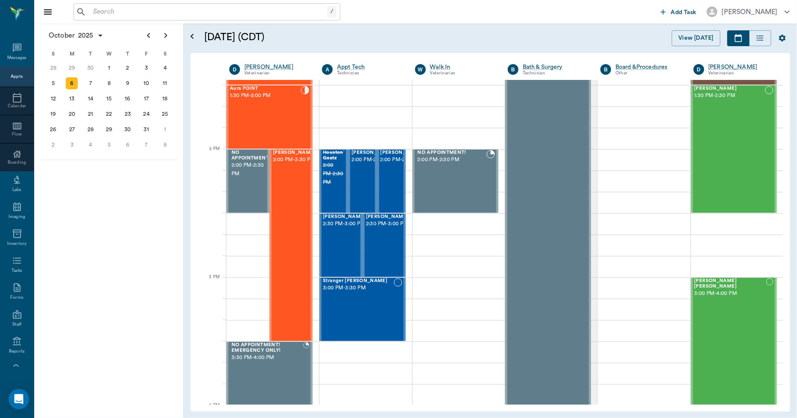
click at [231, 11] on input "text" at bounding box center [208, 12] width 237 height 12
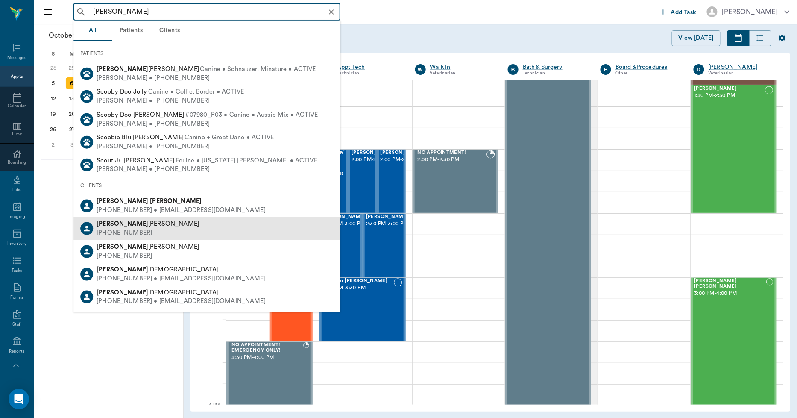
click at [164, 217] on div "[PERSON_NAME] [PHONE_NUMBER]" at bounding box center [206, 228] width 267 height 23
type input "[PERSON_NAME]"
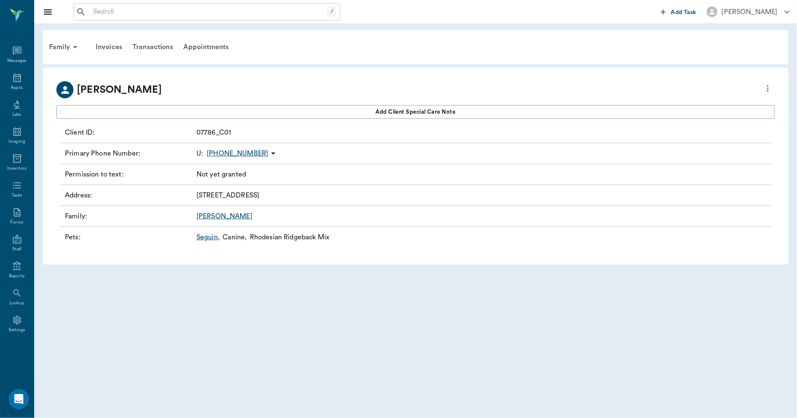
click at [166, 20] on div "/ ​ Add Task [PERSON_NAME]" at bounding box center [415, 11] width 763 height 23
click at [174, 2] on div "/ ​ Add Task [PERSON_NAME]" at bounding box center [415, 11] width 763 height 23
click at [177, 14] on input "text" at bounding box center [208, 12] width 237 height 12
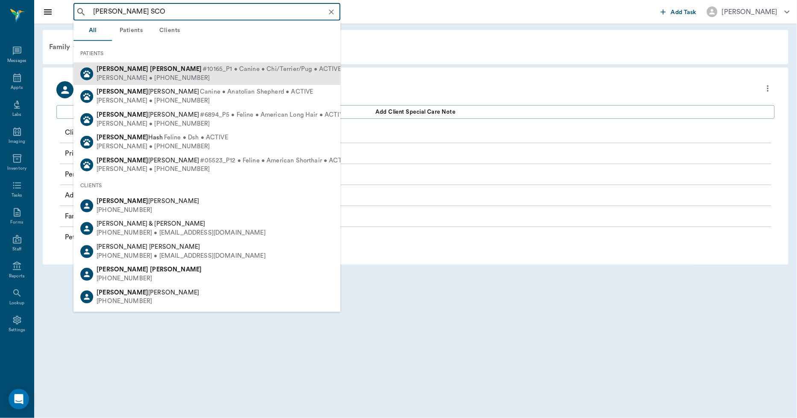
click at [163, 75] on div "[PERSON_NAME] • [PHONE_NUMBER]" at bounding box center [219, 77] width 245 height 9
type input "[PERSON_NAME] SCO"
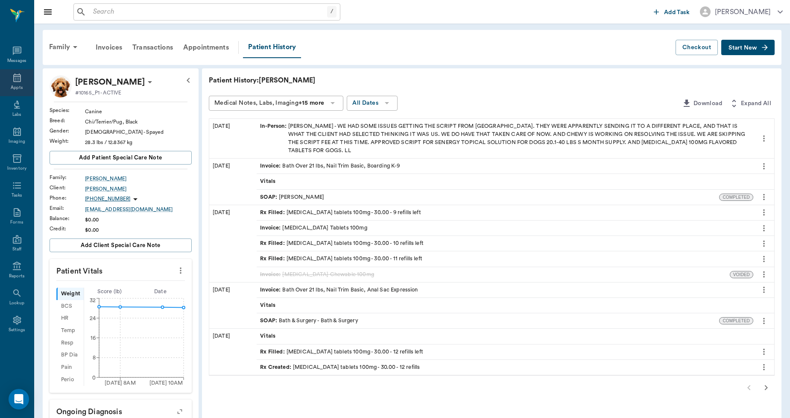
click at [16, 80] on icon at bounding box center [17, 78] width 10 height 10
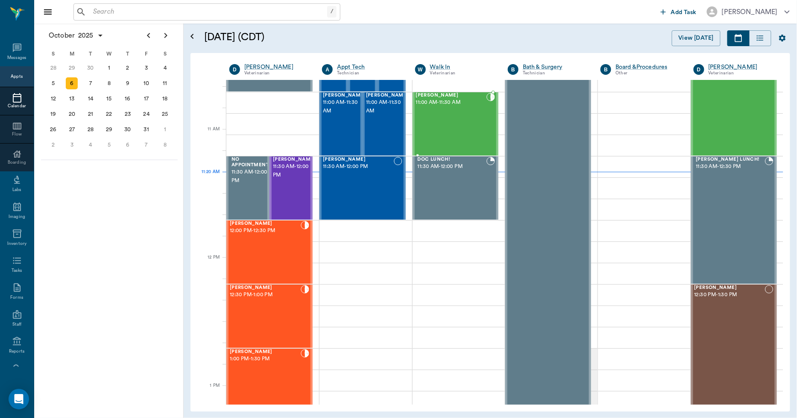
scroll to position [338, 0]
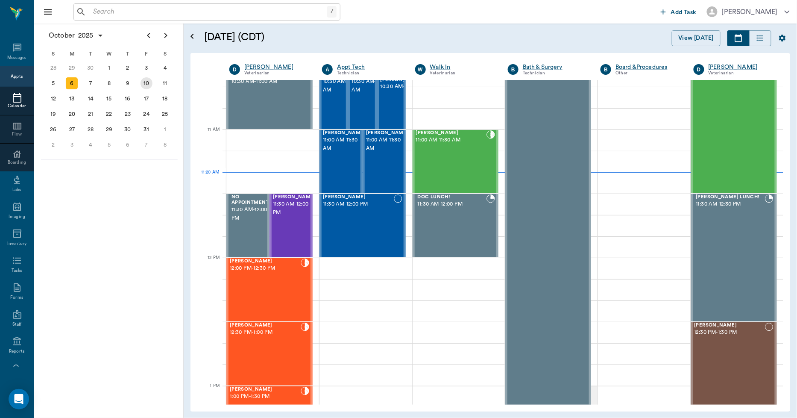
click at [148, 82] on div "10" at bounding box center [146, 83] width 12 height 12
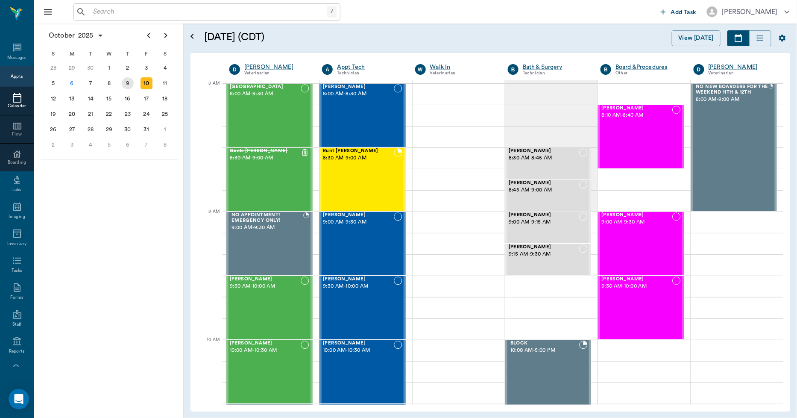
click at [127, 80] on div "9" at bounding box center [128, 83] width 12 height 12
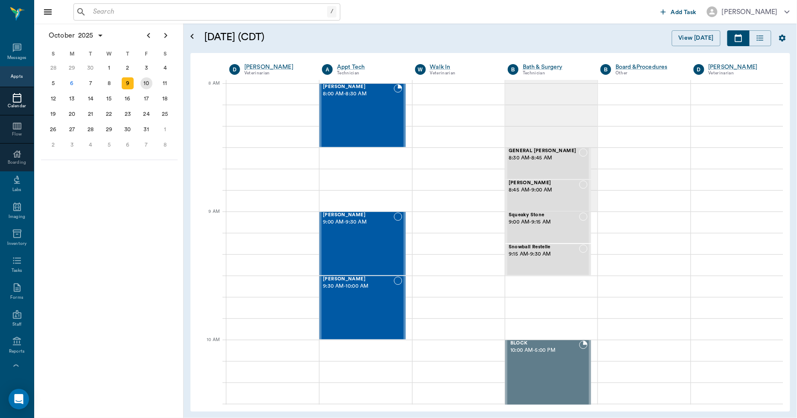
click at [143, 82] on div "10" at bounding box center [146, 83] width 12 height 12
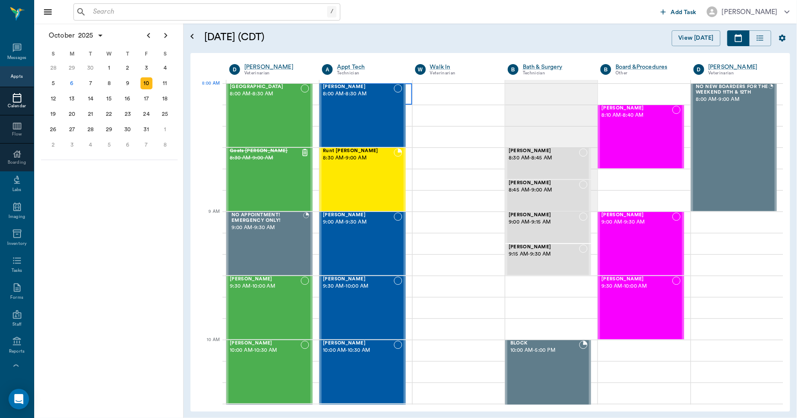
click at [405, 86] on div at bounding box center [365, 93] width 92 height 21
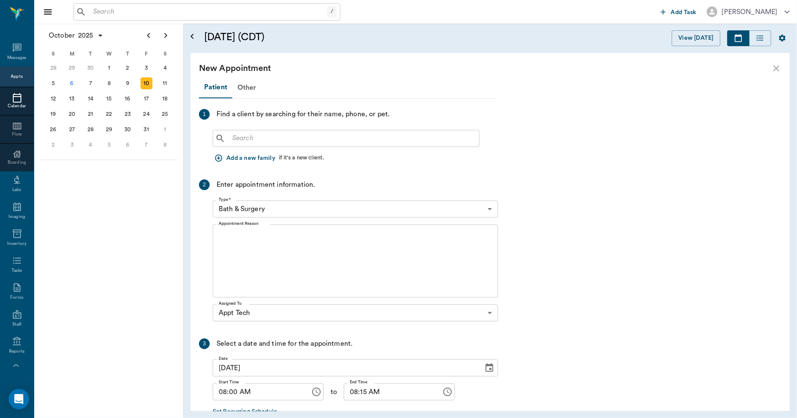
click at [776, 67] on icon "close" at bounding box center [776, 68] width 6 height 6
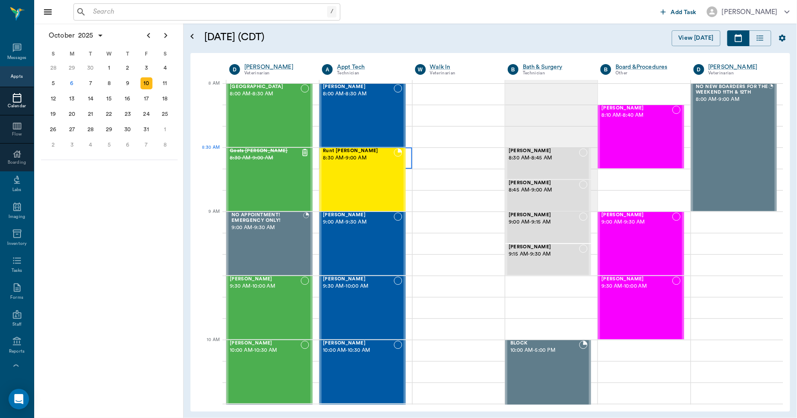
click at [406, 151] on div at bounding box center [365, 157] width 92 height 21
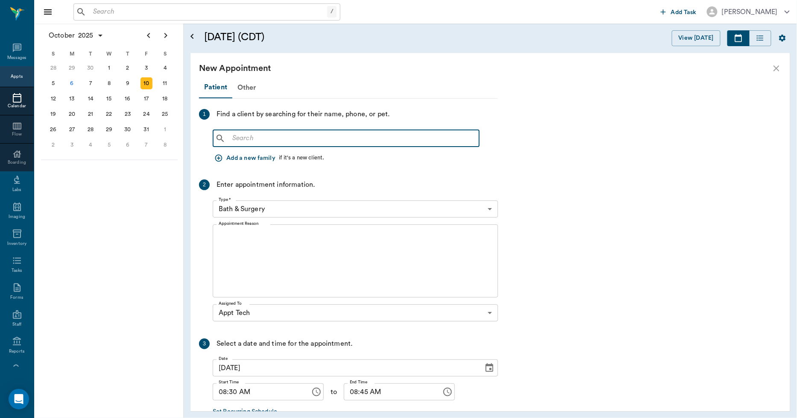
click at [271, 139] on input "text" at bounding box center [352, 138] width 247 height 12
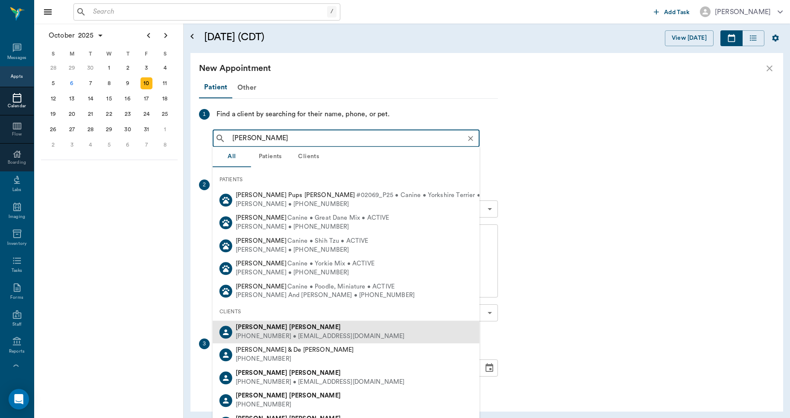
click at [262, 330] on div "Debra Kirkland" at bounding box center [320, 327] width 169 height 9
type input "DE KIRKLAND"
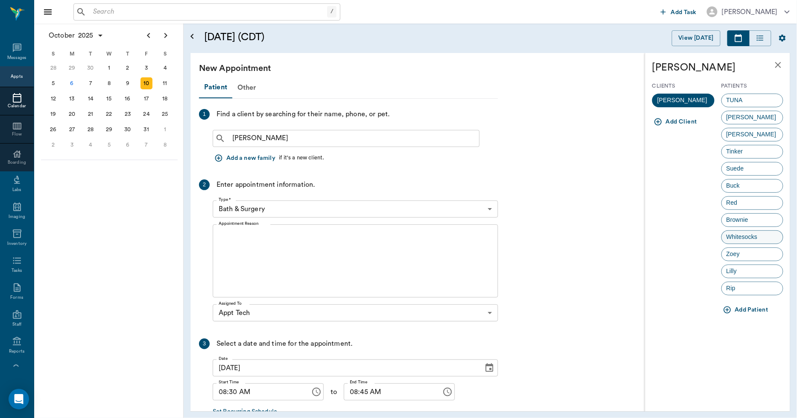
click at [758, 237] on span "Whitesocks" at bounding box center [742, 236] width 41 height 9
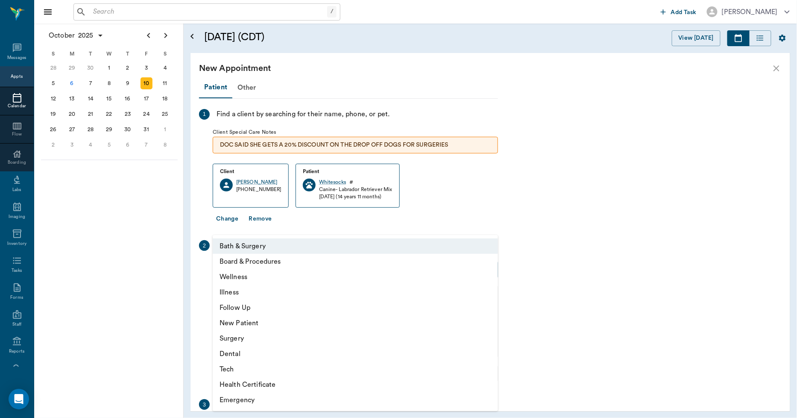
click at [250, 270] on body "/ ​ Add Task Dr. Bert Ellsworth Nectar Messages Appts Calendar Flow Boarding La…" at bounding box center [398, 209] width 797 height 418
click at [231, 365] on li "Tech" at bounding box center [355, 368] width 285 height 15
type input "65d2be4f46e3a538d89b8c1a"
type input "09:00 AM"
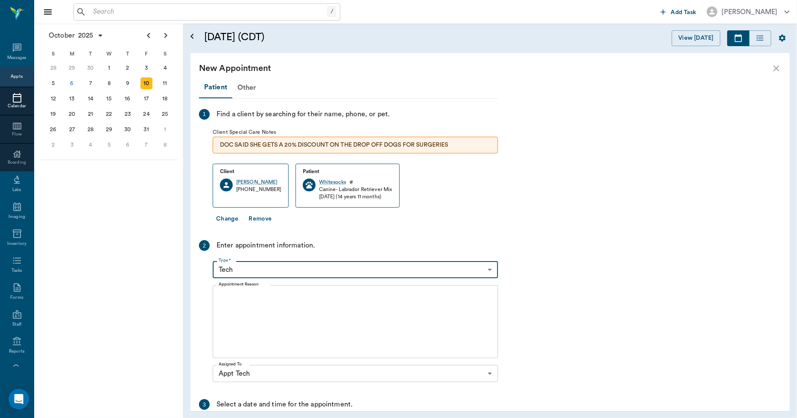
click at [224, 291] on div "x Appointment Reason" at bounding box center [355, 321] width 285 height 73
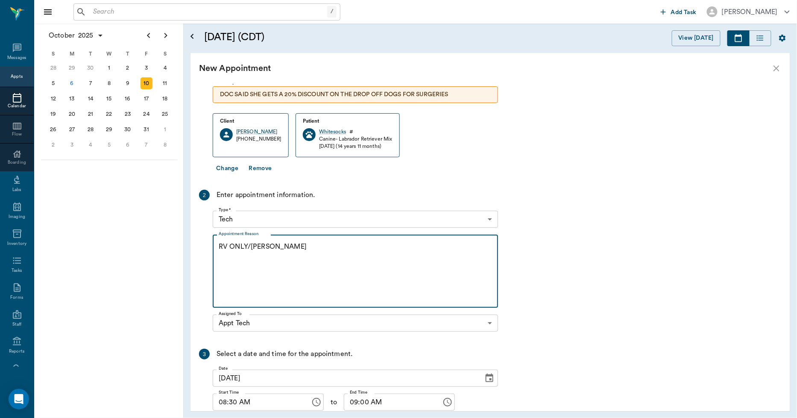
scroll to position [113, 0]
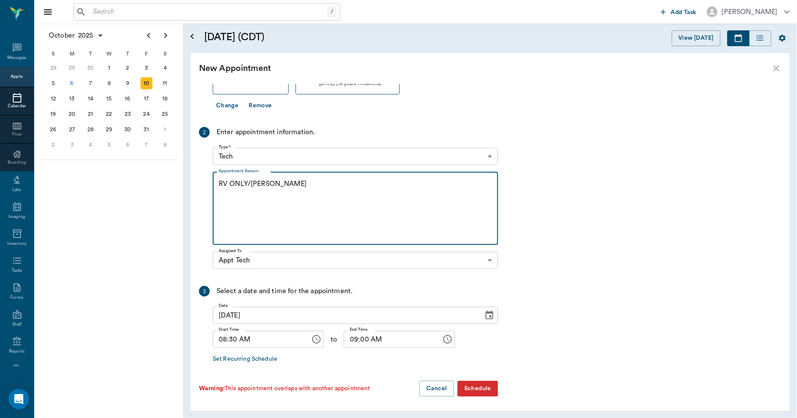
type textarea "RV ONLY/[PERSON_NAME]"
click at [481, 387] on button "Schedule" at bounding box center [477, 388] width 41 height 16
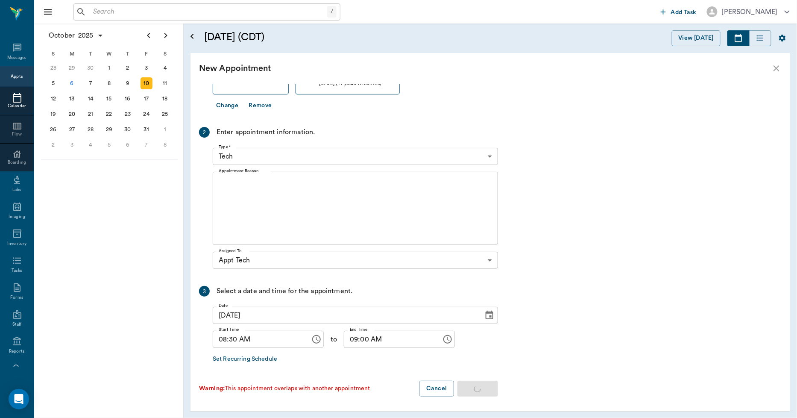
scroll to position [0, 0]
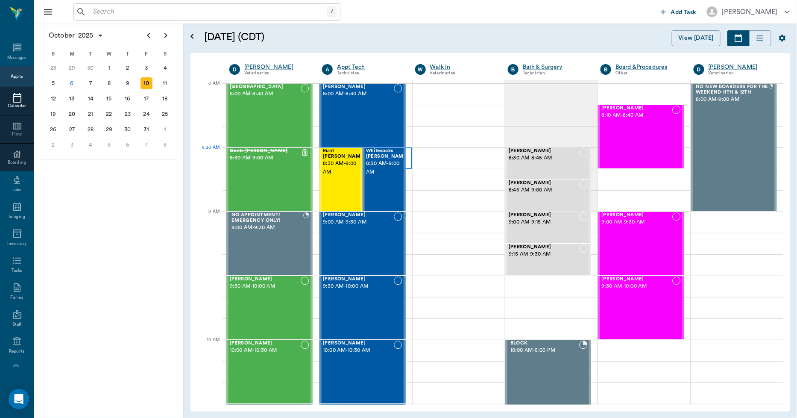
click at [406, 150] on div at bounding box center [365, 157] width 92 height 21
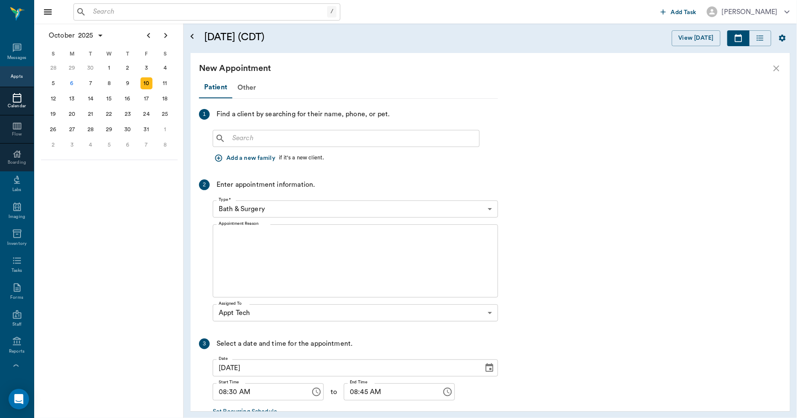
click at [252, 142] on input "text" at bounding box center [352, 138] width 247 height 12
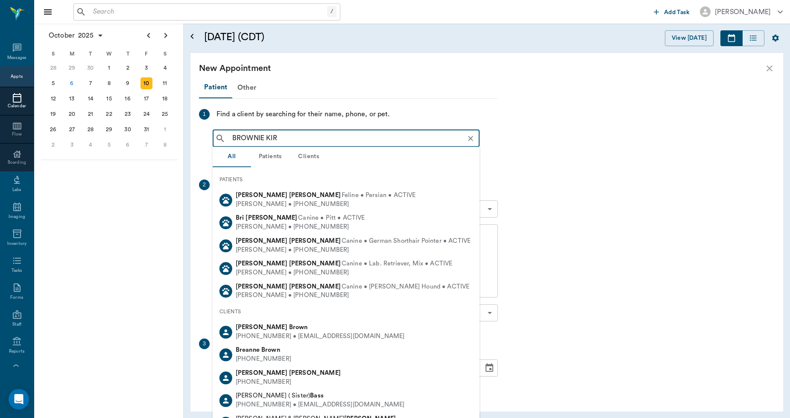
type input "BROWNIE KIRK"
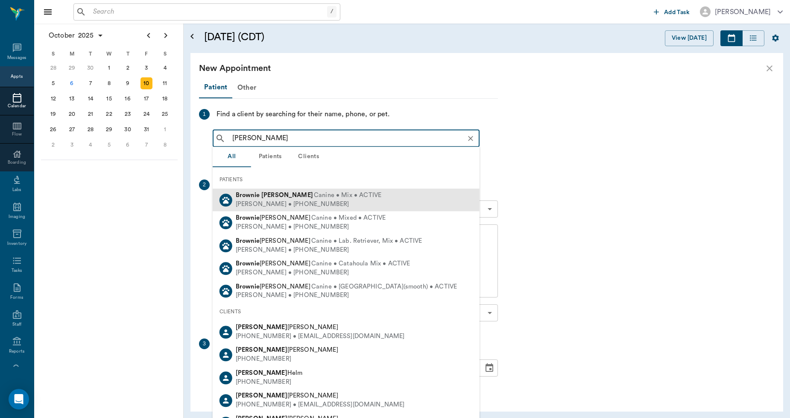
click at [257, 198] on div "Brownie Kirkland Canine • Mix • ACTIVE" at bounding box center [309, 195] width 146 height 9
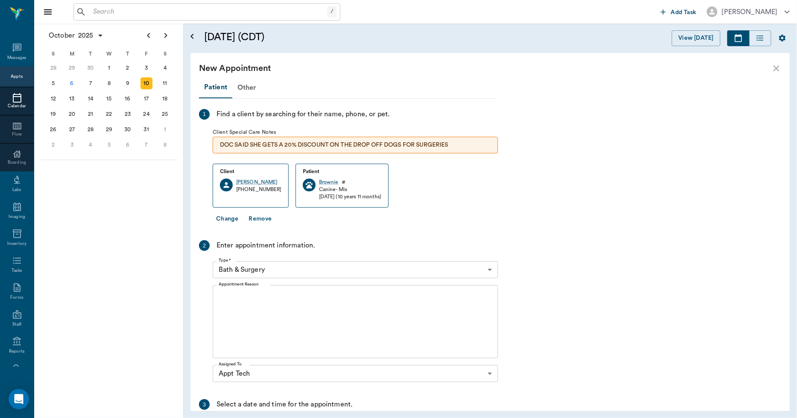
click at [249, 269] on body "/ ​ Add Task Dr. Bert Ellsworth Nectar Messages Appts Calendar Flow Boarding La…" at bounding box center [398, 209] width 797 height 418
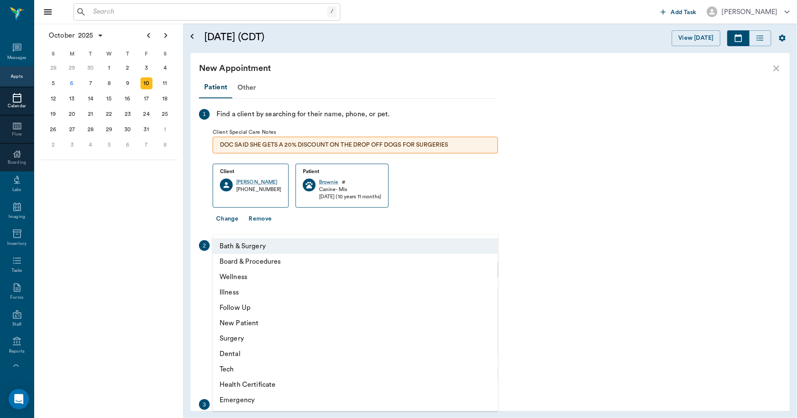
click at [231, 369] on li "Tech" at bounding box center [355, 368] width 285 height 15
type input "65d2be4f46e3a538d89b8c1a"
type input "09:00 AM"
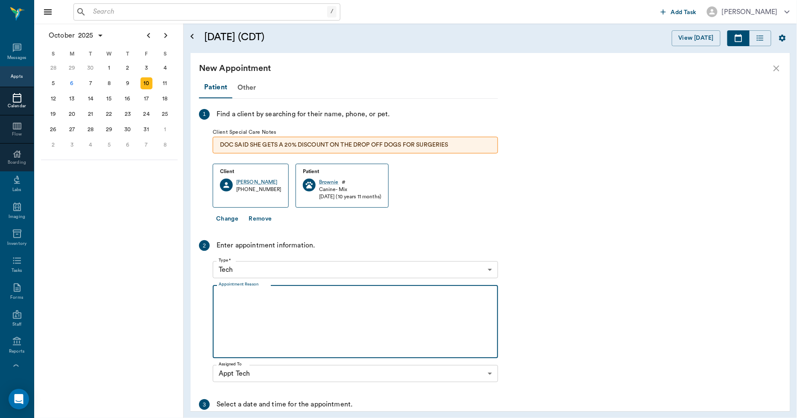
drag, startPoint x: 228, startPoint y: 292, endPoint x: 228, endPoint y: 297, distance: 5.1
click at [228, 293] on textarea "Appointment Reason" at bounding box center [355, 321] width 273 height 59
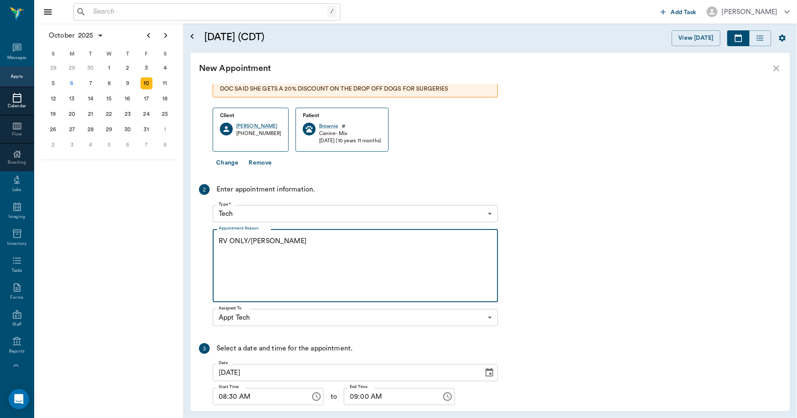
scroll to position [113, 0]
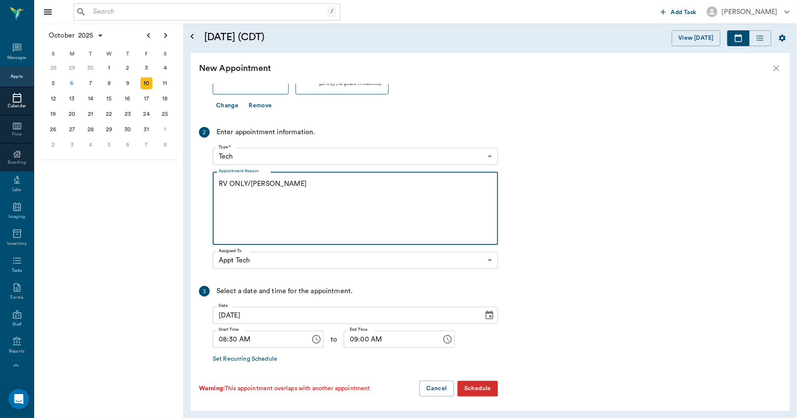
type textarea "RV ONLY/LISA"
click at [479, 385] on button "Schedule" at bounding box center [477, 388] width 41 height 16
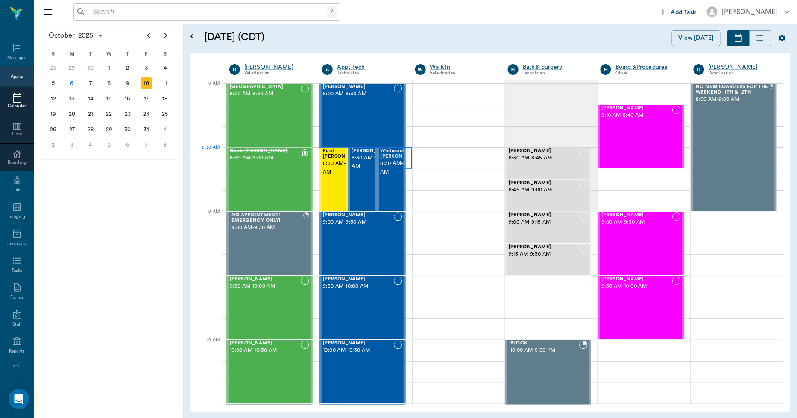
click at [406, 150] on div at bounding box center [365, 157] width 92 height 21
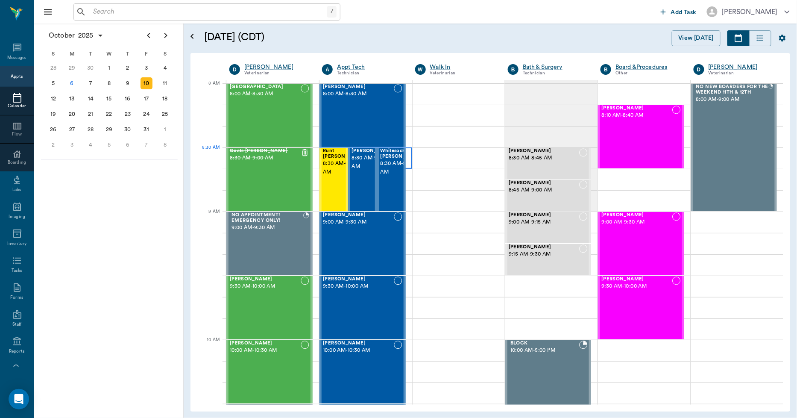
click at [407, 153] on div at bounding box center [365, 157] width 92 height 21
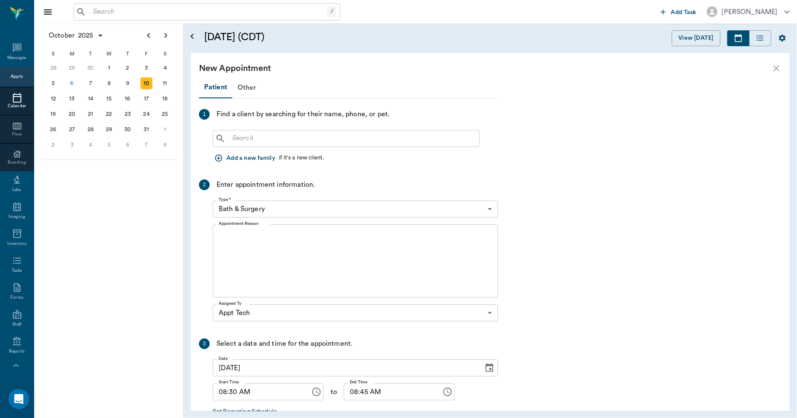
click at [257, 139] on input "text" at bounding box center [352, 138] width 247 height 12
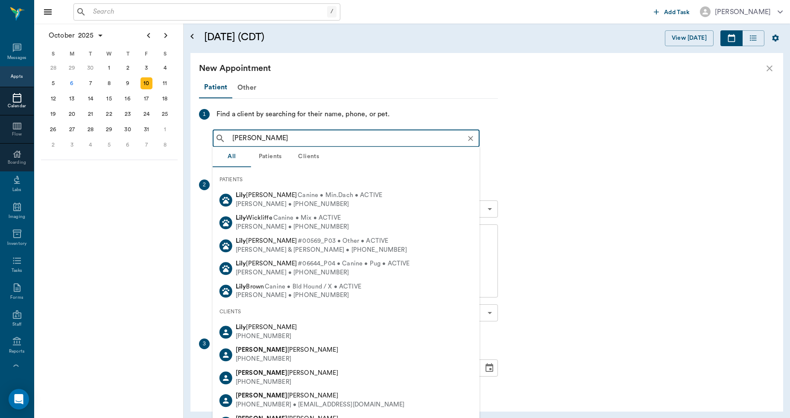
type input "LILY KIRK"
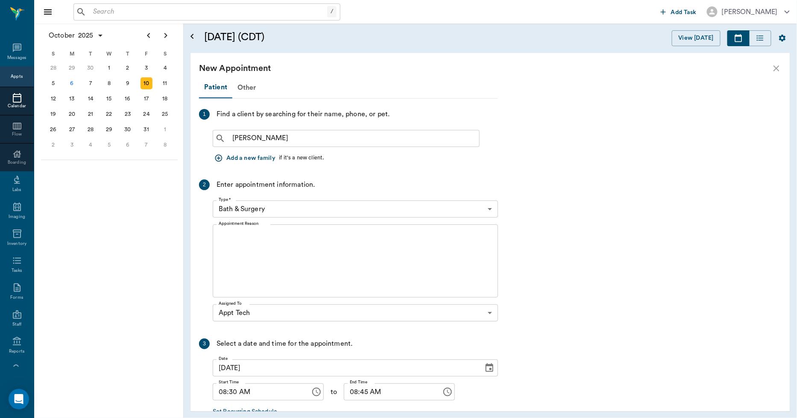
click at [768, 67] on div "New Appointment" at bounding box center [490, 68] width 600 height 31
click at [778, 67] on icon "close" at bounding box center [776, 68] width 10 height 10
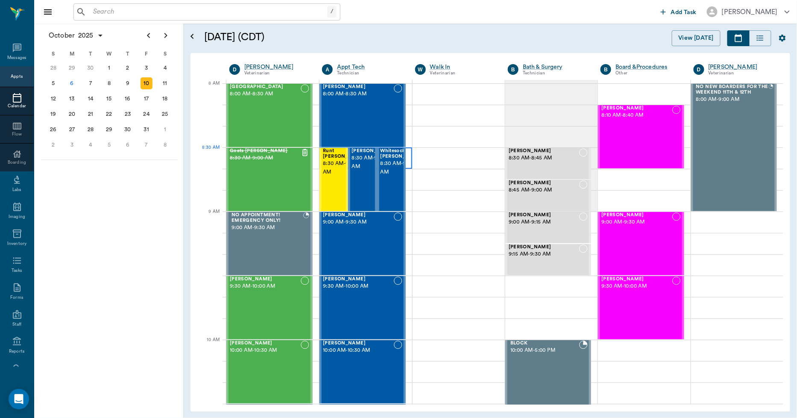
click at [406, 152] on div at bounding box center [365, 157] width 92 height 21
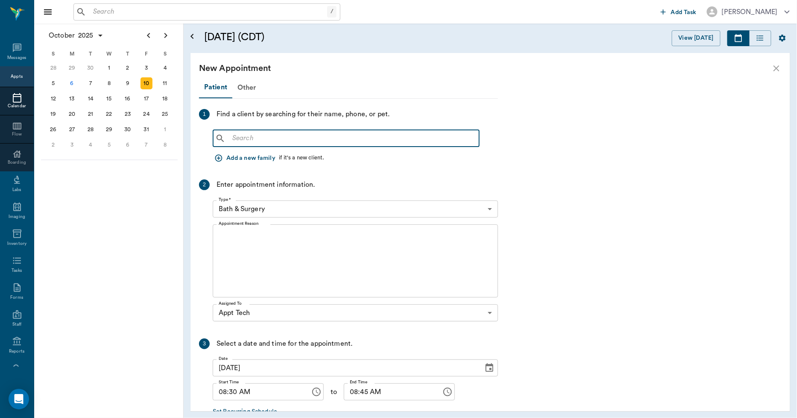
click at [255, 137] on input "text" at bounding box center [352, 138] width 247 height 12
click at [774, 67] on icon "close" at bounding box center [776, 68] width 10 height 10
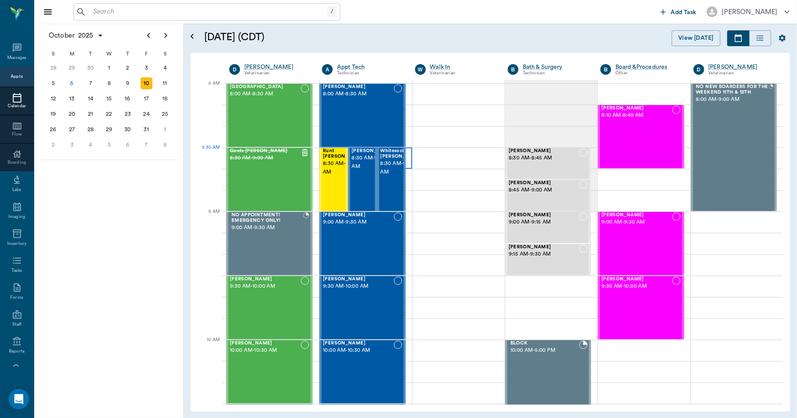
click at [406, 152] on div at bounding box center [365, 157] width 92 height 21
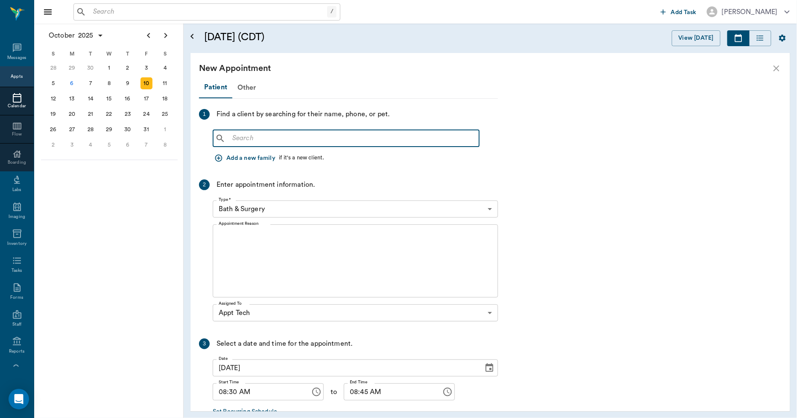
click at [264, 139] on input "text" at bounding box center [352, 138] width 247 height 12
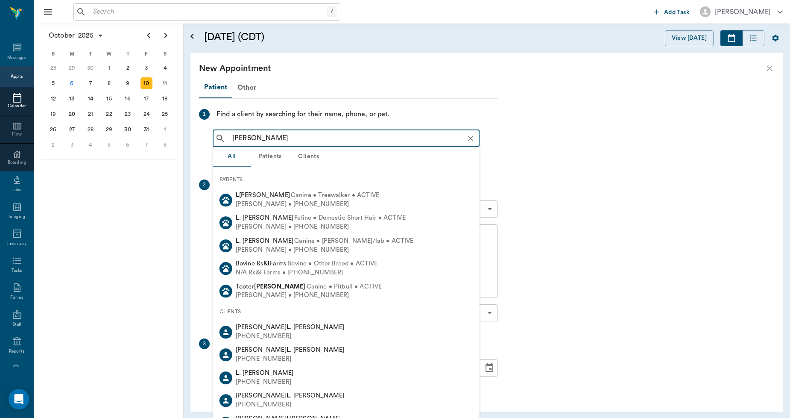
drag, startPoint x: 277, startPoint y: 138, endPoint x: 217, endPoint y: 142, distance: 59.9
click at [217, 142] on div "L KIRKLAND ​" at bounding box center [346, 138] width 267 height 17
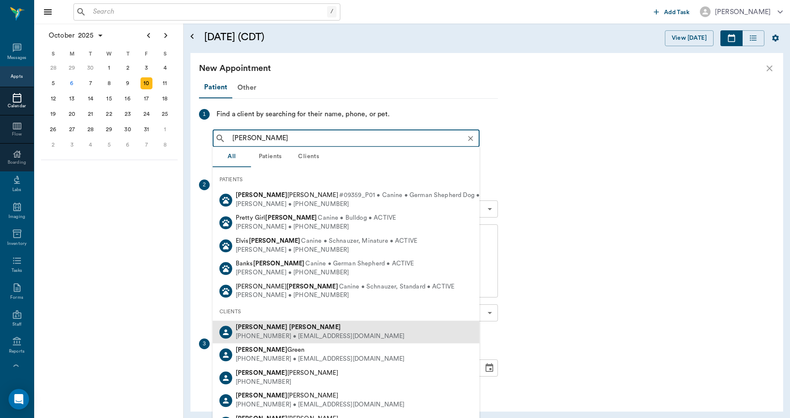
click at [258, 335] on div "(903) 824-4512 • debbykirkland66@yahoo.com" at bounding box center [320, 336] width 169 height 9
type input "DEBRA KIRKLAND"
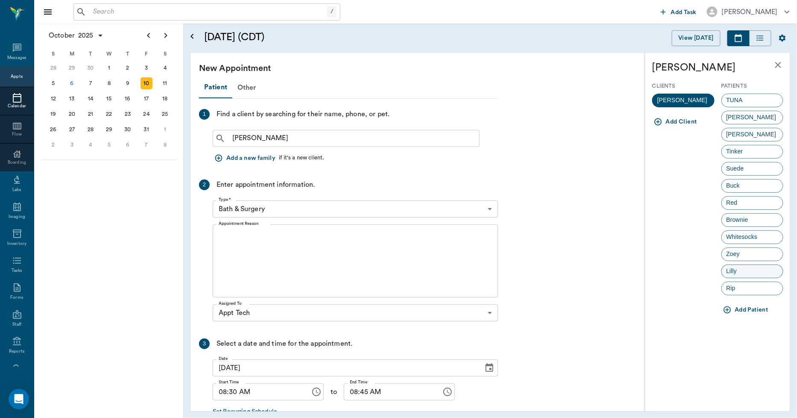
click at [742, 270] on div "Lilly" at bounding box center [752, 271] width 62 height 14
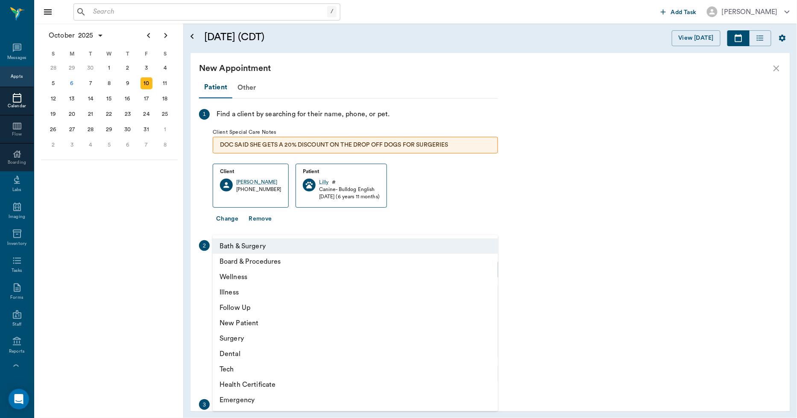
click at [252, 266] on body "/ ​ Add Task Dr. Bert Ellsworth Nectar Messages Appts Calendar Flow Boarding La…" at bounding box center [398, 209] width 797 height 418
click at [233, 368] on li "Tech" at bounding box center [355, 368] width 285 height 15
type input "65d2be4f46e3a538d89b8c1a"
type input "09:00 AM"
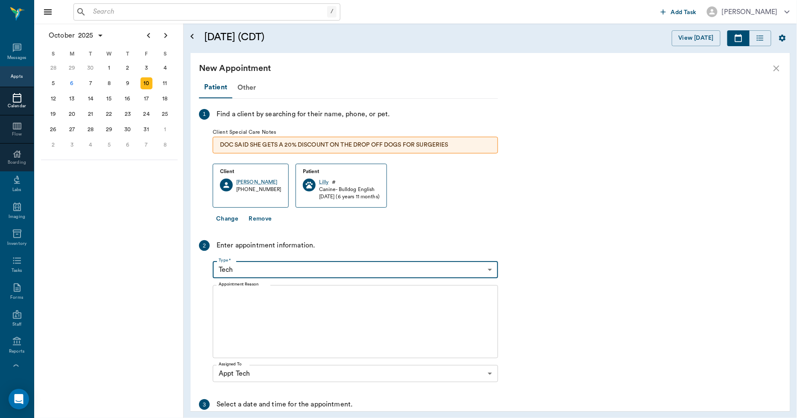
click at [221, 299] on textarea "Appointment Reason" at bounding box center [355, 321] width 273 height 59
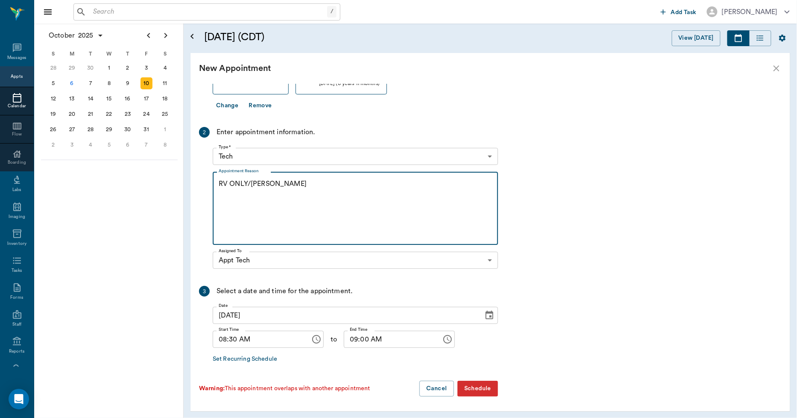
type textarea "RV ONLY/LISA"
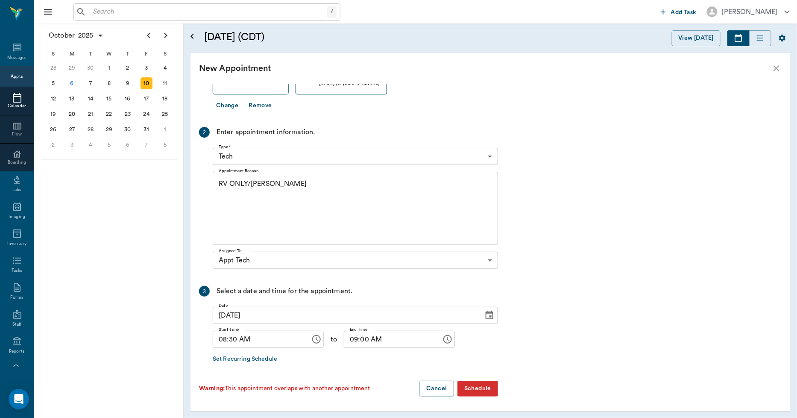
click at [481, 384] on button "Schedule" at bounding box center [477, 388] width 41 height 16
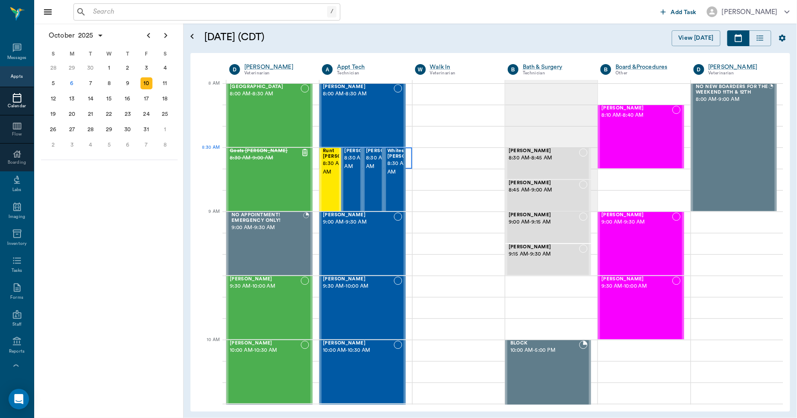
click at [406, 152] on div at bounding box center [365, 157] width 92 height 21
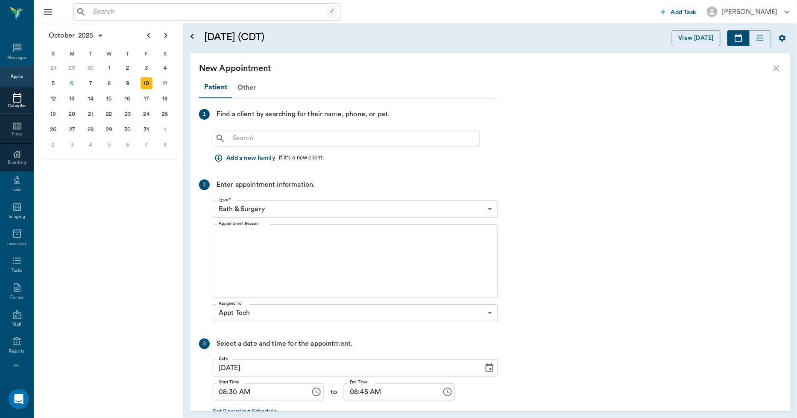
click at [239, 139] on input "text" at bounding box center [352, 138] width 247 height 12
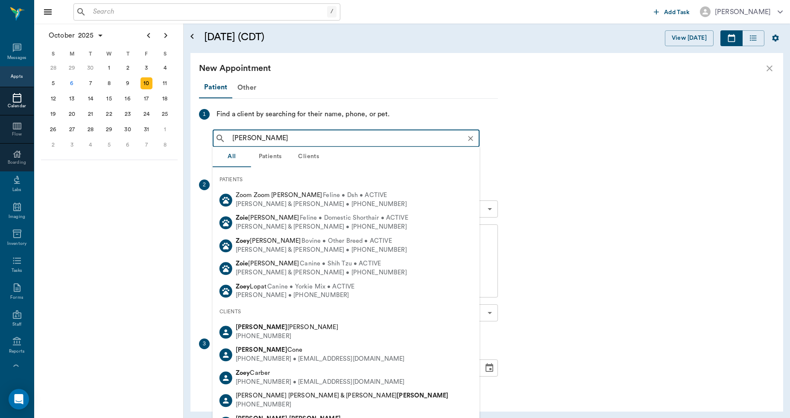
type input "ZOEY KIRKLAND"
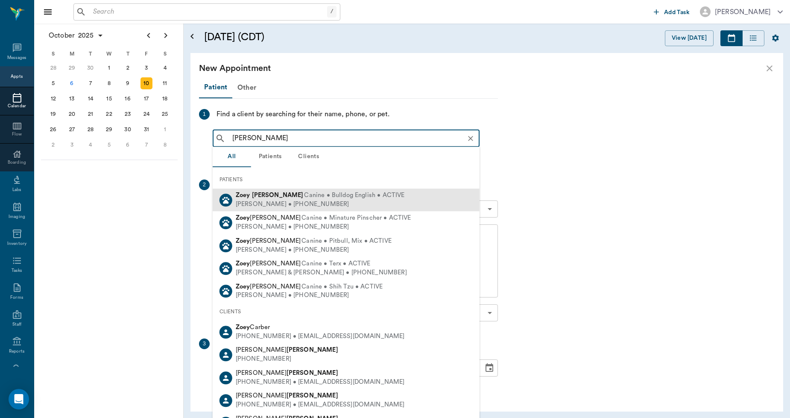
click at [262, 204] on div "Debra Kirkland • (903) 824-4512" at bounding box center [320, 204] width 169 height 9
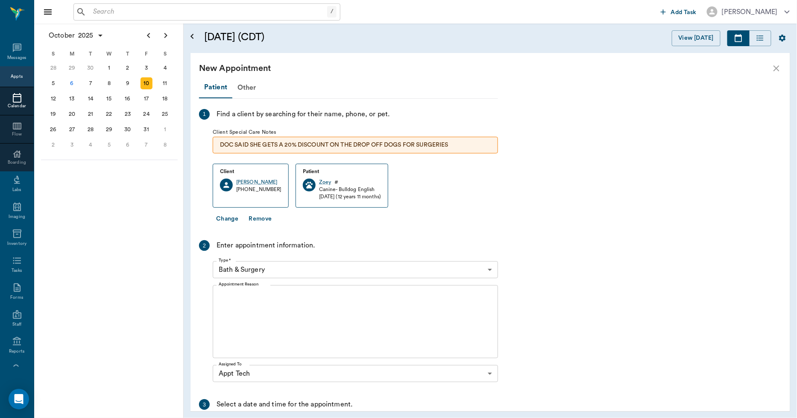
click at [267, 272] on body "/ ​ Add Task Dr. Bert Ellsworth Nectar Messages Appts Calendar Flow Boarding La…" at bounding box center [398, 209] width 797 height 418
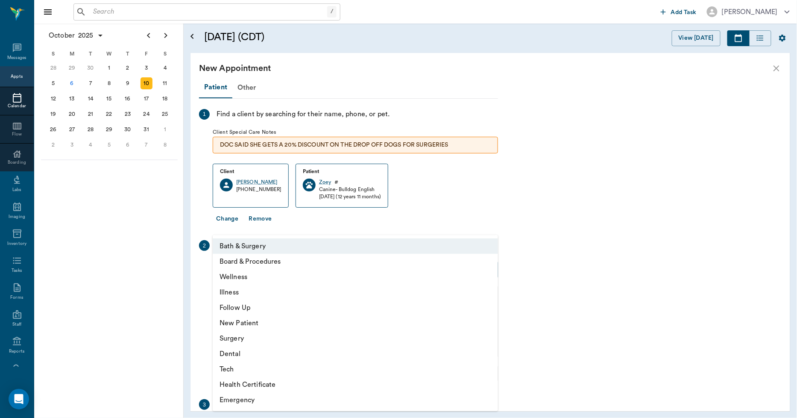
click at [225, 368] on li "Tech" at bounding box center [355, 368] width 285 height 15
type input "65d2be4f46e3a538d89b8c1a"
type input "09:00 AM"
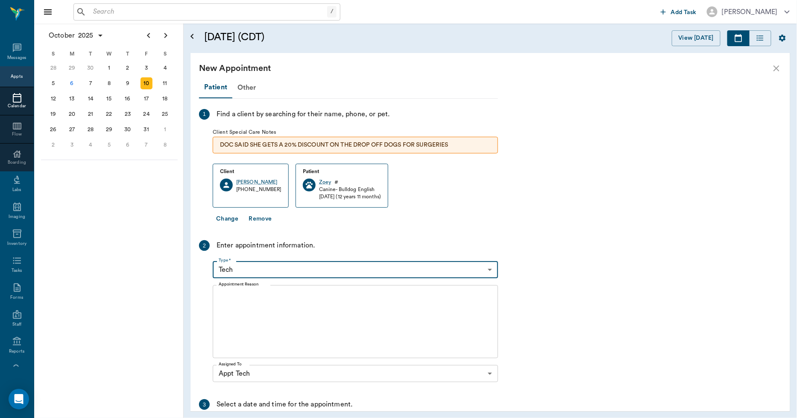
drag, startPoint x: 216, startPoint y: 292, endPoint x: 212, endPoint y: 306, distance: 14.5
click at [216, 295] on div "x Appointment Reason" at bounding box center [355, 321] width 285 height 73
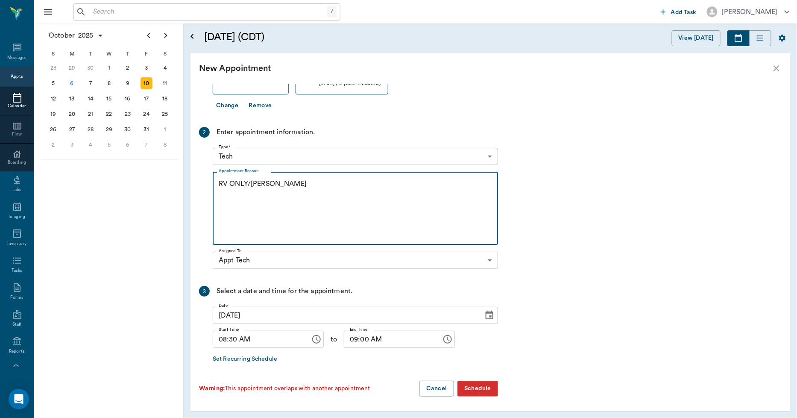
type textarea "RV ONLY/LISA"
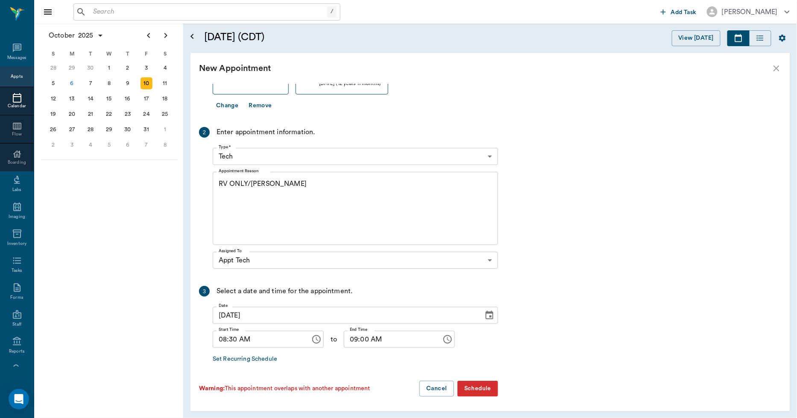
click at [480, 387] on button "Schedule" at bounding box center [477, 388] width 41 height 16
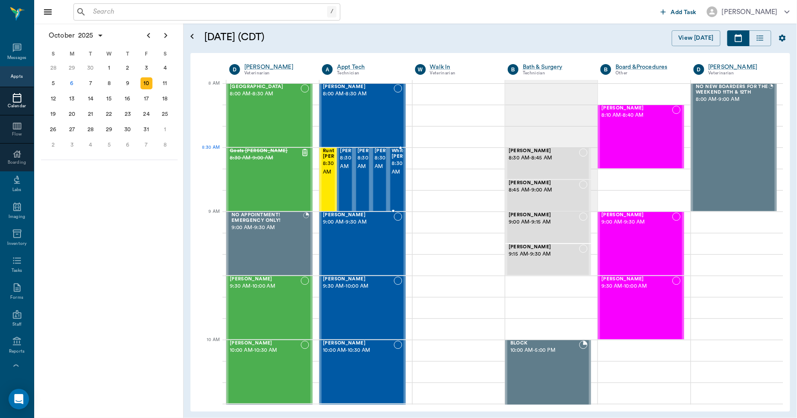
click at [393, 161] on span "8:30 AM - 9:00 AM" at bounding box center [413, 167] width 43 height 17
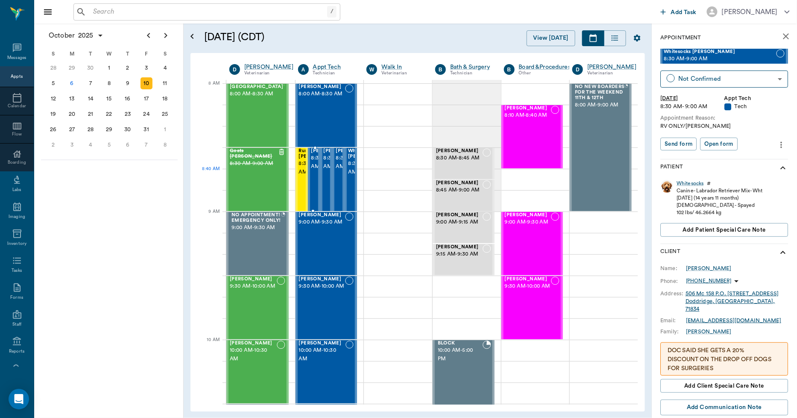
click at [314, 171] on span "8:30 AM - 9:00 AM" at bounding box center [332, 162] width 43 height 17
click at [359, 151] on div at bounding box center [329, 157] width 68 height 21
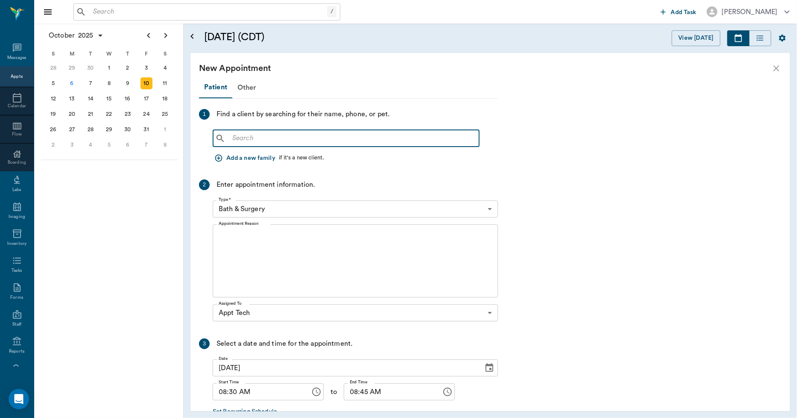
click at [236, 139] on input "text" at bounding box center [352, 138] width 247 height 12
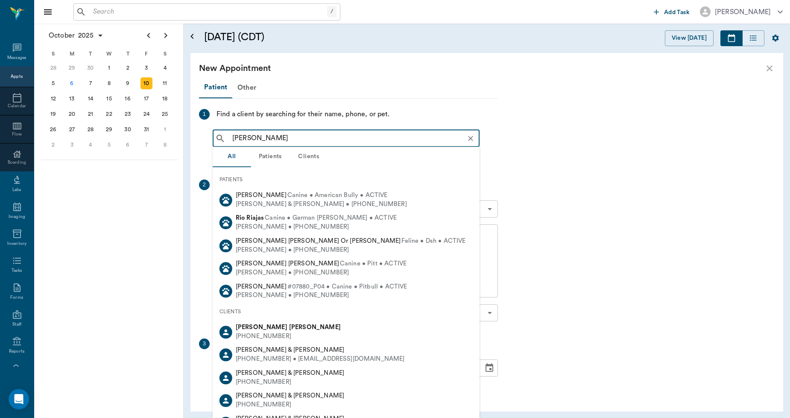
type input "RIP KIRKLAND"
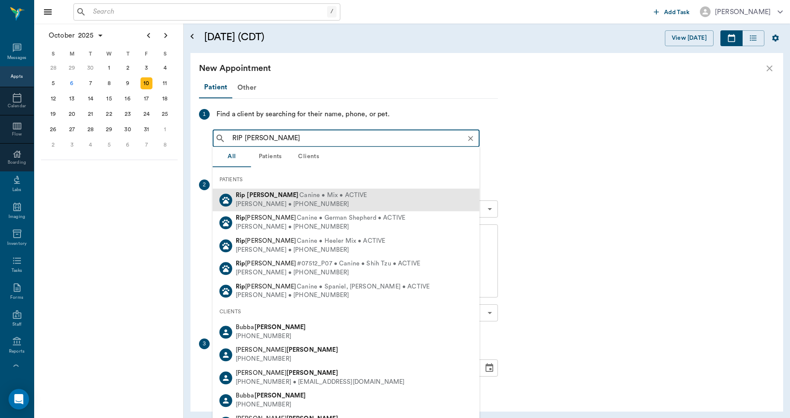
click at [258, 200] on div "Debra Kirkland • (903) 824-4512" at bounding box center [302, 204] width 132 height 9
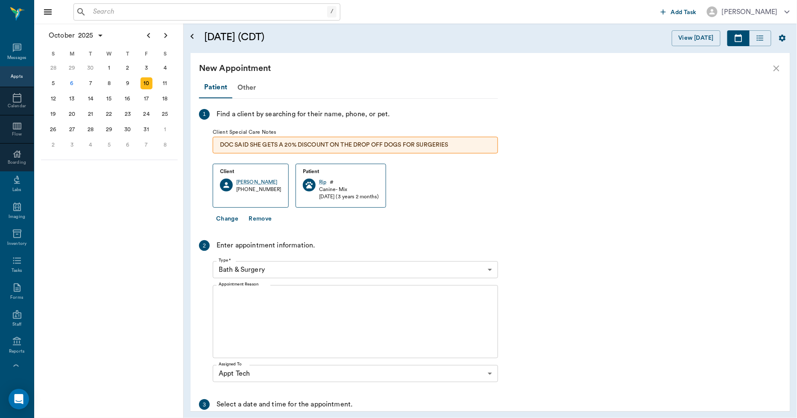
click at [242, 266] on body "/ ​ Add Task Dr. Bert Ellsworth Nectar Messages Appts Calendar Flow Boarding La…" at bounding box center [398, 209] width 797 height 418
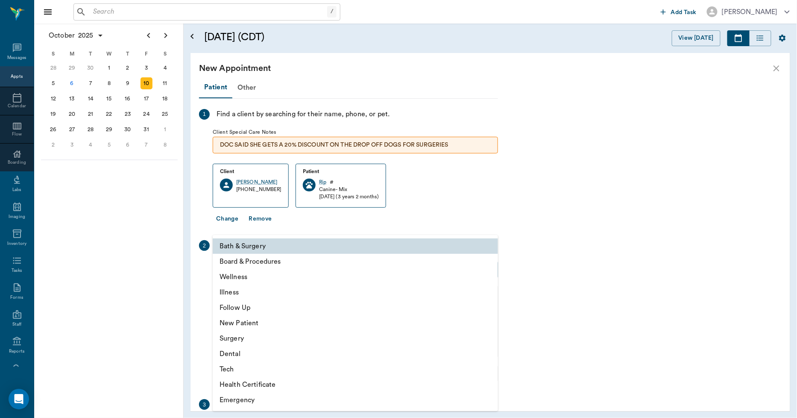
click at [249, 370] on li "Tech" at bounding box center [355, 368] width 285 height 15
type input "65d2be4f46e3a538d89b8c1a"
type input "09:00 AM"
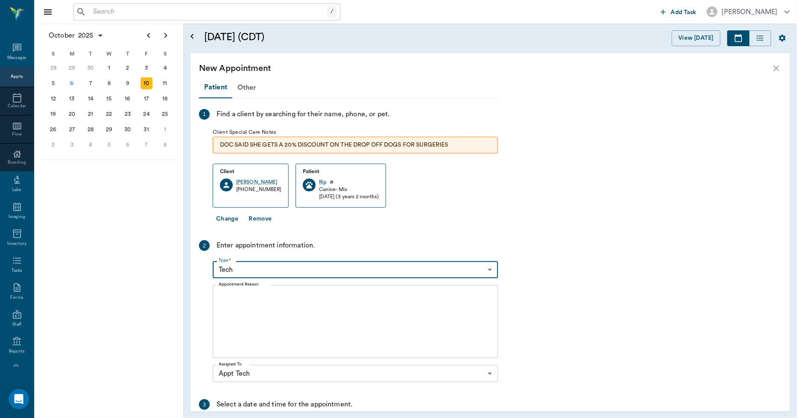
drag, startPoint x: 227, startPoint y: 294, endPoint x: 227, endPoint y: 301, distance: 7.3
click at [227, 296] on textarea "Appointment Reason" at bounding box center [355, 321] width 273 height 59
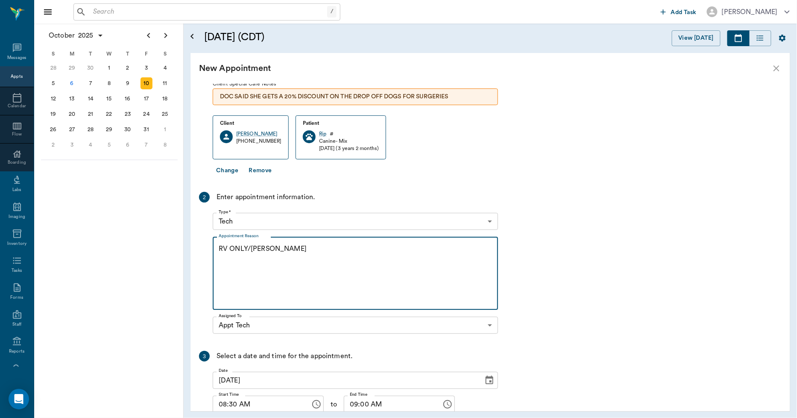
scroll to position [113, 0]
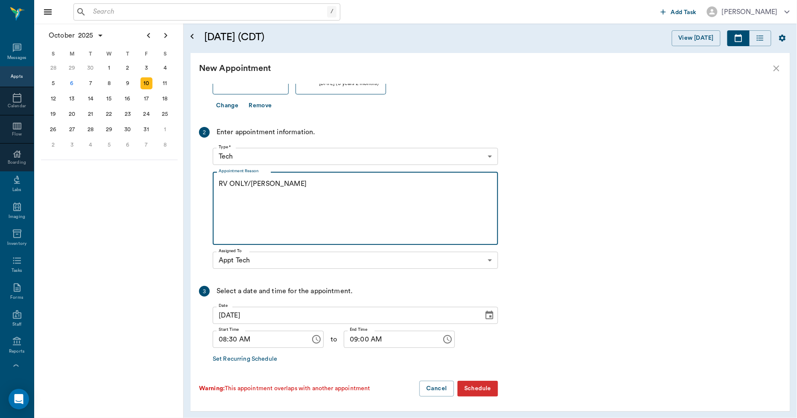
type textarea "RV ONLY/LISA"
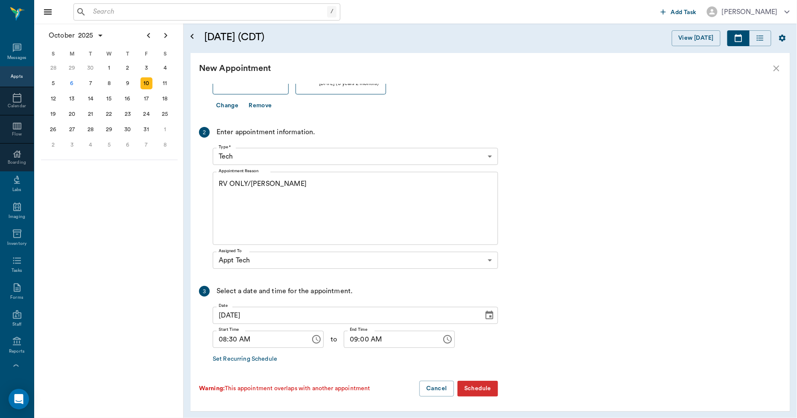
click at [479, 387] on button "Schedule" at bounding box center [477, 388] width 41 height 16
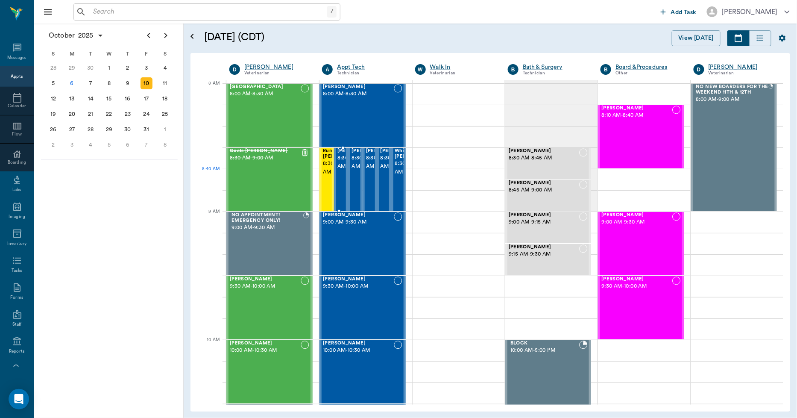
click at [339, 171] on span "8:30 AM - 9:00 AM" at bounding box center [358, 162] width 43 height 17
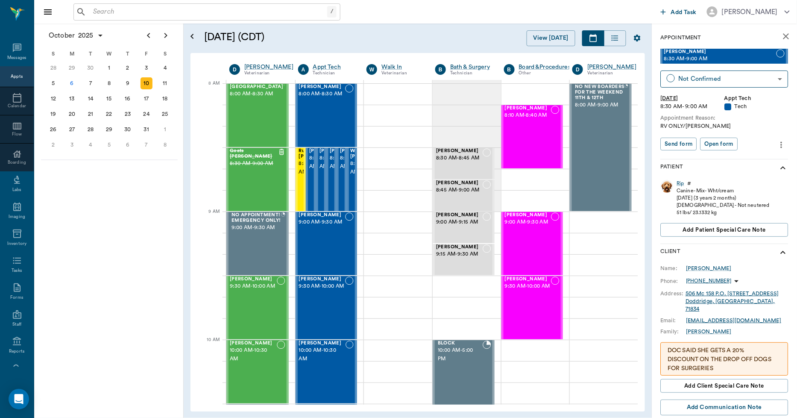
click at [777, 143] on icon "more" at bounding box center [781, 145] width 9 height 10
click at [720, 158] on span "Edit appointment" at bounding box center [739, 159] width 72 height 9
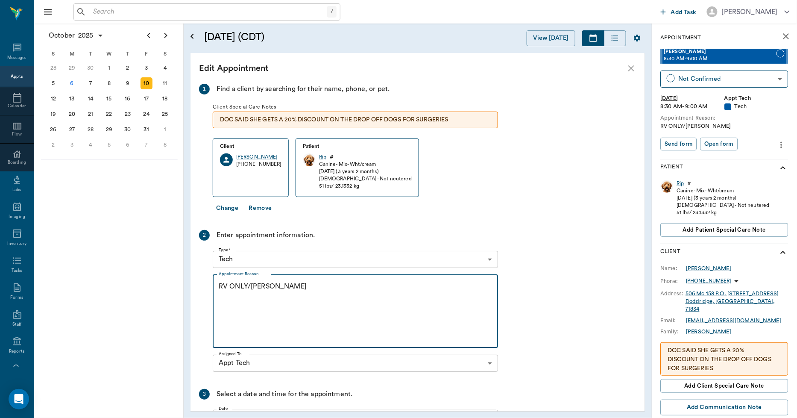
click at [279, 287] on textarea "RV ONLY/LISA" at bounding box center [355, 310] width 273 height 59
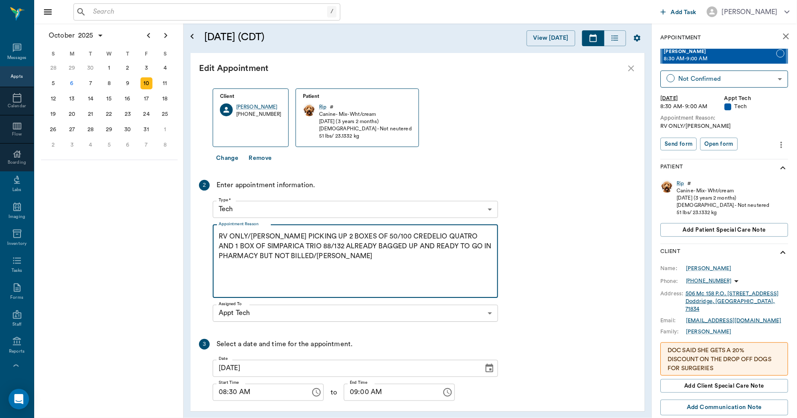
scroll to position [87, 0]
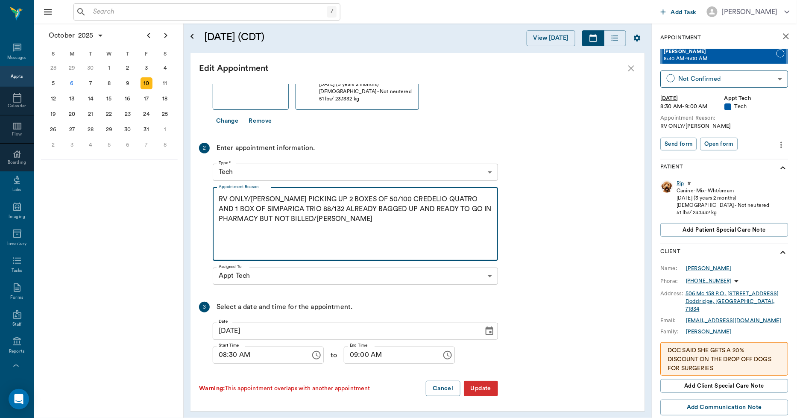
type textarea "RV ONLY/LISA PICKING UP 2 BOXES OF 50/100 CREDELIO QUATRO AND 1 BOX OF SIMPARIC…"
click at [480, 386] on button "Update" at bounding box center [481, 388] width 34 height 16
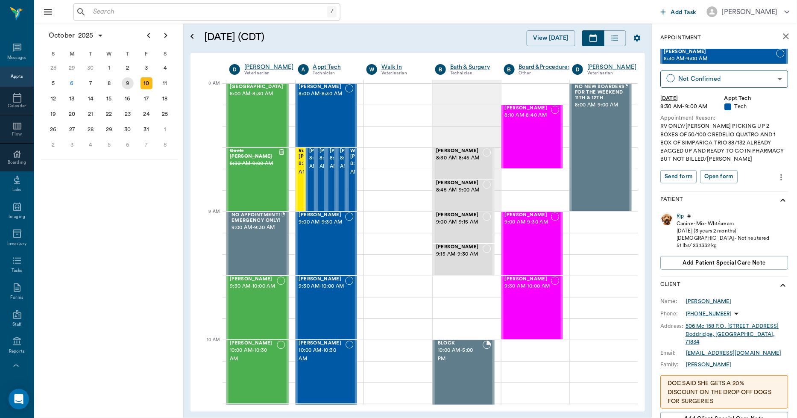
click at [130, 83] on div "9" at bounding box center [128, 83] width 12 height 12
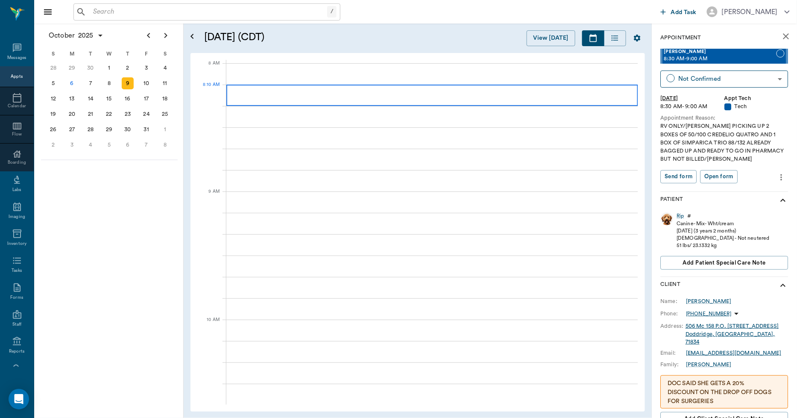
scroll to position [0, 0]
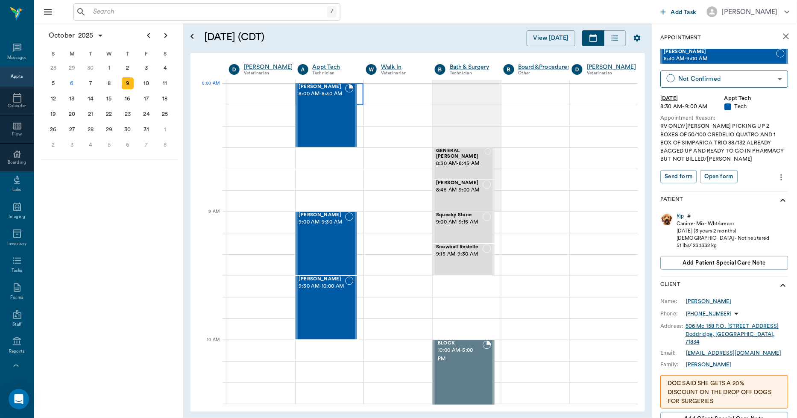
scroll to position [0, 0]
click at [359, 87] on div at bounding box center [329, 93] width 68 height 21
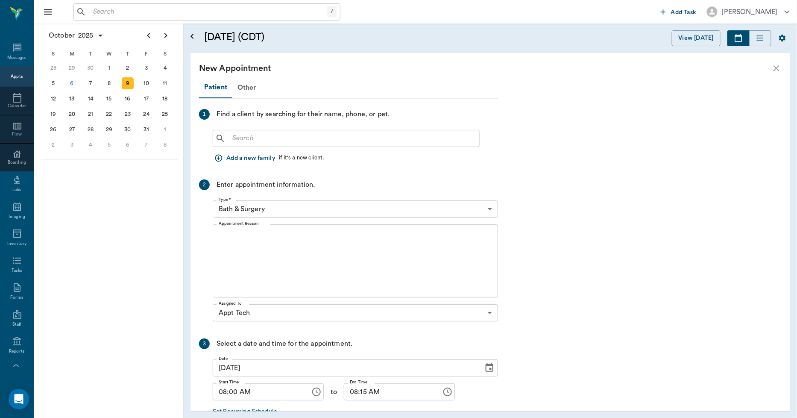
scroll to position [0, 0]
click at [263, 136] on input "text" at bounding box center [352, 138] width 247 height 12
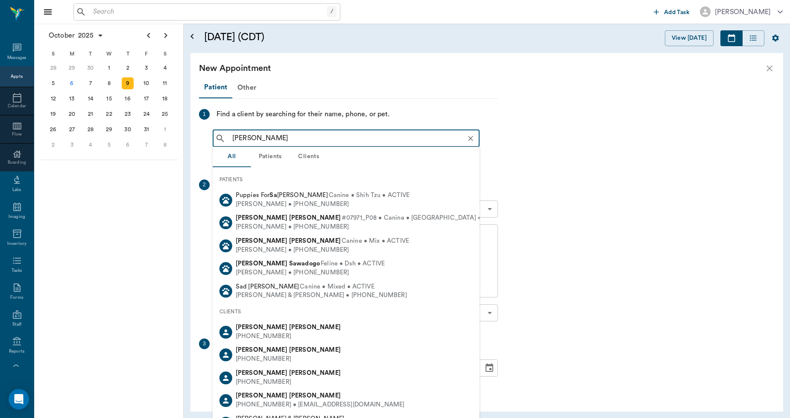
type input "[PERSON_NAME]"
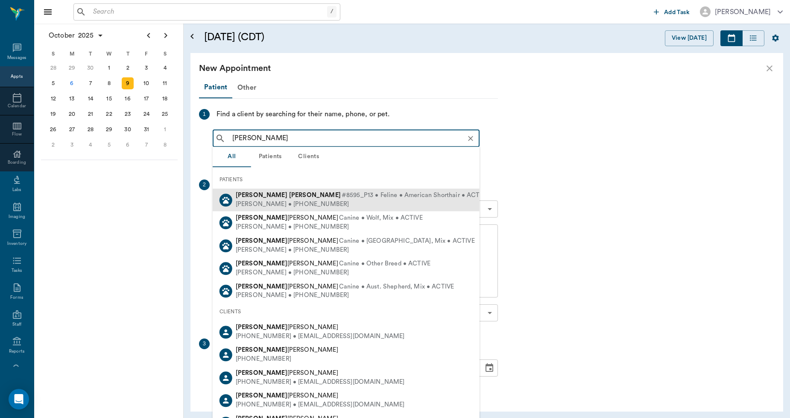
click at [256, 198] on div "[PERSON_NAME] #8595_P13 • Feline • American Shorthair • ACTIVE" at bounding box center [362, 195] width 253 height 9
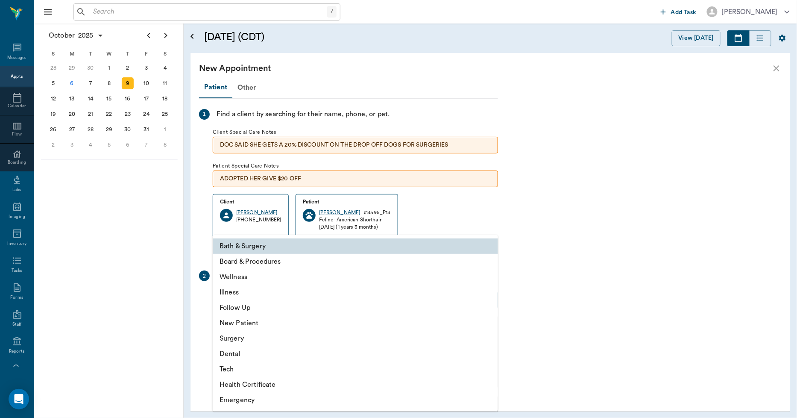
click at [240, 298] on body "/ ​ Add Task [PERSON_NAME] Nectar Messages Appts Calendar Flow Boarding Labs Im…" at bounding box center [398, 209] width 797 height 418
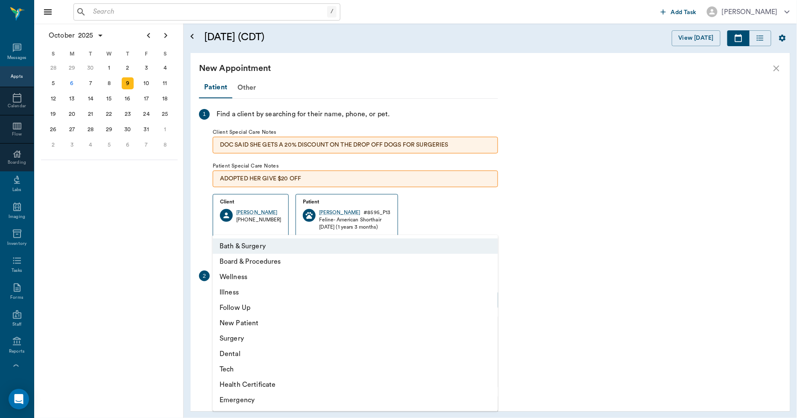
click at [228, 370] on li "Tech" at bounding box center [355, 368] width 285 height 15
type input "65d2be4f46e3a538d89b8c1a"
type input "08:30 AM"
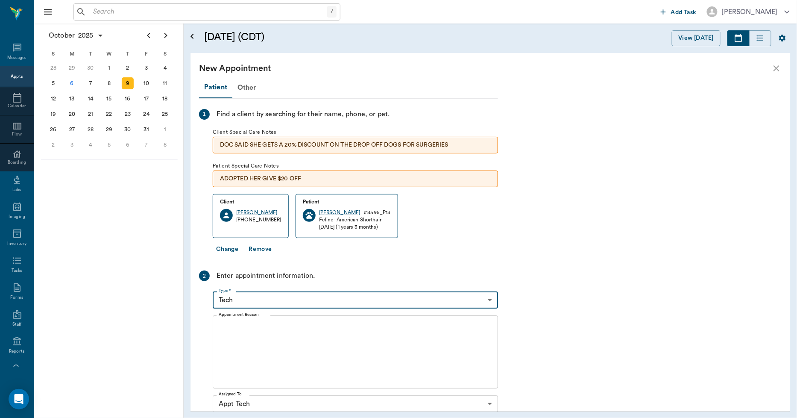
click at [229, 322] on div "x Appointment Reason" at bounding box center [355, 351] width 285 height 73
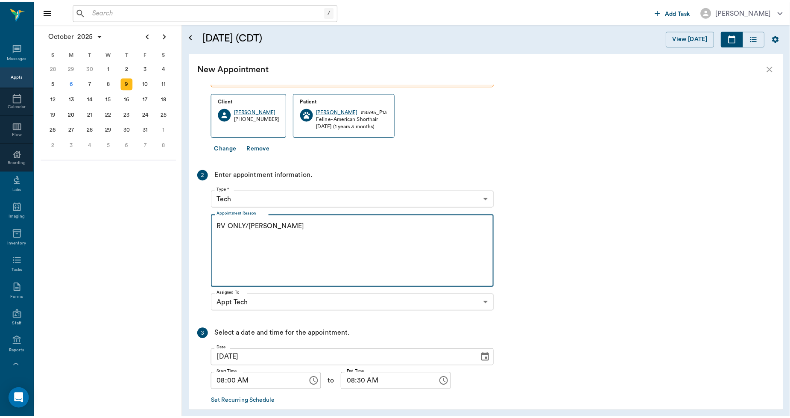
scroll to position [143, 0]
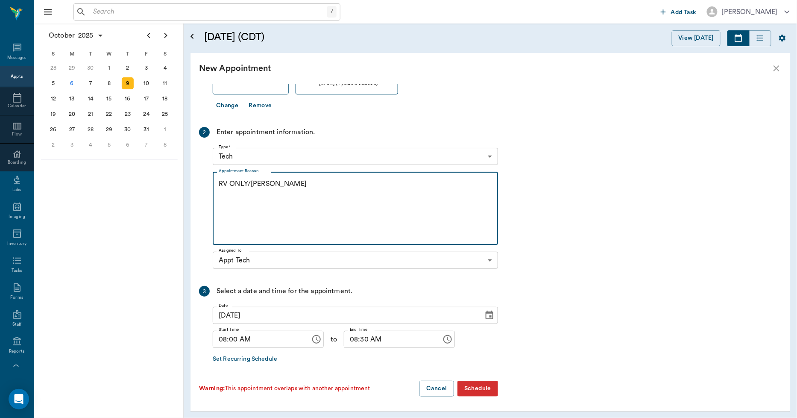
type textarea "RV ONLY/[PERSON_NAME]"
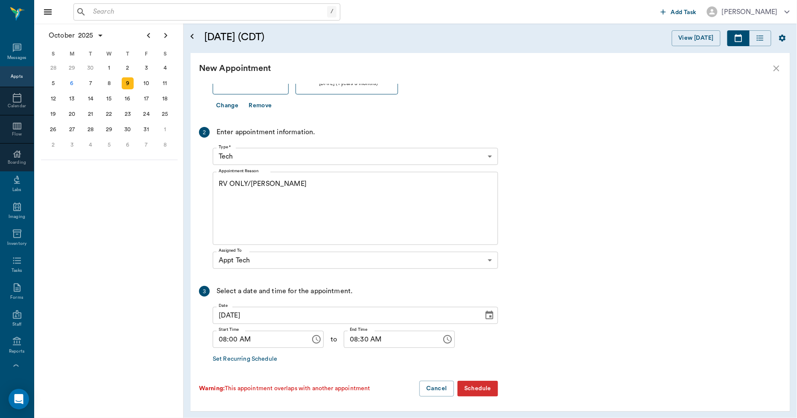
click at [480, 386] on button "Schedule" at bounding box center [477, 388] width 41 height 16
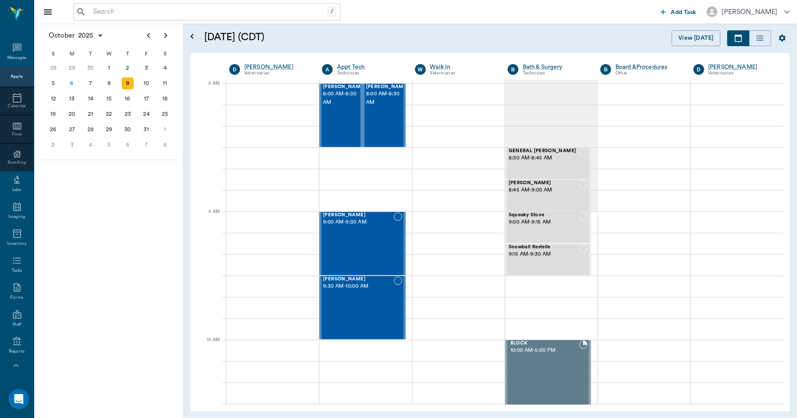
drag, startPoint x: 102, startPoint y: 8, endPoint x: 99, endPoint y: 12, distance: 5.0
click at [102, 10] on input "text" at bounding box center [208, 12] width 237 height 12
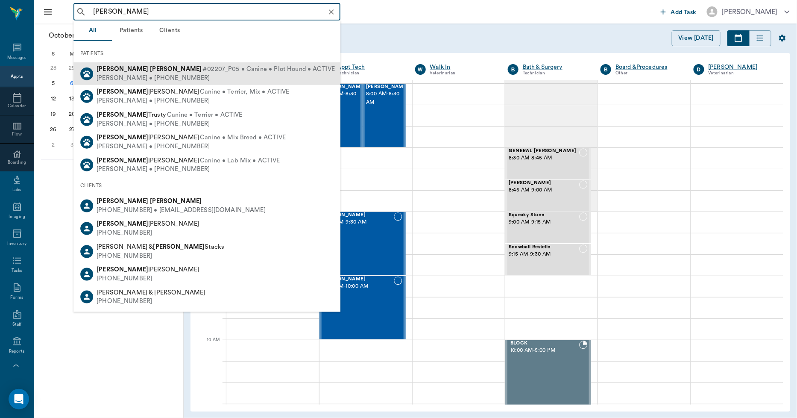
click at [120, 75] on div "[PERSON_NAME] • [PHONE_NUMBER]" at bounding box center [216, 77] width 238 height 9
type input "[PERSON_NAME]"
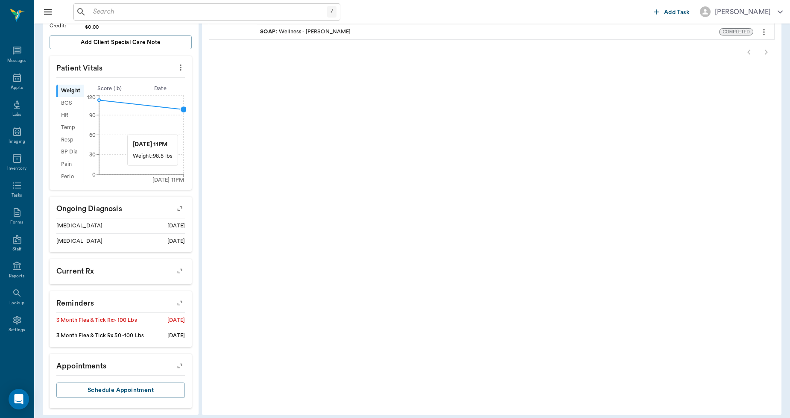
scroll to position [237, 0]
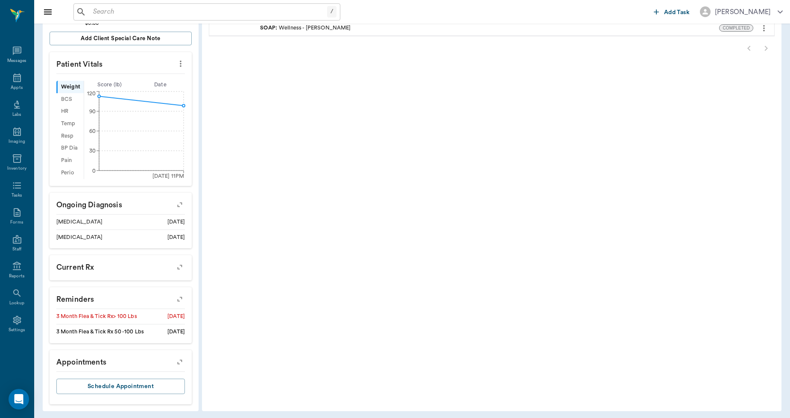
click at [181, 298] on icon "button" at bounding box center [180, 299] width 12 height 12
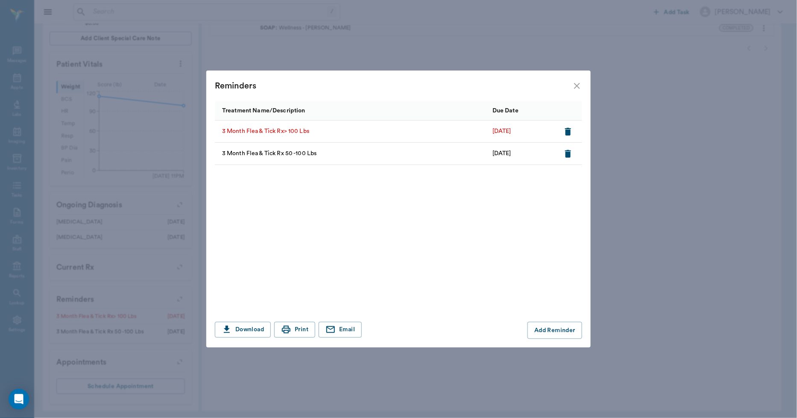
click at [576, 86] on icon "close" at bounding box center [577, 86] width 10 height 10
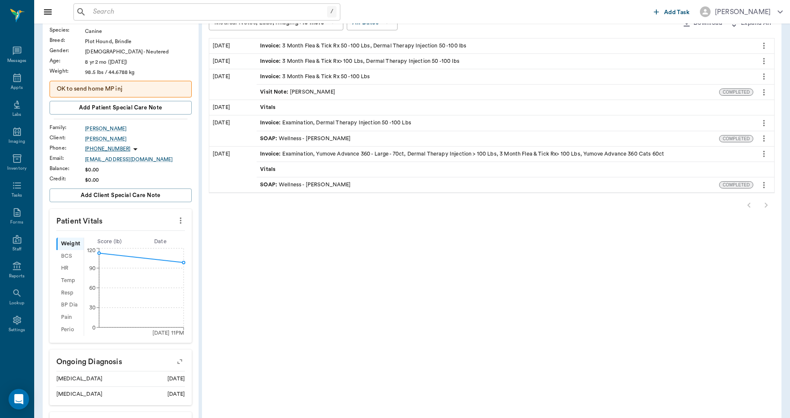
scroll to position [190, 0]
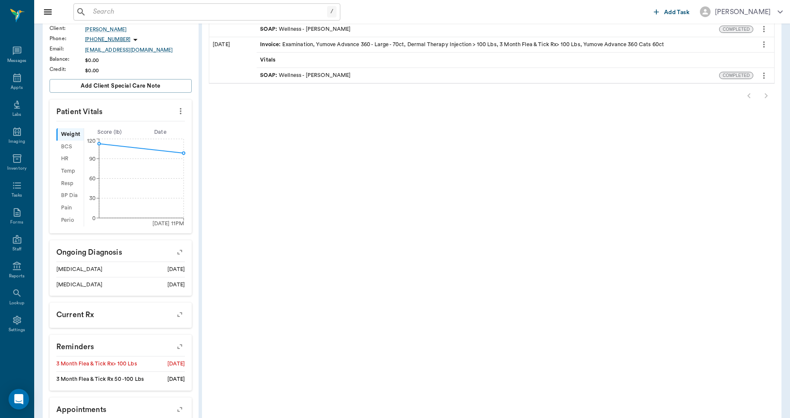
click at [178, 344] on icon "button" at bounding box center [180, 346] width 12 height 12
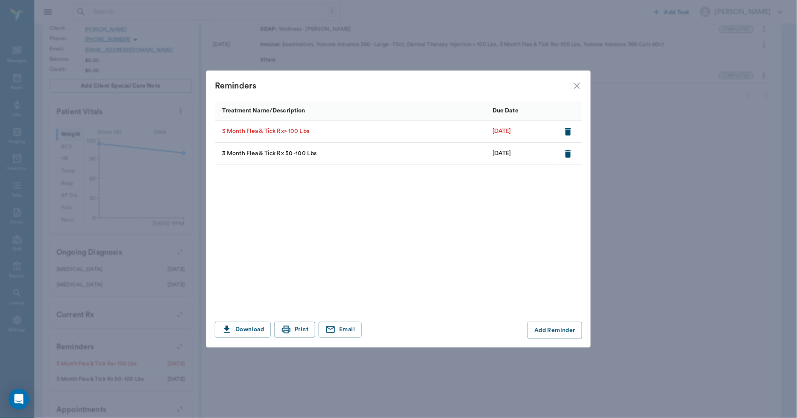
click at [570, 130] on icon "button" at bounding box center [568, 132] width 6 height 8
click at [577, 88] on icon "close" at bounding box center [577, 86] width 10 height 10
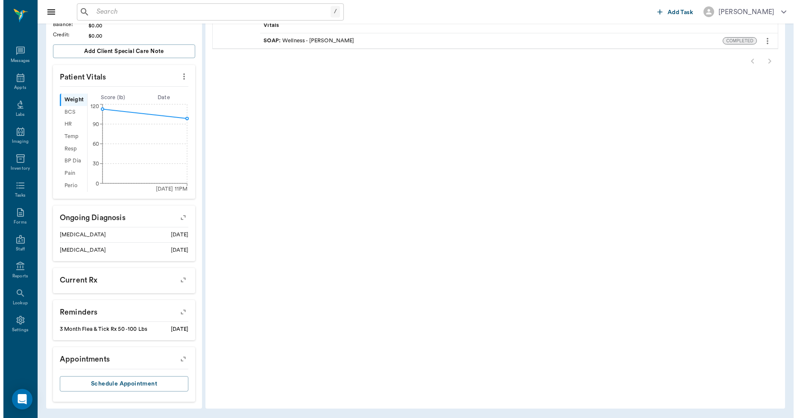
scroll to position [0, 0]
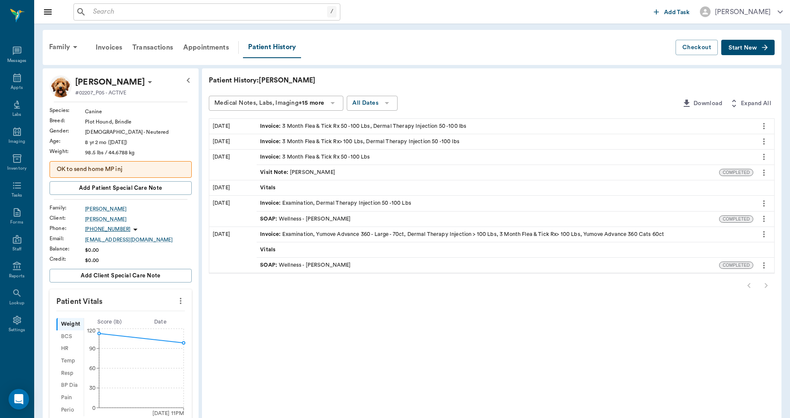
click at [266, 263] on span "SOAP :" at bounding box center [269, 265] width 19 height 8
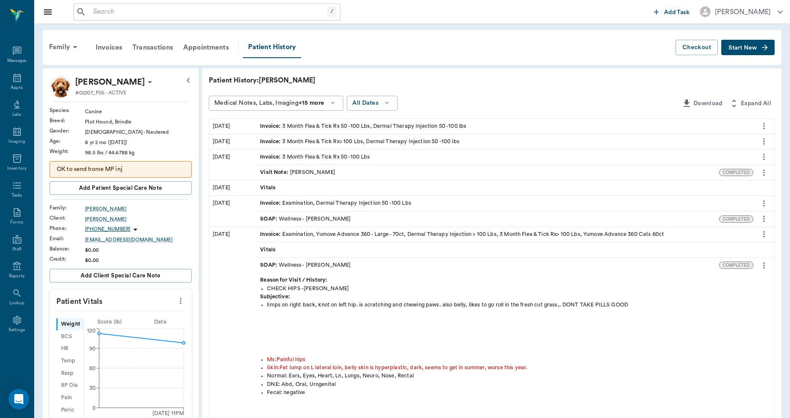
click at [763, 265] on icon "more" at bounding box center [764, 265] width 2 height 6
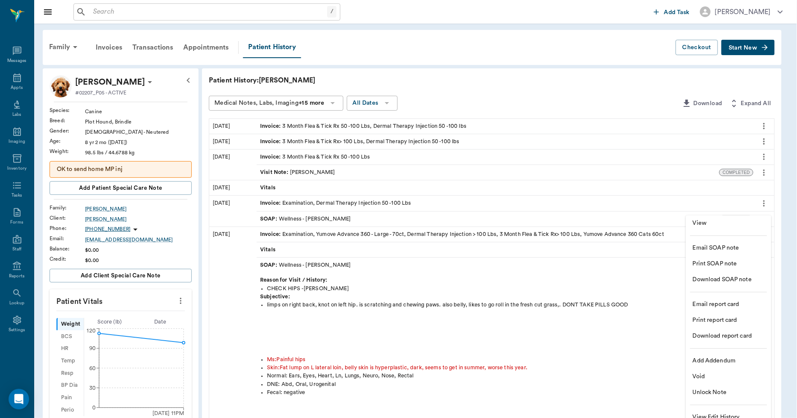
click at [703, 223] on span "View" at bounding box center [729, 223] width 72 height 9
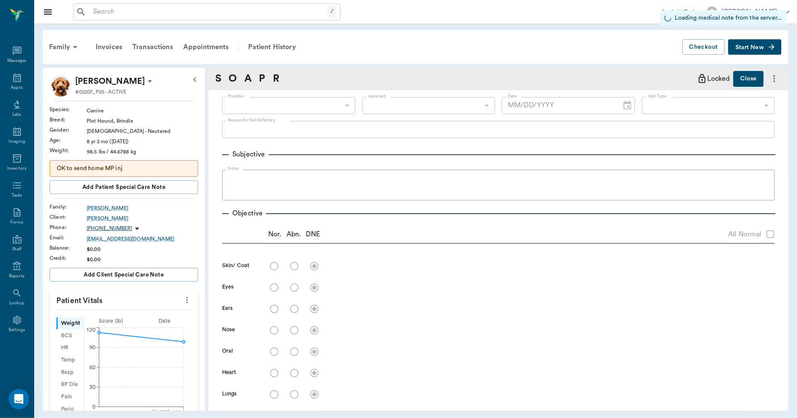
type input "63ec2f075fda476ae8351a4d"
type input "63ec2e9352e12b0ba117b919"
type input "65d2be4f46e3a538d89b8c14"
radio input "true"
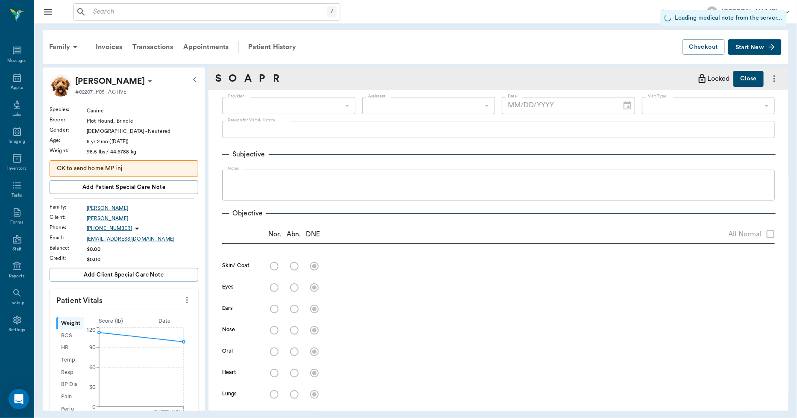
radio input "true"
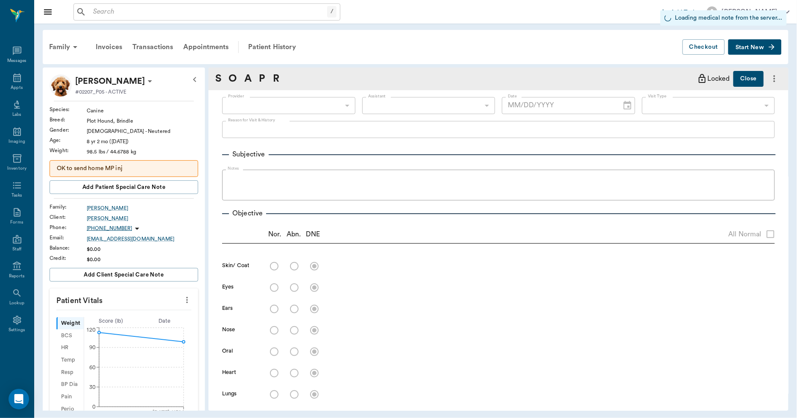
radio input "true"
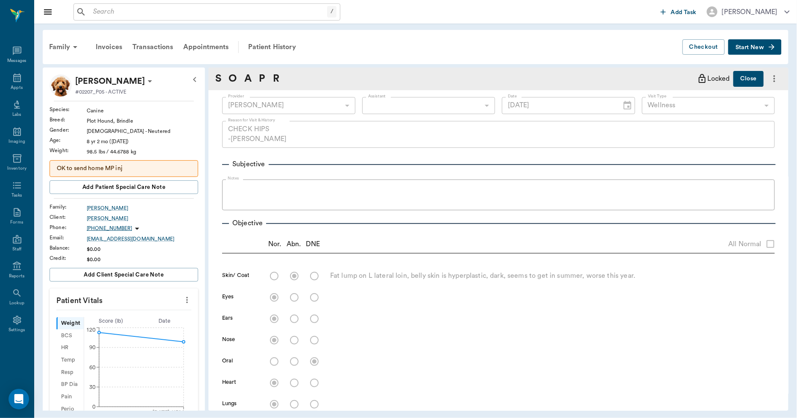
type input "07/08/2024"
type textarea "CHECK HIPS -LORY"
type textarea "Fat lump on L lateral loin, belly skin is hyperplastic, dark, seems to get in s…"
type textarea "Painful hips"
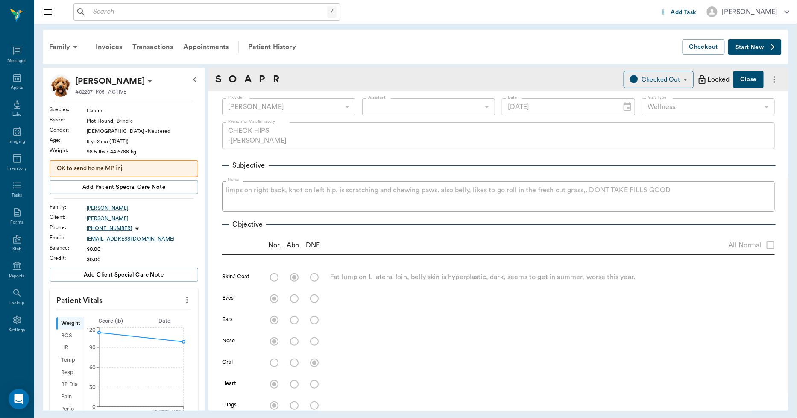
click at [749, 47] on span "Start New" at bounding box center [749, 47] width 29 height 0
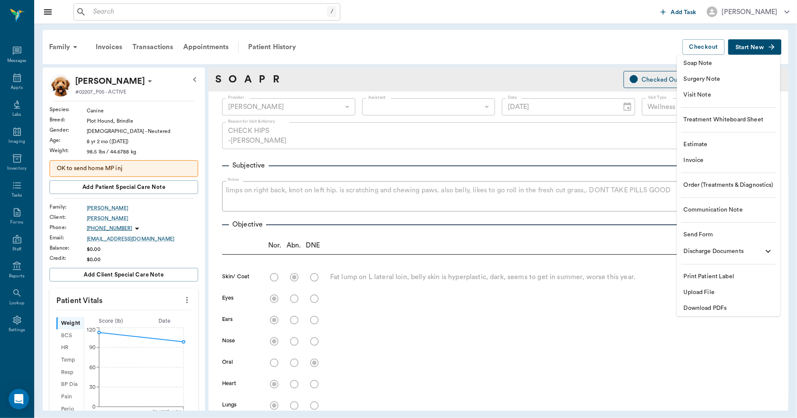
click at [701, 156] on span "Invoice" at bounding box center [729, 160] width 90 height 9
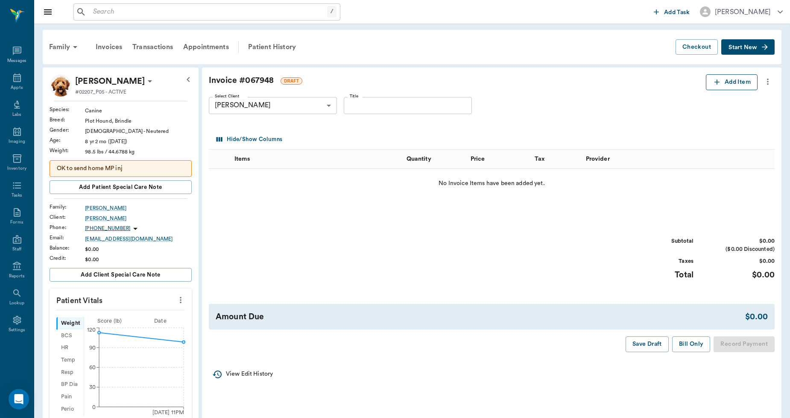
click at [714, 83] on icon "button" at bounding box center [717, 82] width 9 height 9
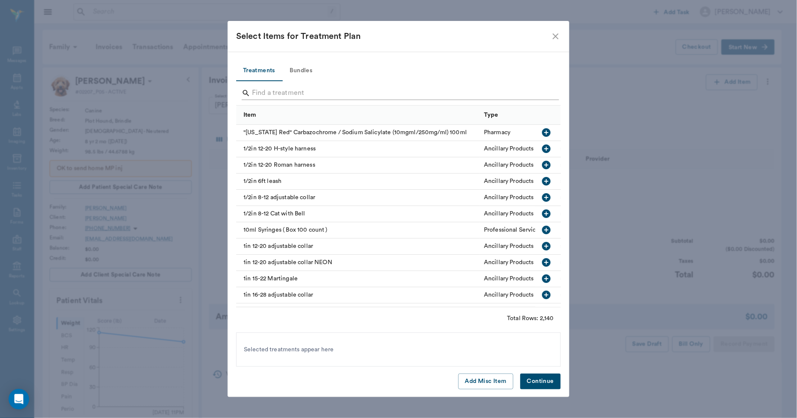
click at [265, 98] on input "Search" at bounding box center [399, 93] width 294 height 14
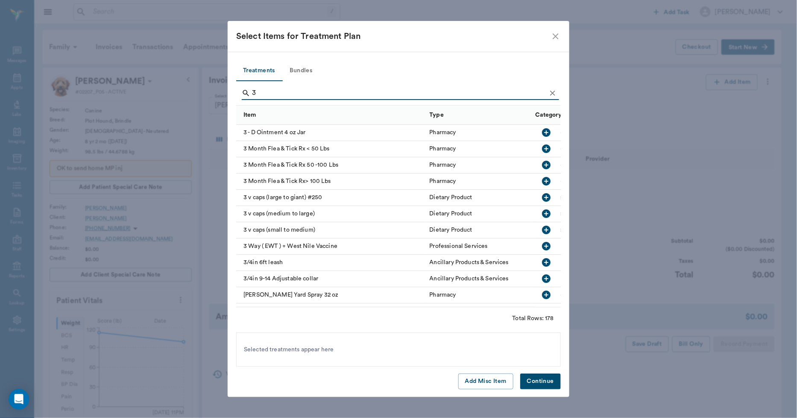
type input "3"
click at [542, 164] on icon "button" at bounding box center [546, 165] width 9 height 9
drag, startPoint x: 539, startPoint y: 378, endPoint x: 538, endPoint y: 374, distance: 4.4
click at [539, 378] on button "Continue" at bounding box center [540, 381] width 41 height 16
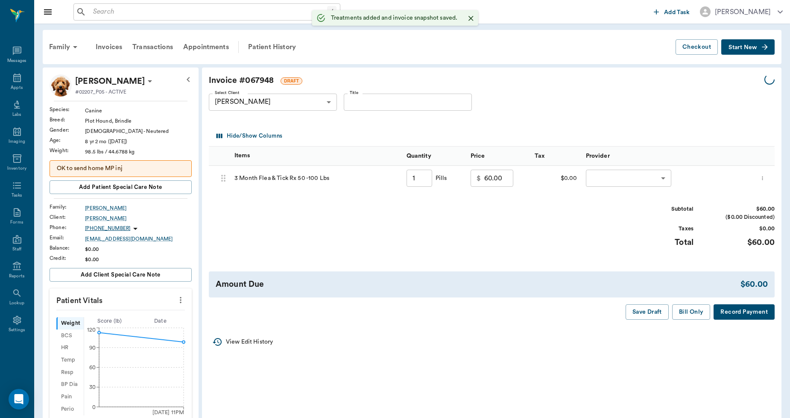
type input "1.00"
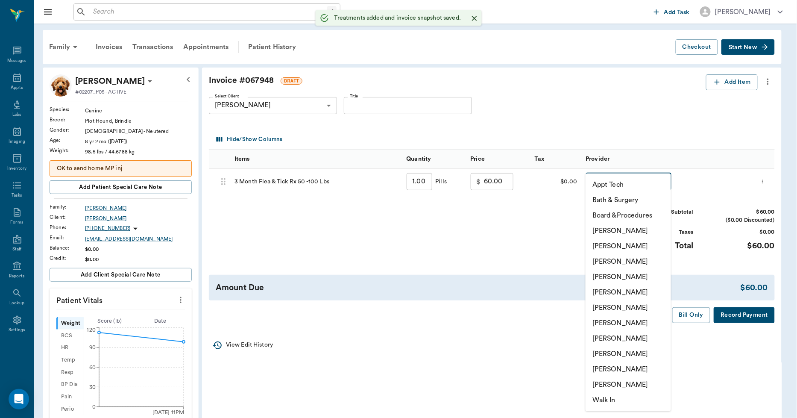
click at [603, 180] on body "/ ​ Add Task Dr. Bert Ellsworth Nectar Messages Appts Labs Imaging Inventory Ta…" at bounding box center [398, 320] width 797 height 641
click at [605, 351] on li "[PERSON_NAME]" at bounding box center [628, 353] width 85 height 15
type input "none-63ec2ede52e12b0ba117d0d7"
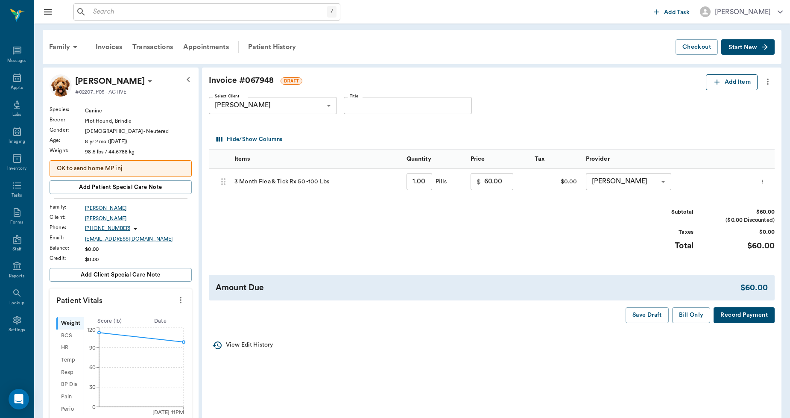
click at [717, 80] on icon "button" at bounding box center [717, 82] width 9 height 9
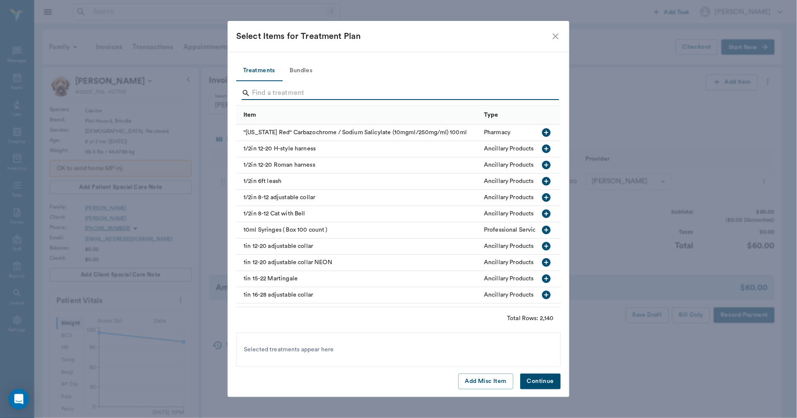
click at [263, 91] on input "Search" at bounding box center [399, 93] width 294 height 14
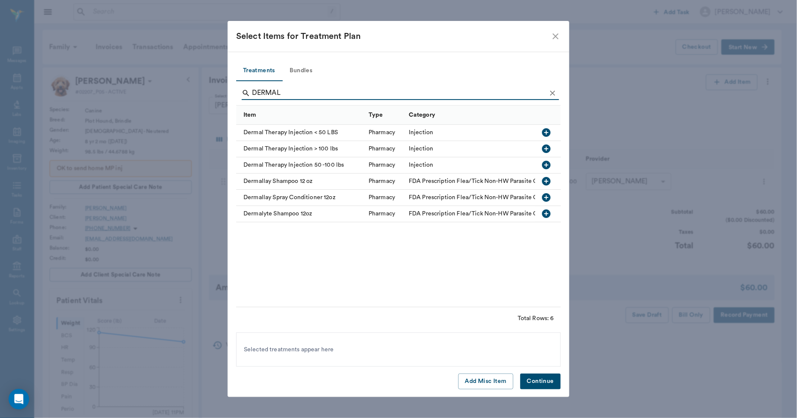
type input "DERMAL"
click at [556, 39] on icon "close" at bounding box center [555, 36] width 10 height 10
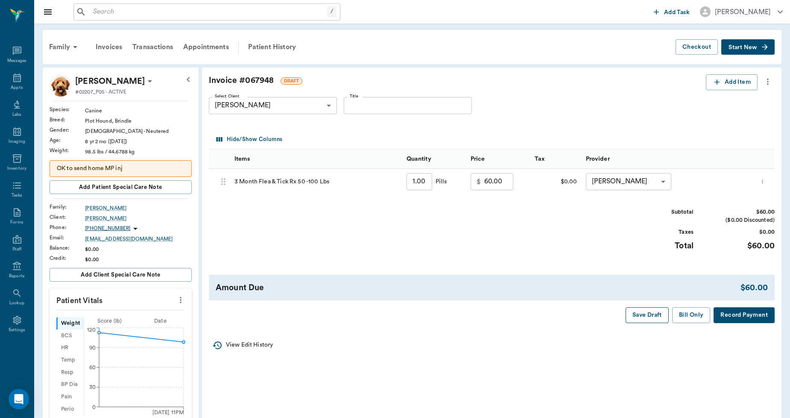
click at [651, 316] on button "Save Draft" at bounding box center [647, 315] width 43 height 16
click at [268, 46] on div "Patient History" at bounding box center [272, 47] width 58 height 20
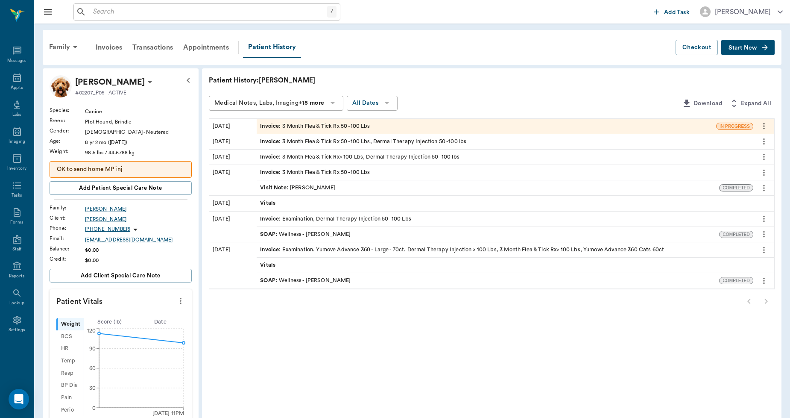
click at [271, 249] on span "Invoice :" at bounding box center [271, 250] width 22 height 8
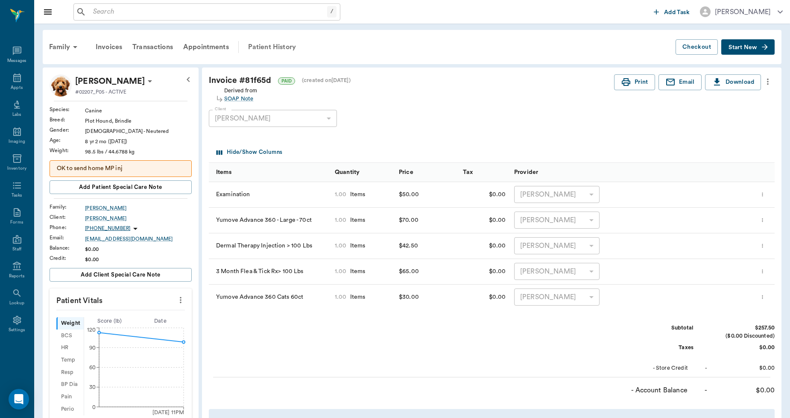
click at [287, 49] on div "Patient History" at bounding box center [272, 47] width 58 height 20
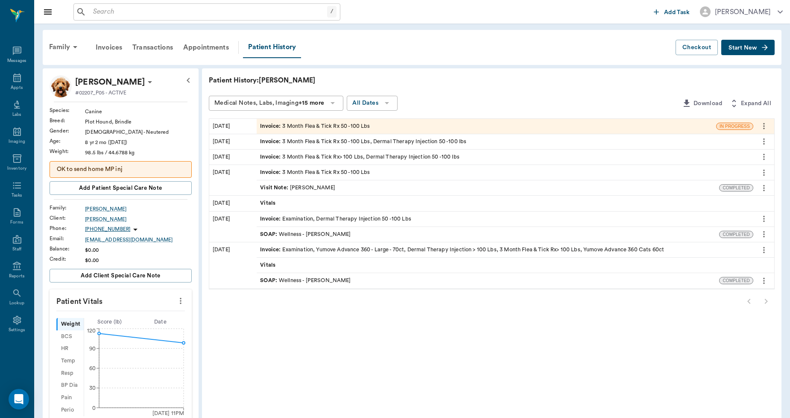
click at [268, 125] on span "Invoice :" at bounding box center [271, 126] width 22 height 8
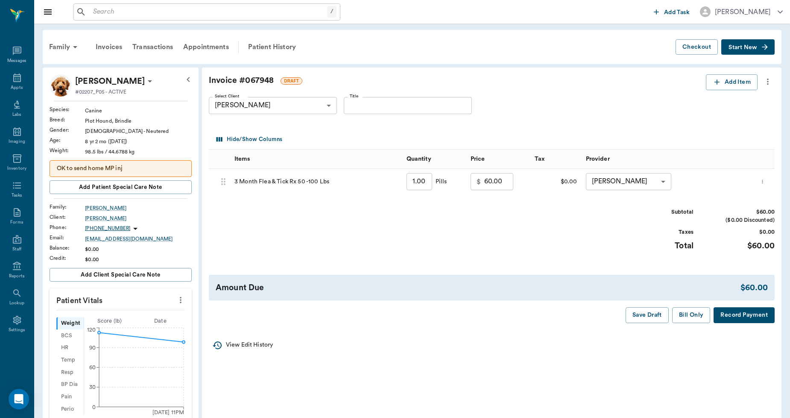
click at [765, 182] on icon "more" at bounding box center [763, 181] width 6 height 10
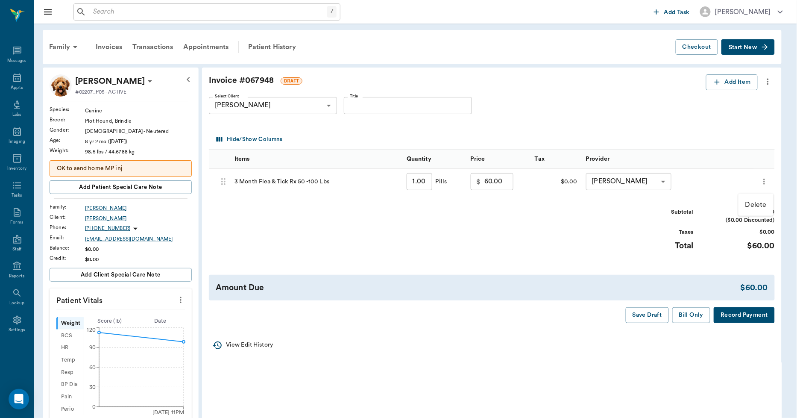
click at [753, 204] on p "Delete" at bounding box center [755, 204] width 21 height 10
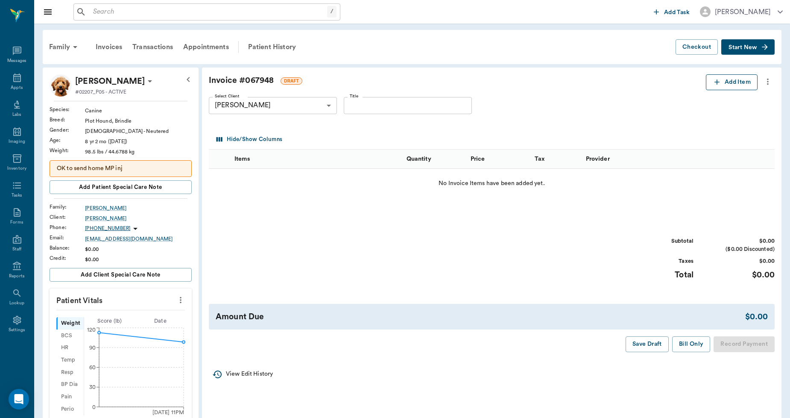
click at [715, 84] on icon "button" at bounding box center [717, 82] width 9 height 9
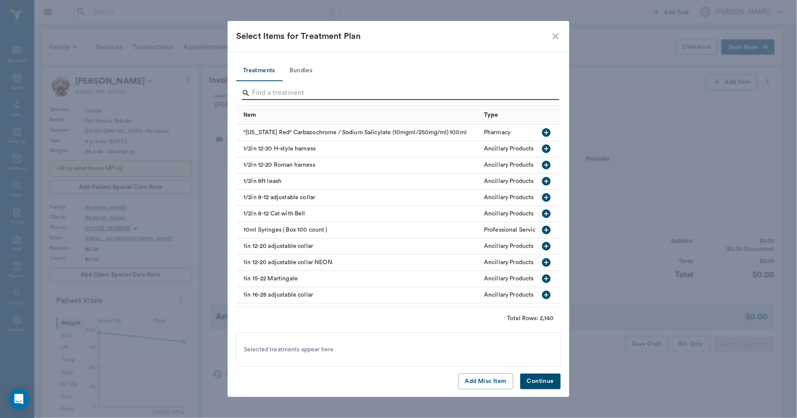
click at [267, 97] on input "Search" at bounding box center [399, 93] width 294 height 14
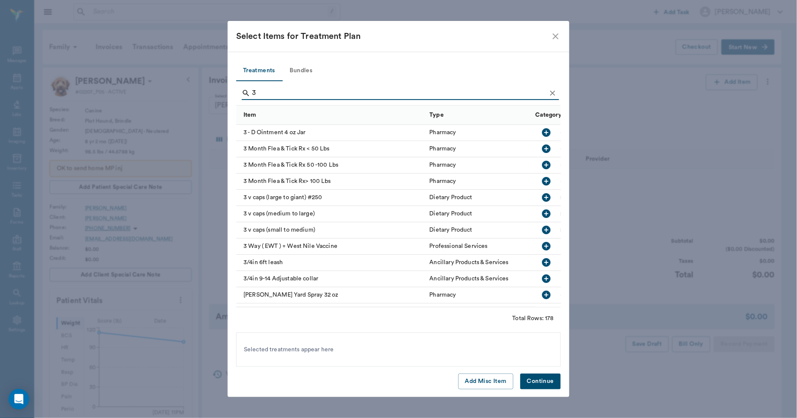
type input "3"
click at [542, 180] on icon "button" at bounding box center [546, 181] width 9 height 9
click at [544, 376] on button "Continue" at bounding box center [540, 381] width 41 height 16
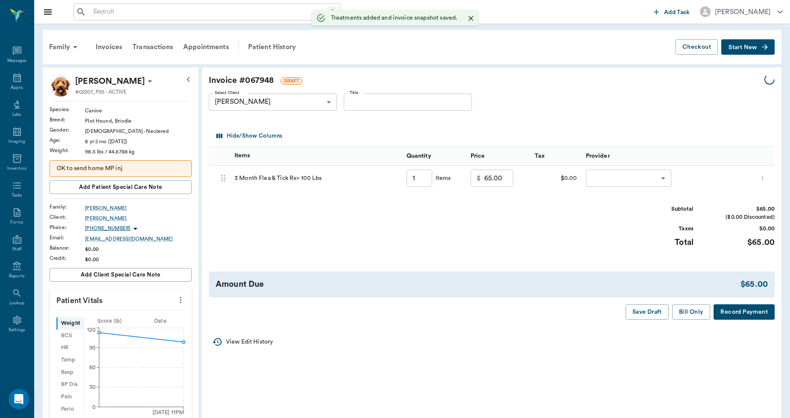
type input "1.00"
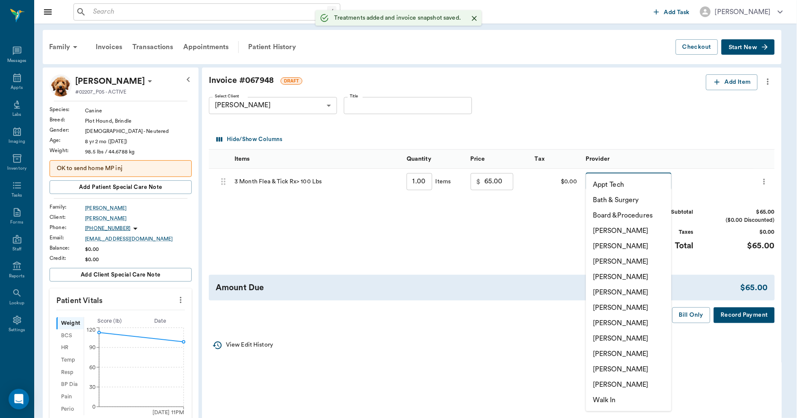
click at [621, 184] on body "/ ​ Add Task Dr. Bert Ellsworth Nectar Messages Appts Labs Imaging Inventory Ta…" at bounding box center [398, 320] width 797 height 641
click at [611, 350] on li "[PERSON_NAME]" at bounding box center [628, 353] width 85 height 15
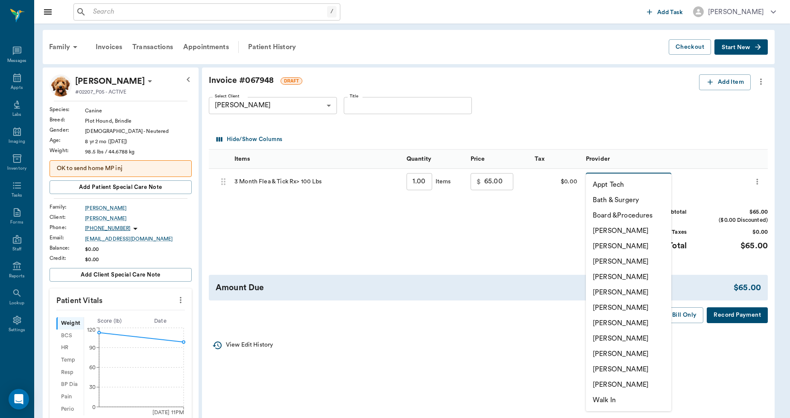
type input "none-63ec2ede52e12b0ba117d0d7"
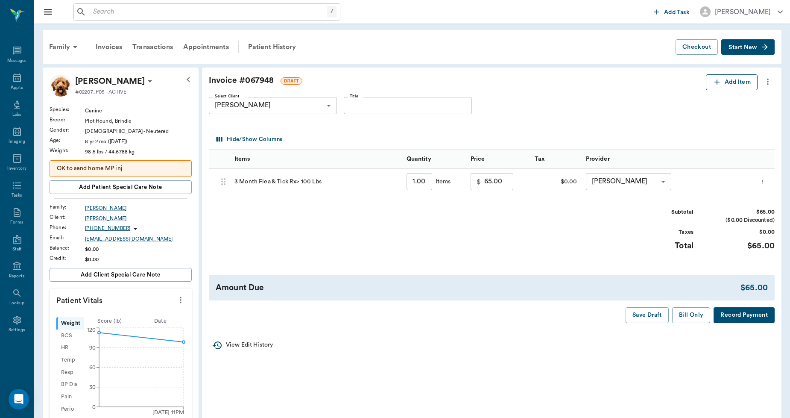
click at [716, 82] on icon "button" at bounding box center [716, 81] width 5 height 5
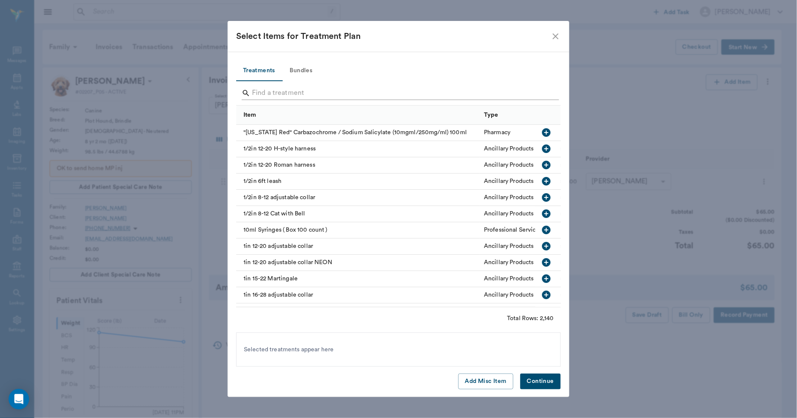
click at [257, 95] on input "Search" at bounding box center [399, 93] width 294 height 14
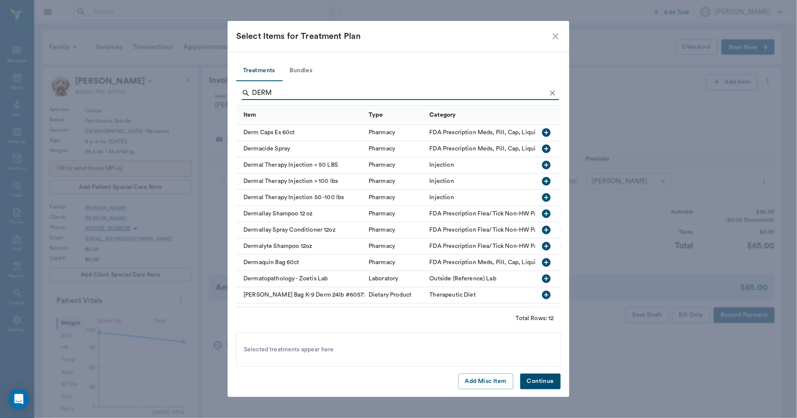
type input "DERM"
click at [542, 181] on icon "button" at bounding box center [546, 181] width 9 height 9
click at [538, 378] on button "Continue" at bounding box center [540, 381] width 41 height 16
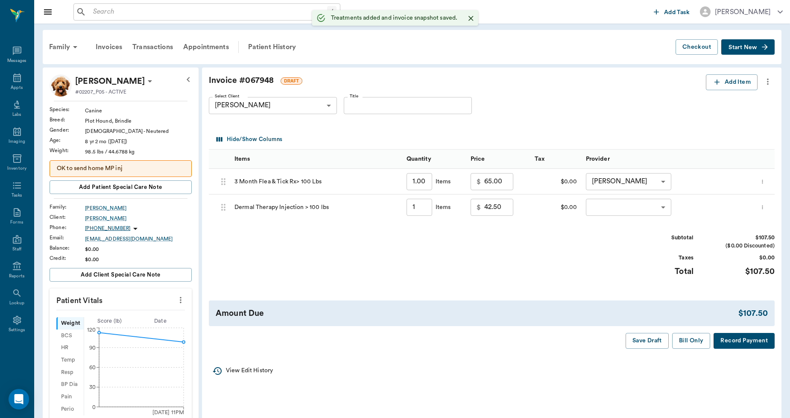
type input "1.00"
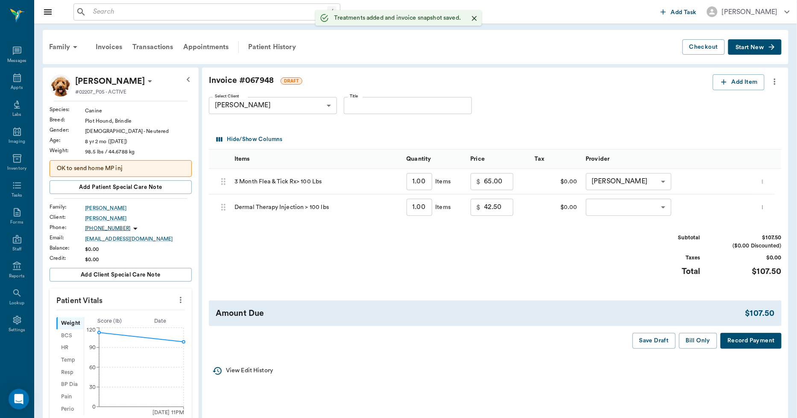
click at [604, 209] on body "/ ​ Add Task Dr. Bert Ellsworth Nectar Messages Appts Labs Imaging Inventory Ta…" at bounding box center [398, 320] width 797 height 641
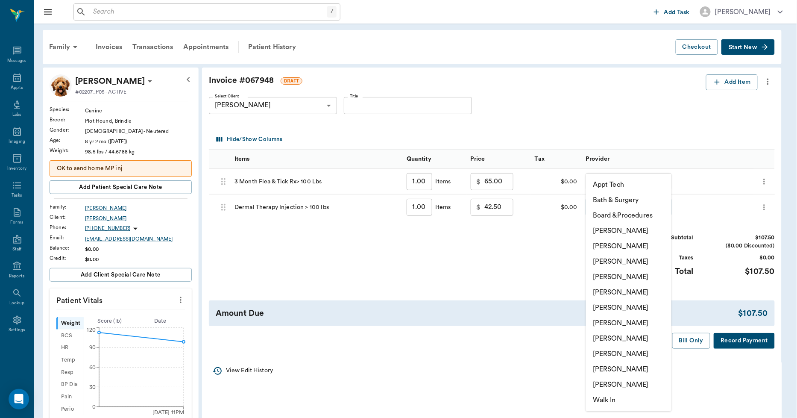
click at [610, 351] on li "[PERSON_NAME]" at bounding box center [628, 353] width 85 height 15
type input "none-63ec2ede52e12b0ba117d0d7"
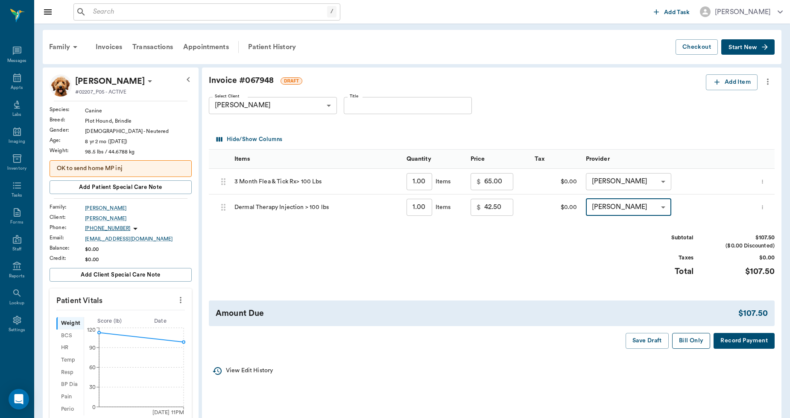
click at [689, 339] on button "Bill Only" at bounding box center [691, 341] width 38 height 16
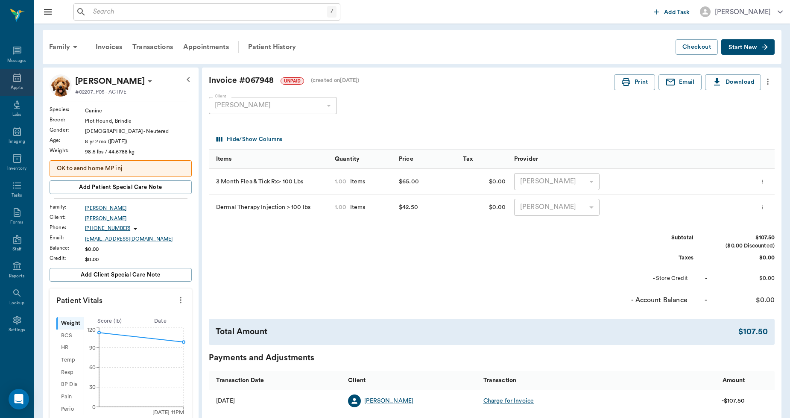
click at [18, 79] on icon at bounding box center [17, 78] width 10 height 10
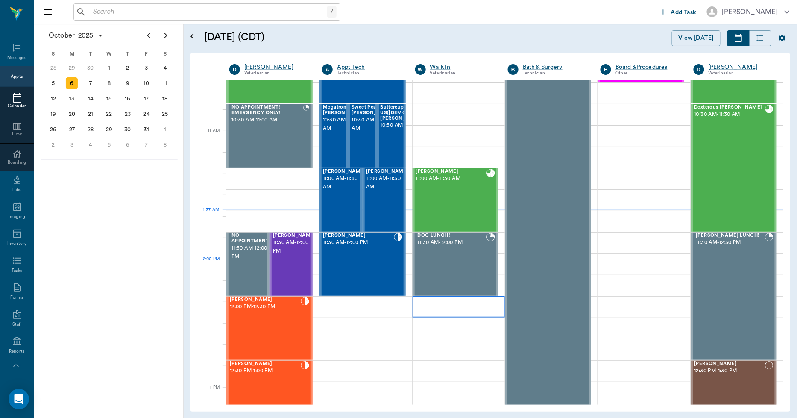
scroll to position [337, 0]
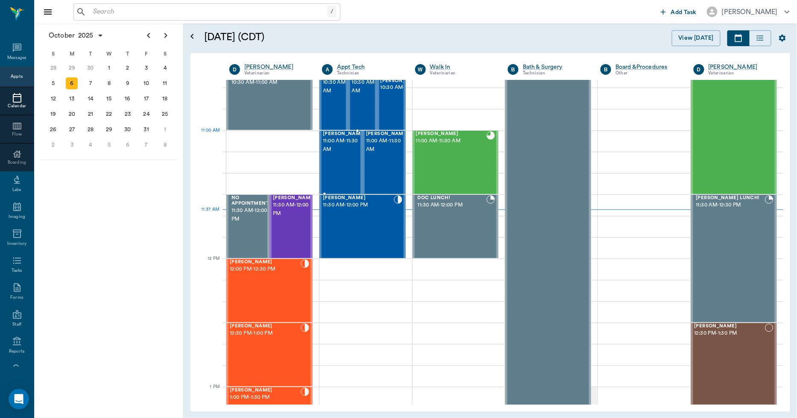
click at [336, 135] on span "[PERSON_NAME]" at bounding box center [344, 134] width 43 height 6
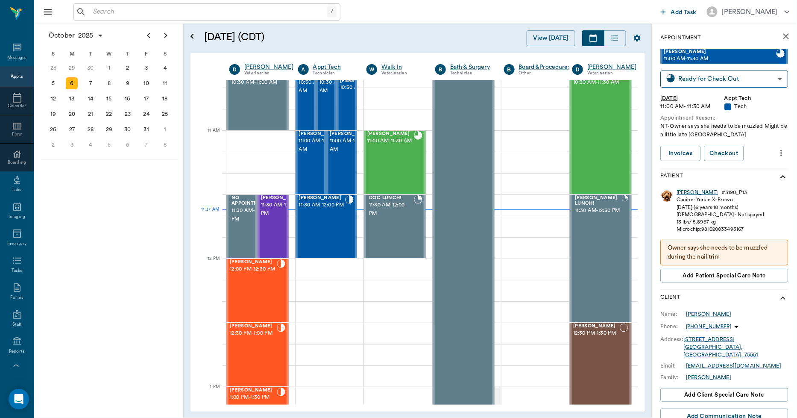
click at [685, 193] on div "[PERSON_NAME]" at bounding box center [697, 192] width 41 height 7
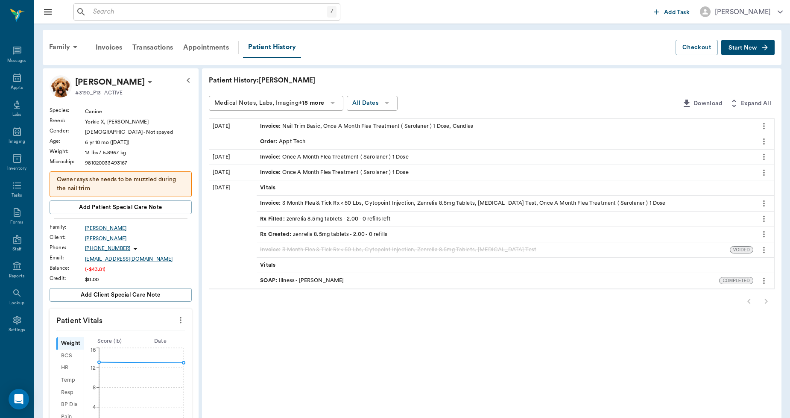
click at [300, 141] on div "Order : Appt Tech" at bounding box center [282, 141] width 45 height 8
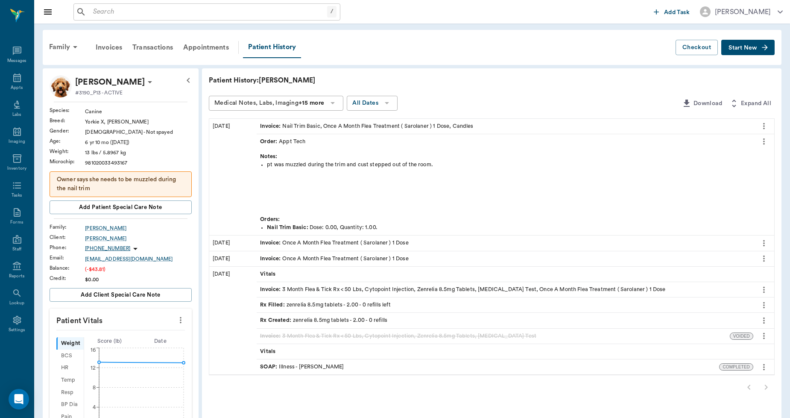
click at [299, 142] on div "Order : Appt Tech" at bounding box center [282, 141] width 45 height 8
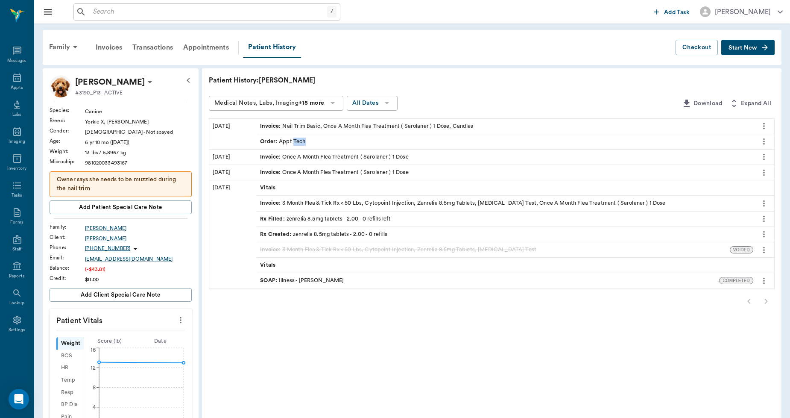
click at [299, 142] on div "Order : Appt Tech" at bounding box center [282, 141] width 45 height 8
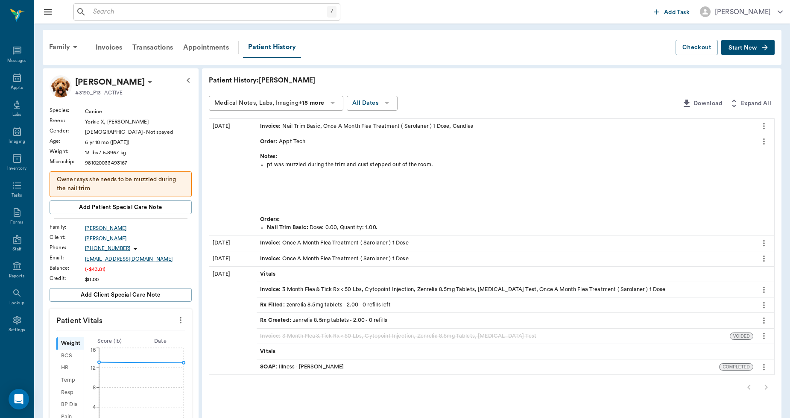
click at [303, 125] on div "Invoice : Nail Trim Basic, Once A Month Flea Treatment ( Sarolaner ) 1 Dose, Ca…" at bounding box center [366, 126] width 213 height 8
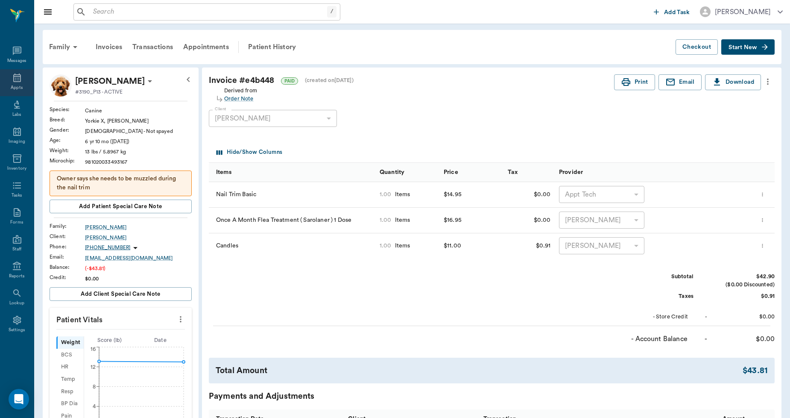
click at [15, 81] on icon at bounding box center [17, 78] width 10 height 10
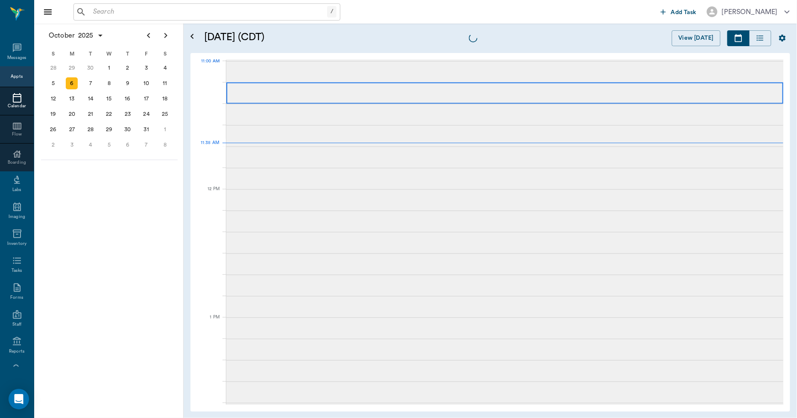
scroll to position [386, 0]
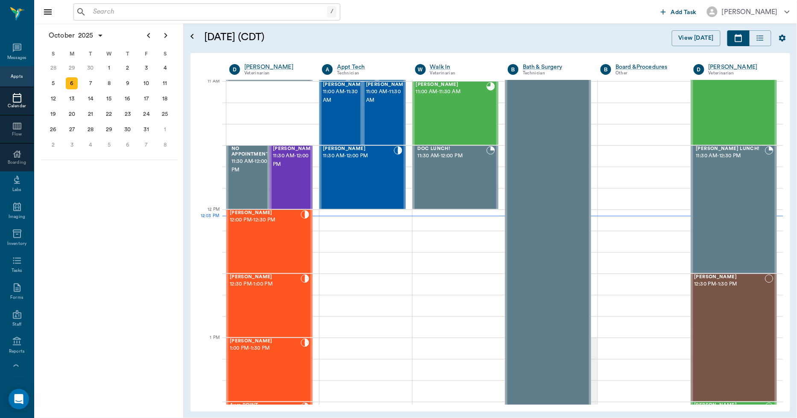
click at [102, 14] on input "text" at bounding box center [208, 12] width 237 height 12
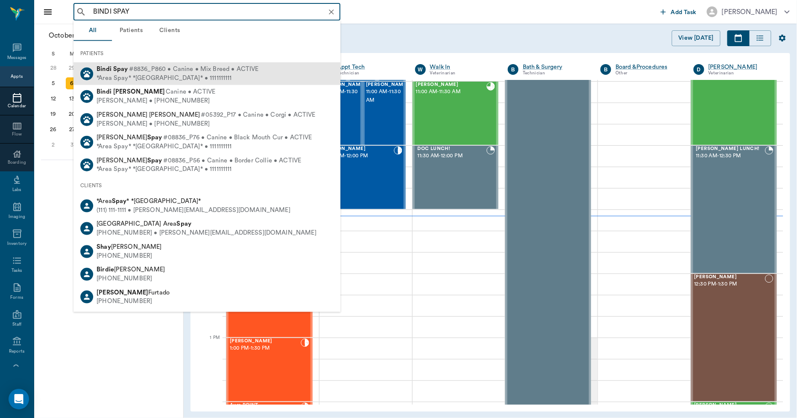
click at [157, 77] on div "*Area Spay* *Atlanta* • 1111111111" at bounding box center [178, 77] width 162 height 9
type input "BINDI SPAY"
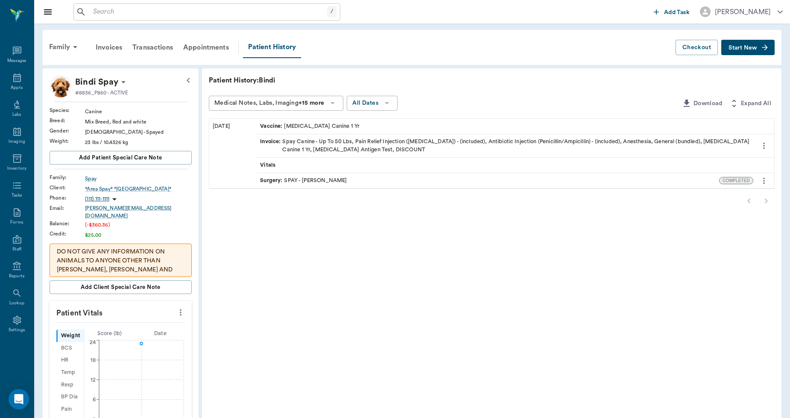
click at [746, 48] on span "Start New" at bounding box center [742, 48] width 29 height 0
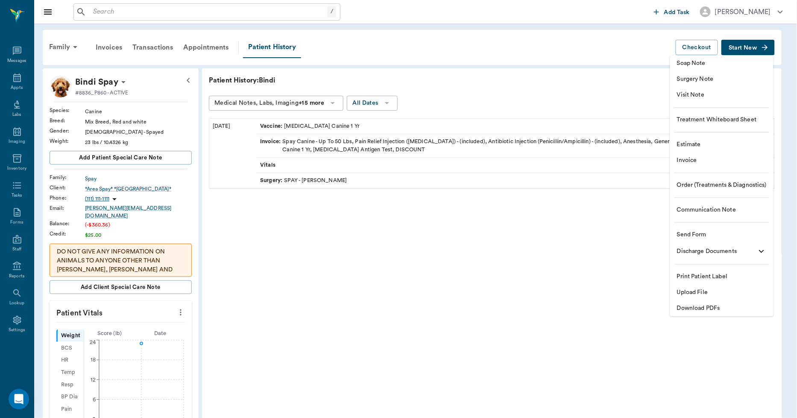
click at [702, 96] on span "Visit Note" at bounding box center [722, 95] width 90 height 9
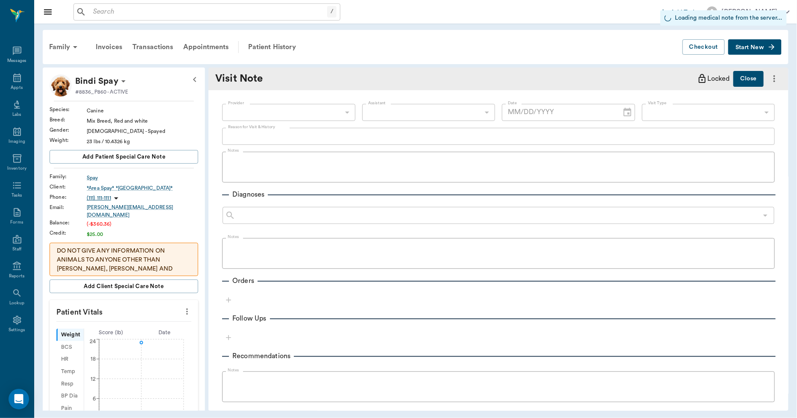
type input "[DATE]"
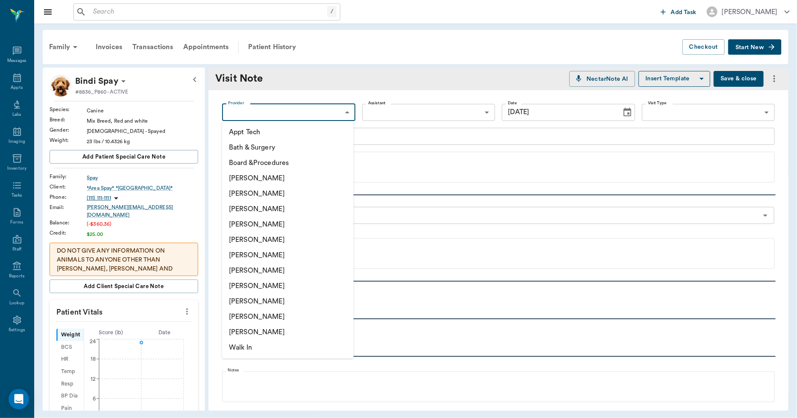
click at [269, 113] on body "/ ​ Add Task Dr. Bert Ellsworth Nectar Messages Appts Labs Imaging Inventory Ta…" at bounding box center [398, 209] width 797 height 418
click at [244, 304] on li "[PERSON_NAME]" at bounding box center [288, 300] width 132 height 15
type input "63ec2ede52e12b0ba117d0d7"
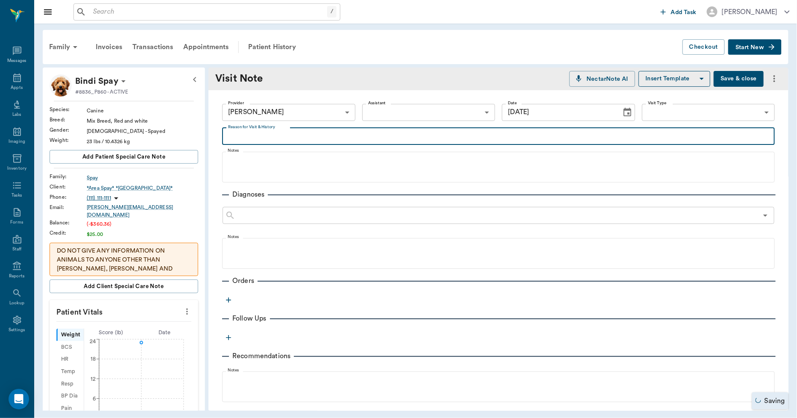
drag, startPoint x: 254, startPoint y: 138, endPoint x: 216, endPoint y: 138, distance: 37.6
click at [254, 138] on textarea "Reason for Visit & History" at bounding box center [498, 136] width 541 height 10
type textarea "REPLACEMENT TAG"
click at [227, 298] on icon "button" at bounding box center [228, 299] width 9 height 9
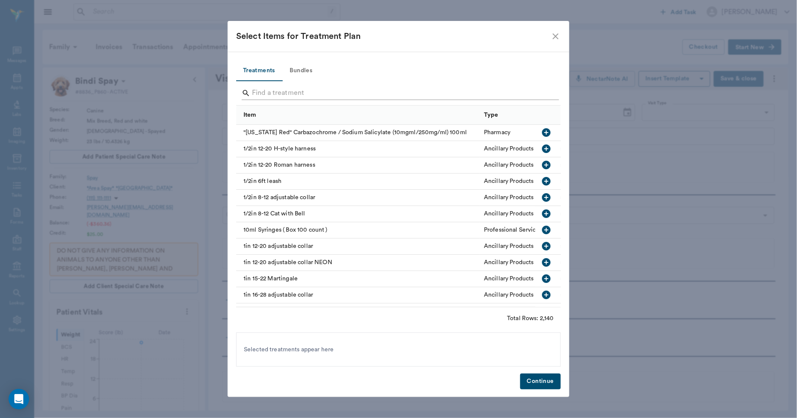
click at [265, 96] on input "Search" at bounding box center [399, 93] width 294 height 14
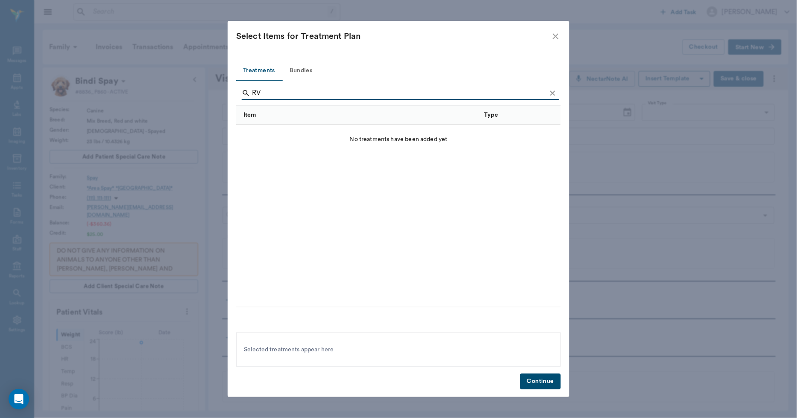
type input "R"
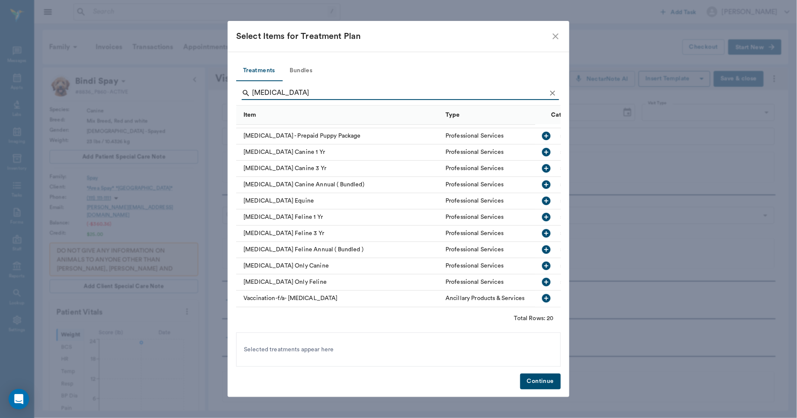
scroll to position [149, 0]
type input "RABIES"
click at [541, 260] on icon "button" at bounding box center [546, 265] width 10 height 10
click at [543, 381] on button "Continue" at bounding box center [540, 381] width 41 height 16
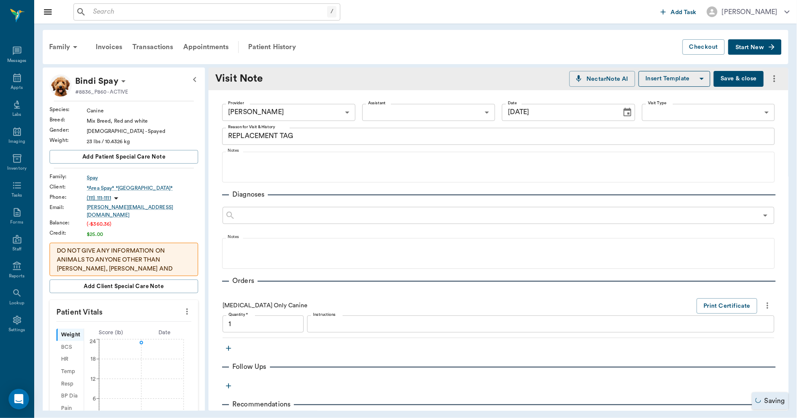
type input "1.00"
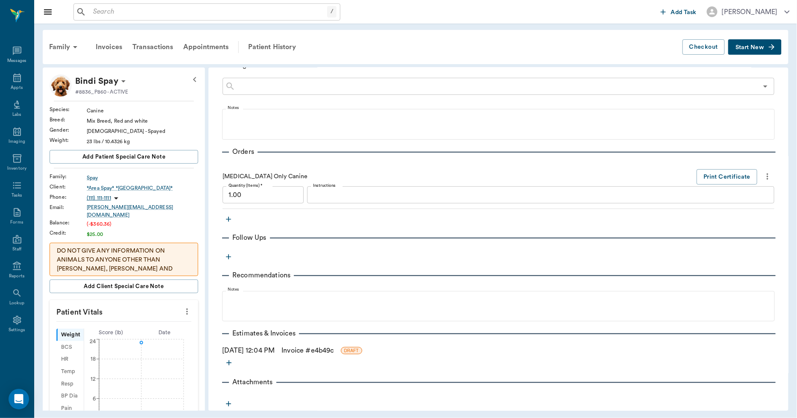
scroll to position [142, 0]
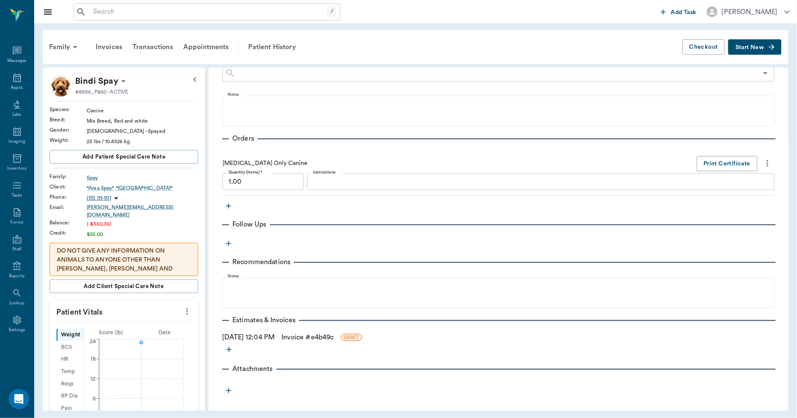
click at [309, 336] on link "Invoice # e4b49c" at bounding box center [307, 337] width 52 height 10
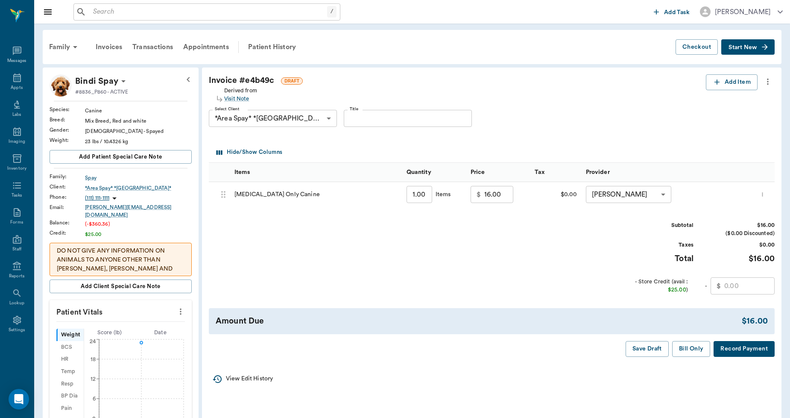
click at [498, 199] on input "16.00" at bounding box center [498, 194] width 29 height 17
type input "0.00"
click at [695, 349] on button "Bill Only" at bounding box center [691, 349] width 38 height 16
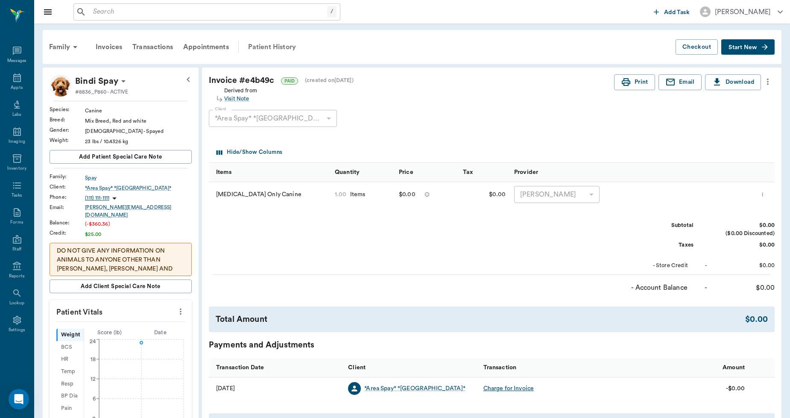
click at [278, 46] on div "Patient History" at bounding box center [272, 47] width 58 height 20
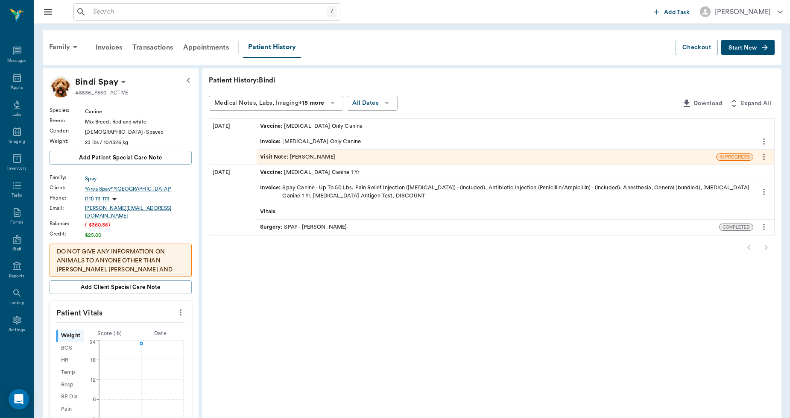
click at [277, 156] on span "Visit Note :" at bounding box center [275, 157] width 30 height 8
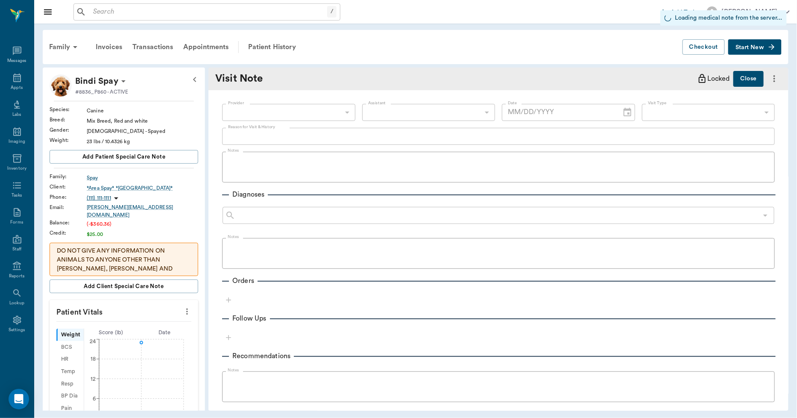
type input "63ec2ede52e12b0ba117d0d7"
type input "[DATE]"
type textarea "REPLACEMENT TAG"
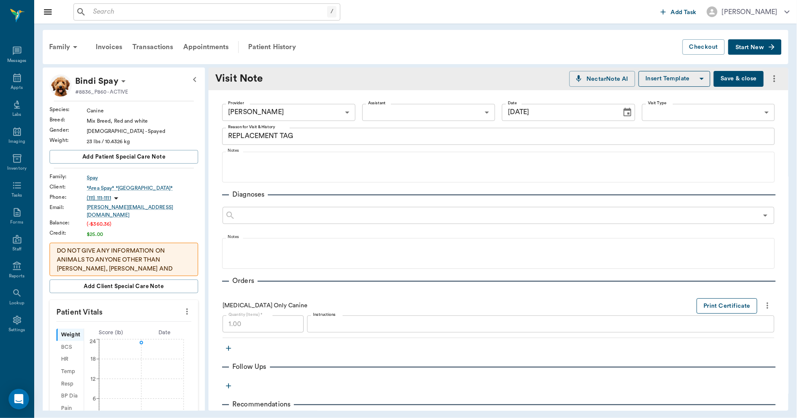
click at [707, 304] on button "Print Certificate" at bounding box center [726, 306] width 61 height 16
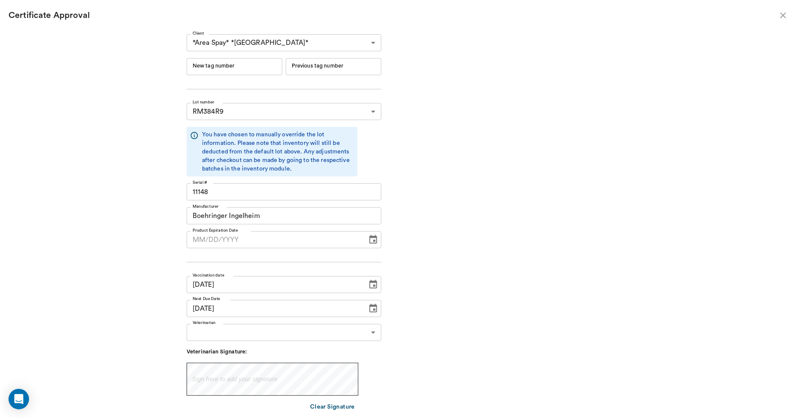
type input "06/19/2026"
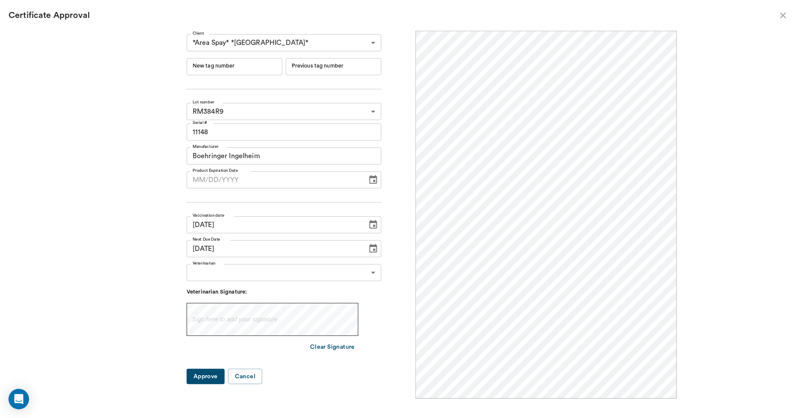
click at [243, 70] on input "New tag number" at bounding box center [235, 66] width 96 height 17
type input "254567"
click at [373, 180] on icon "Choose date" at bounding box center [373, 179] width 8 height 9
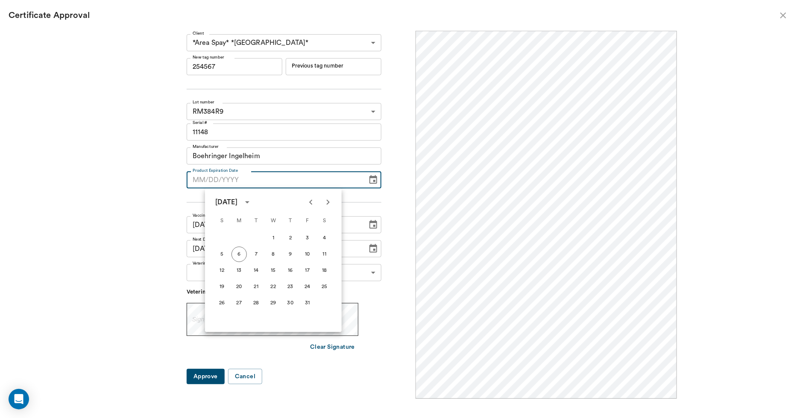
click at [252, 202] on icon "calendar view is open, switch to year view" at bounding box center [247, 202] width 10 height 10
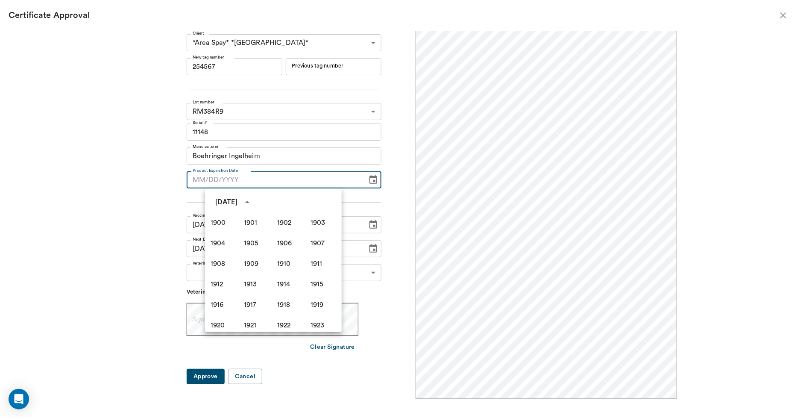
scroll to position [585, 0]
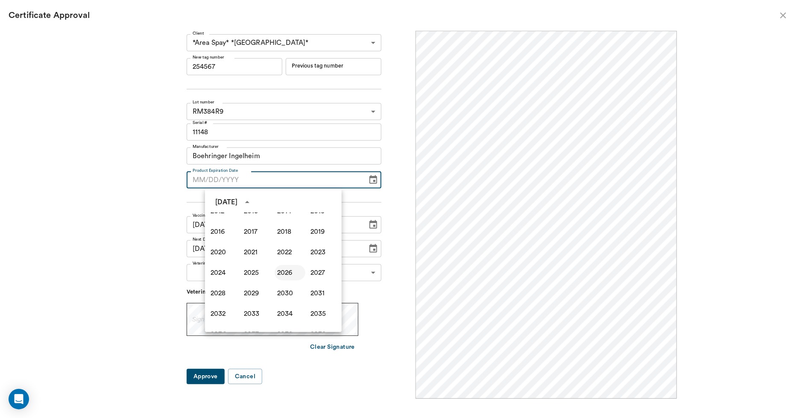
click at [281, 271] on button "2026" at bounding box center [290, 272] width 31 height 15
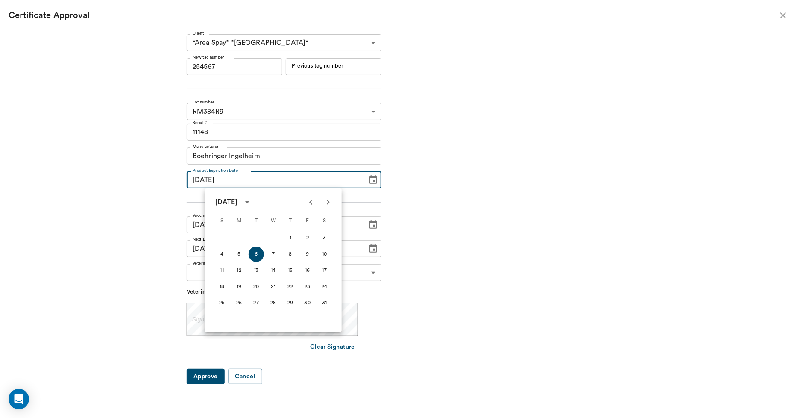
click at [308, 203] on icon "Previous month" at bounding box center [311, 202] width 10 height 10
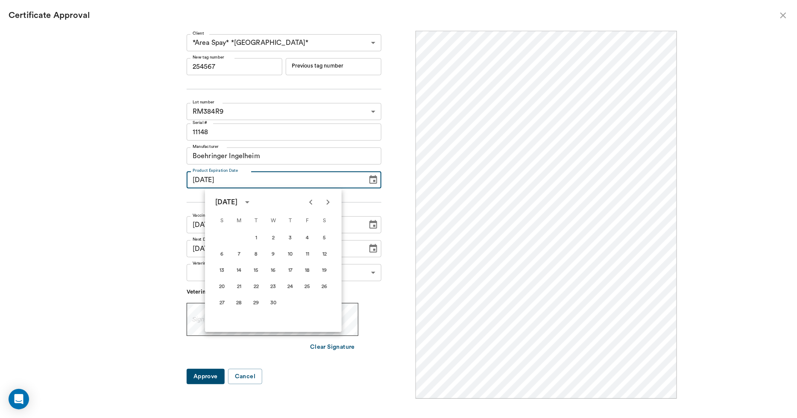
scroll to position [0, 0]
click at [308, 203] on icon "Previous month" at bounding box center [311, 202] width 10 height 10
click at [308, 202] on icon "Previous month" at bounding box center [311, 202] width 10 height 10
click at [308, 270] on button "19" at bounding box center [307, 270] width 15 height 15
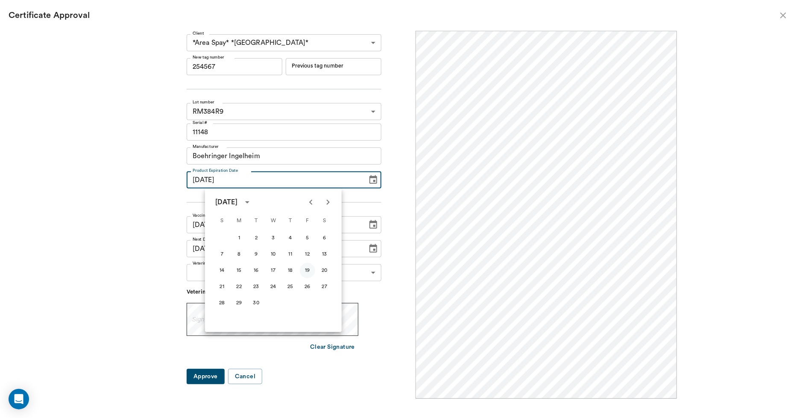
type input "06/19/2026"
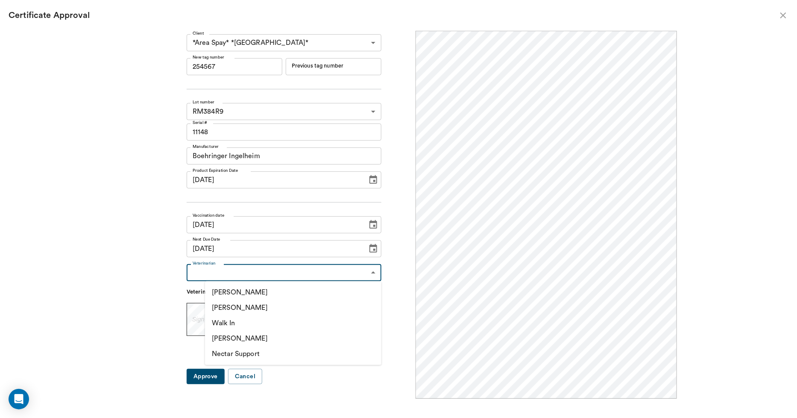
click at [235, 272] on body "/ ​ Add Task Dr. Bert Ellsworth Nectar Messages Appts Labs Imaging Inventory Ta…" at bounding box center [398, 209] width 797 height 418
click at [248, 305] on li "[PERSON_NAME]" at bounding box center [293, 307] width 176 height 15
type input "63ec2f075fda476ae8351a4d"
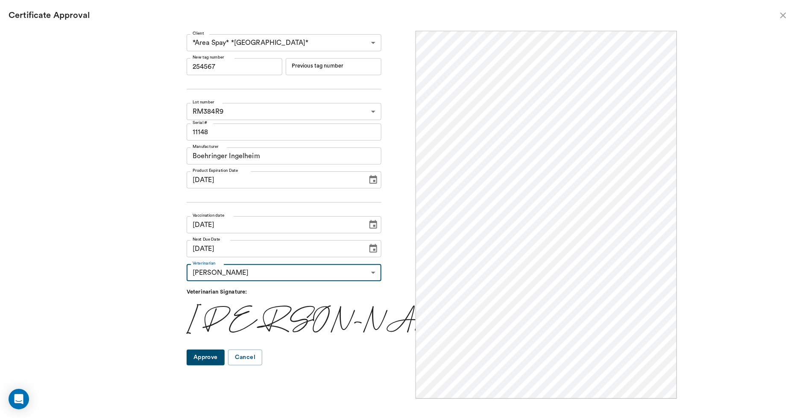
click at [225, 356] on button "Approve" at bounding box center [206, 357] width 38 height 16
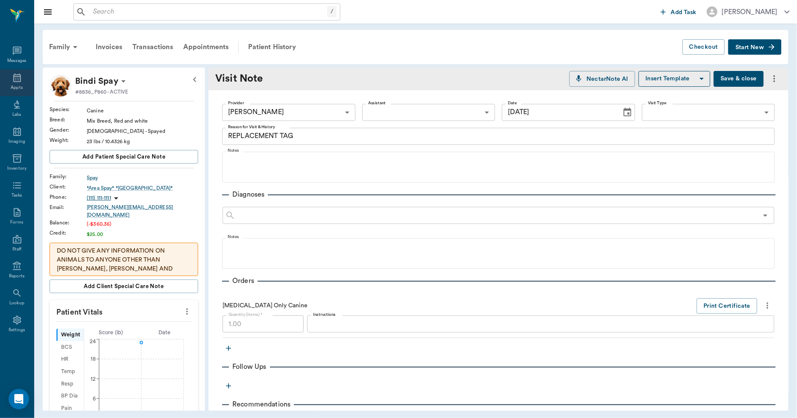
click at [18, 83] on div "Appts" at bounding box center [17, 82] width 34 height 27
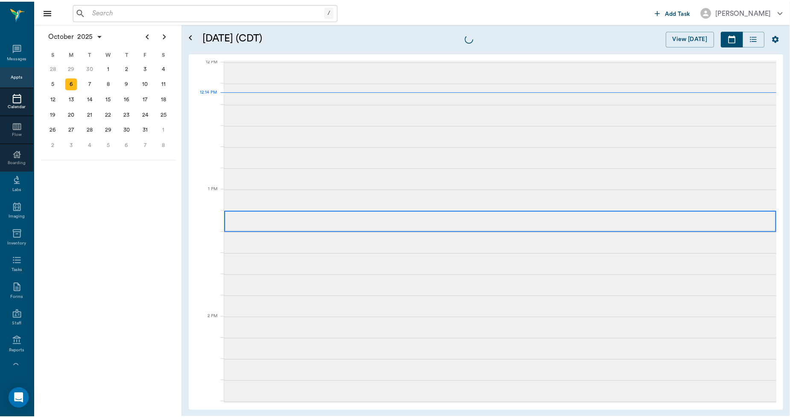
scroll to position [514, 0]
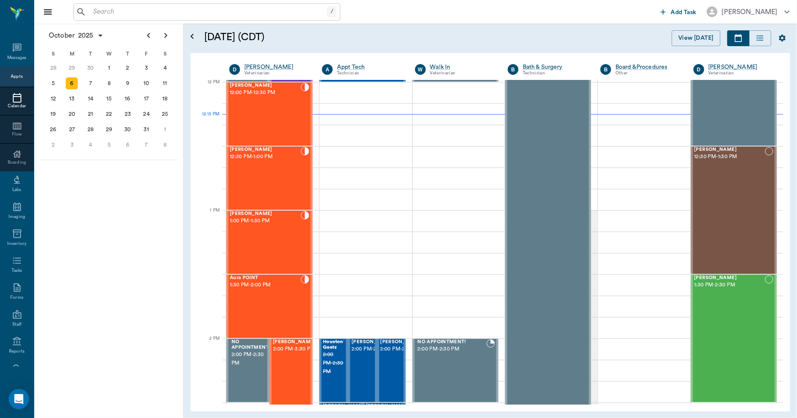
click at [216, 18] on input "text" at bounding box center [208, 12] width 237 height 12
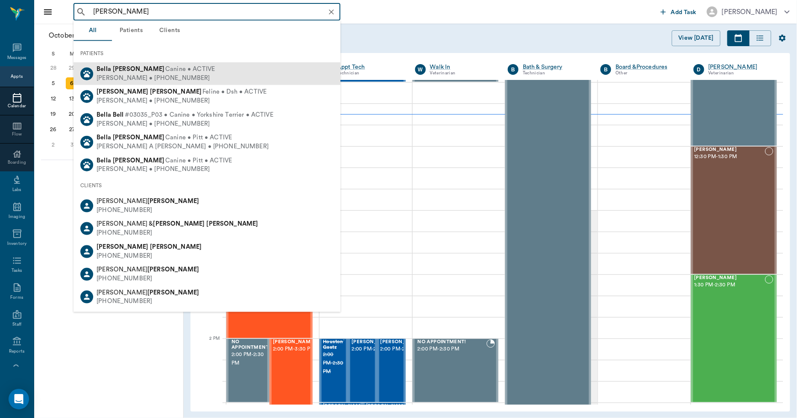
click at [166, 68] on span "Canine • ACTIVE" at bounding box center [190, 69] width 50 height 9
type input "BELLA WILS"
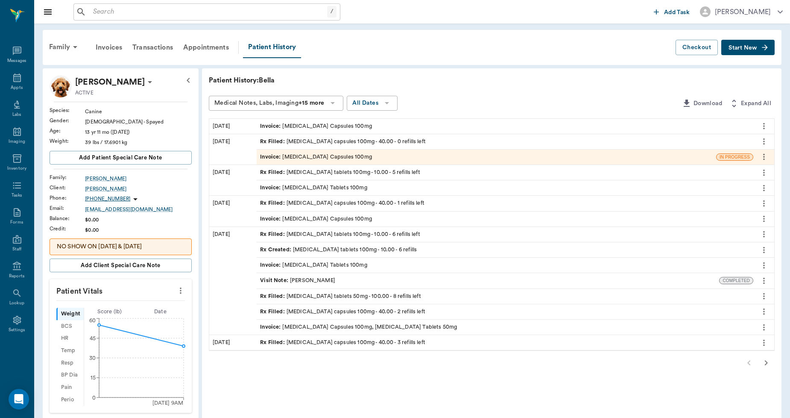
click at [289, 155] on div "Invoice : Gabapentin Capsules 100mg" at bounding box center [316, 157] width 112 height 8
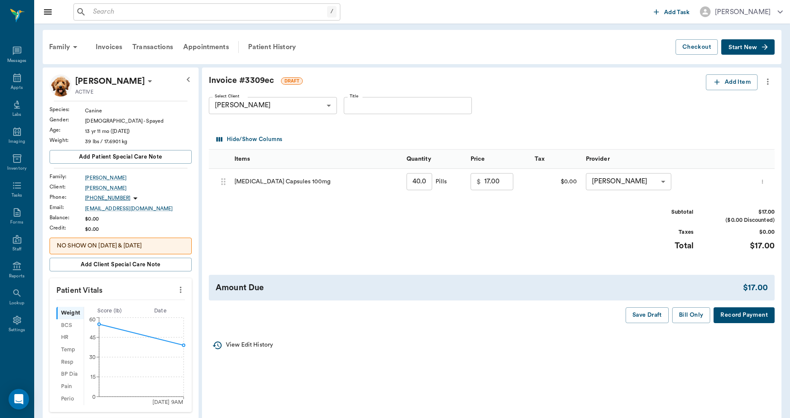
click at [766, 82] on icon "more" at bounding box center [767, 81] width 9 height 10
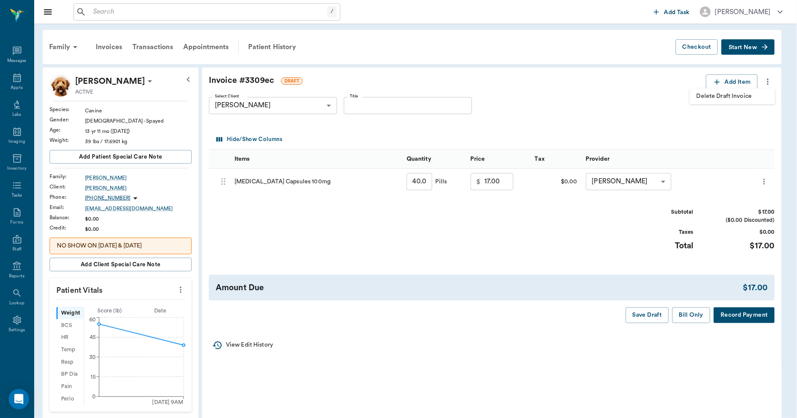
click at [746, 95] on span "Delete Draft Invoice" at bounding box center [732, 96] width 72 height 9
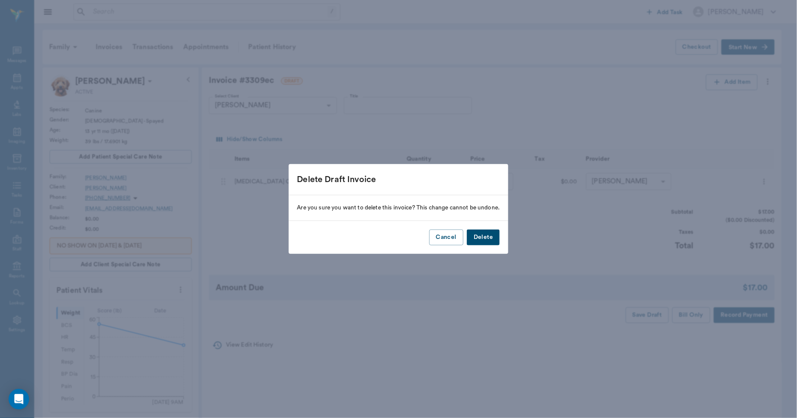
click at [493, 233] on button "Delete" at bounding box center [483, 237] width 33 height 16
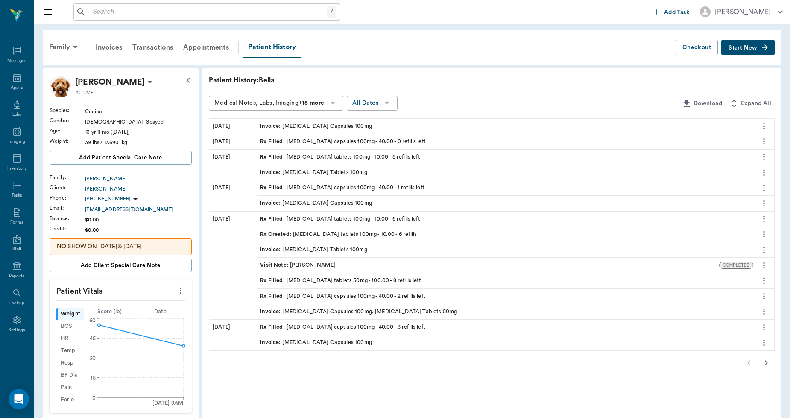
click at [347, 156] on div "Rx Filled : deracoxib tablets 100mg - 10.00 - 5 refills left" at bounding box center [340, 157] width 160 height 8
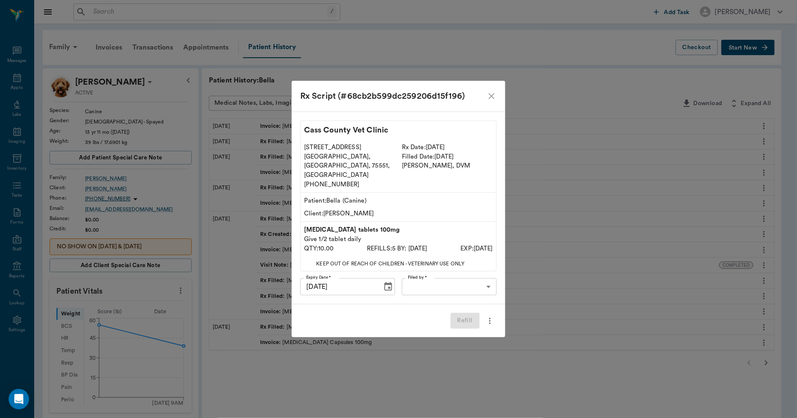
click at [493, 99] on icon "close" at bounding box center [492, 96] width 6 height 6
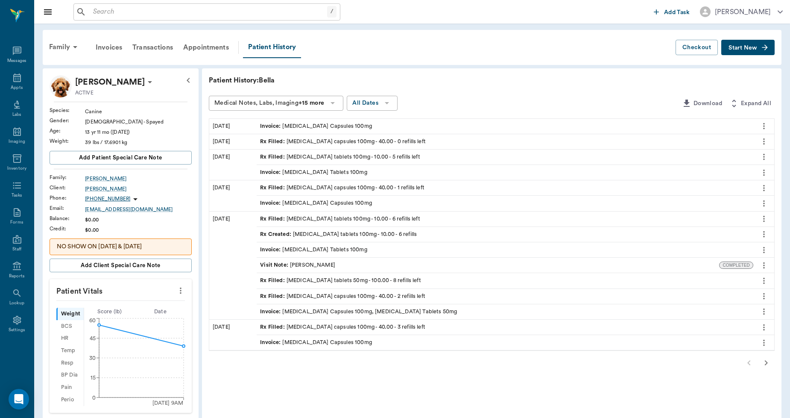
click at [114, 12] on input "text" at bounding box center [208, 12] width 237 height 12
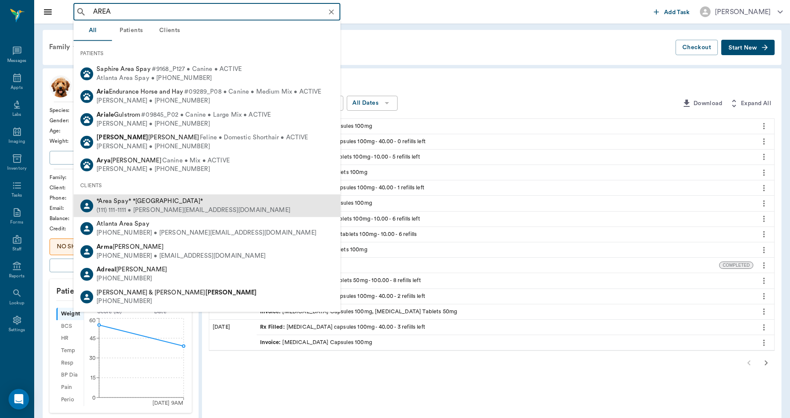
click at [135, 202] on span "*Area Spay* *[GEOGRAPHIC_DATA]*" at bounding box center [150, 201] width 106 height 6
type input "AREA"
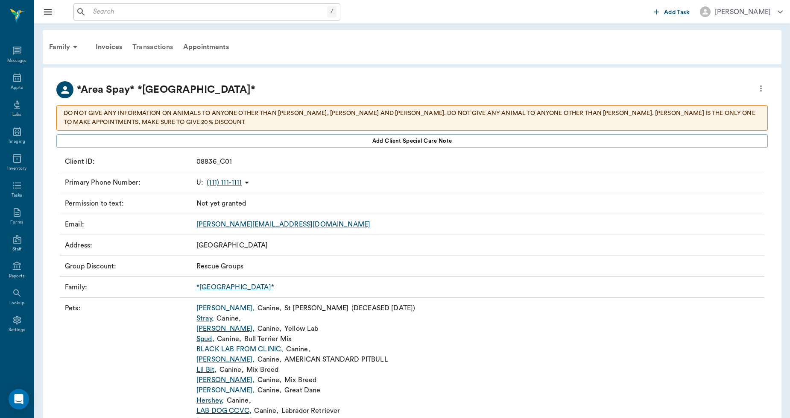
click at [158, 48] on div "Transactions" at bounding box center [152, 47] width 51 height 20
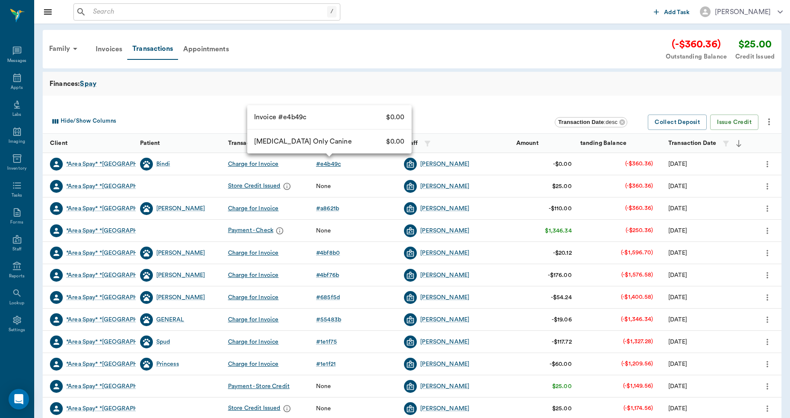
click at [338, 164] on div "# e4b49c" at bounding box center [328, 164] width 25 height 9
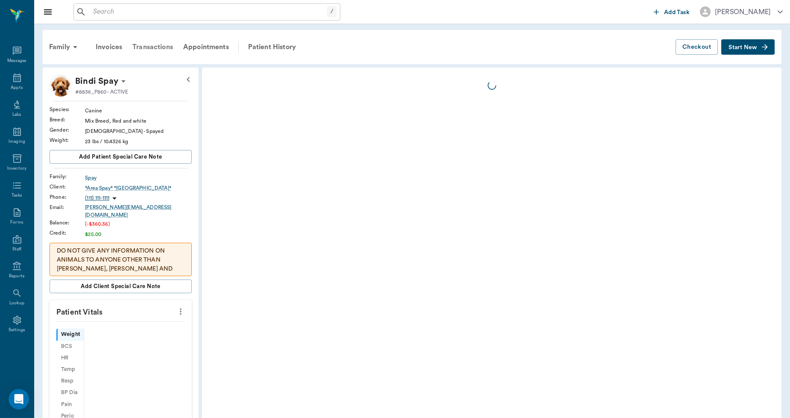
click at [163, 47] on div "Transactions" at bounding box center [152, 47] width 51 height 20
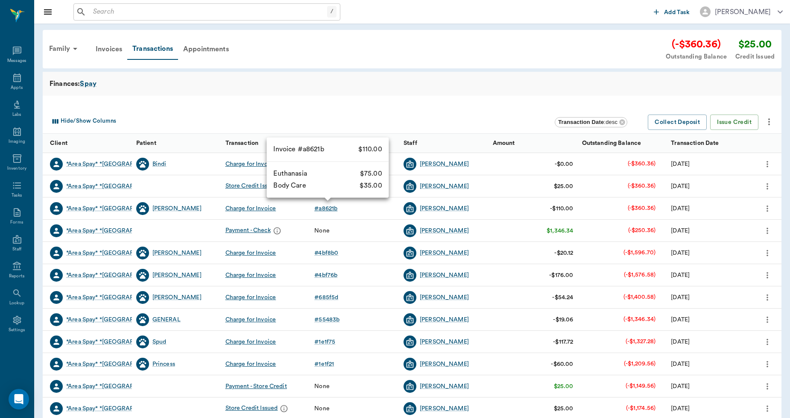
click at [329, 205] on div "# a8621b" at bounding box center [325, 208] width 23 height 9
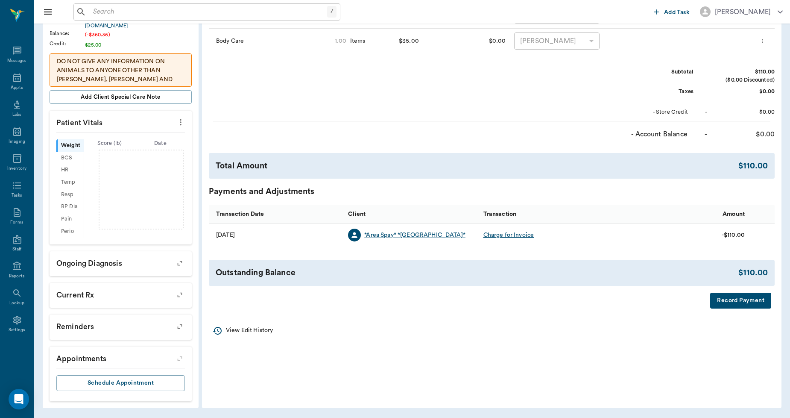
scroll to position [173, 0]
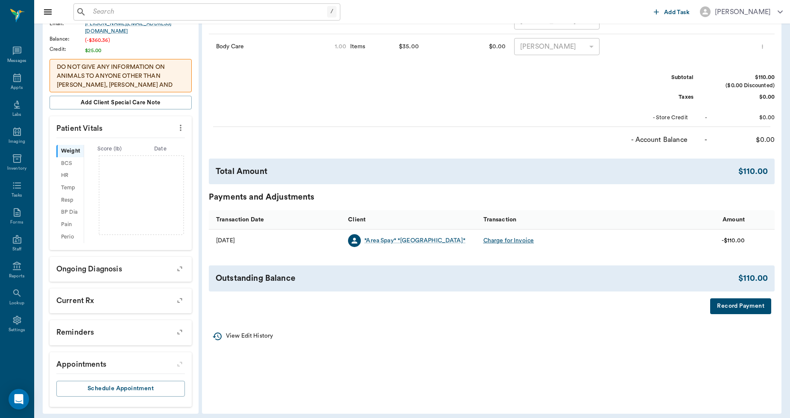
click at [737, 306] on button "Record Payment" at bounding box center [740, 306] width 61 height 16
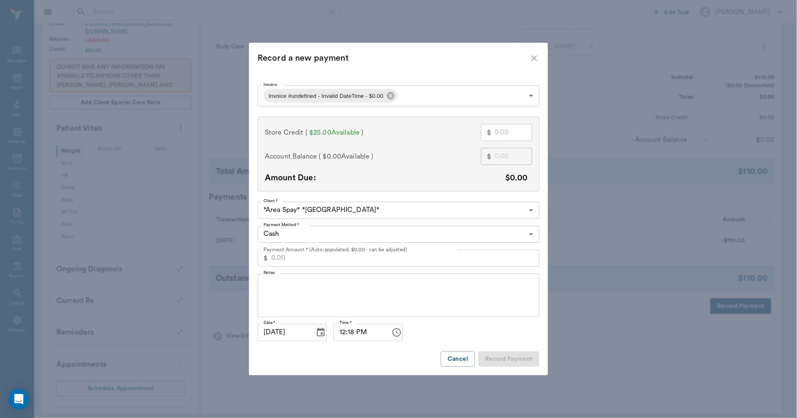
click at [499, 134] on input "text" at bounding box center [513, 132] width 38 height 17
type input "2"
type input "0.00"
type input "25.00"
click at [351, 234] on body "/ ​ Add Task [PERSON_NAME] Nectar Messages Appts Labs Imaging Inventory Tasks F…" at bounding box center [398, 125] width 797 height 597
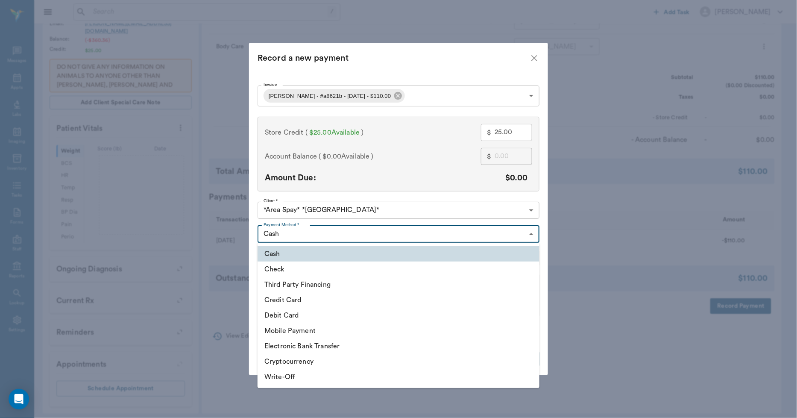
click at [284, 281] on li "Third Party Financing" at bounding box center [398, 284] width 282 height 15
type input "CREDIT"
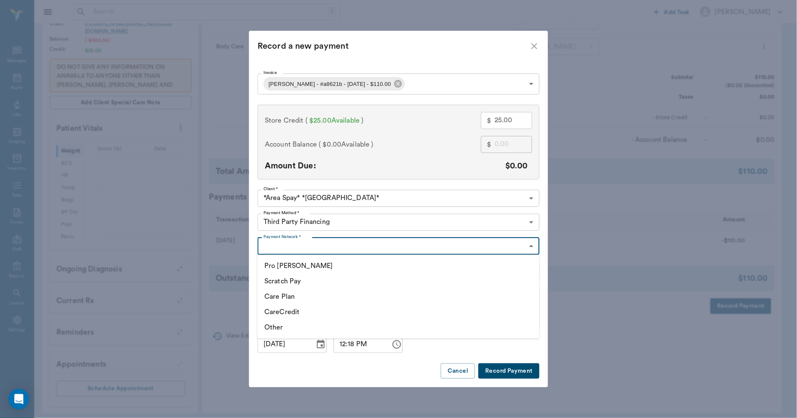
click at [290, 244] on body "/ ​ Add Task [PERSON_NAME] Nectar Messages Appts Labs Imaging Inventory Tasks F…" at bounding box center [398, 125] width 797 height 597
click at [263, 326] on li "Other" at bounding box center [398, 326] width 282 height 15
type input "OTHER"
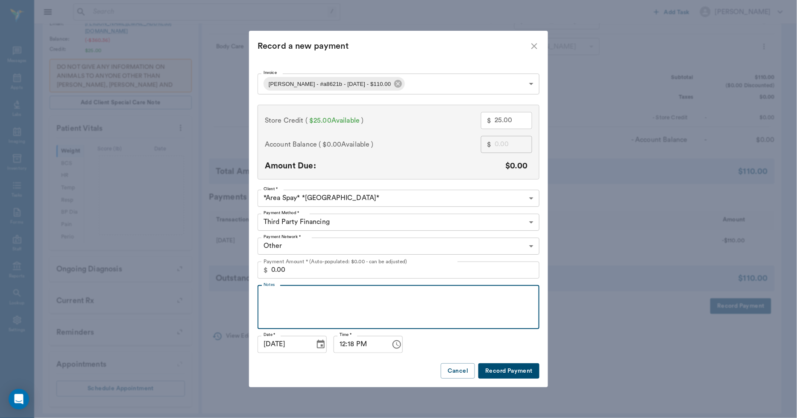
click at [311, 299] on textarea "Notes" at bounding box center [398, 306] width 270 height 29
type textarea "USED STORE CREDIT"
click at [486, 372] on button "Record Payment" at bounding box center [508, 371] width 61 height 16
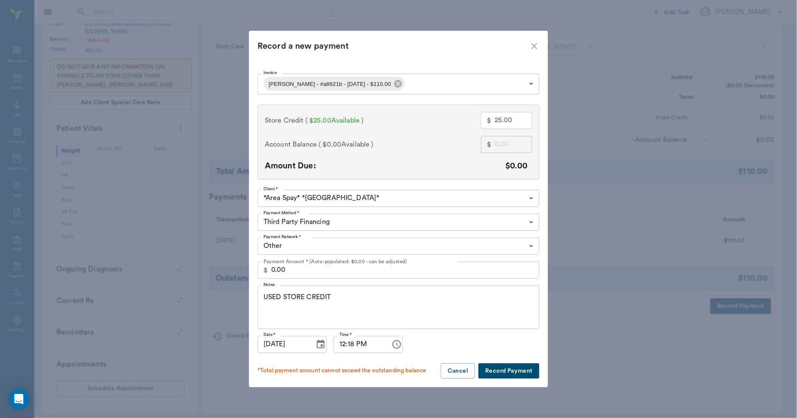
click at [454, 369] on button "Cancel" at bounding box center [458, 371] width 34 height 16
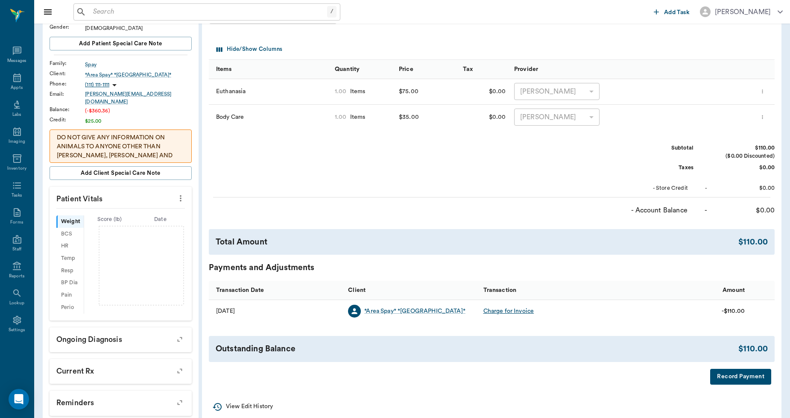
scroll to position [126, 0]
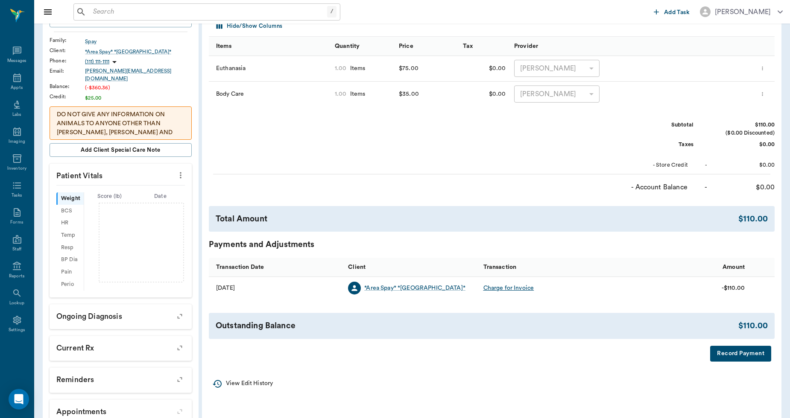
click at [731, 357] on button "Record Payment" at bounding box center [740, 353] width 61 height 16
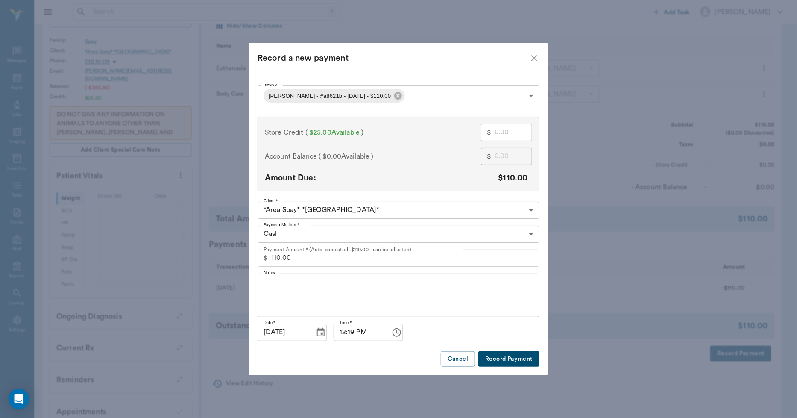
click at [512, 133] on input "text" at bounding box center [513, 132] width 38 height 17
type input "2"
type input "108.00"
type input "25"
type input "85.00"
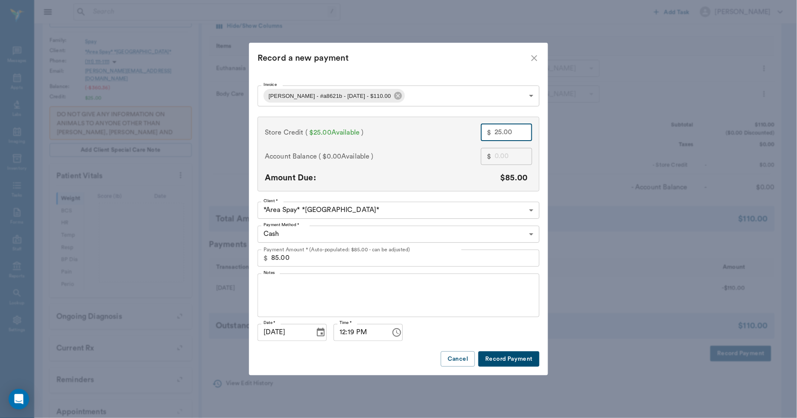
type input "25.00"
click at [329, 254] on input "85.00" at bounding box center [405, 257] width 268 height 17
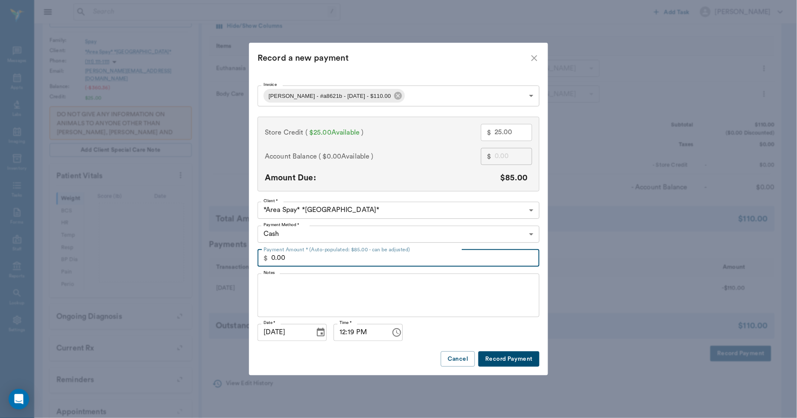
type input "0.00"
click at [323, 284] on textarea "Notes" at bounding box center [398, 294] width 270 height 29
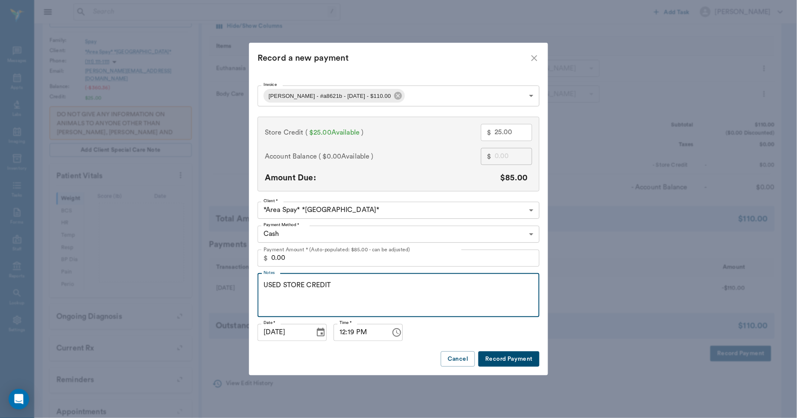
type textarea "USED STORE CREDIT"
click at [493, 360] on button "Record Payment" at bounding box center [508, 359] width 61 height 16
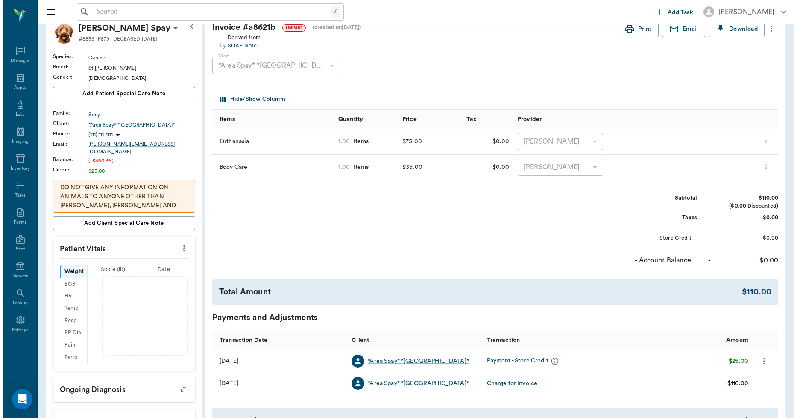
scroll to position [0, 0]
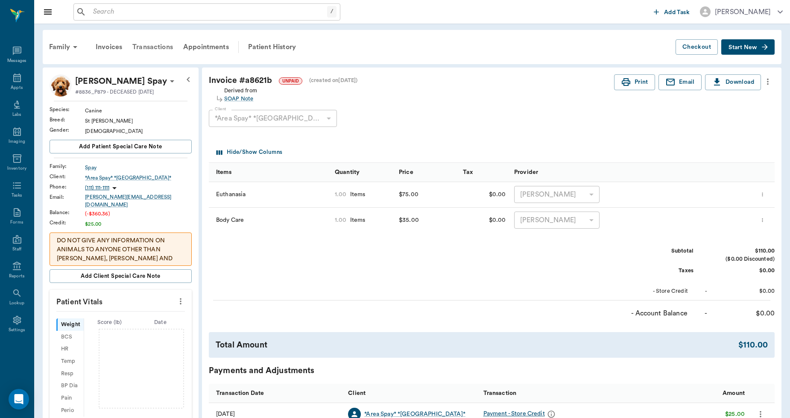
click at [148, 48] on div "Transactions" at bounding box center [152, 47] width 51 height 20
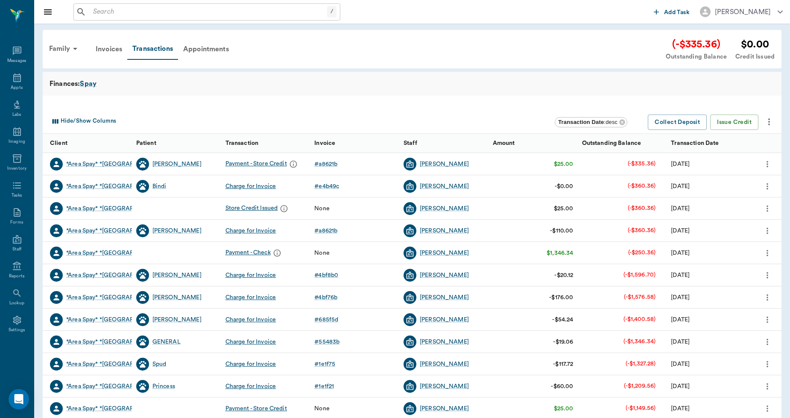
click at [304, 10] on input "text" at bounding box center [208, 12] width 237 height 12
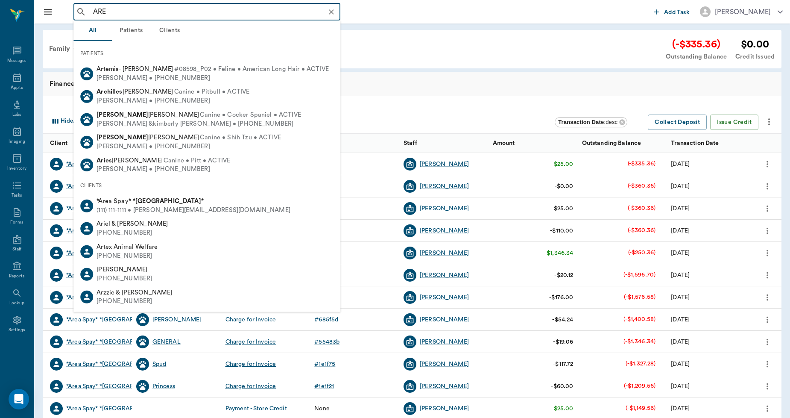
type input "AREA"
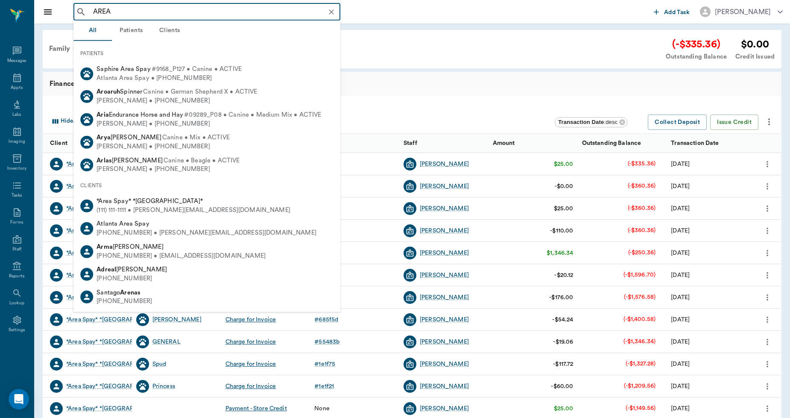
click at [174, 202] on div "*Area Spay* *[GEOGRAPHIC_DATA]*" at bounding box center [194, 201] width 194 height 9
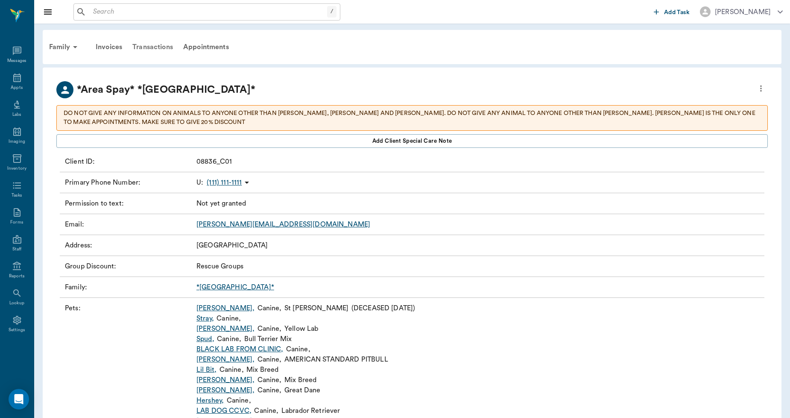
click at [159, 46] on div "Transactions" at bounding box center [152, 47] width 51 height 20
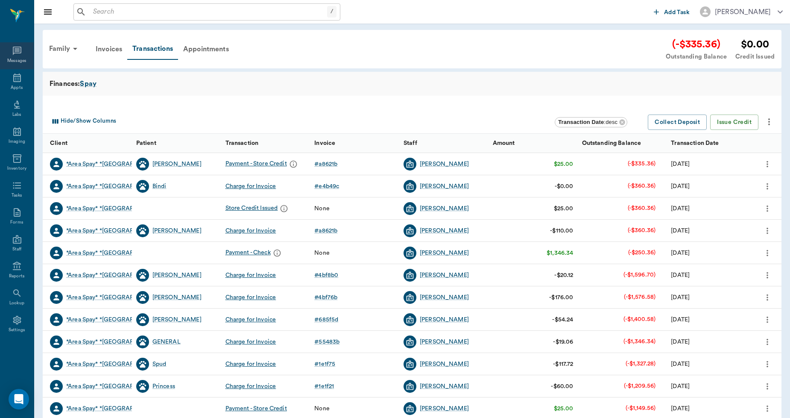
click at [12, 49] on icon at bounding box center [17, 51] width 10 height 10
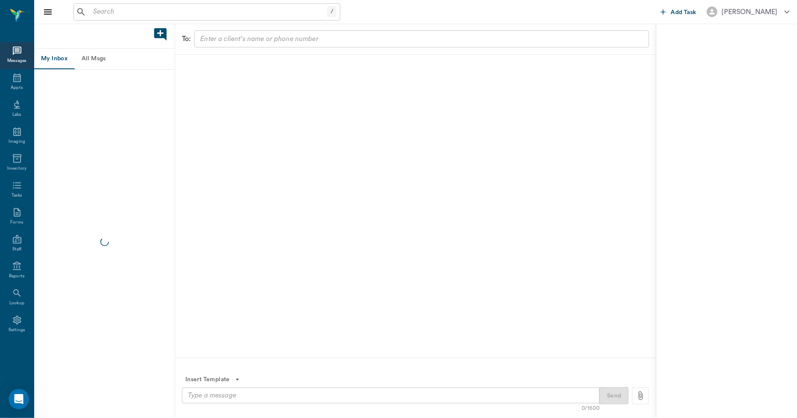
click at [97, 54] on button "All Msgs" at bounding box center [93, 59] width 38 height 20
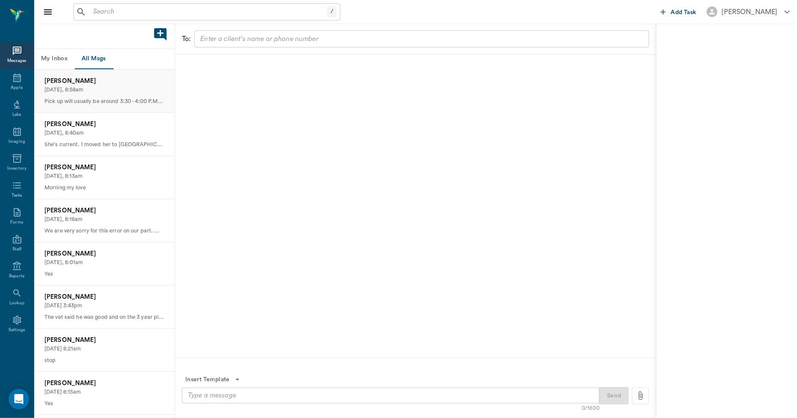
click at [97, 86] on p "[DATE], 8:58am" at bounding box center [104, 90] width 120 height 8
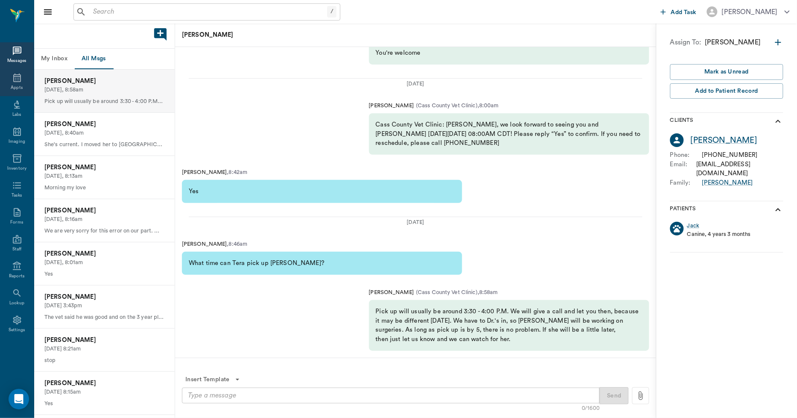
click at [18, 79] on icon at bounding box center [17, 77] width 8 height 9
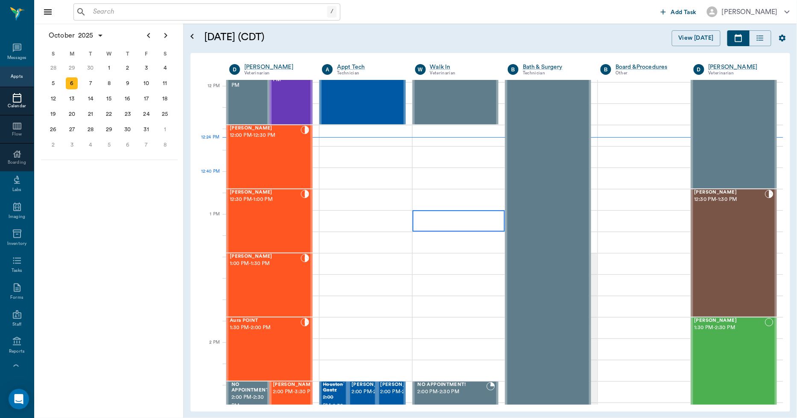
scroll to position [420, 0]
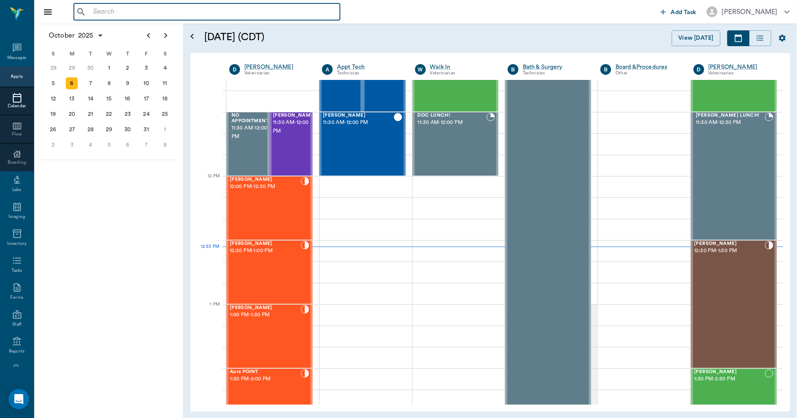
click at [124, 15] on input "text" at bounding box center [213, 12] width 247 height 12
click at [282, 146] on div "[PERSON_NAME] 11:30 AM - 12:00 PM" at bounding box center [294, 144] width 43 height 62
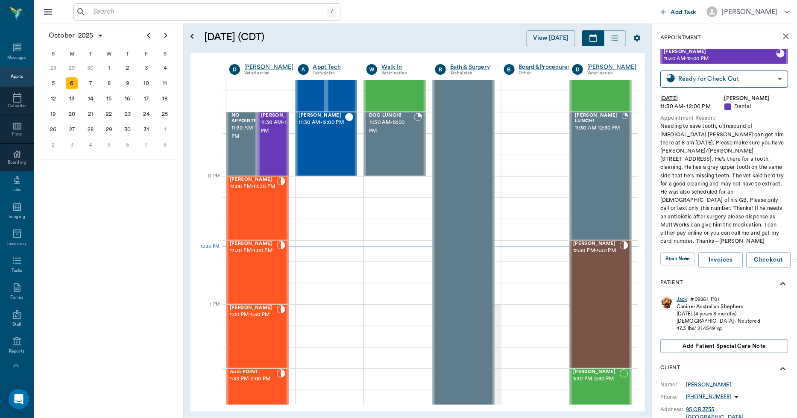
click at [680, 296] on div "Jack" at bounding box center [682, 298] width 11 height 7
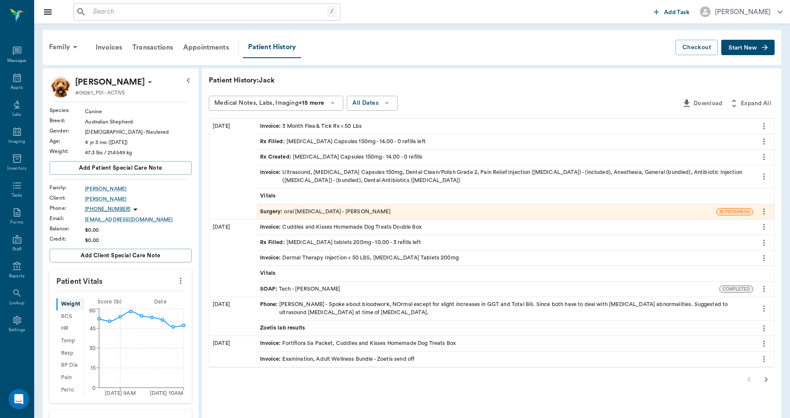
click at [306, 174] on div "Invoice : Ultrasound, [MEDICAL_DATA] Capsules 150mg, Dental Clean/Polish Grade …" at bounding box center [505, 176] width 490 height 16
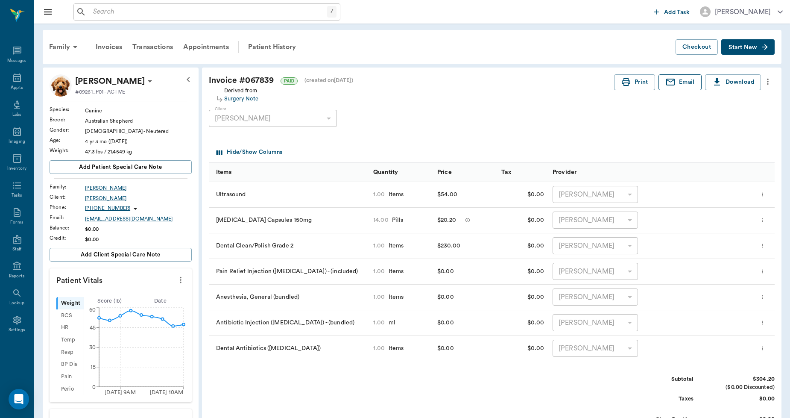
click at [686, 83] on button "Email" at bounding box center [679, 82] width 43 height 16
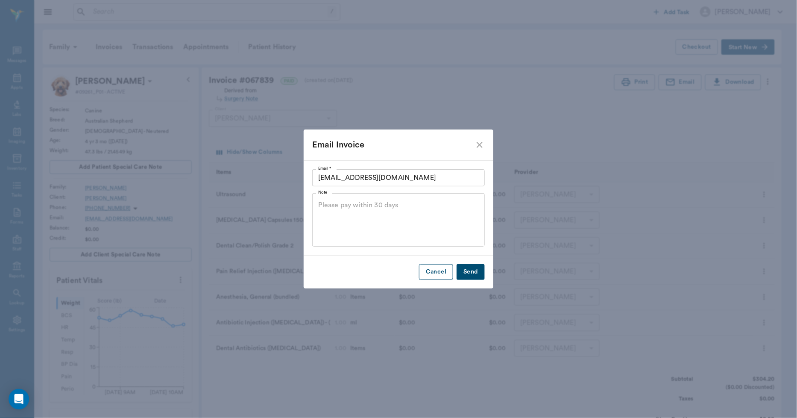
click at [435, 270] on button "Cancel" at bounding box center [436, 272] width 34 height 16
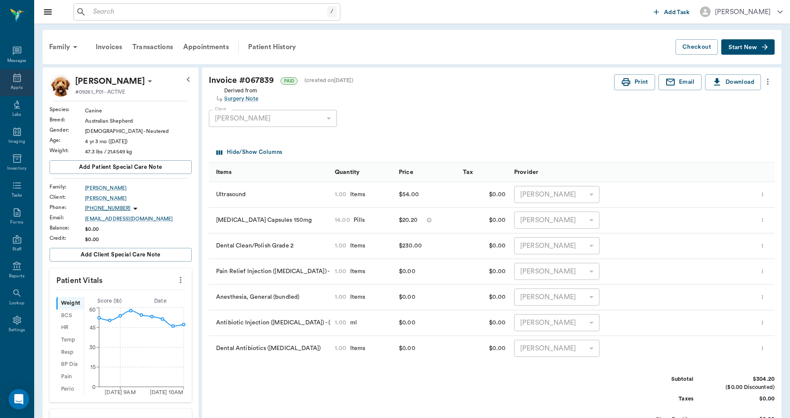
click at [14, 78] on icon at bounding box center [17, 78] width 10 height 10
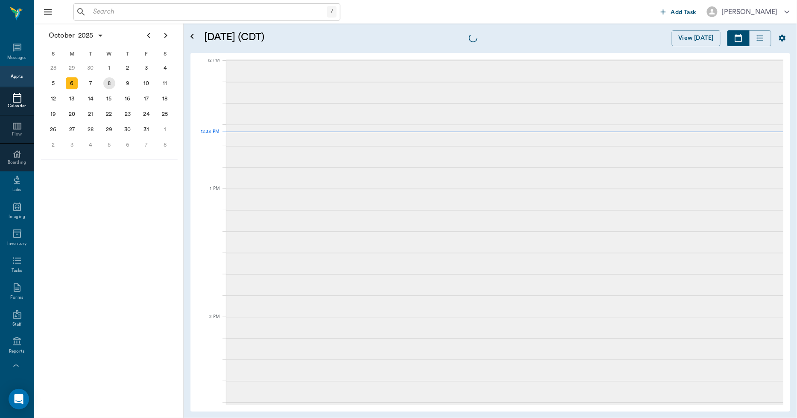
scroll to position [515, 0]
